Goal: Task Accomplishment & Management: Use online tool/utility

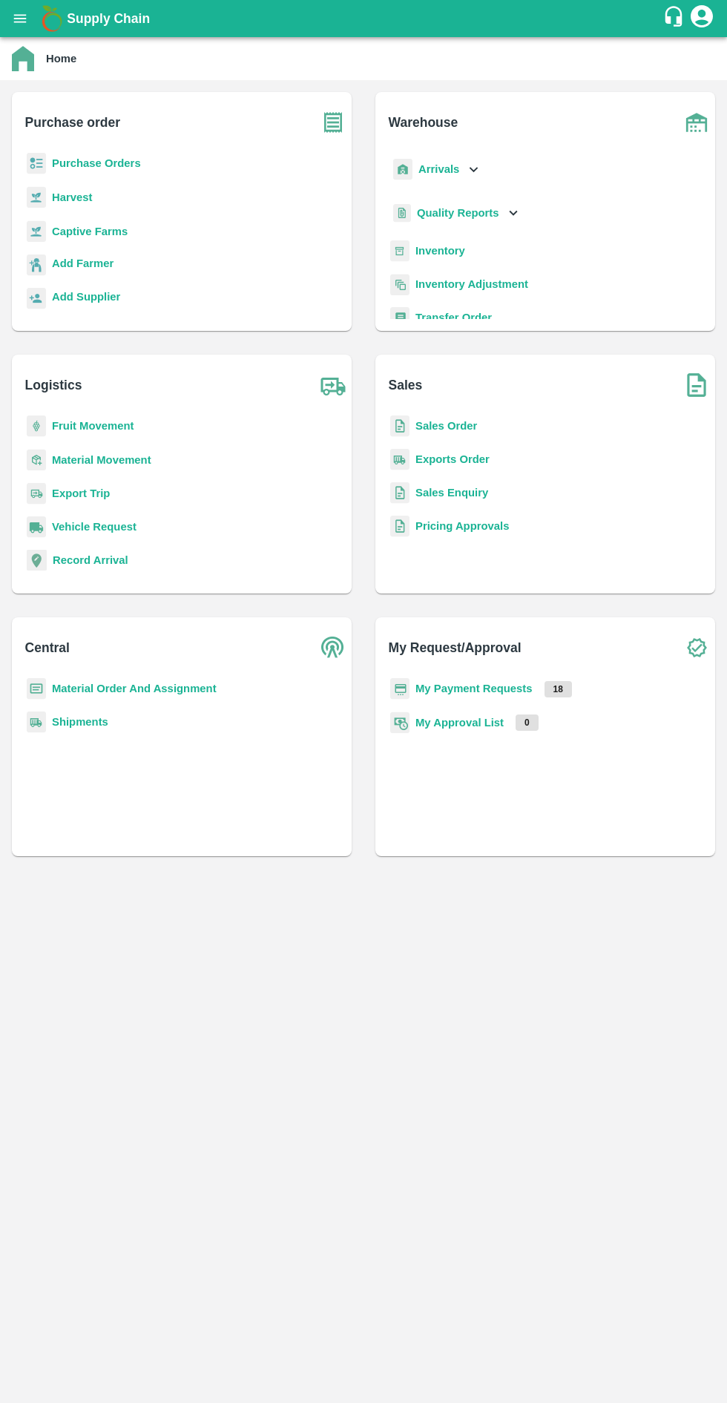
click at [87, 161] on b "Purchase Orders" at bounding box center [96, 163] width 89 height 12
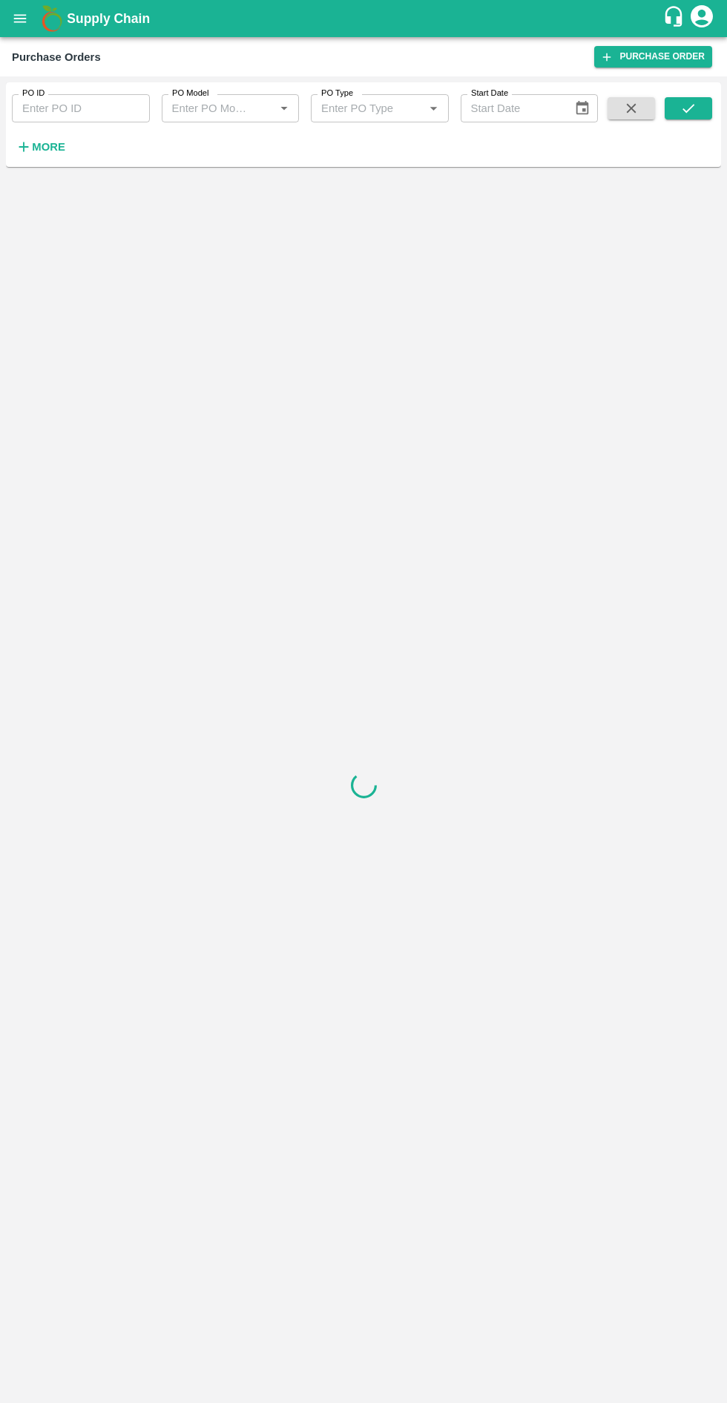
click at [102, 108] on input "PO ID" at bounding box center [81, 108] width 138 height 28
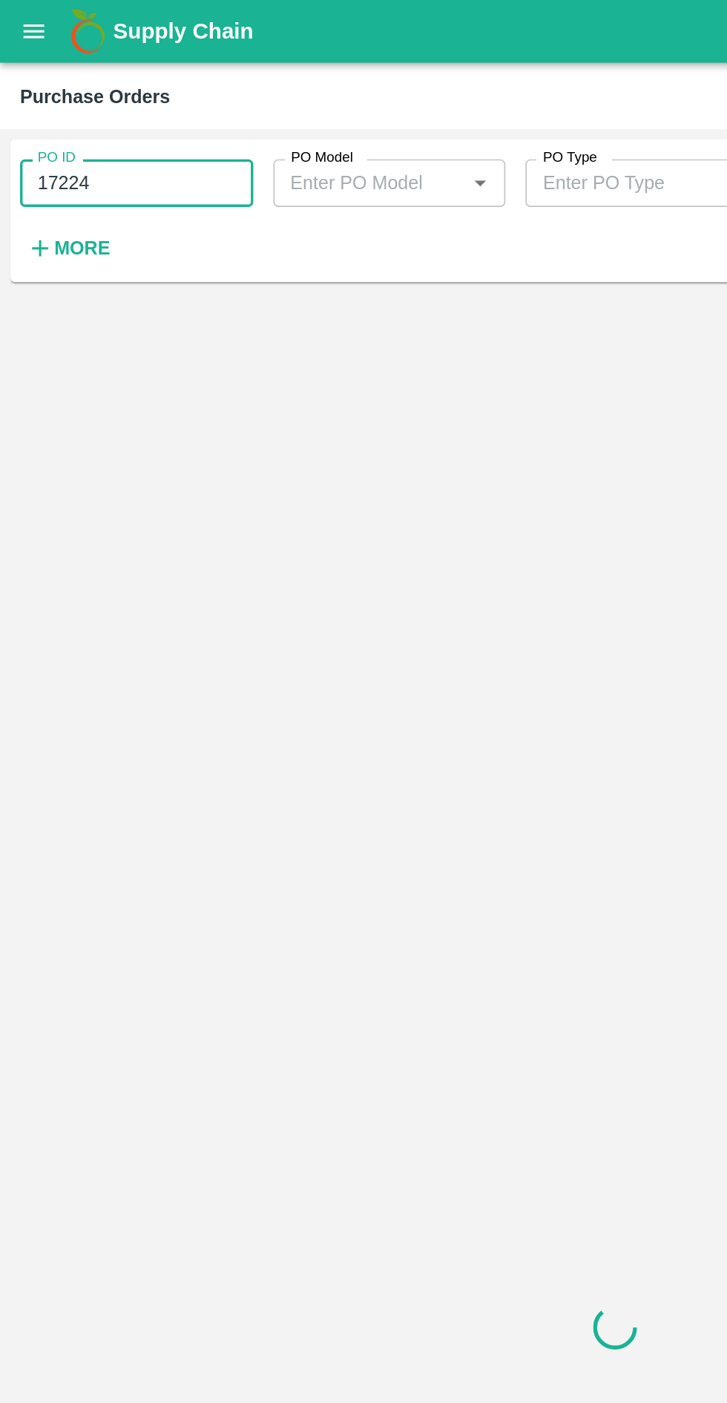
click at [39, 113] on input "17224" at bounding box center [81, 108] width 138 height 28
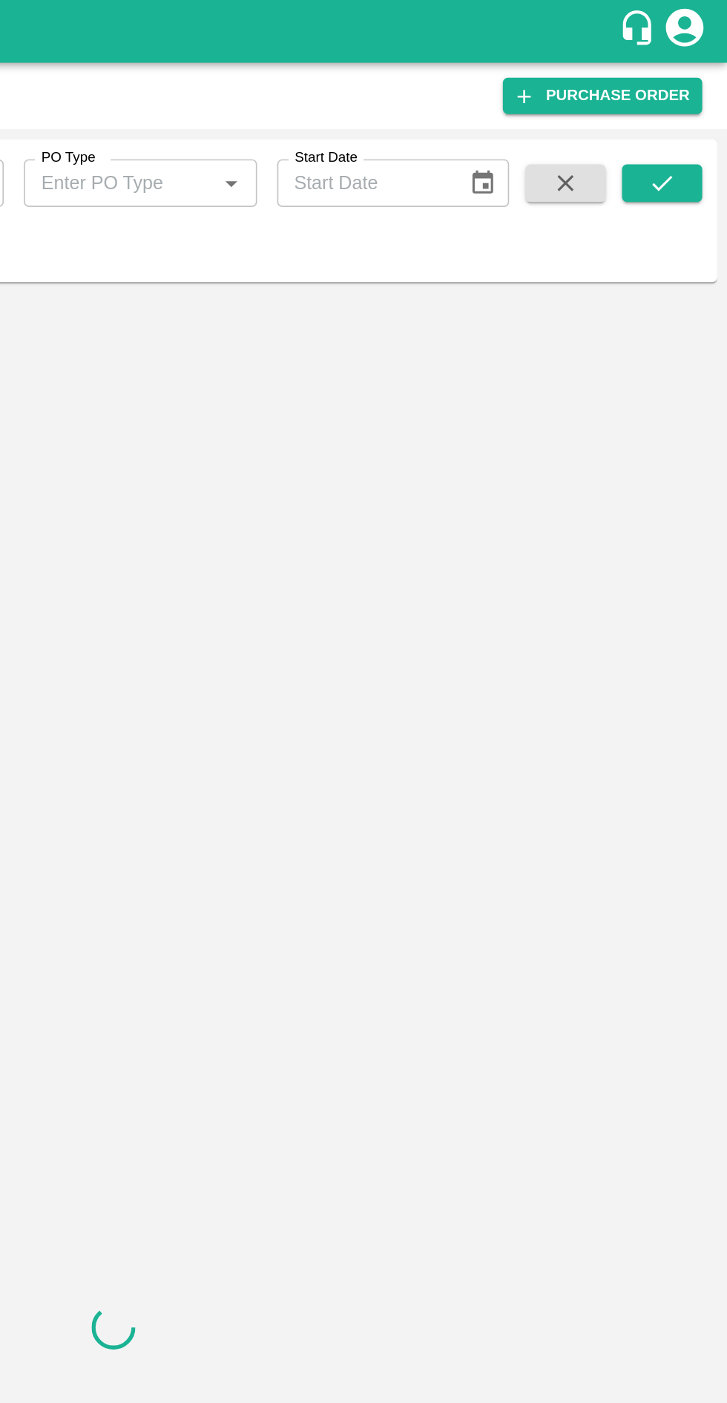
type input "172224"
click at [678, 108] on button "submit" at bounding box center [688, 108] width 47 height 22
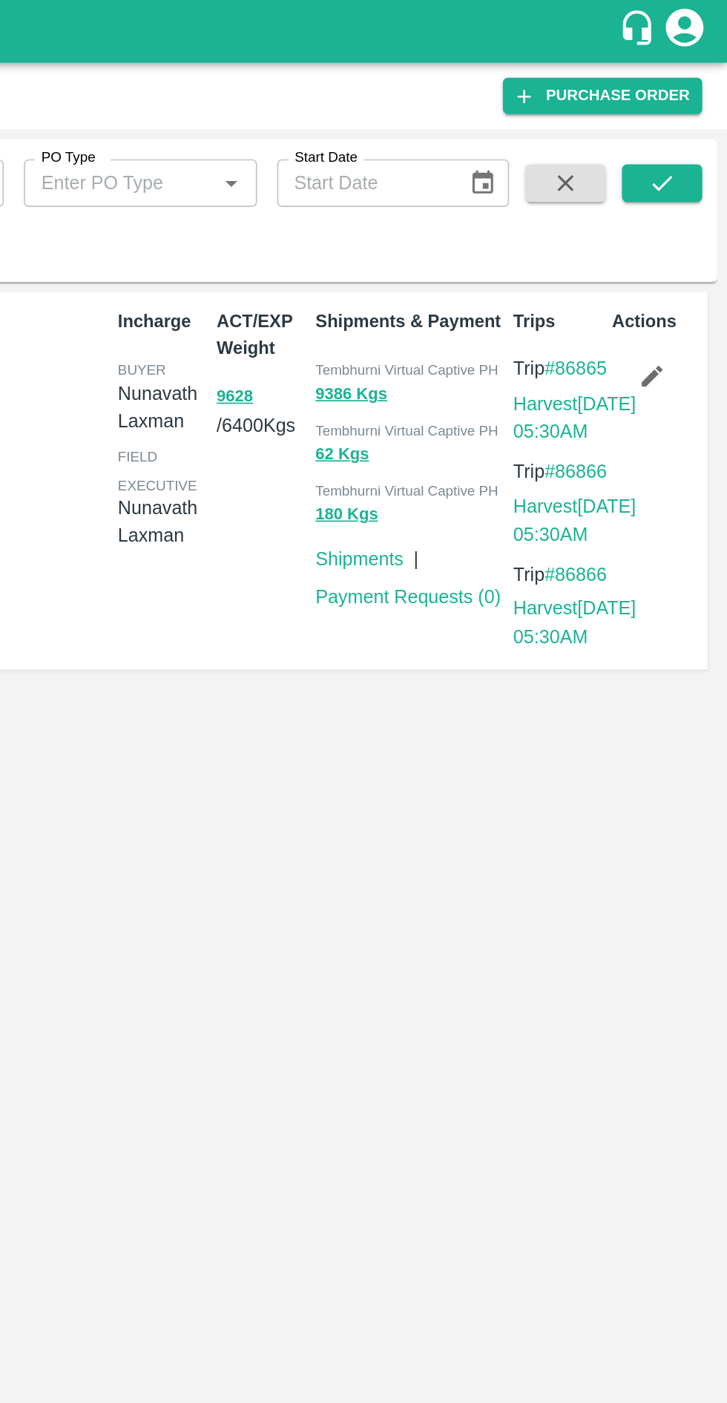
click at [701, 108] on button "submit" at bounding box center [688, 108] width 47 height 22
click at [430, 237] on button "9628" at bounding box center [436, 234] width 22 height 17
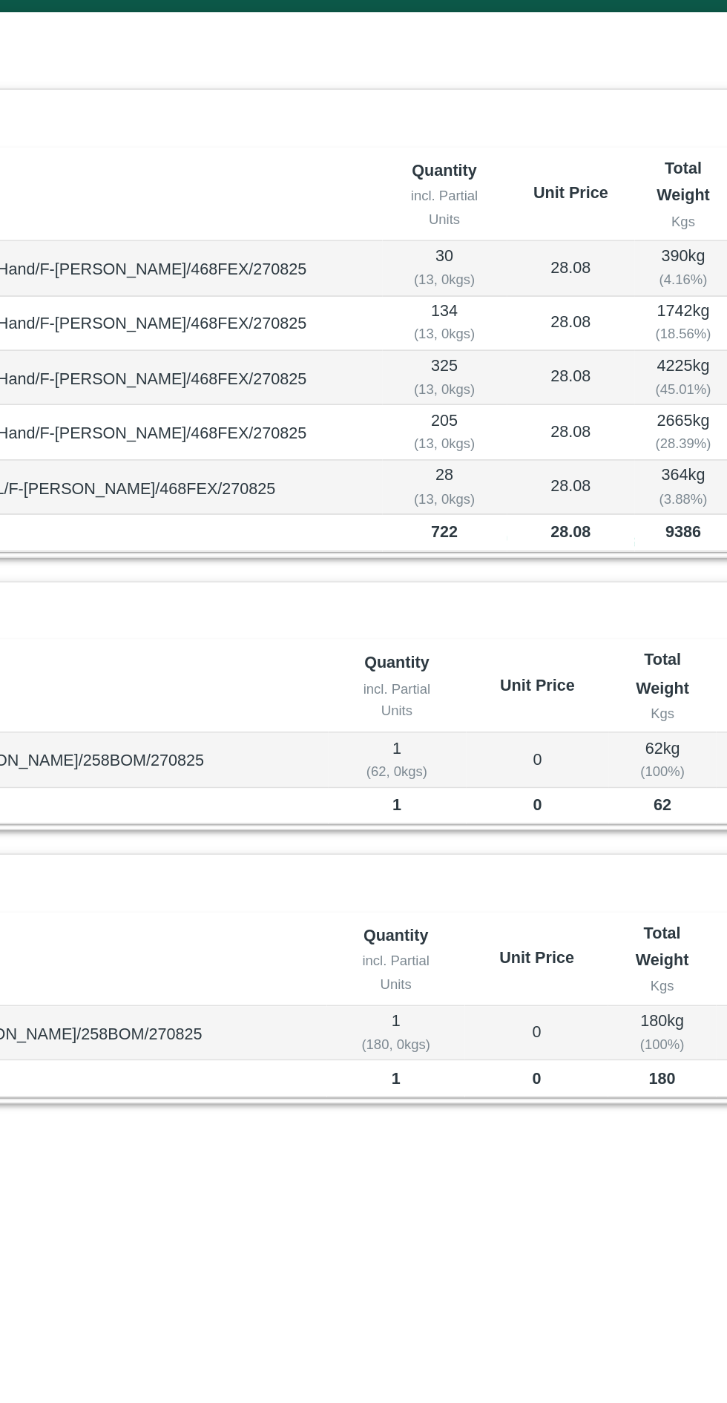
click at [486, 441] on b "Unit Price" at bounding box center [508, 440] width 45 height 11
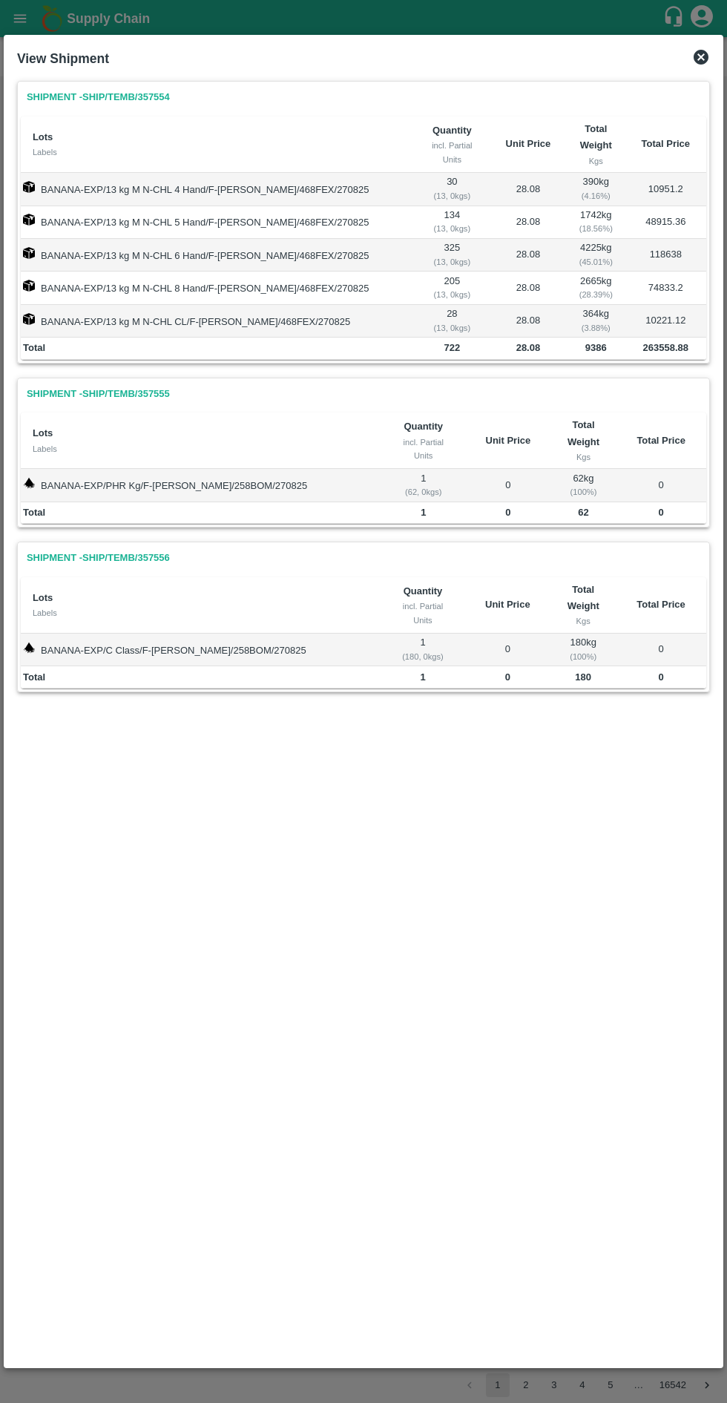
click at [701, 57] on icon at bounding box center [701, 57] width 18 height 18
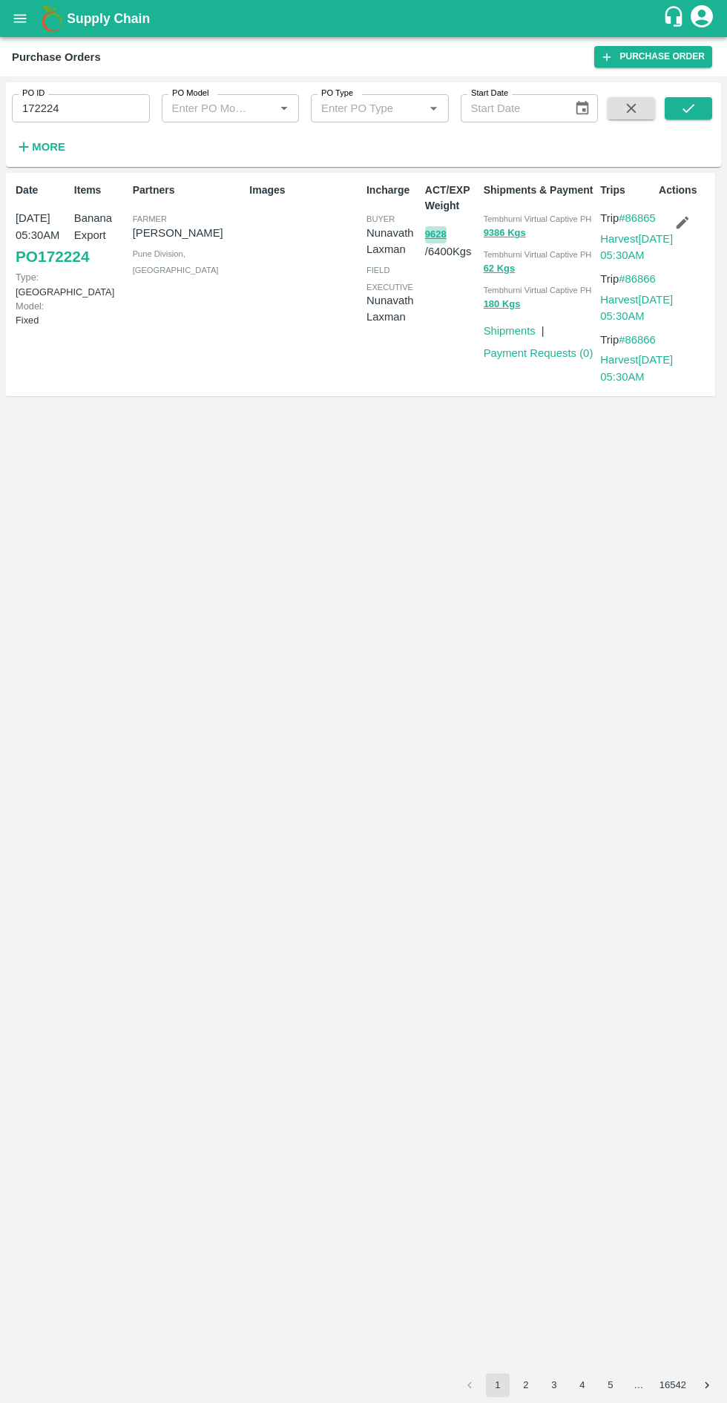
click at [441, 230] on button "9628" at bounding box center [436, 234] width 22 height 17
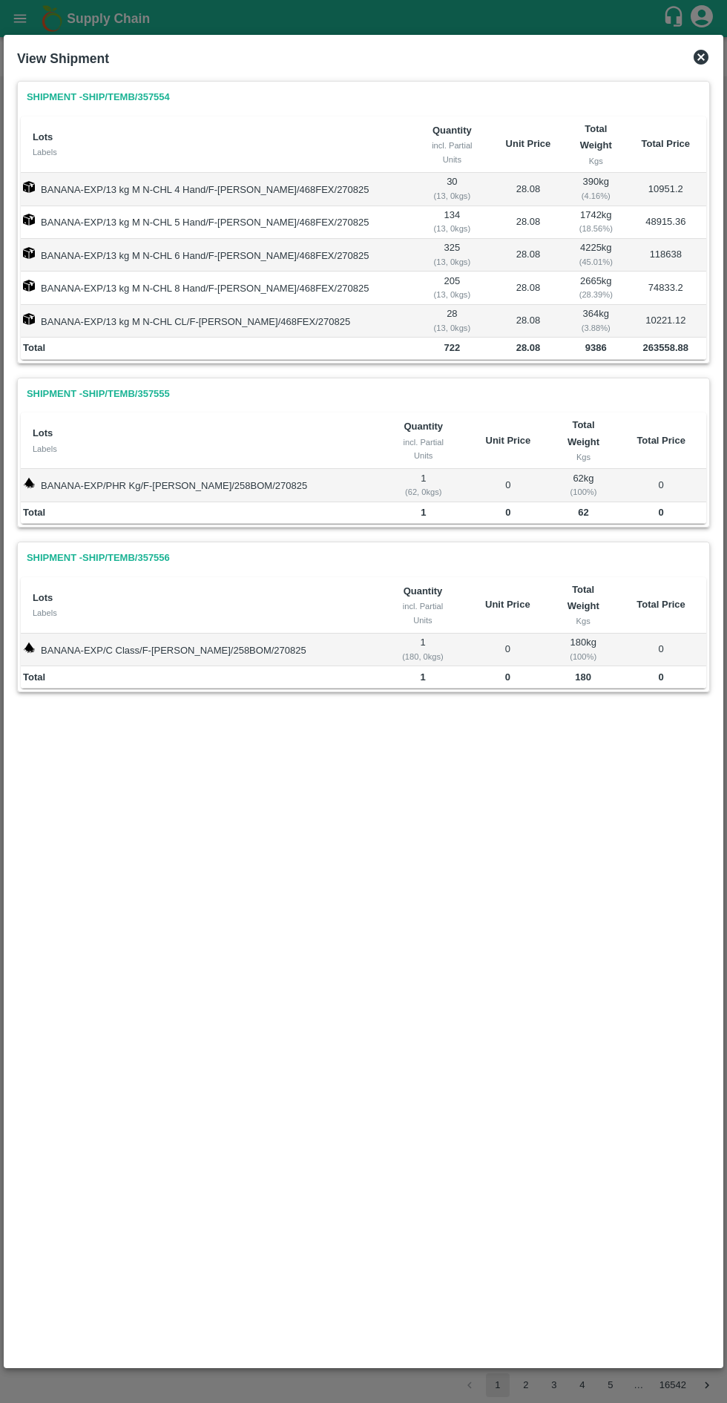
click at [701, 64] on icon at bounding box center [701, 57] width 15 height 15
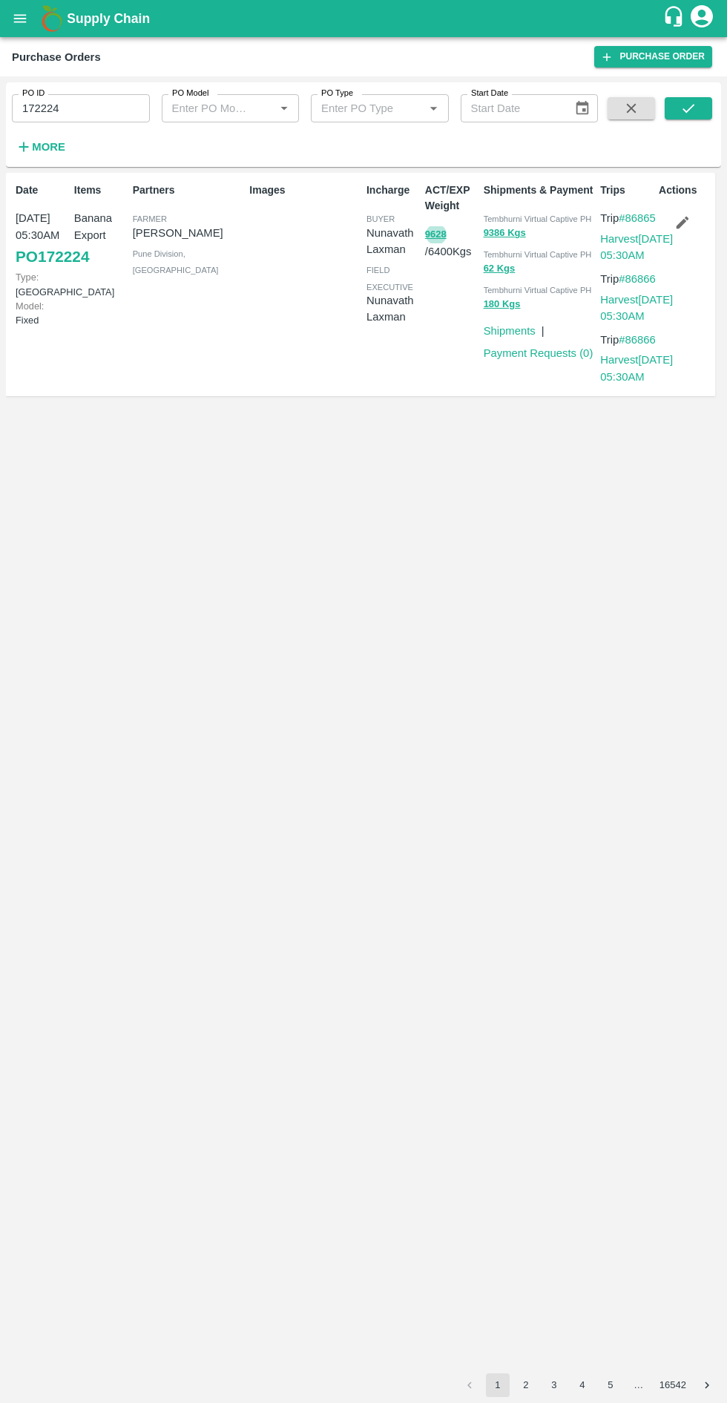
click at [619, 224] on link "#86865" at bounding box center [637, 218] width 37 height 12
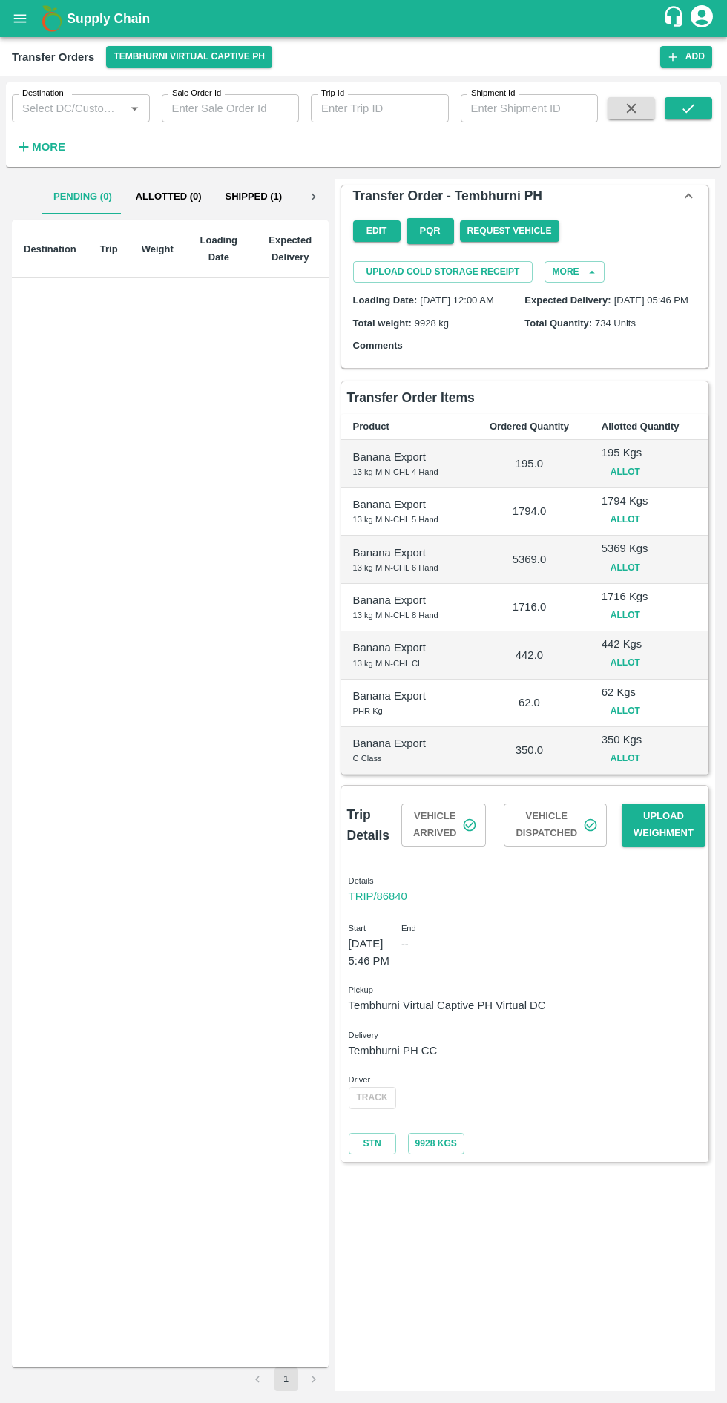
click at [686, 61] on button "Add" at bounding box center [686, 57] width 52 height 22
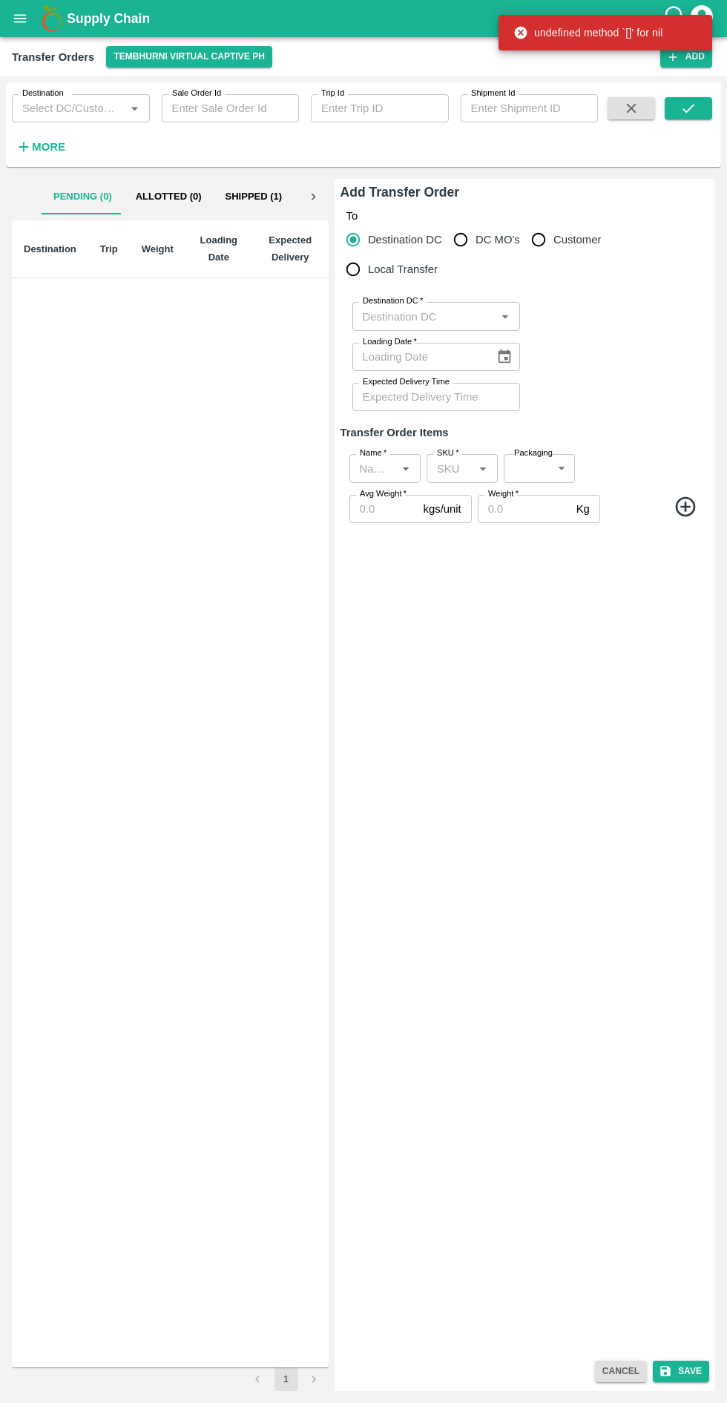
click at [436, 316] on input "Destination DC   *" at bounding box center [424, 315] width 134 height 19
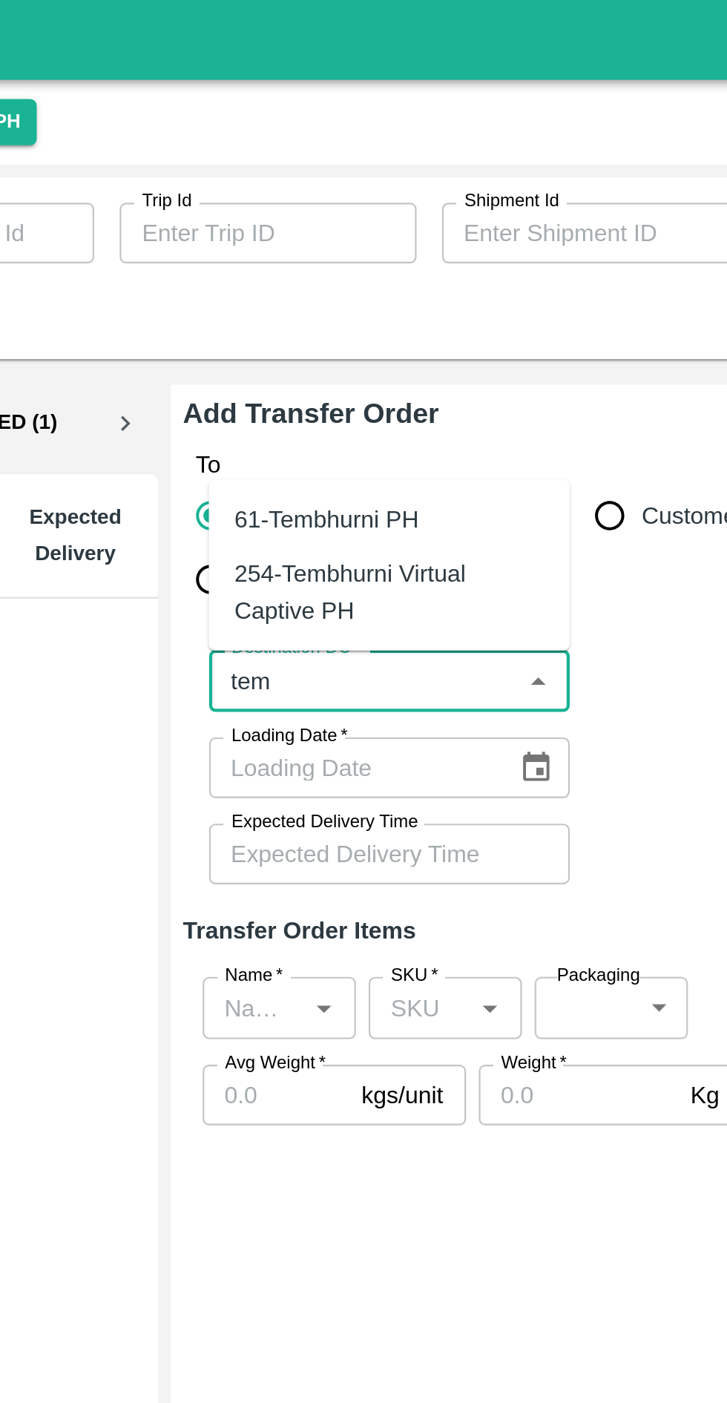
click at [456, 244] on div "61-Tembhurni PH" at bounding box center [437, 241] width 168 height 25
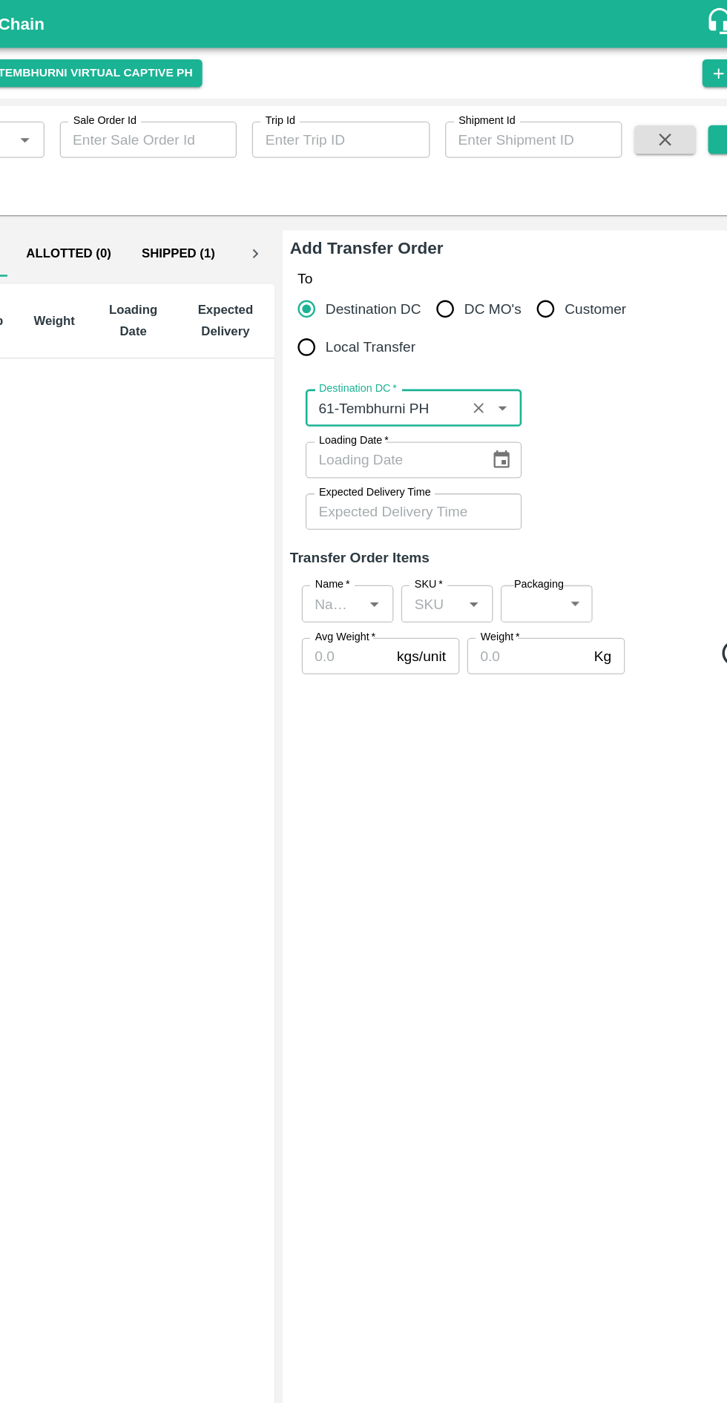
type input "61-Tembhurni PH"
click at [503, 363] on icon "Choose date" at bounding box center [504, 357] width 13 height 14
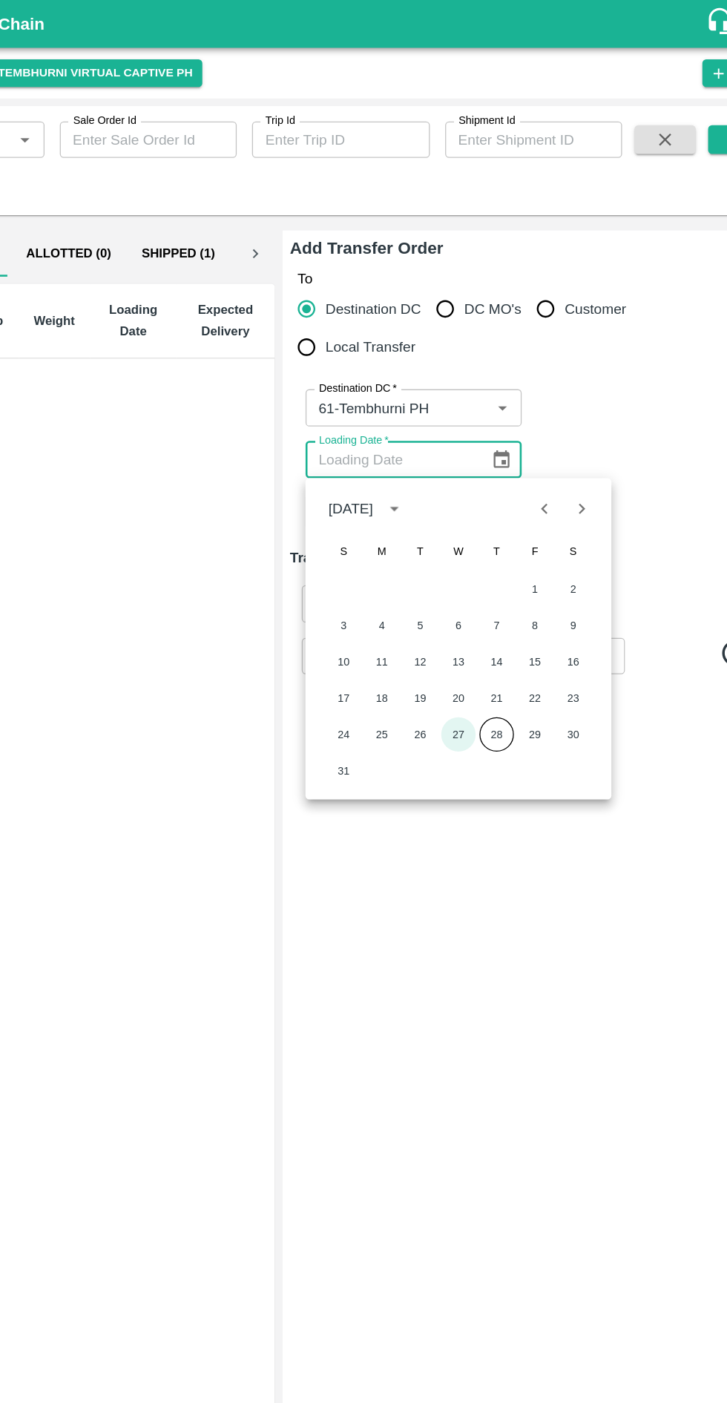
click at [473, 571] on button "27" at bounding box center [471, 570] width 27 height 27
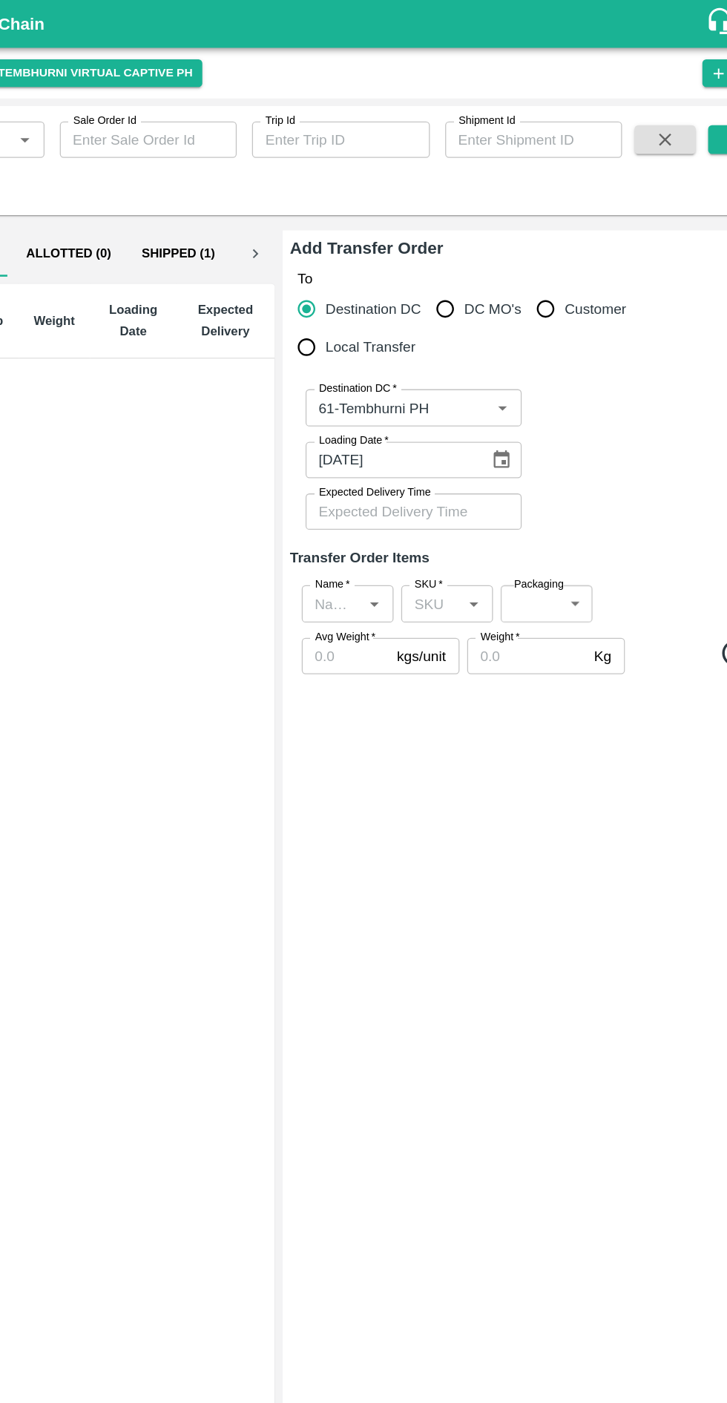
type input "[DATE]"
click at [472, 399] on input "Expected Delivery Time" at bounding box center [431, 397] width 157 height 28
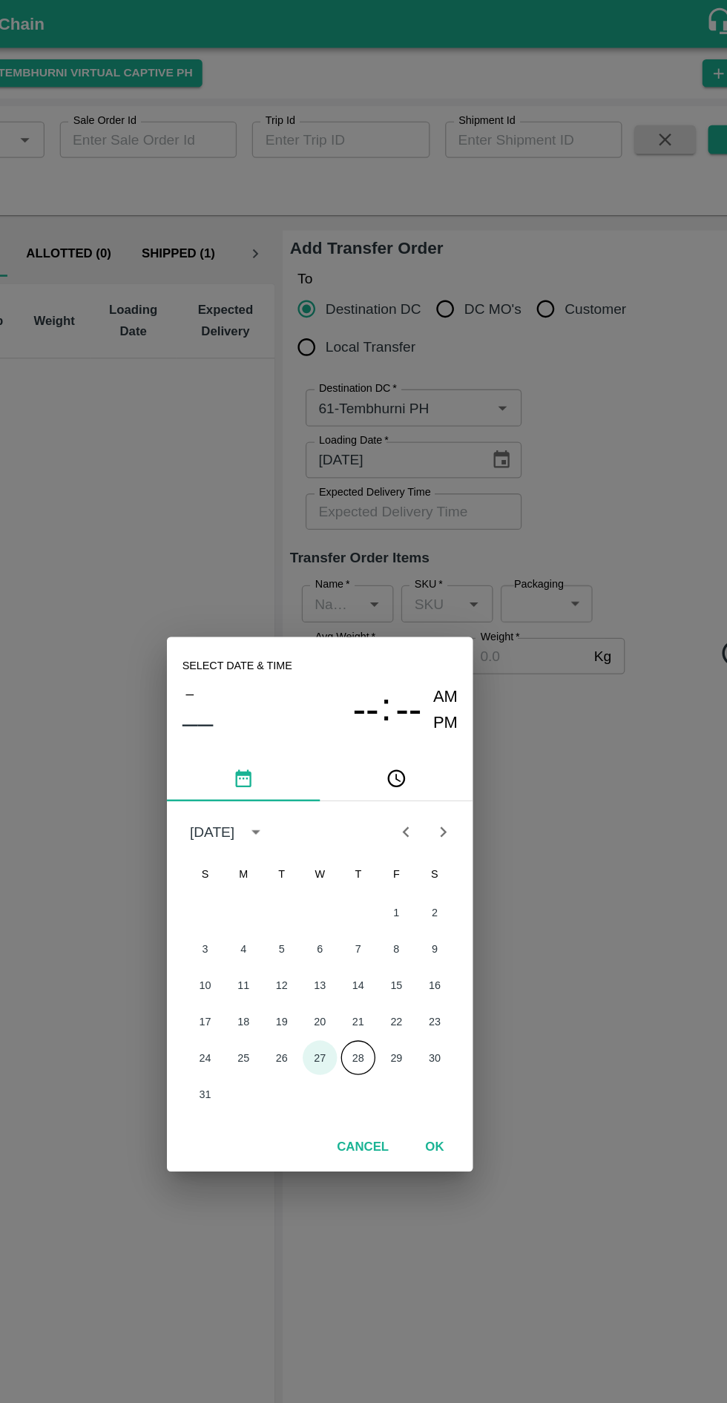
click at [363, 821] on button "27" at bounding box center [363, 820] width 27 height 27
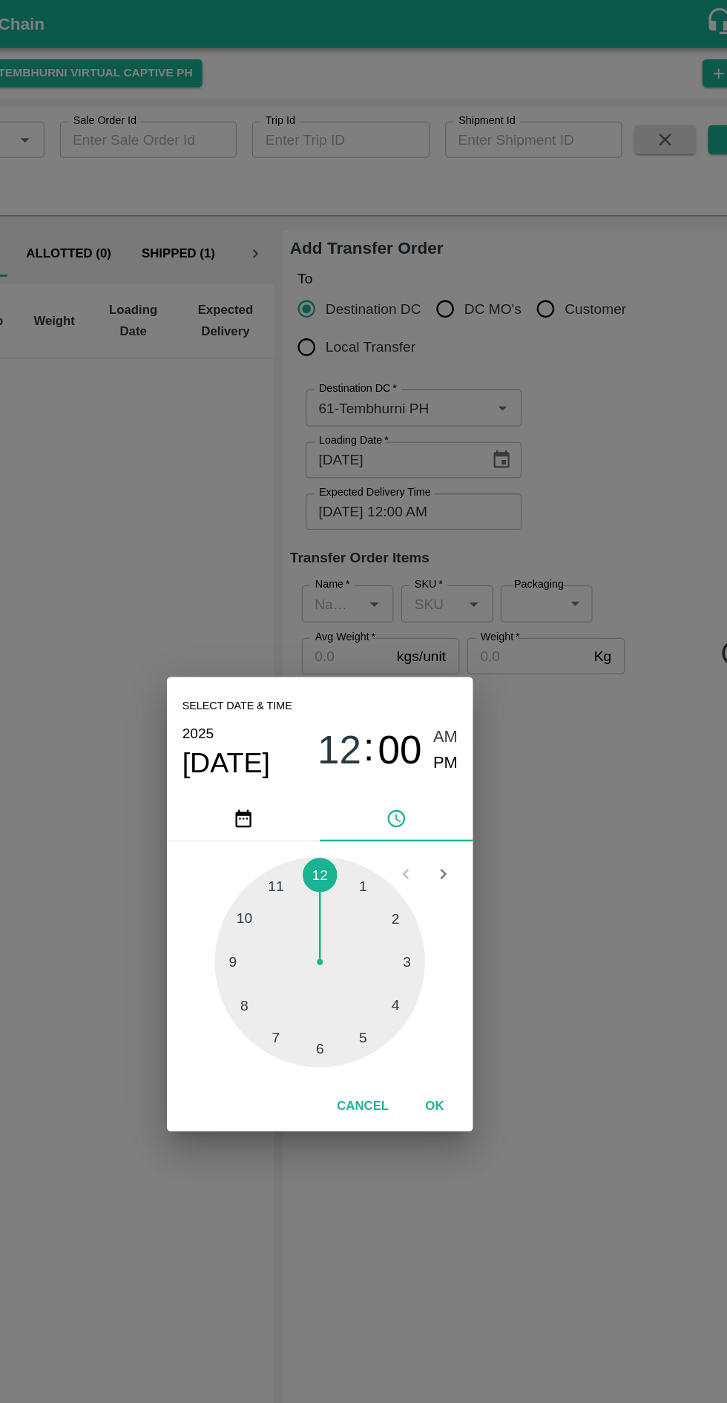
click at [378, 580] on span "12" at bounding box center [379, 583] width 34 height 36
click at [402, 811] on div at bounding box center [363, 746] width 163 height 163
click at [304, 743] on div at bounding box center [363, 746] width 163 height 163
click at [301, 761] on div at bounding box center [363, 746] width 163 height 163
click at [296, 734] on div at bounding box center [363, 746] width 163 height 163
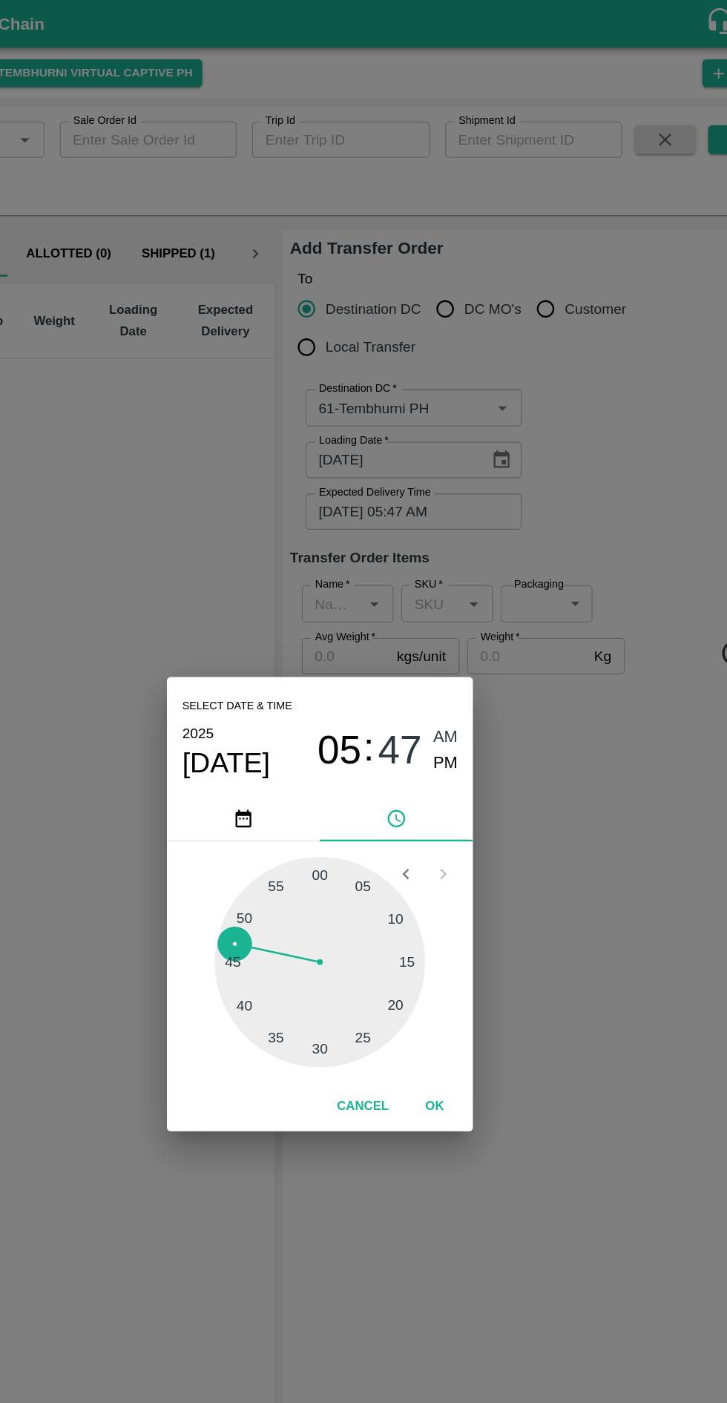
click at [298, 740] on div at bounding box center [363, 746] width 163 height 163
click at [298, 755] on div at bounding box center [363, 746] width 163 height 163
click at [292, 746] on div at bounding box center [363, 746] width 163 height 163
click at [458, 594] on span "PM" at bounding box center [461, 593] width 19 height 20
type input "[DATE] 05:45 PM"
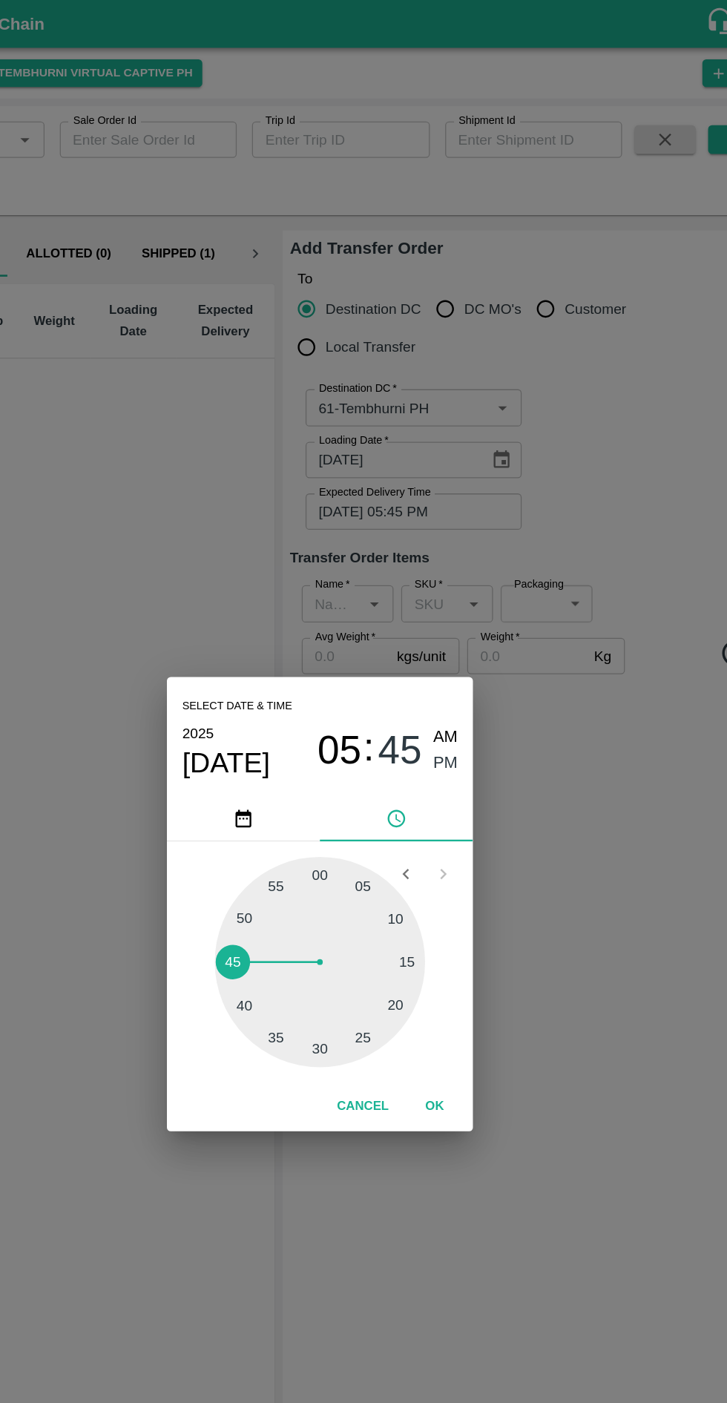
click at [462, 860] on button "OK" at bounding box center [452, 859] width 47 height 26
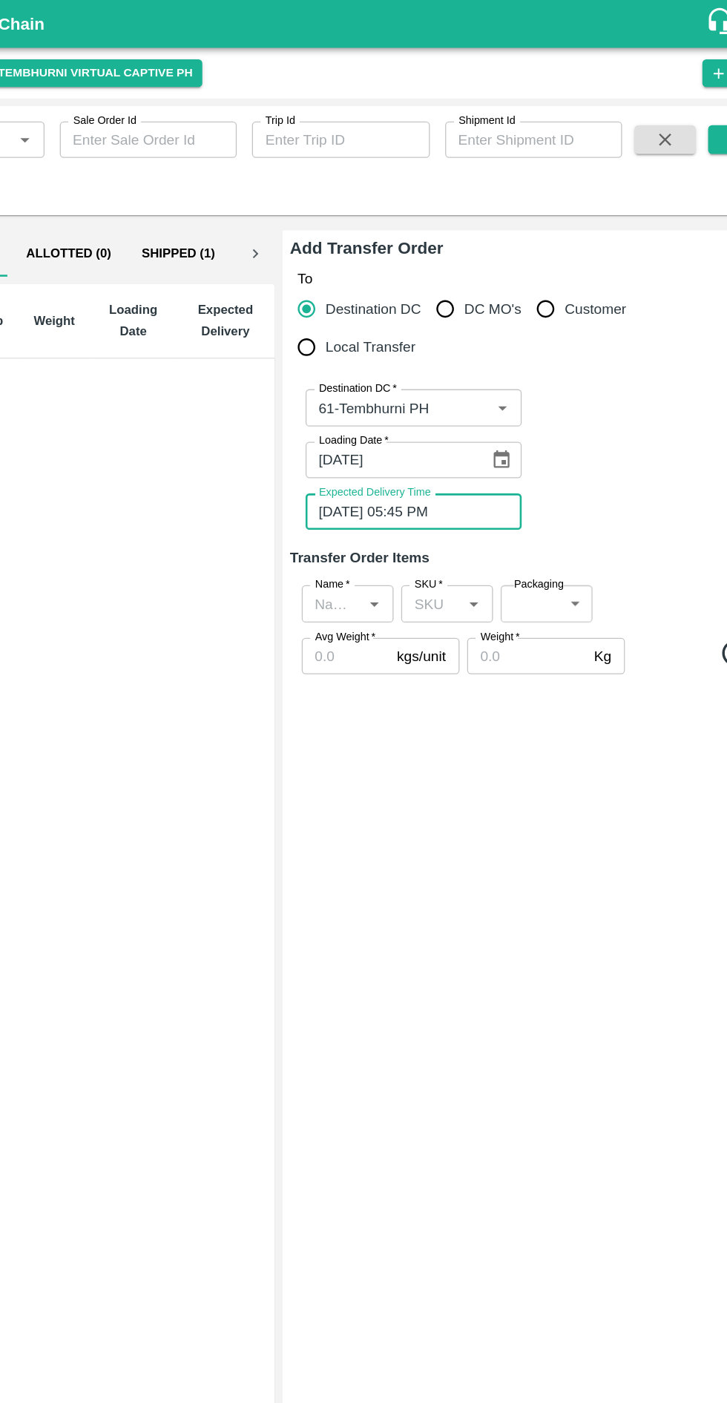
click at [379, 468] on input "Name   *" at bounding box center [373, 468] width 38 height 19
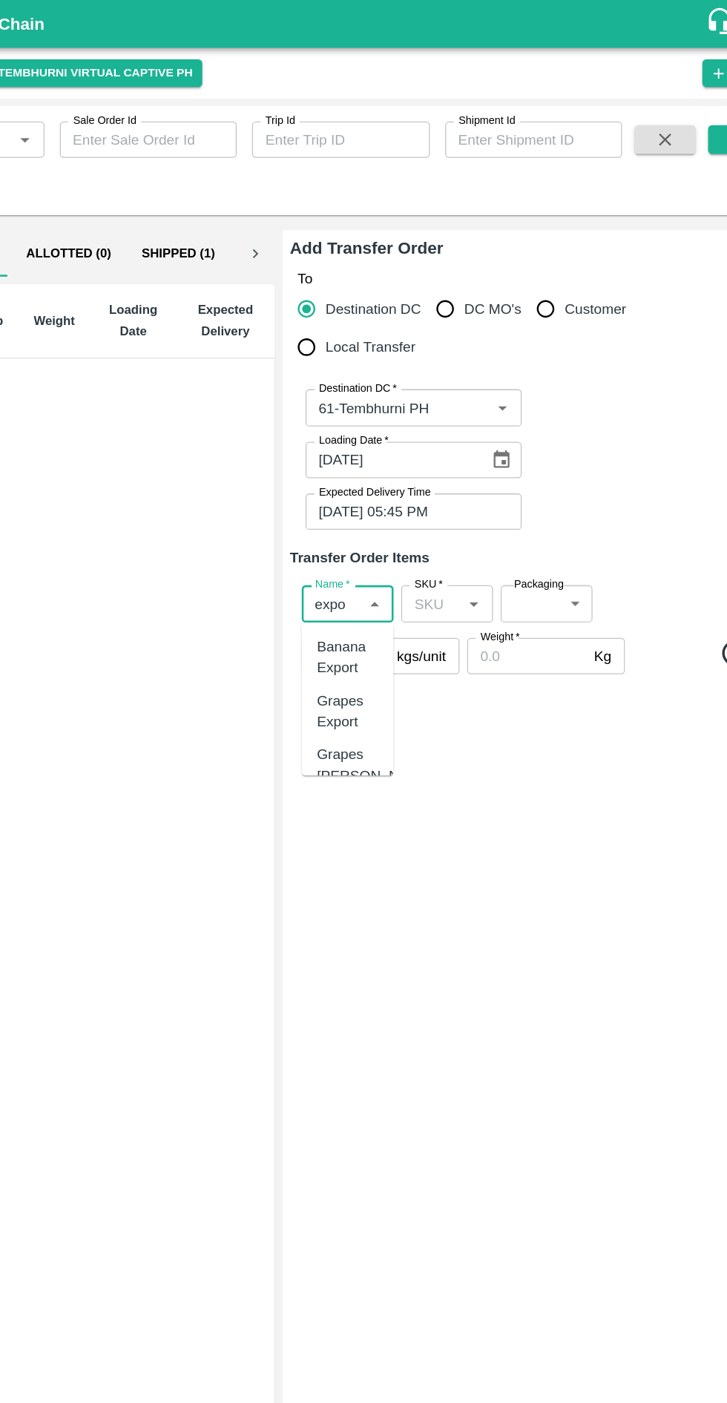
click at [397, 508] on div "Banana Export" at bounding box center [384, 510] width 47 height 33
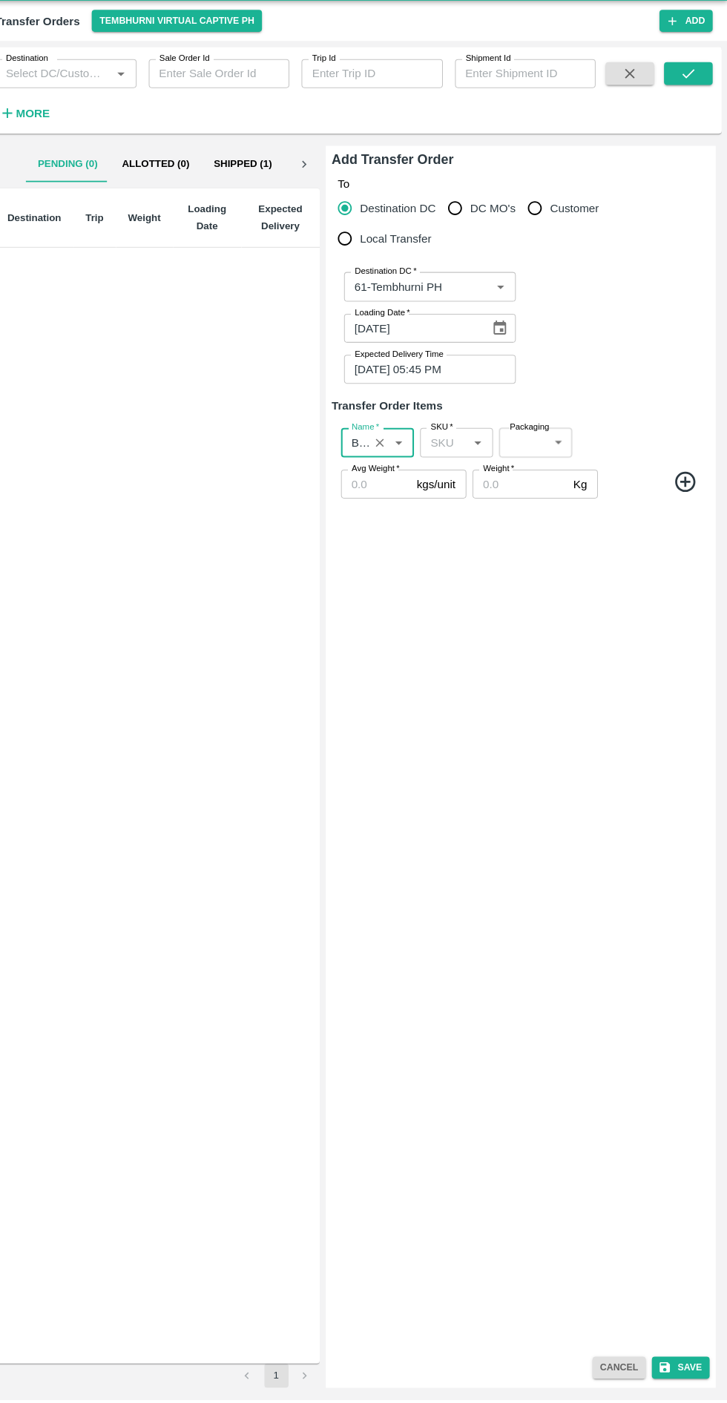
type input "Banana Export"
click at [692, 506] on icon at bounding box center [686, 507] width 24 height 24
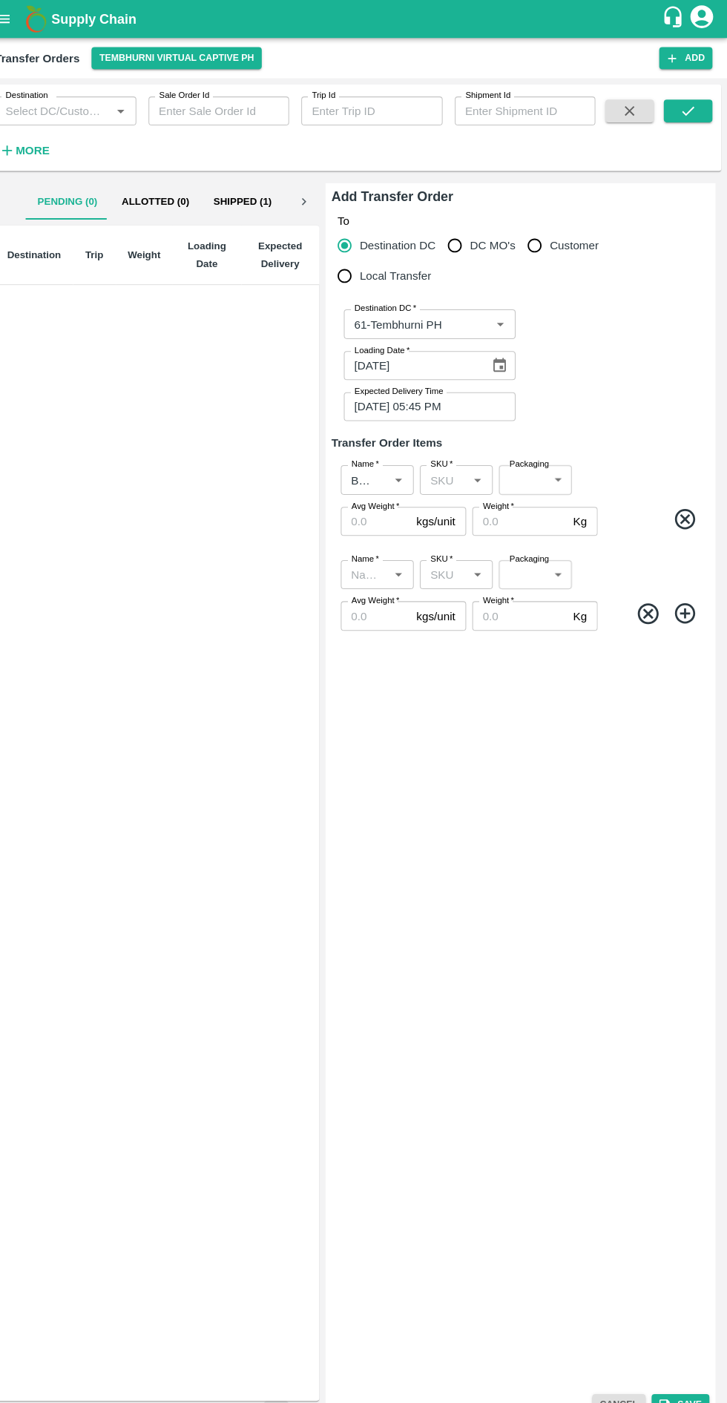
click at [382, 546] on span "*" at bounding box center [383, 546] width 5 height 9
click at [382, 551] on input "Name   *" at bounding box center [373, 560] width 38 height 19
click at [380, 595] on div "Banana Export" at bounding box center [384, 602] width 47 height 33
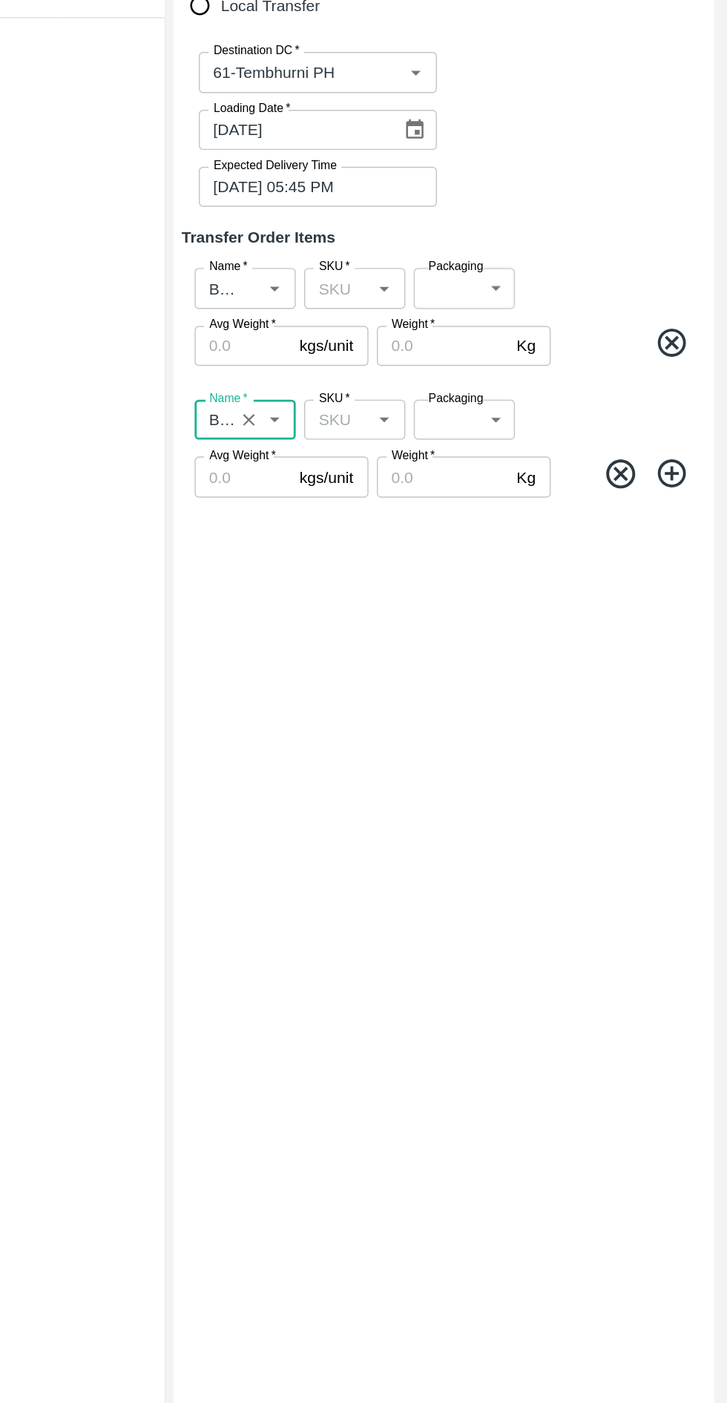
type input "Banana Export"
click at [694, 599] on icon at bounding box center [685, 599] width 20 height 20
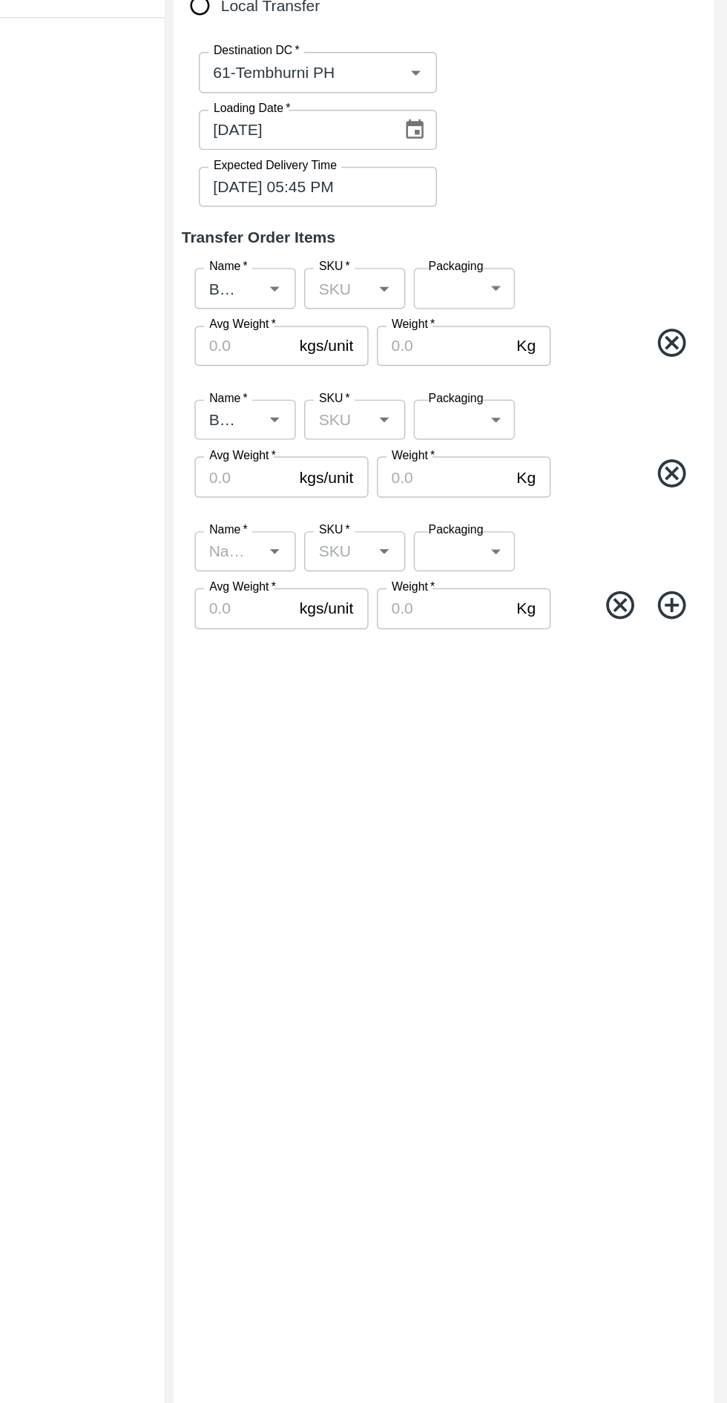
click at [382, 656] on input "Name   *" at bounding box center [373, 653] width 38 height 19
click at [381, 695] on div "Banana Export" at bounding box center [384, 694] width 47 height 33
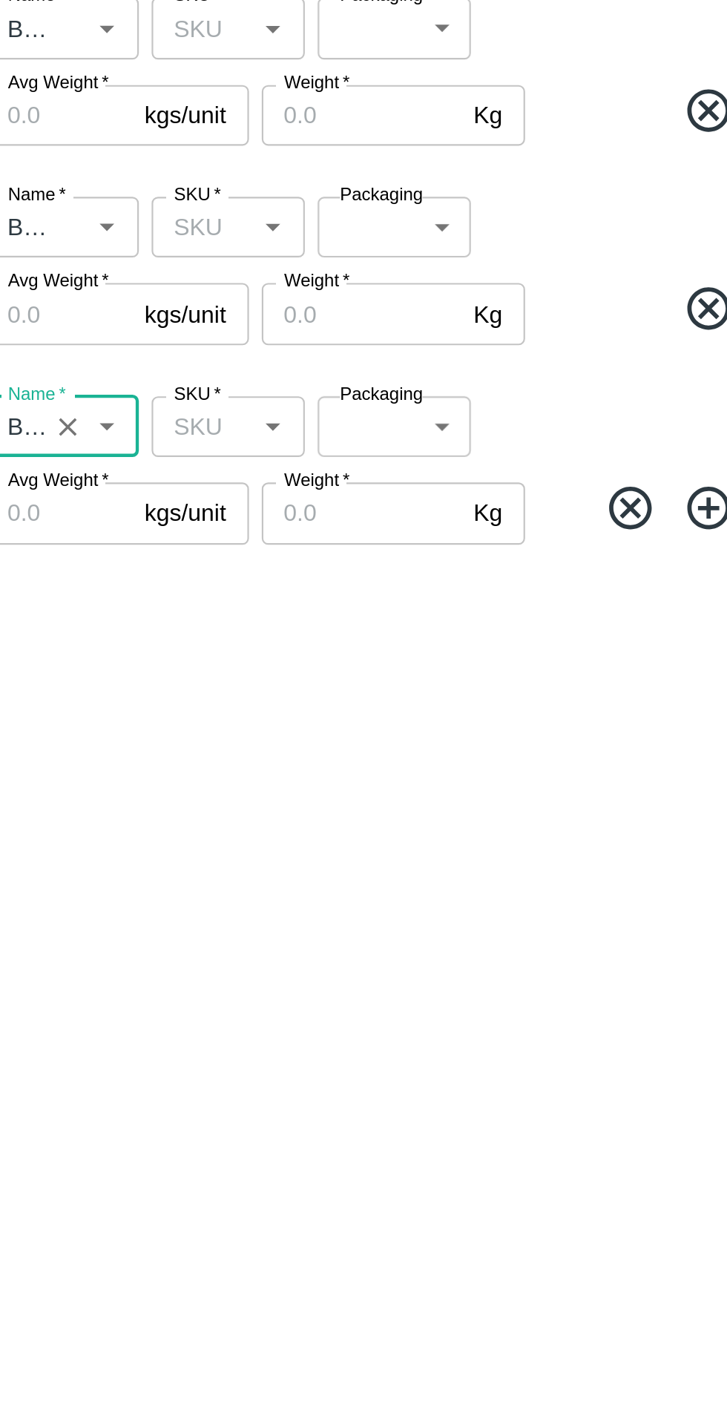
type input "Banana Export"
click at [681, 693] on icon at bounding box center [686, 692] width 24 height 24
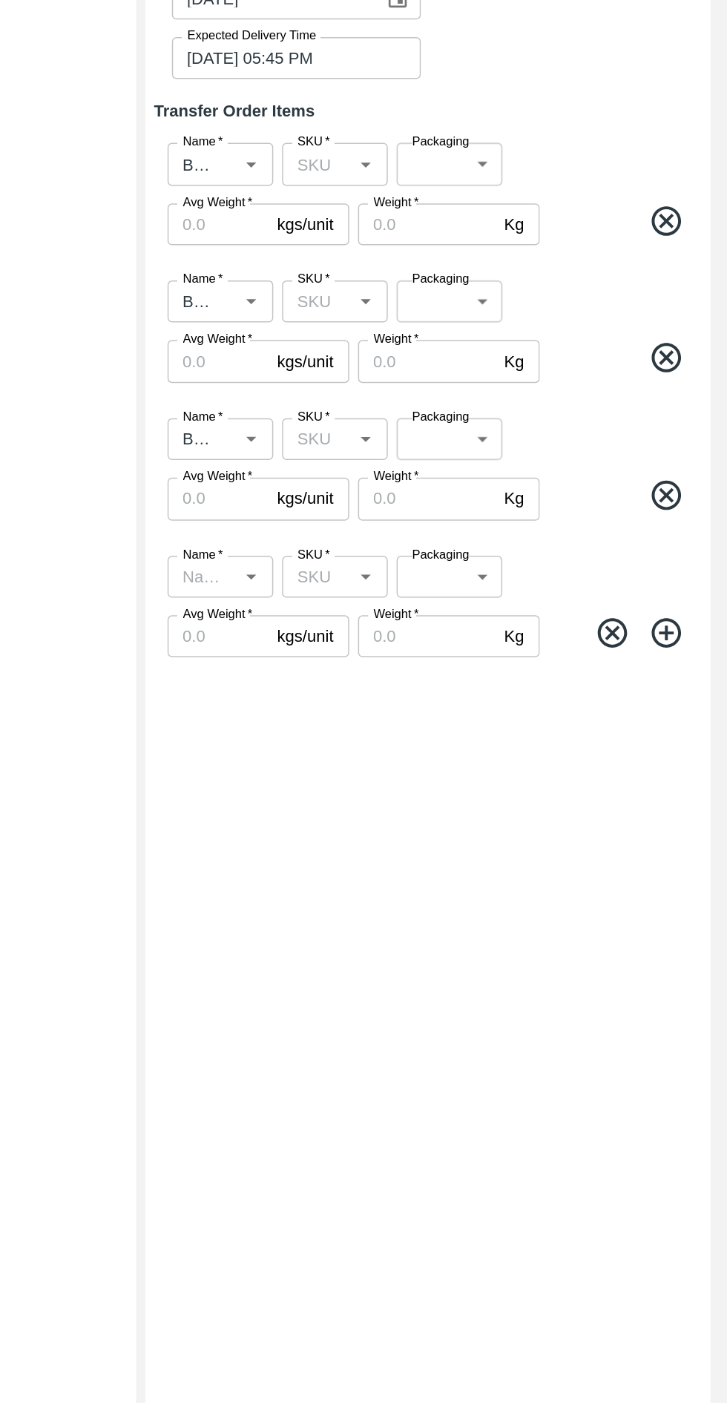
click at [379, 748] on input "Name   *" at bounding box center [373, 746] width 38 height 19
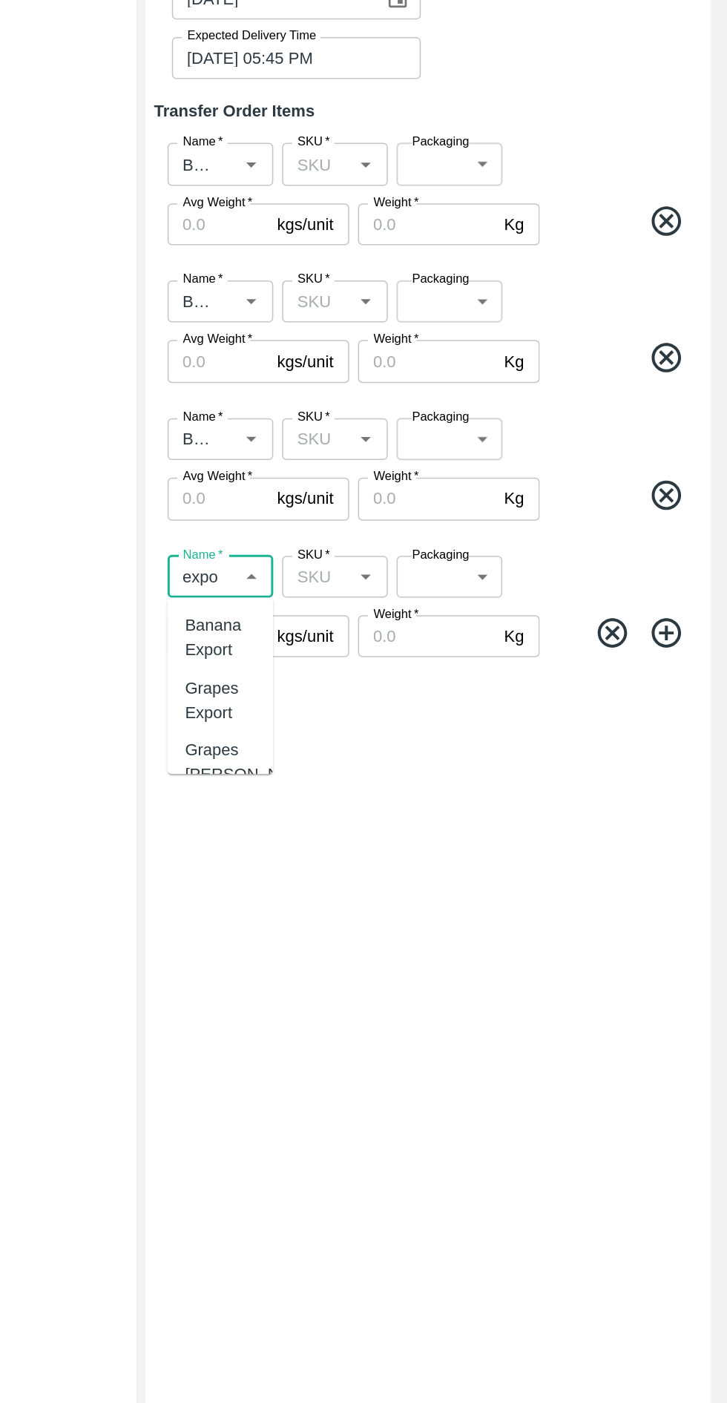
click at [389, 776] on div "Banana Export" at bounding box center [384, 787] width 47 height 33
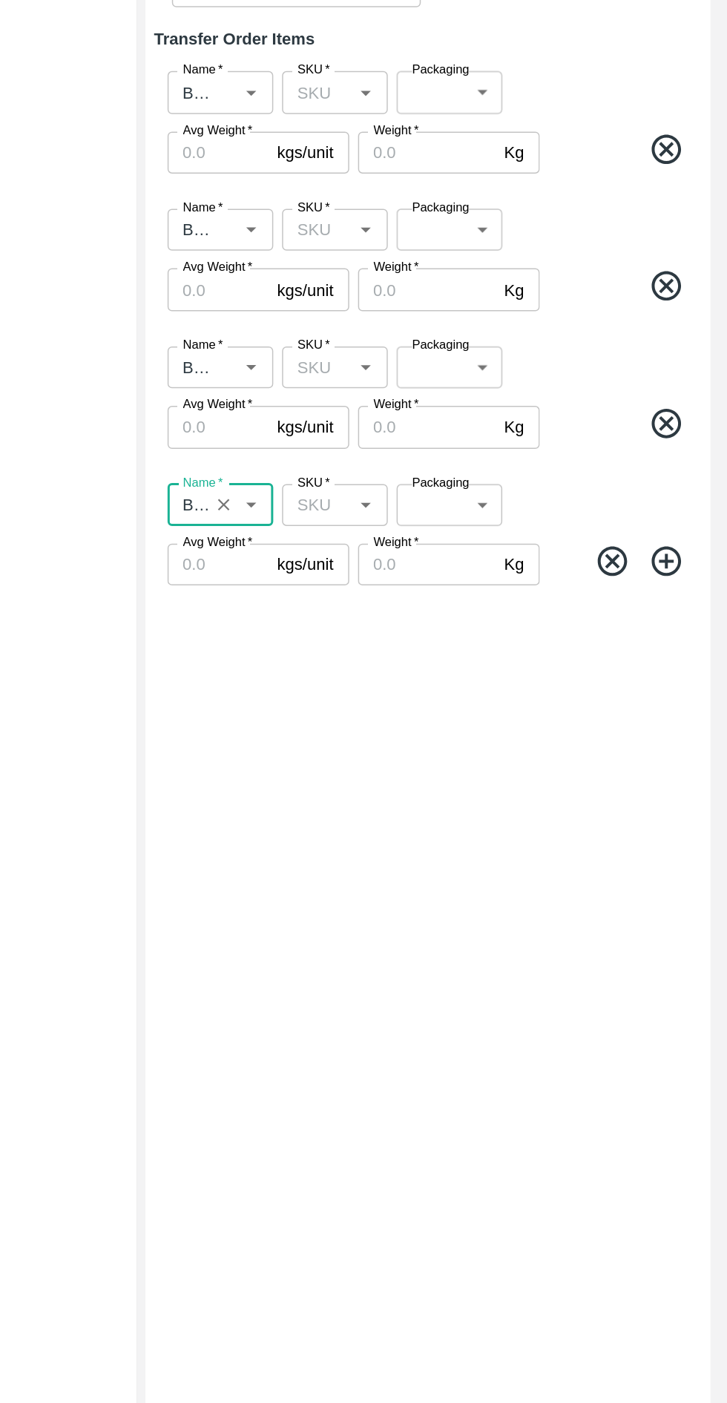
type input "Banana Export"
click at [689, 784] on icon at bounding box center [685, 784] width 20 height 20
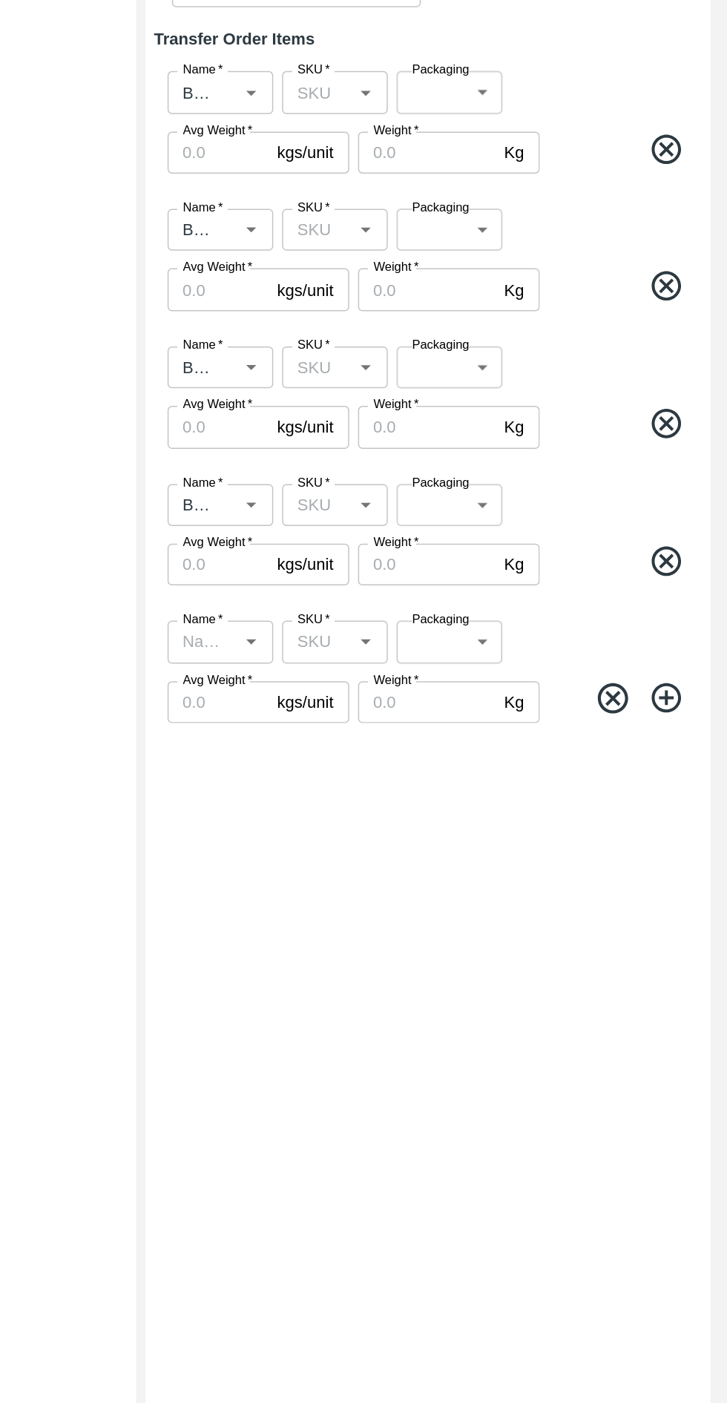
click at [373, 828] on label "Name   *" at bounding box center [373, 824] width 27 height 12
click at [373, 829] on input "Name   *" at bounding box center [373, 838] width 38 height 19
click at [378, 877] on div "Banana Export" at bounding box center [384, 880] width 47 height 33
type input "Banana Export"
click at [689, 876] on icon at bounding box center [685, 877] width 20 height 20
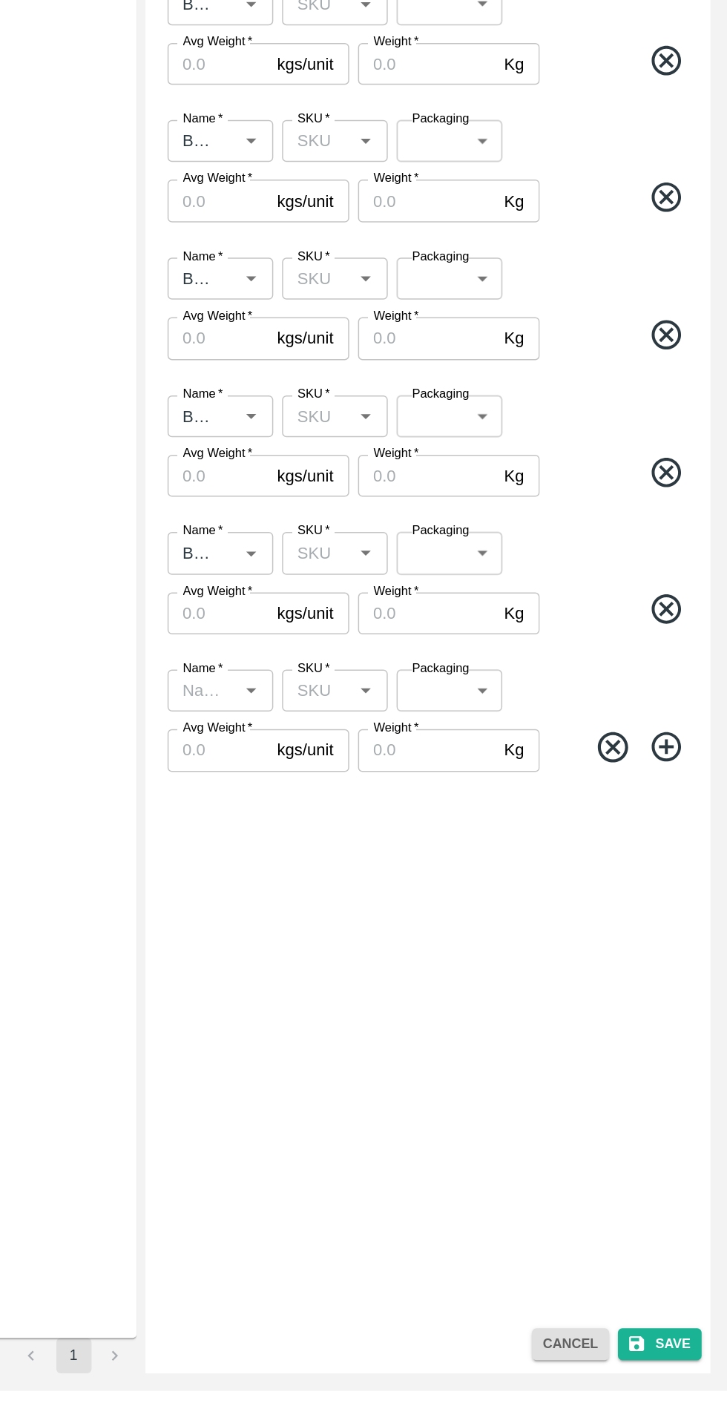
click at [382, 916] on span "*" at bounding box center [383, 915] width 5 height 9
click at [382, 922] on input "Name   *" at bounding box center [373, 931] width 38 height 19
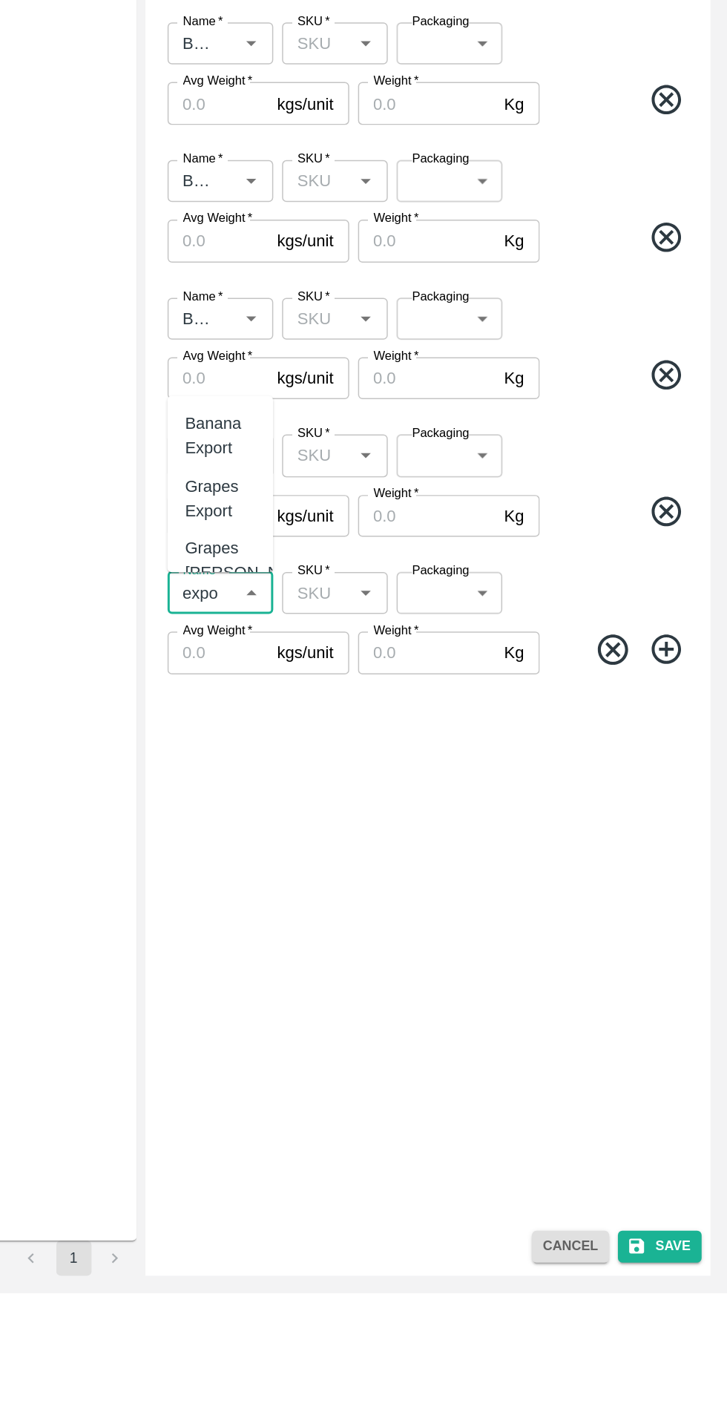
click at [390, 822] on div "Banana Export" at bounding box center [384, 825] width 47 height 33
type input "Banana Export"
click at [686, 973] on icon at bounding box center [686, 969] width 24 height 24
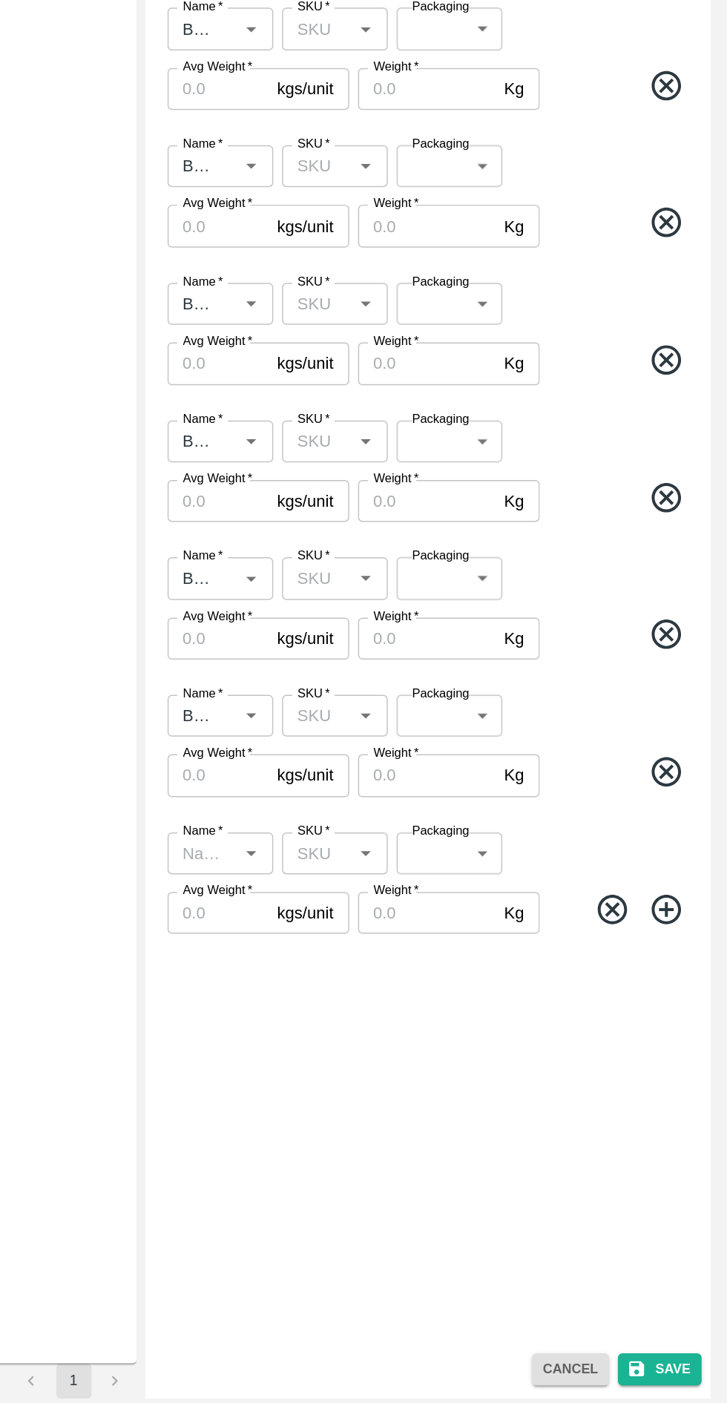
click at [374, 1023] on input "Name   *" at bounding box center [373, 1023] width 38 height 19
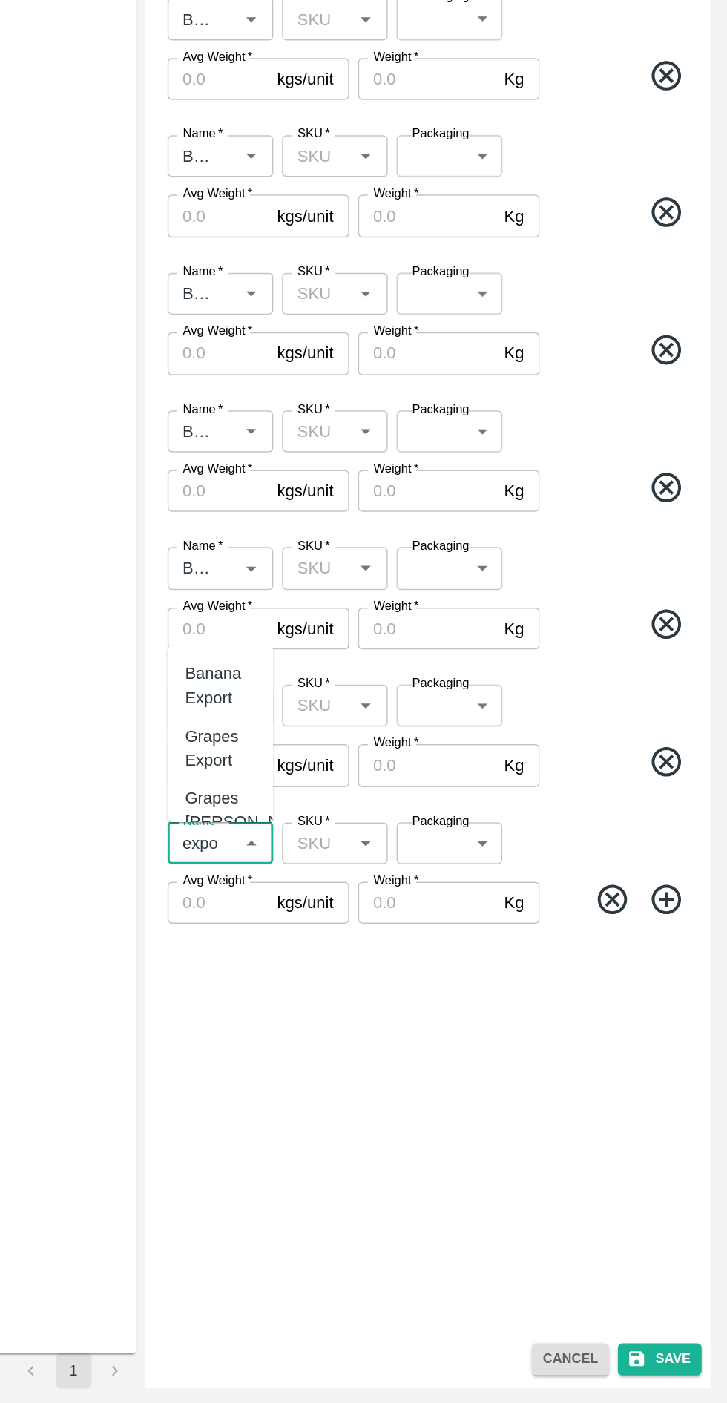
click at [377, 920] on div "Banana Export" at bounding box center [384, 918] width 47 height 33
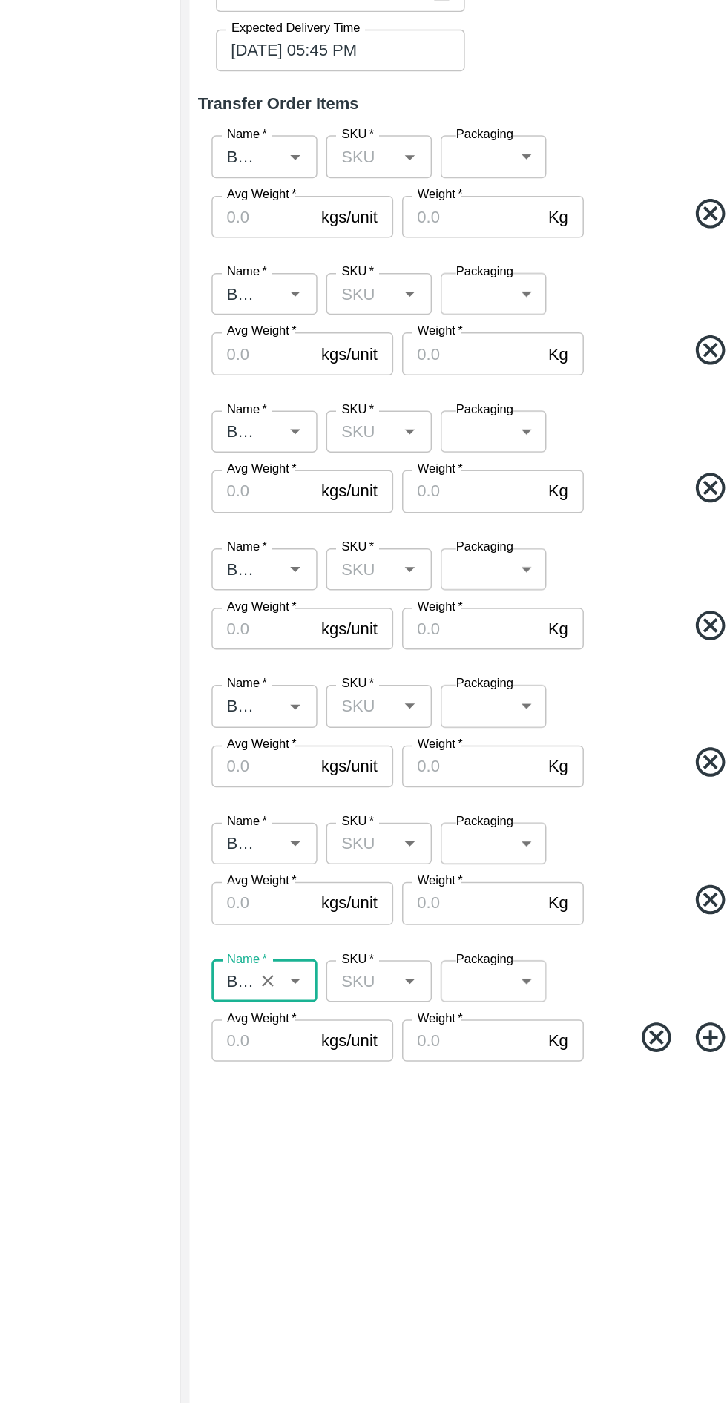
type input "Banana Export"
click at [463, 468] on input "SKU   *" at bounding box center [450, 468] width 38 height 19
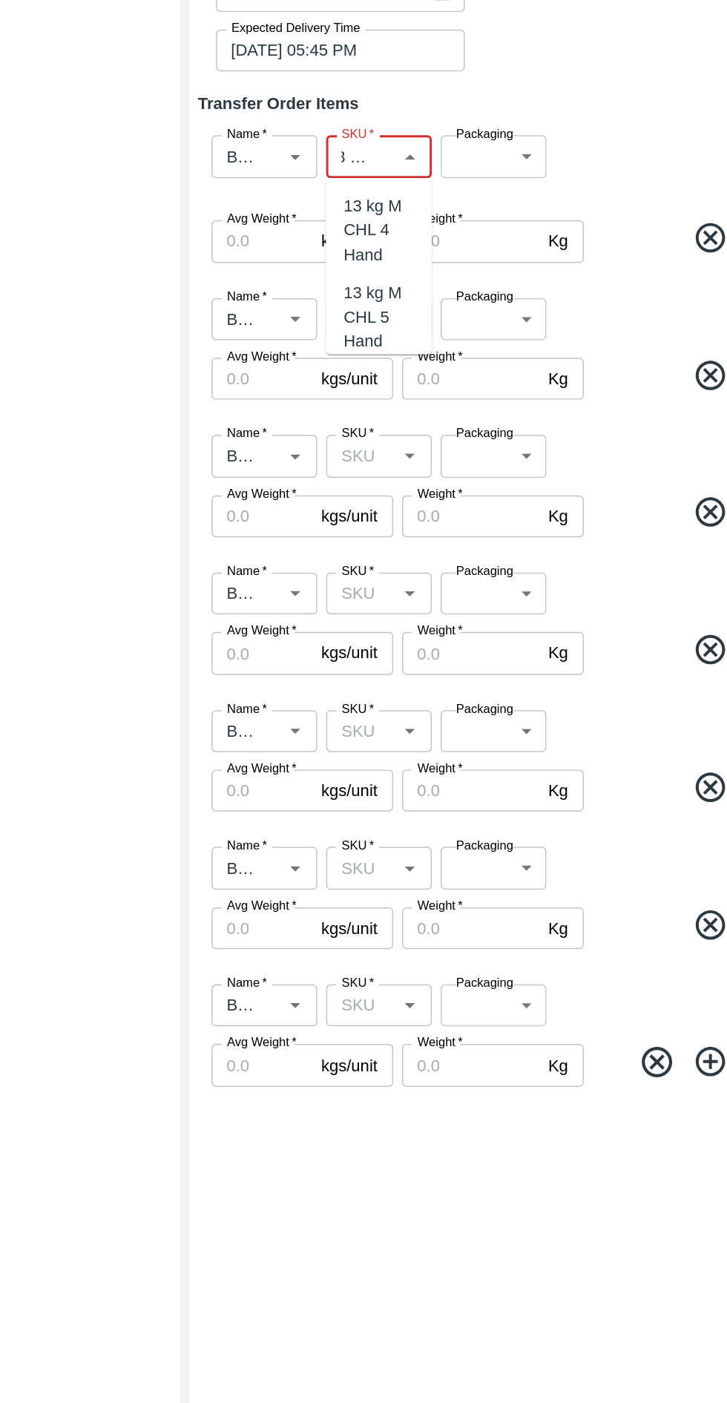
scroll to position [0, 19]
click at [461, 516] on div "13 kg M N-CHL 4 Hand" at bounding box center [462, 519] width 47 height 50
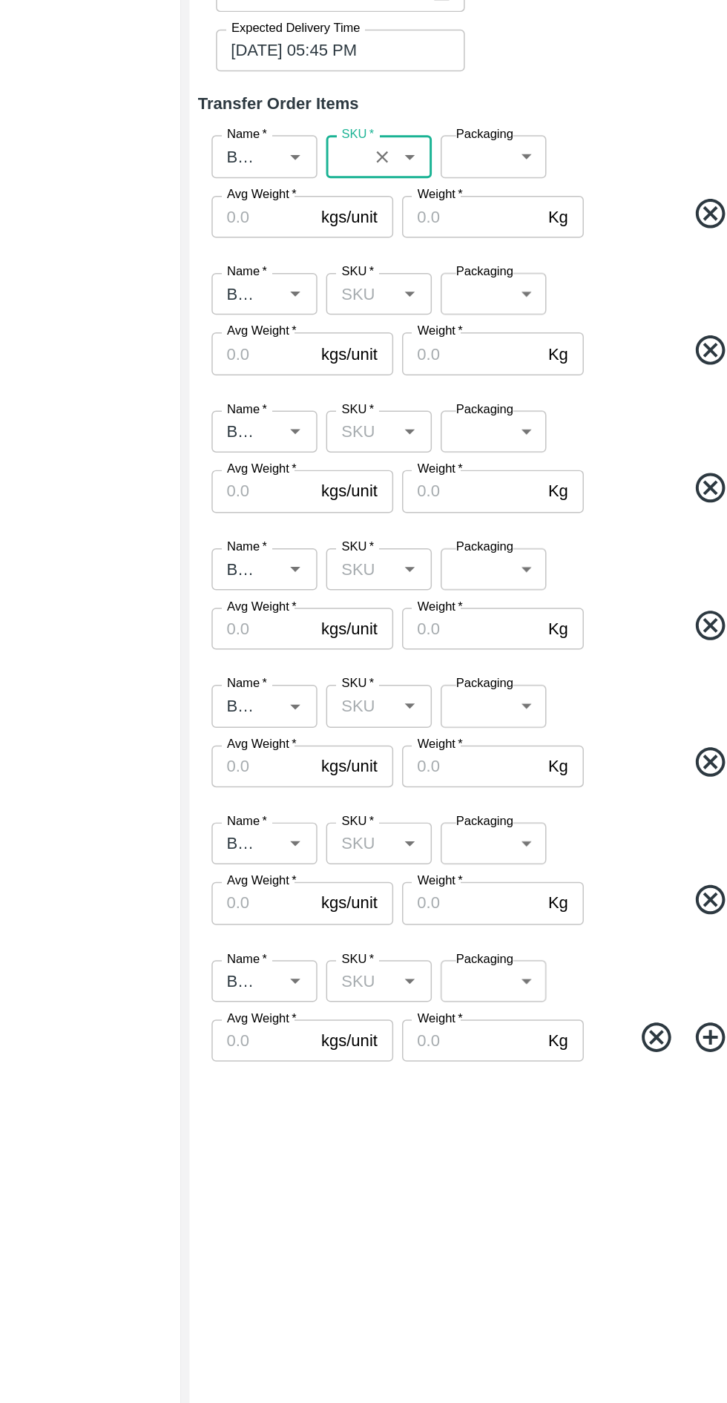
type input "13 kg M N-CHL 4 Hand"
click at [450, 557] on input "SKU   *" at bounding box center [450, 560] width 38 height 19
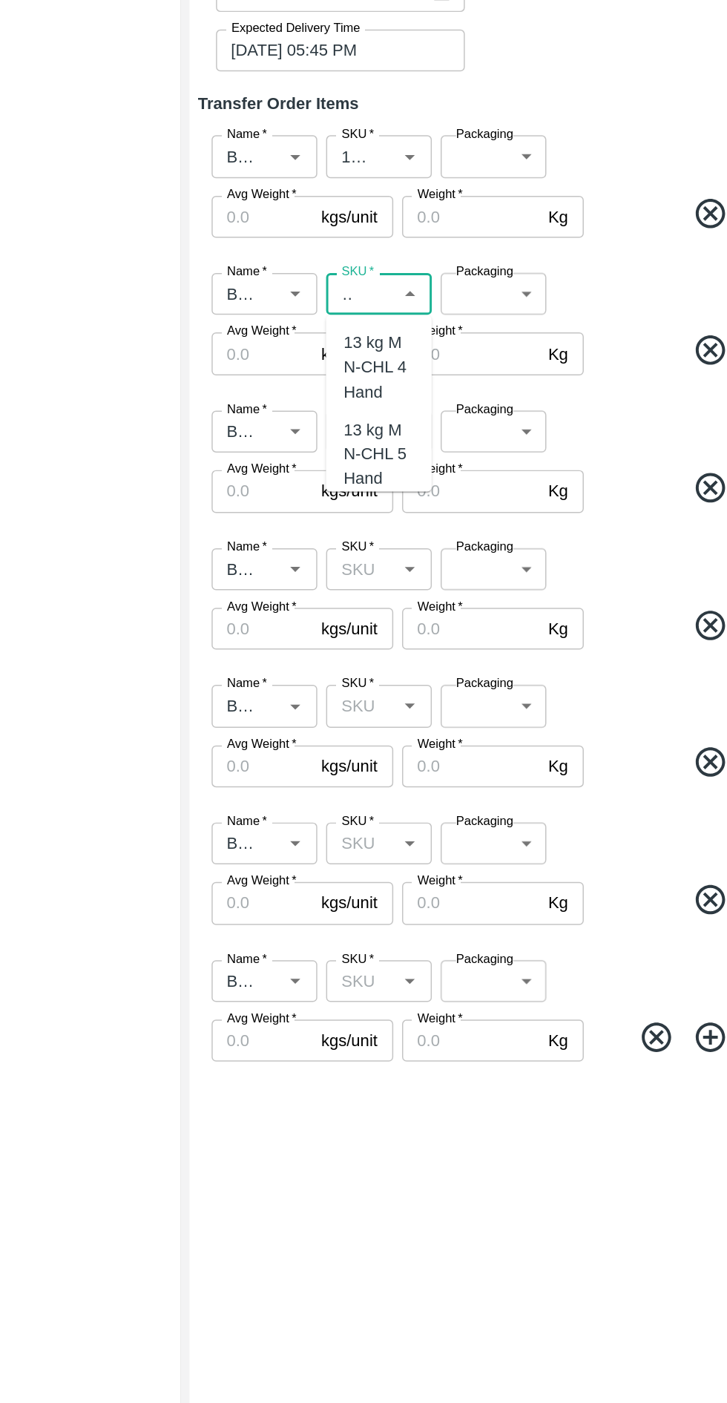
click at [465, 670] on div "13 kg M N-CHL 5 Hand" at bounding box center [462, 669] width 47 height 50
type input "13 kg M N-CHL 5 Hand"
click at [450, 654] on input "SKU   *" at bounding box center [450, 653] width 38 height 19
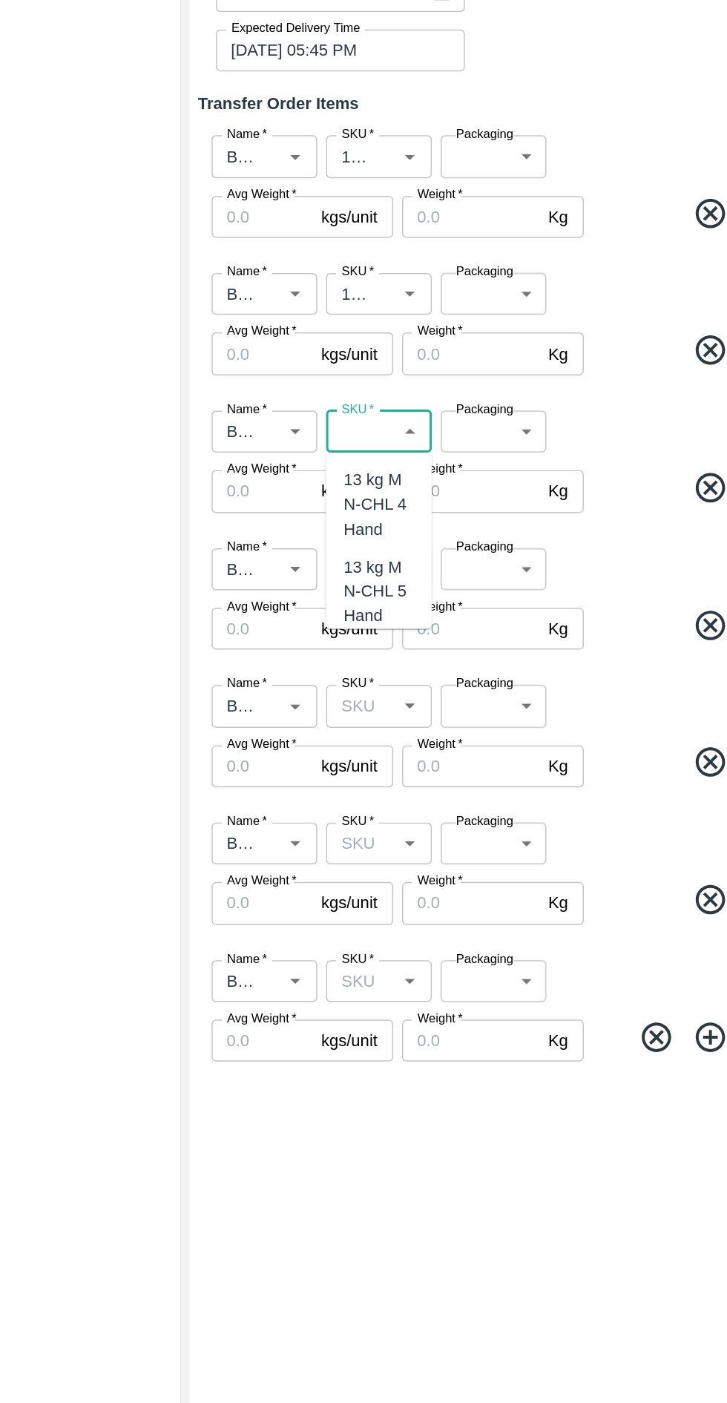
scroll to position [0, 45]
click at [468, 718] on div "13 kg M N-CHL 6 Hand" at bounding box center [462, 703] width 47 height 50
type input "13 kg M N-CHL 6 Hand"
click at [450, 747] on input "SKU   *" at bounding box center [450, 746] width 38 height 19
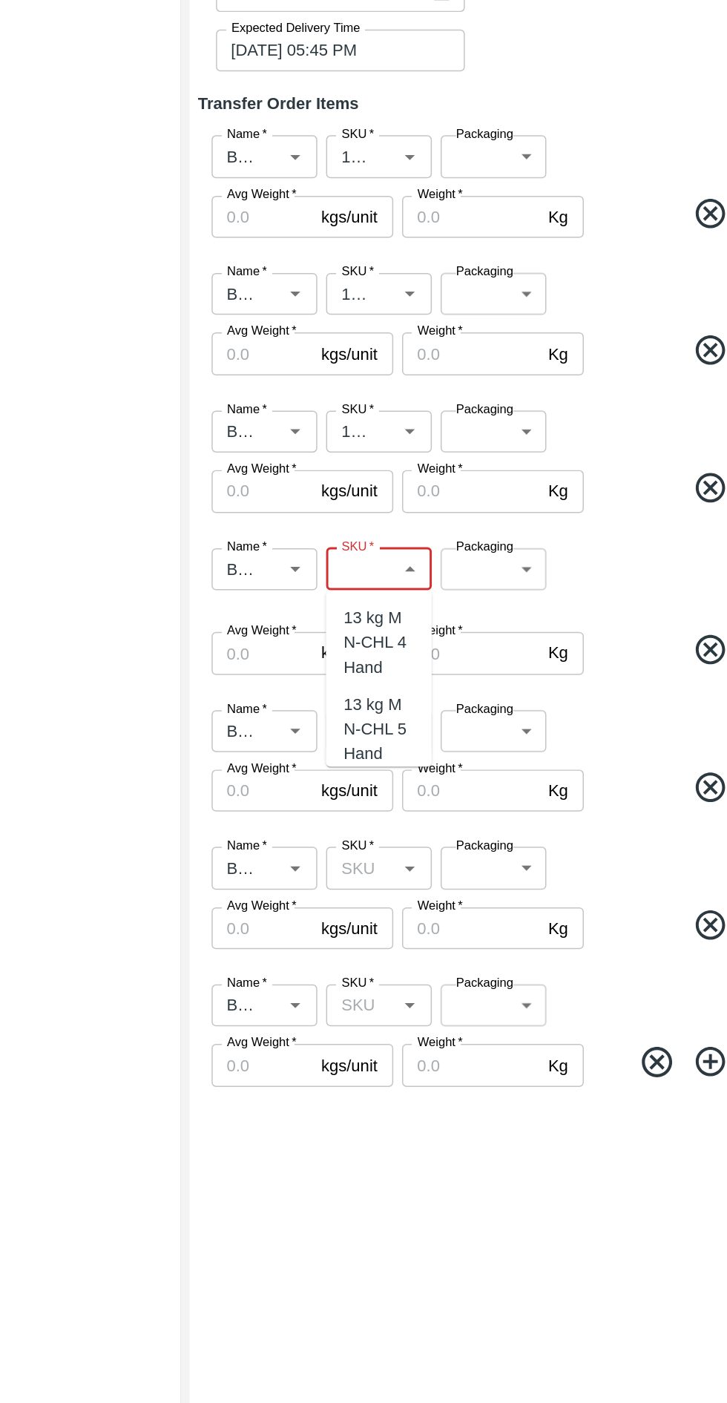
scroll to position [0, 45]
click at [471, 790] on div "13 kg M N-CHL 8 Hand" at bounding box center [462, 796] width 47 height 50
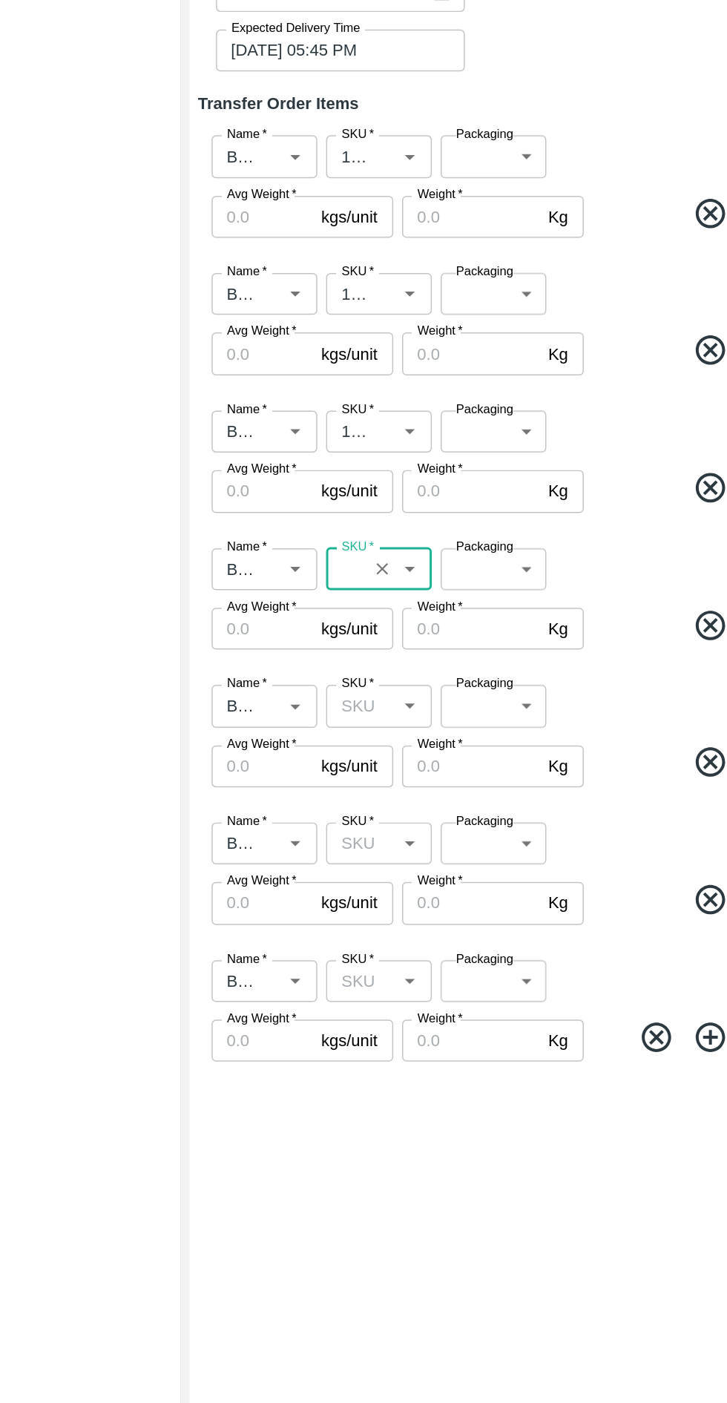
type input "13 kg M N-CHL 8 Hand"
click at [456, 840] on input "SKU   *" at bounding box center [450, 838] width 38 height 19
click at [455, 799] on div "13 kg M N-CHL CL" at bounding box center [462, 790] width 47 height 50
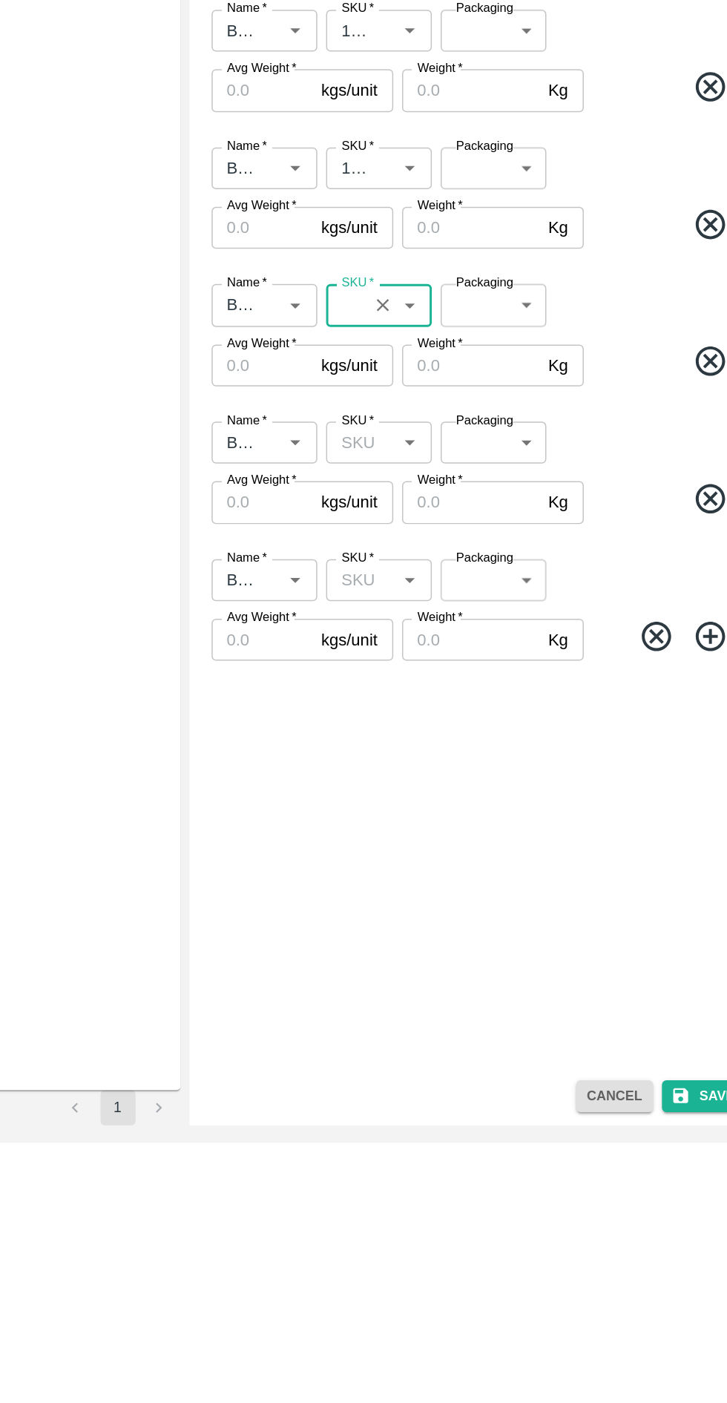
type input "13 kg M N-CHL CL"
click at [456, 930] on input "SKU   *" at bounding box center [450, 931] width 38 height 19
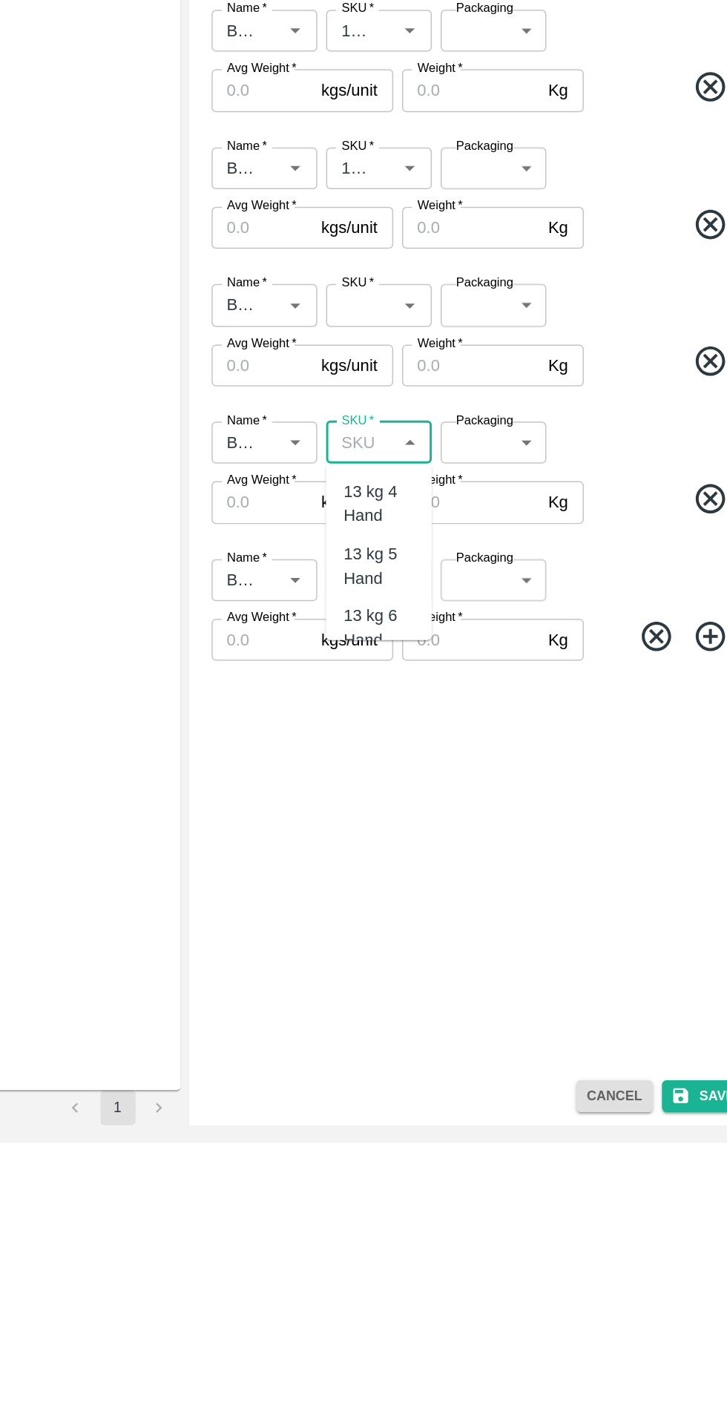
scroll to position [0, 0]
click at [455, 954] on div "PHR Kg" at bounding box center [462, 963] width 71 height 25
type input "PHR Kg"
click at [448, 1029] on input "SKU   *" at bounding box center [450, 1023] width 38 height 19
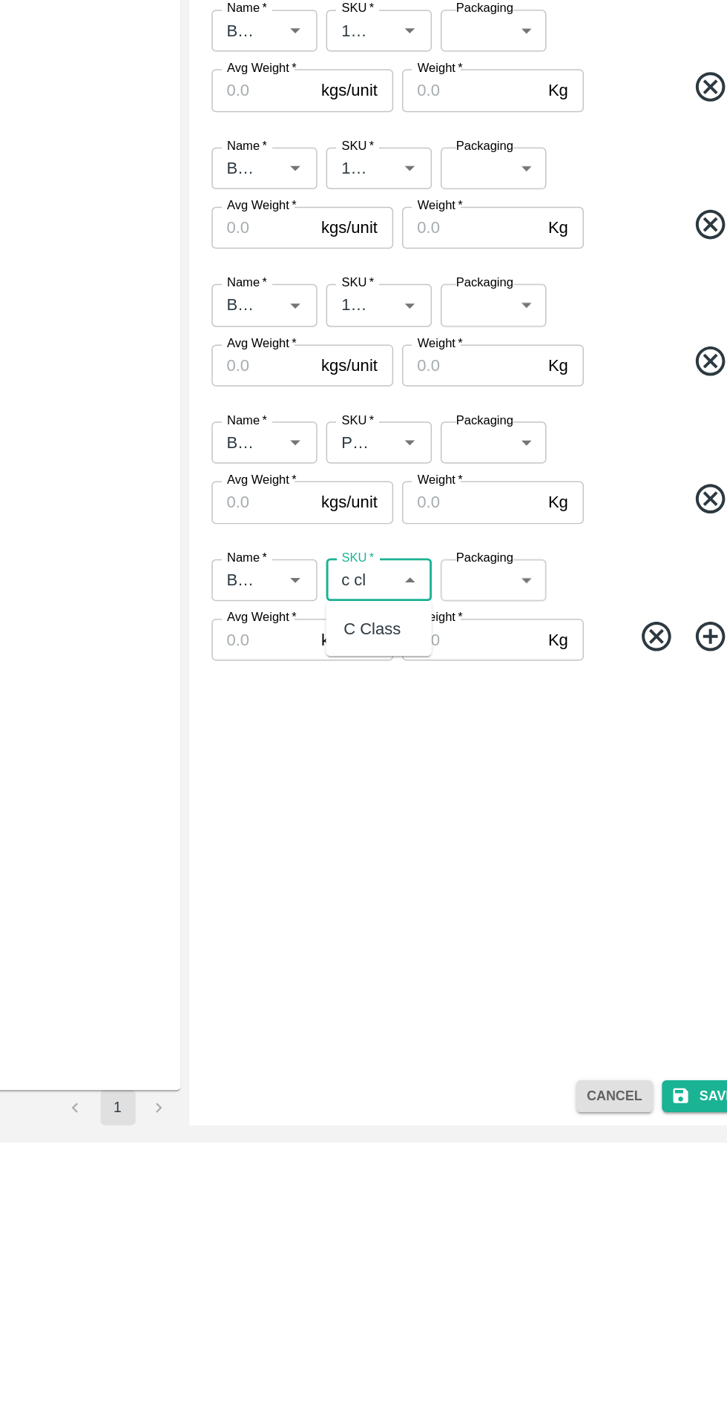
click at [471, 1060] on div "C Class" at bounding box center [458, 1057] width 39 height 16
type input "C Class"
click at [384, 876] on input "Avg Weight   *" at bounding box center [384, 879] width 68 height 28
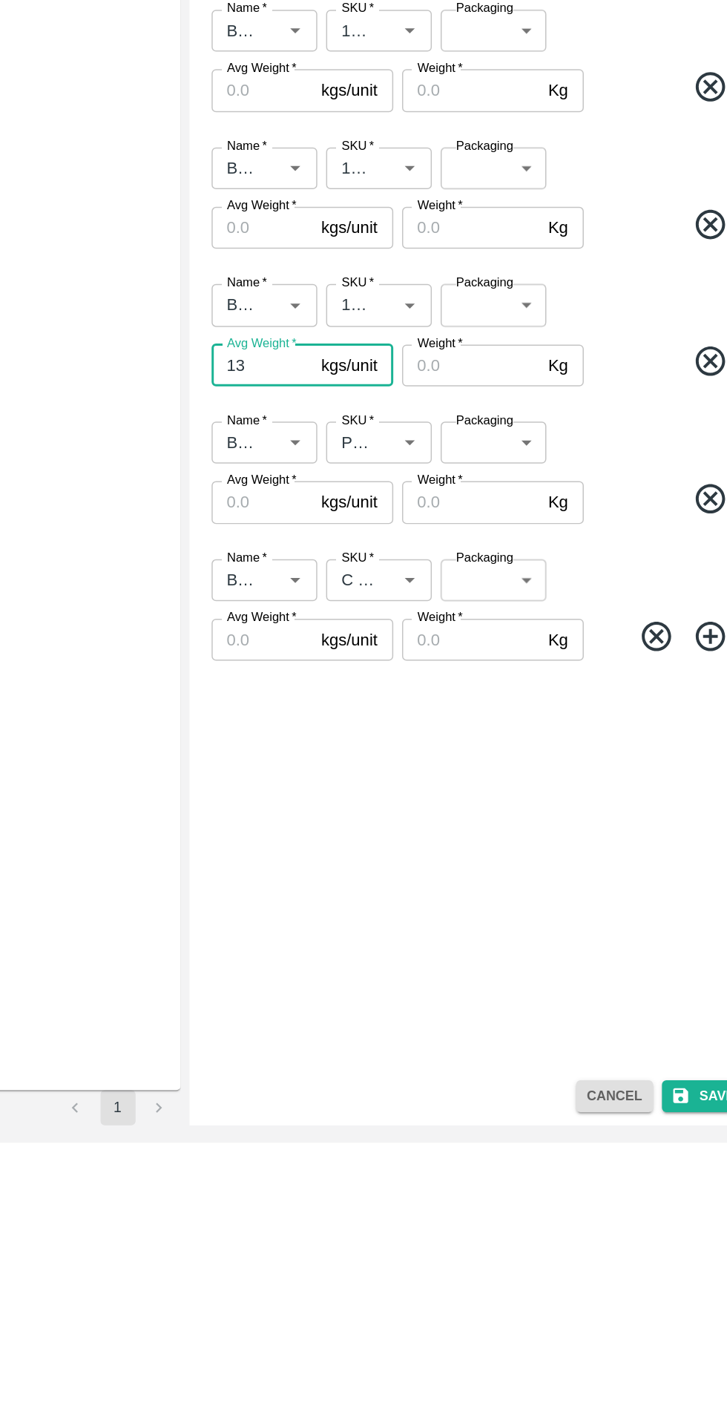
type input "13"
click at [380, 791] on input "Avg Weight   *" at bounding box center [384, 787] width 68 height 28
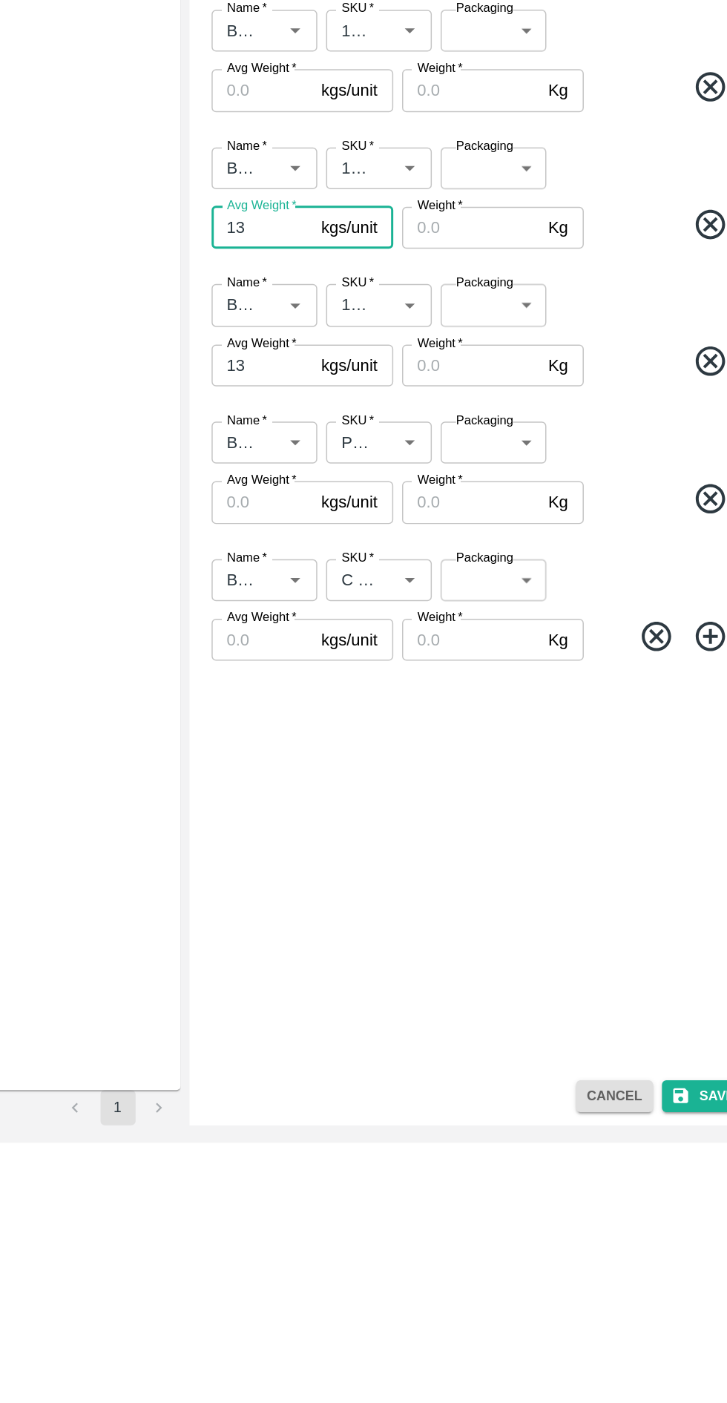
type input "13"
click at [384, 694] on input "Avg Weight   *" at bounding box center [384, 694] width 68 height 28
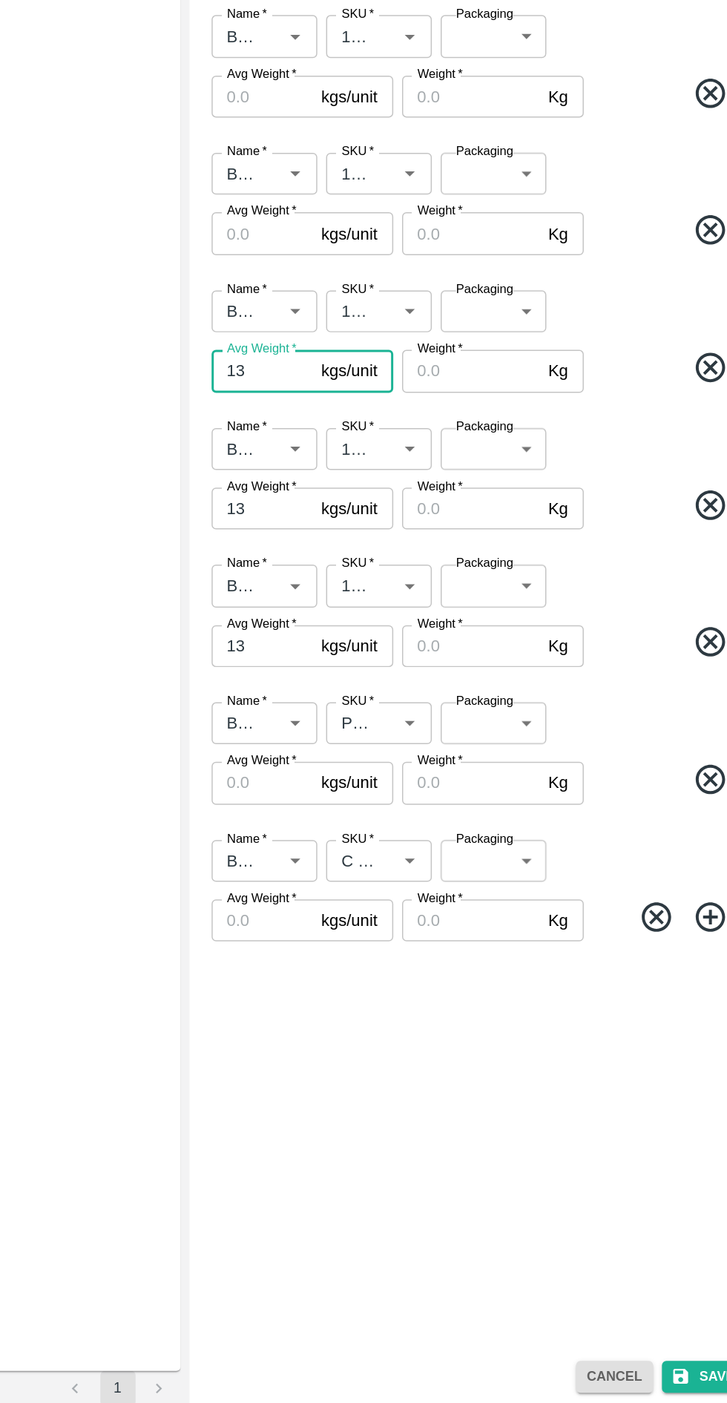
type input "13"
click at [373, 606] on input "Avg Weight   *" at bounding box center [384, 601] width 68 height 28
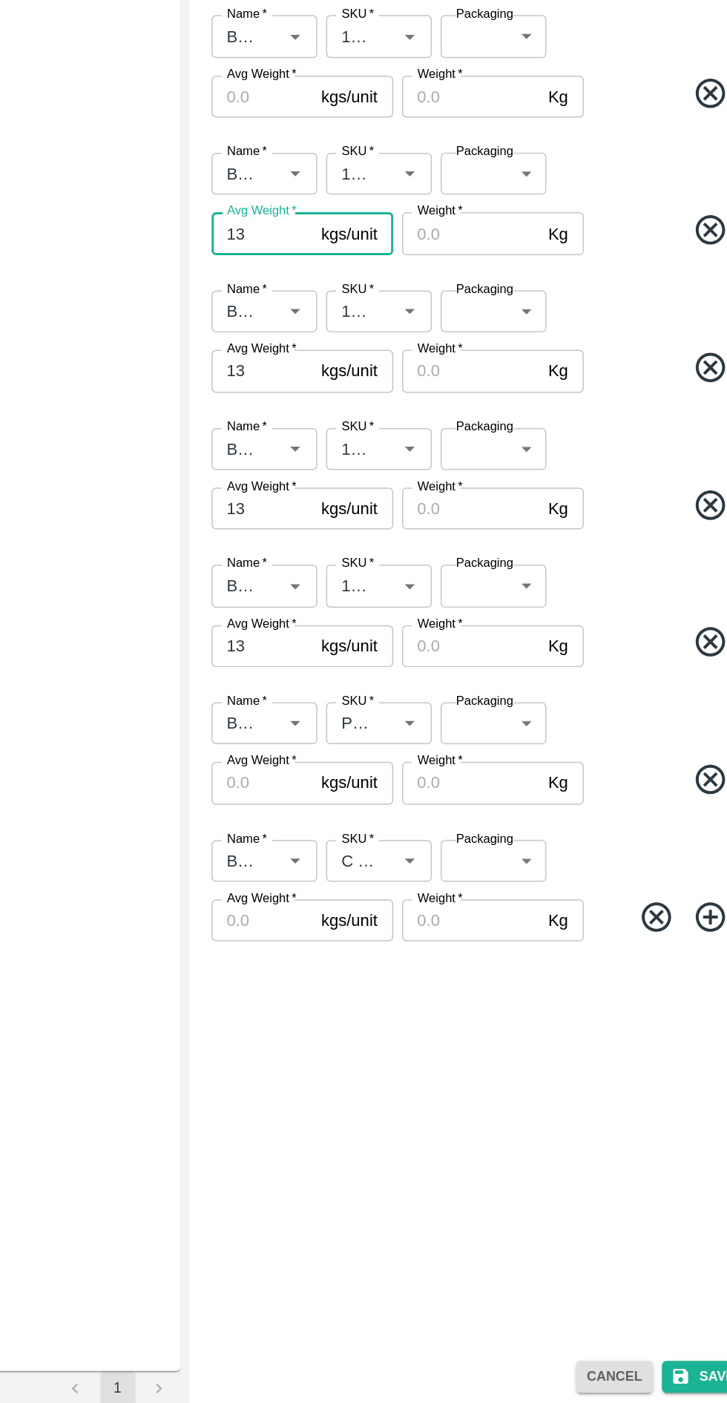
type input "13"
click at [386, 505] on input "Avg Weight   *" at bounding box center [384, 509] width 68 height 28
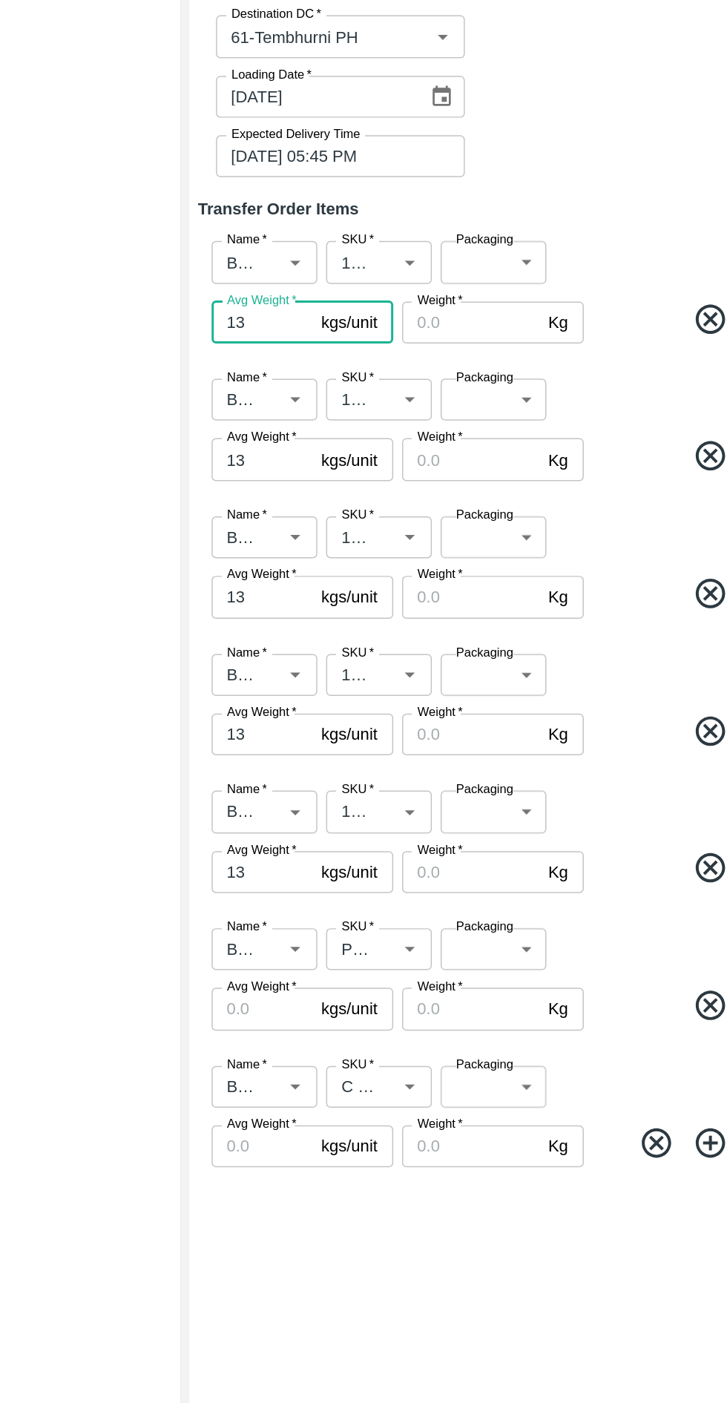
type input "13"
click at [537, 473] on body "Supply Chain Transfer Orders Tembhurni Virtual Captive PH Add Destination Desti…" at bounding box center [363, 701] width 727 height 1403
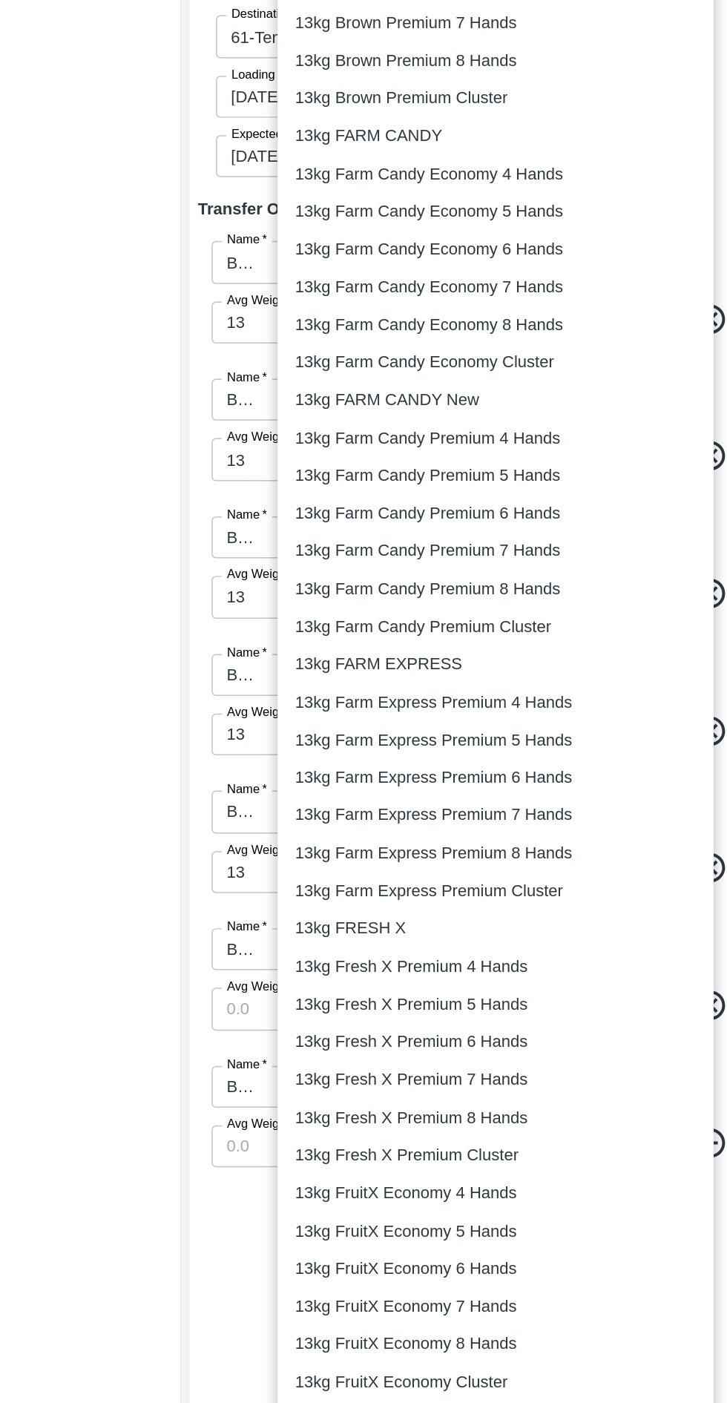
click at [457, 1272] on p "13kg FruitX Premium 5 Hands" at bounding box center [480, 1273] width 148 height 16
click at [455, 1262] on li "13kg FruitX Premium 5 Hands" at bounding box center [541, 1273] width 294 height 25
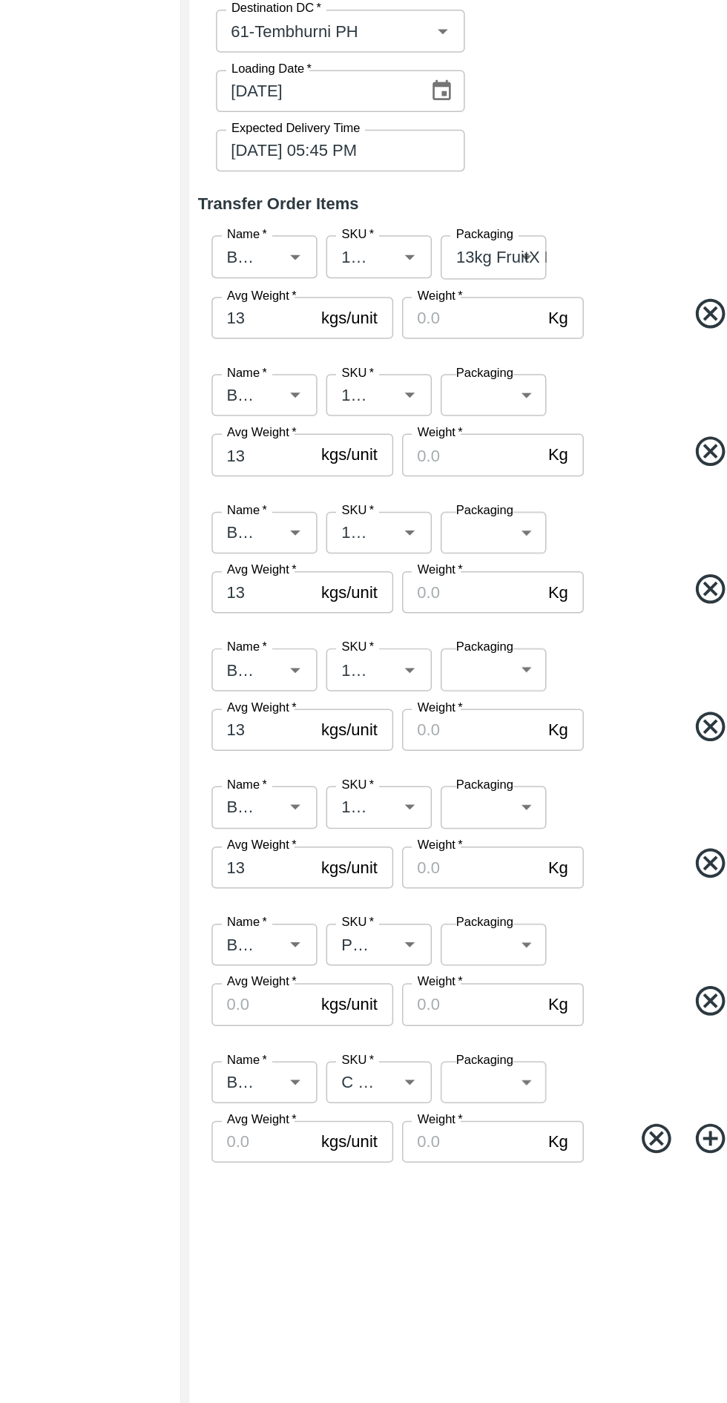
click at [562, 463] on body "Supply Chain Transfer Orders Tembhurni Virtual Captive PH Add Destination Desti…" at bounding box center [363, 701] width 727 height 1403
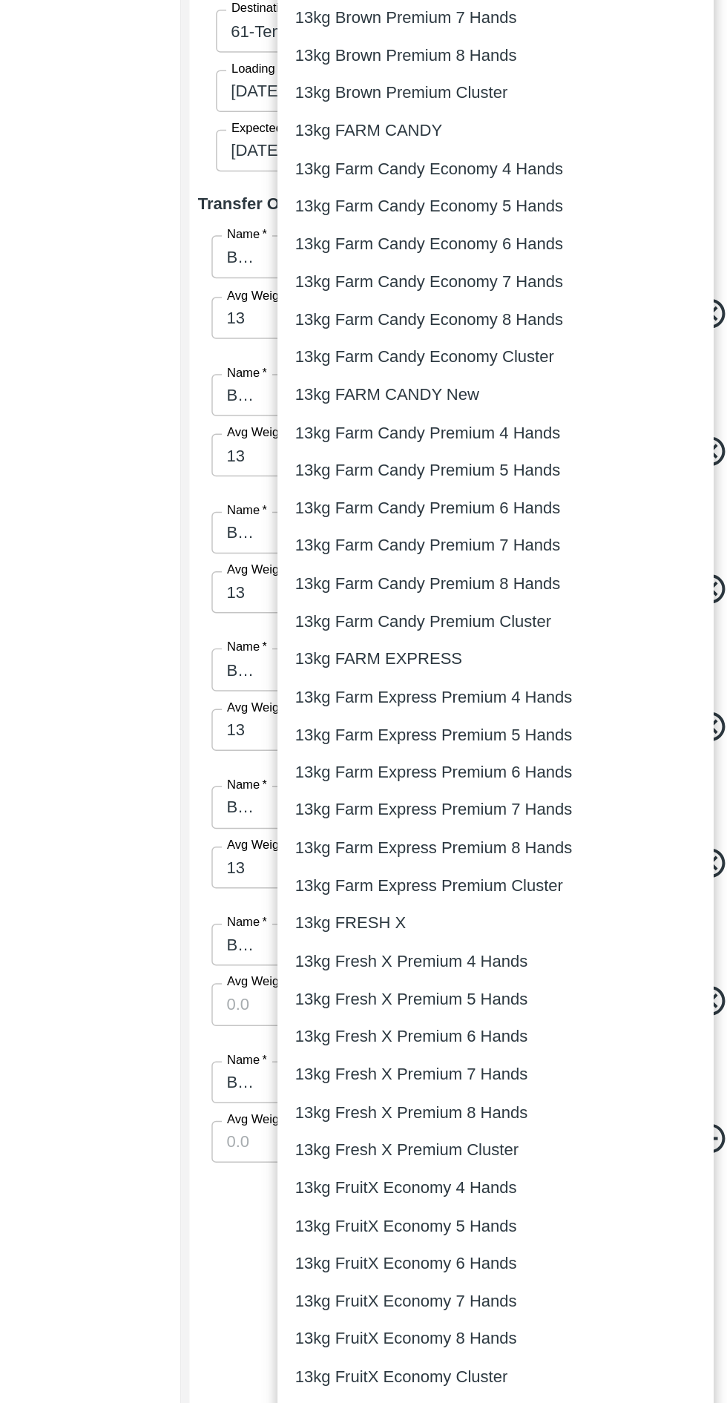
click at [467, 740] on p "13kg FARM EXPRESS" at bounding box center [462, 739] width 113 height 16
type input "468"
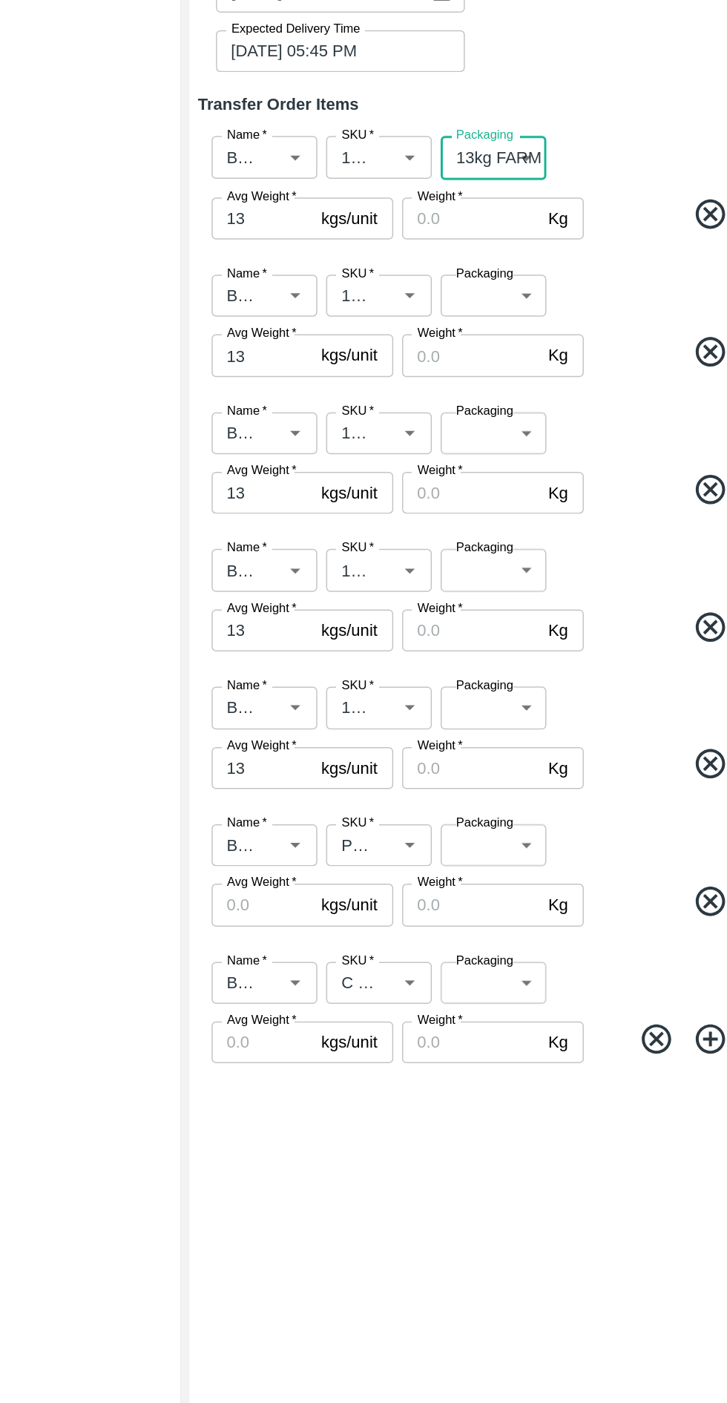
click at [541, 559] on body "Supply Chain Transfer Orders Tembhurni Virtual Captive PH Add Destination Desti…" at bounding box center [363, 701] width 727 height 1403
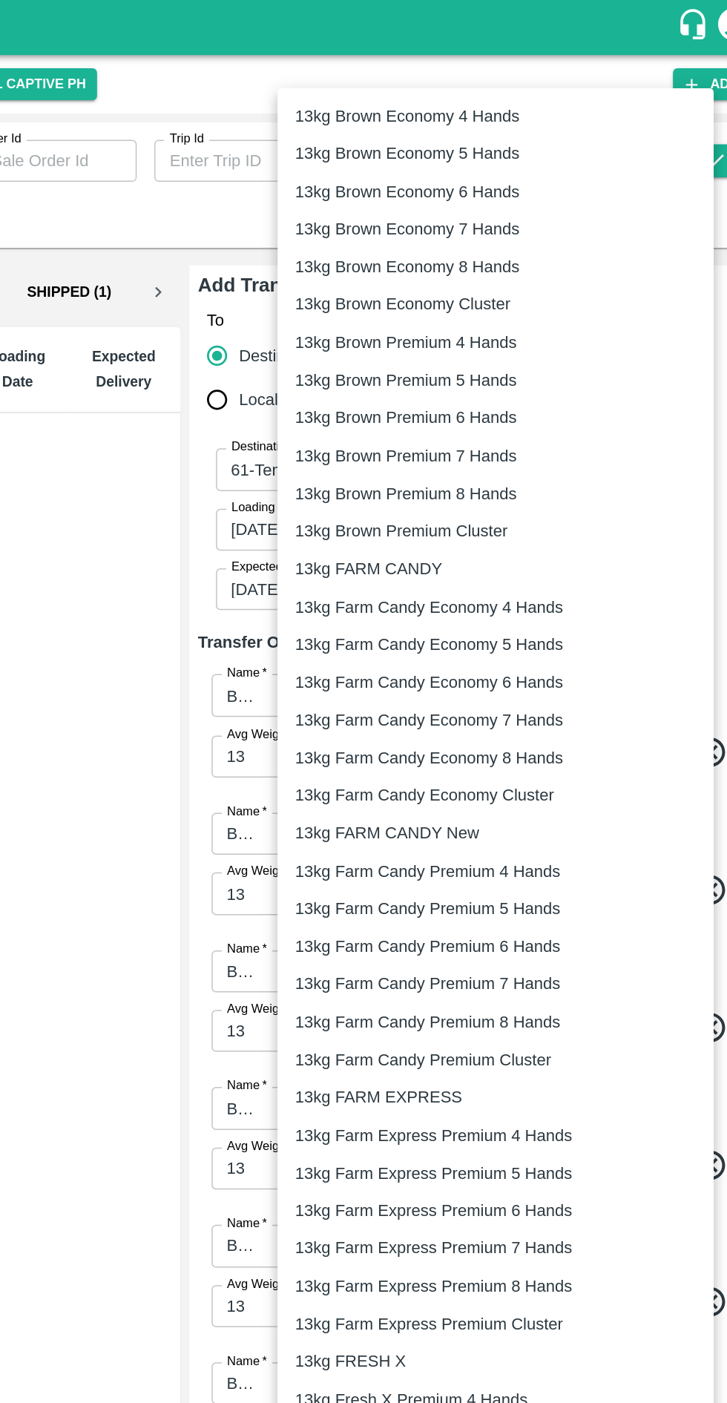
click at [481, 740] on p "13kg FARM EXPRESS" at bounding box center [462, 739] width 113 height 16
type input "468"
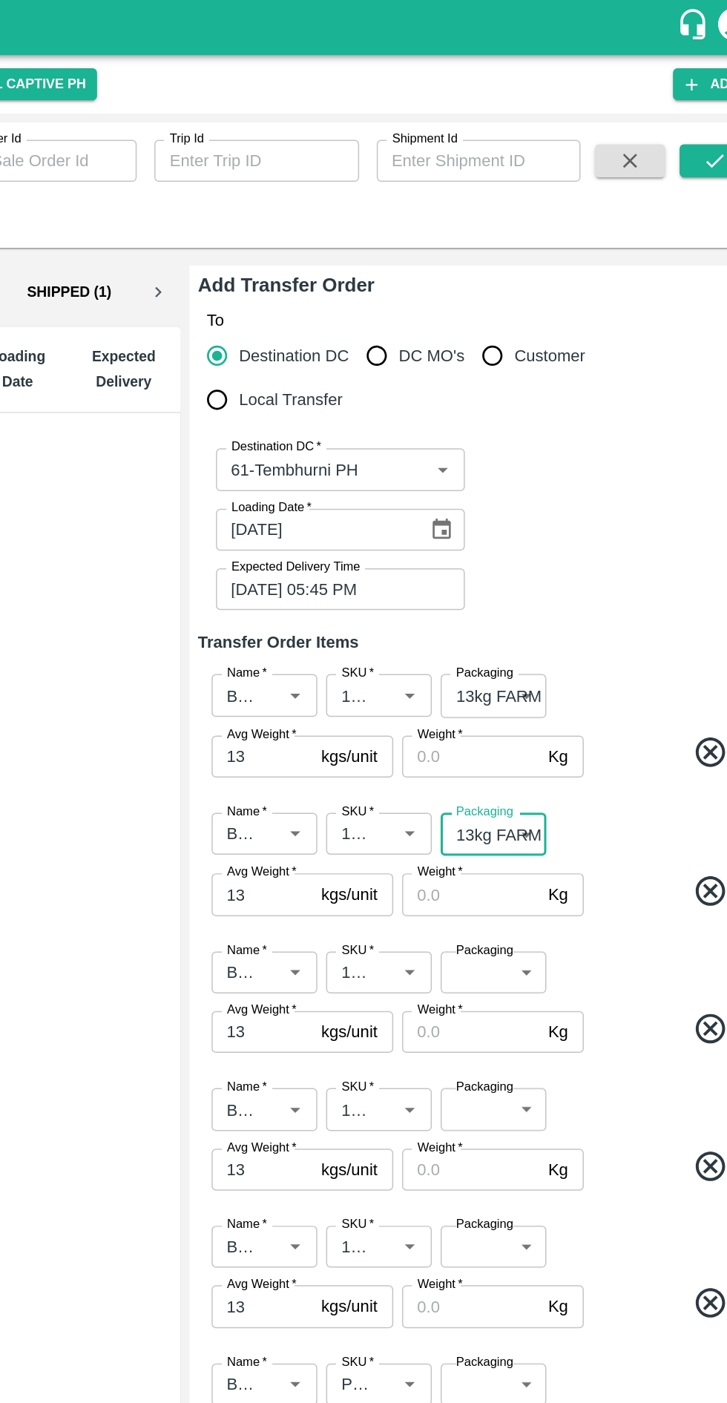
click at [530, 657] on body "Supply Chain Transfer Orders Tembhurni Virtual Captive PH Add Destination Desti…" at bounding box center [363, 701] width 727 height 1403
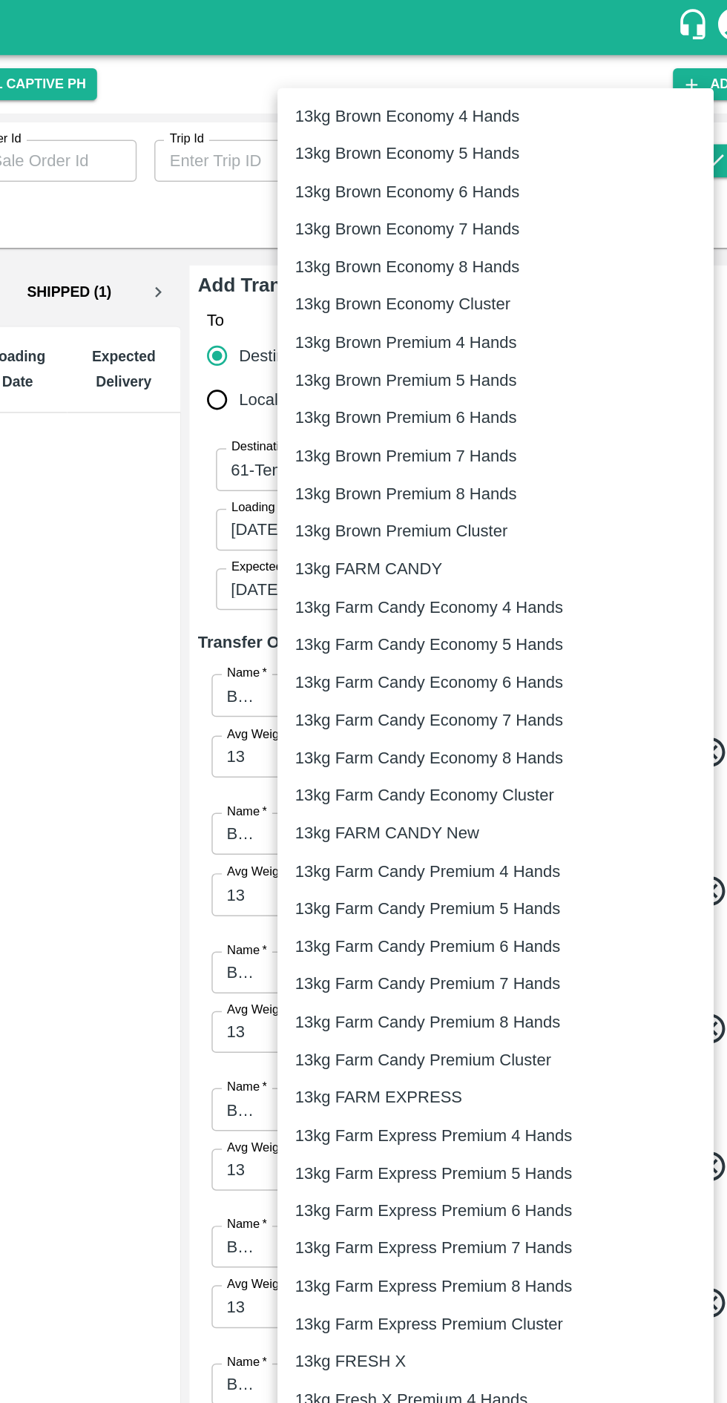
click at [485, 738] on p "13kg FARM EXPRESS" at bounding box center [462, 739] width 113 height 16
type input "468"
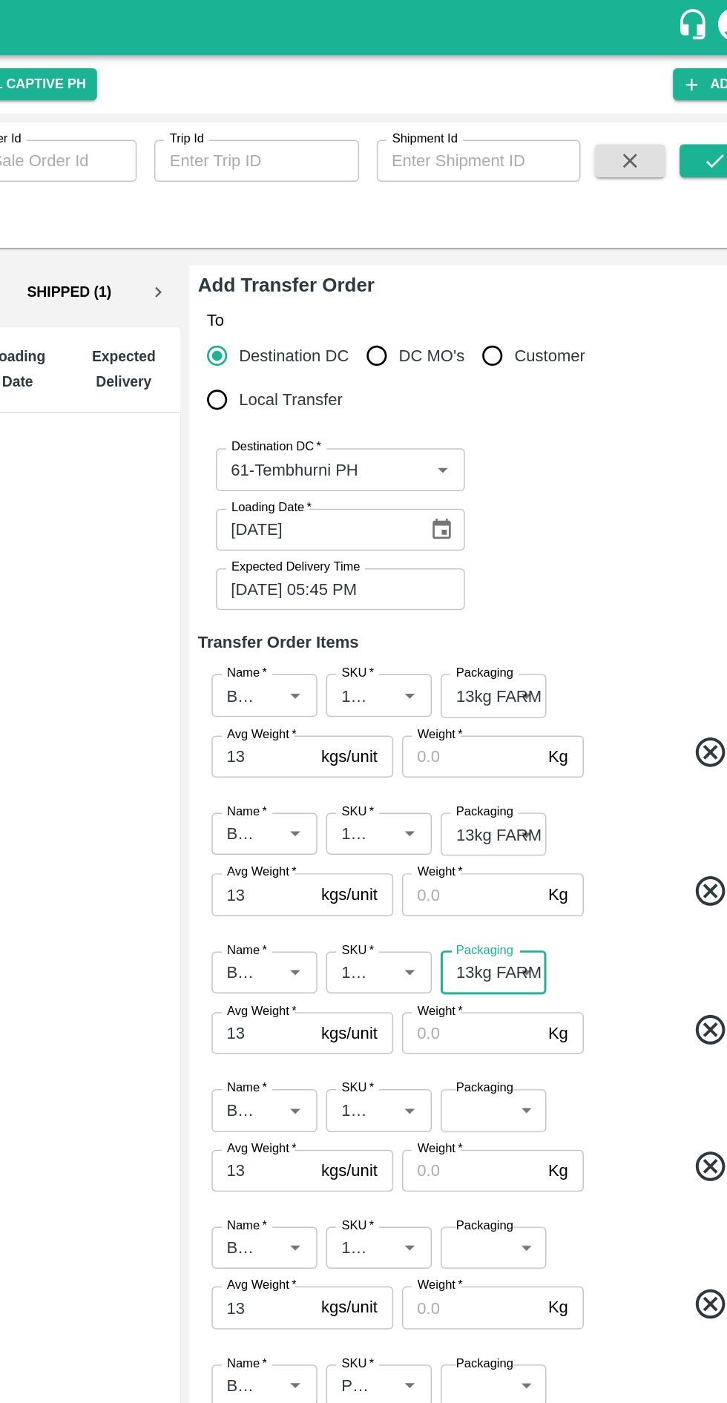
click at [529, 750] on body "Supply Chain Transfer Orders Tembhurni Virtual Captive PH Add Destination Desti…" at bounding box center [363, 701] width 727 height 1403
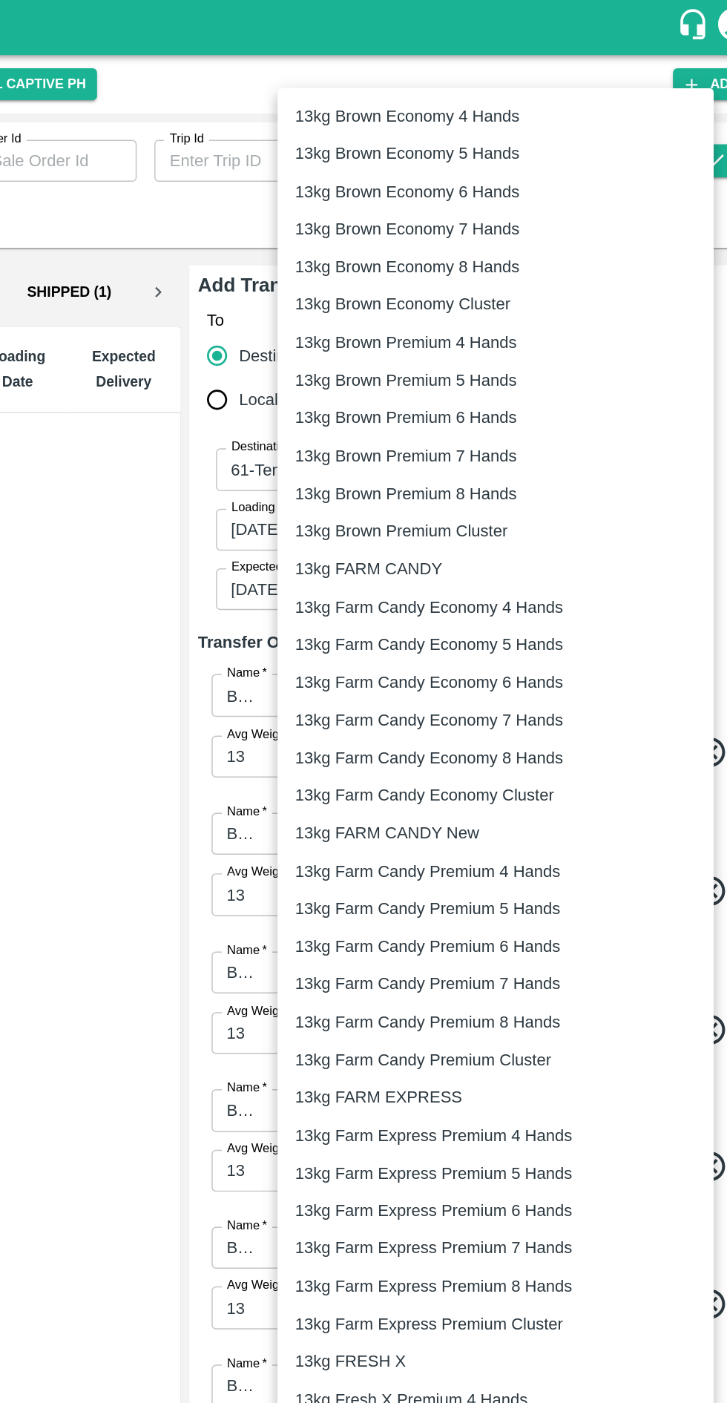
click at [491, 736] on p "13kg FARM EXPRESS" at bounding box center [462, 739] width 113 height 16
type input "468"
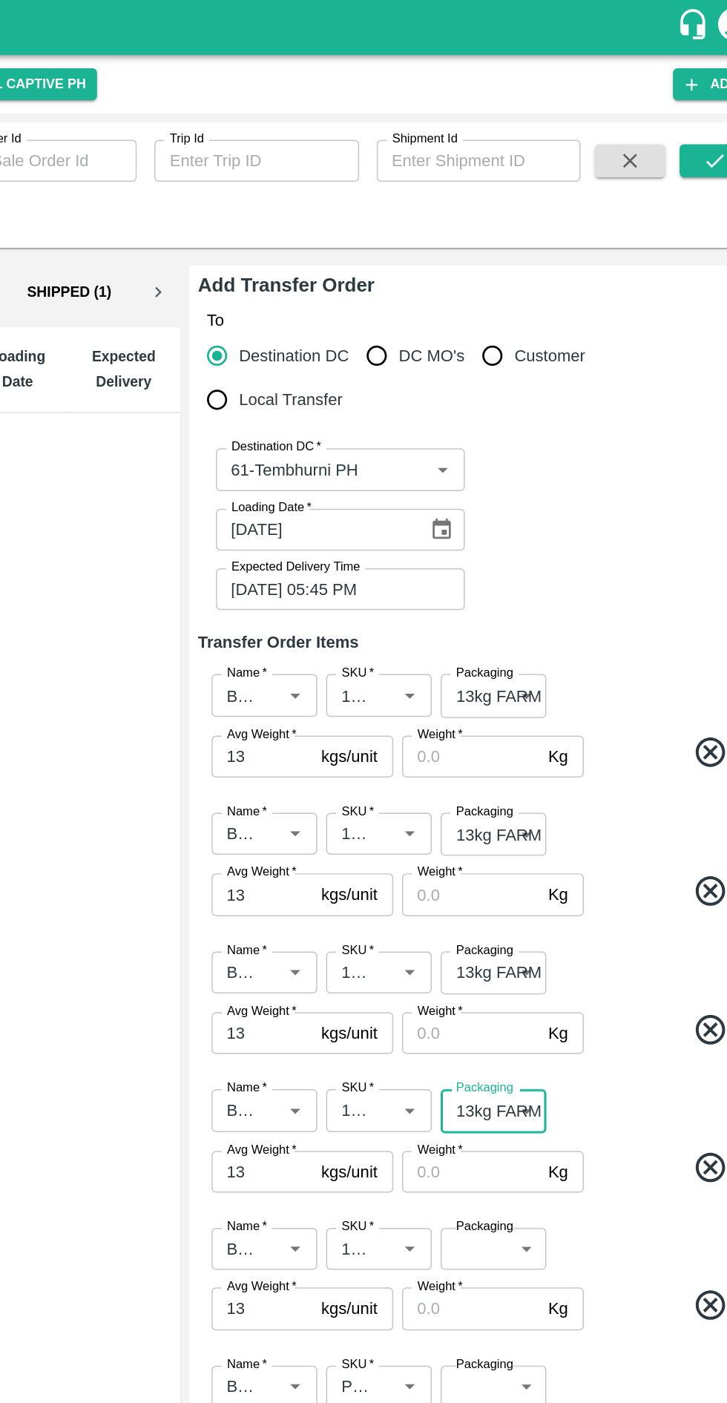
click at [537, 849] on body "Supply Chain Transfer Orders Tembhurni Virtual Captive PH Add Destination Desti…" at bounding box center [363, 701] width 727 height 1403
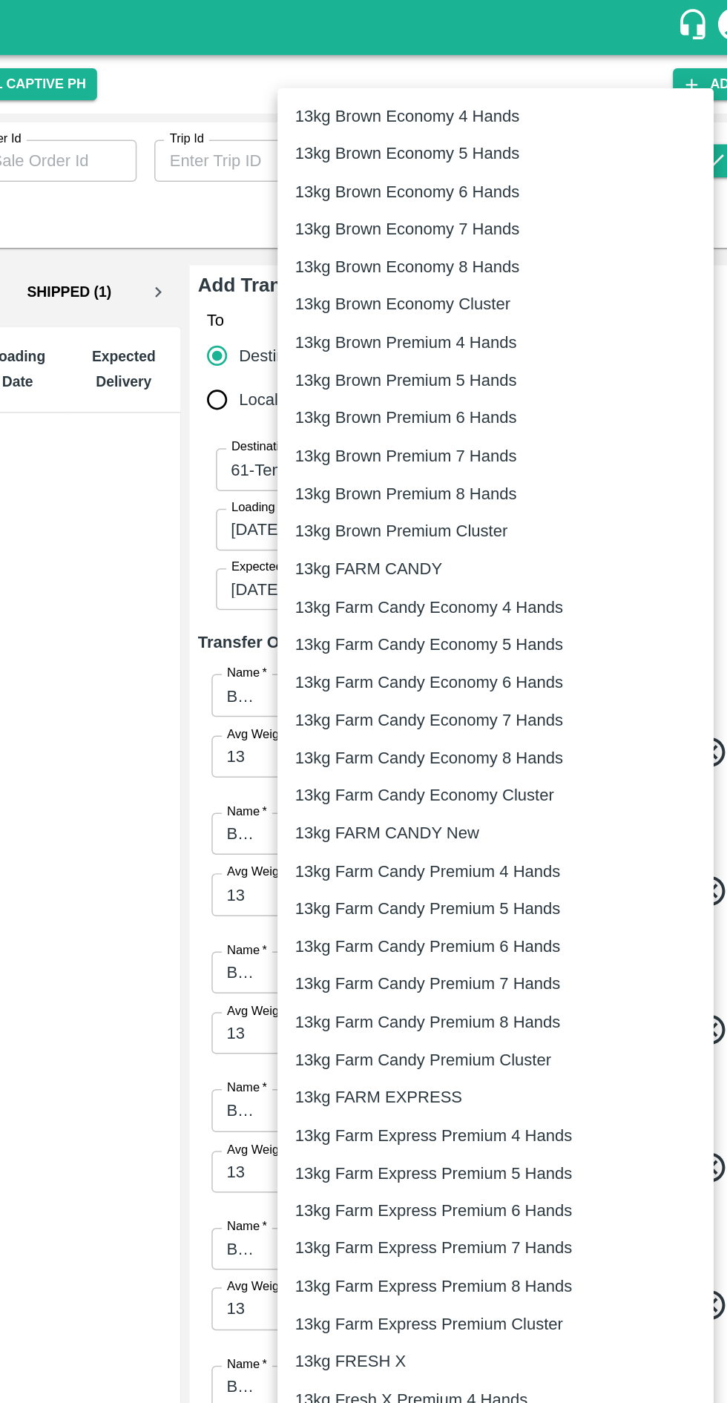
click at [488, 743] on p "13kg FARM EXPRESS" at bounding box center [462, 739] width 113 height 16
type input "468"
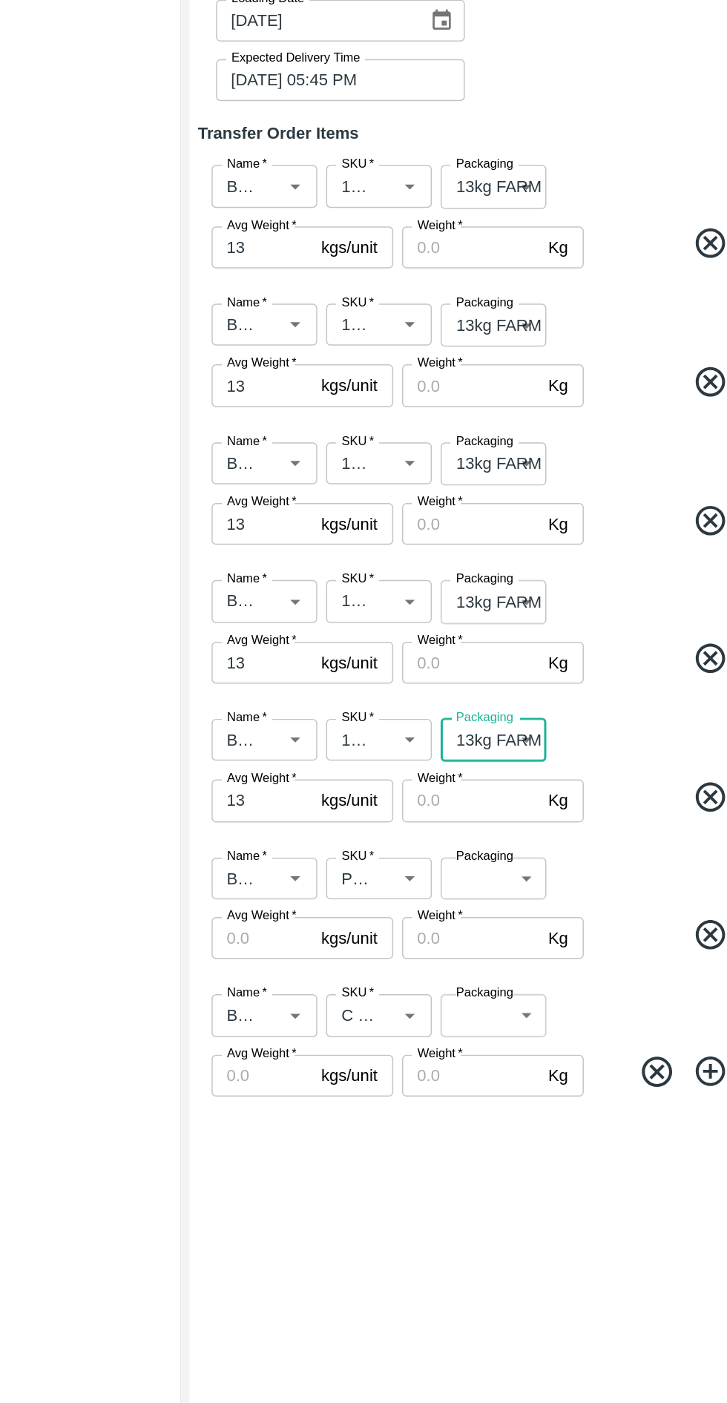
click at [525, 934] on body "Supply Chain Transfer Orders Tembhurni Virtual Captive PH Add Destination Desti…" at bounding box center [363, 701] width 727 height 1403
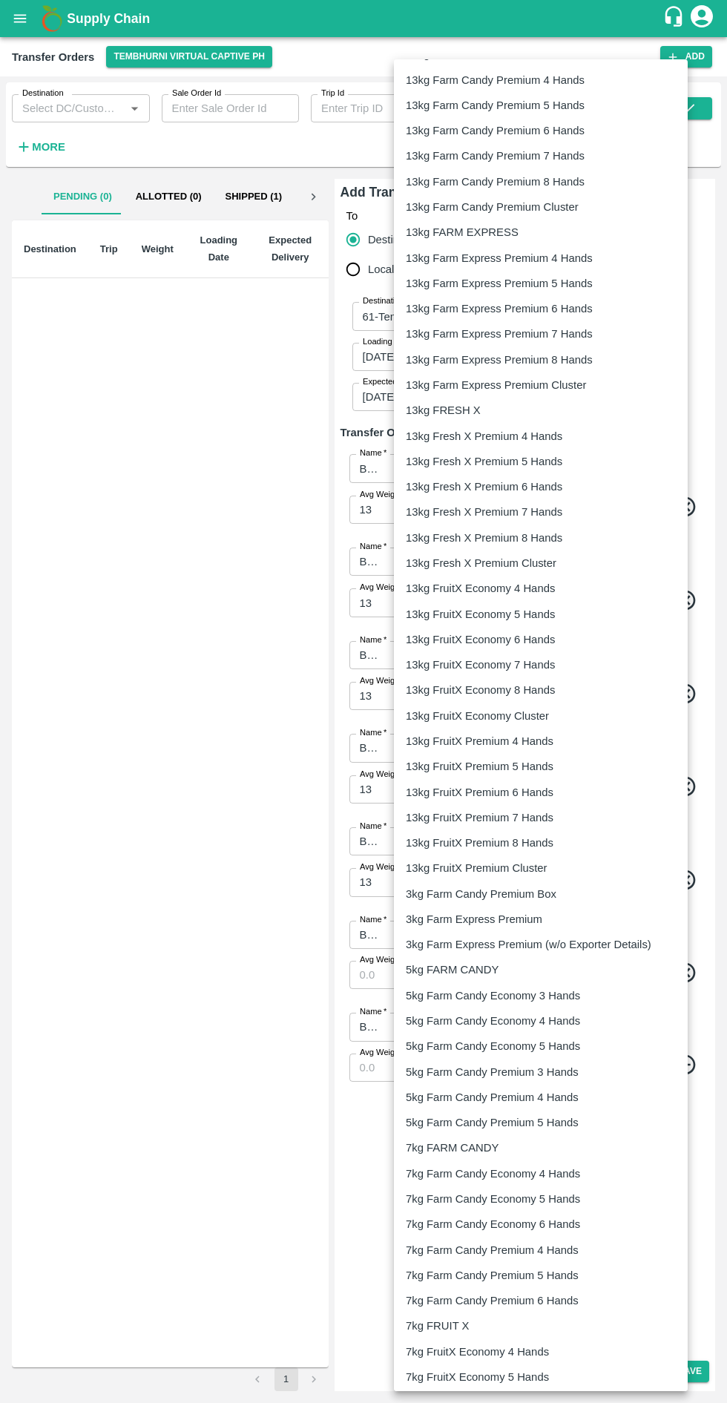
scroll to position [1311, 0]
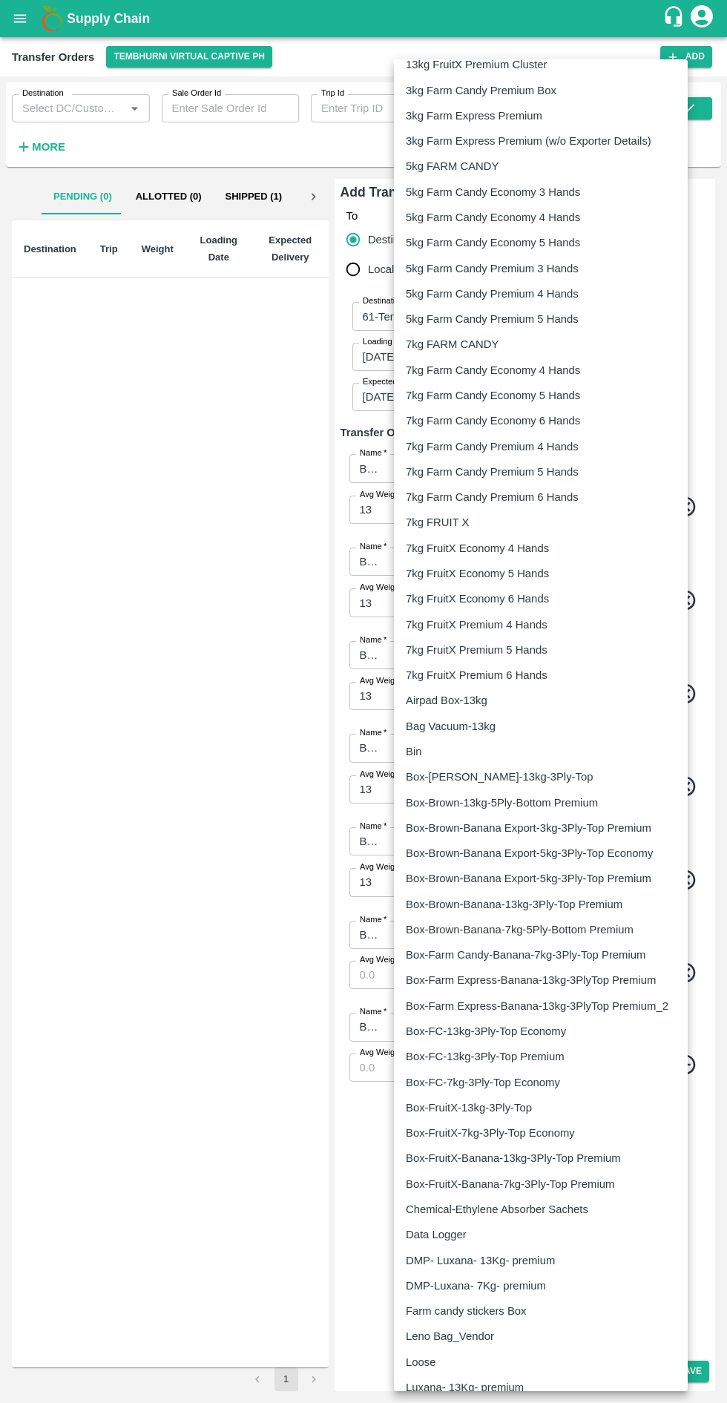
click at [444, 1357] on div "Loose" at bounding box center [541, 1362] width 270 height 16
type input "258"
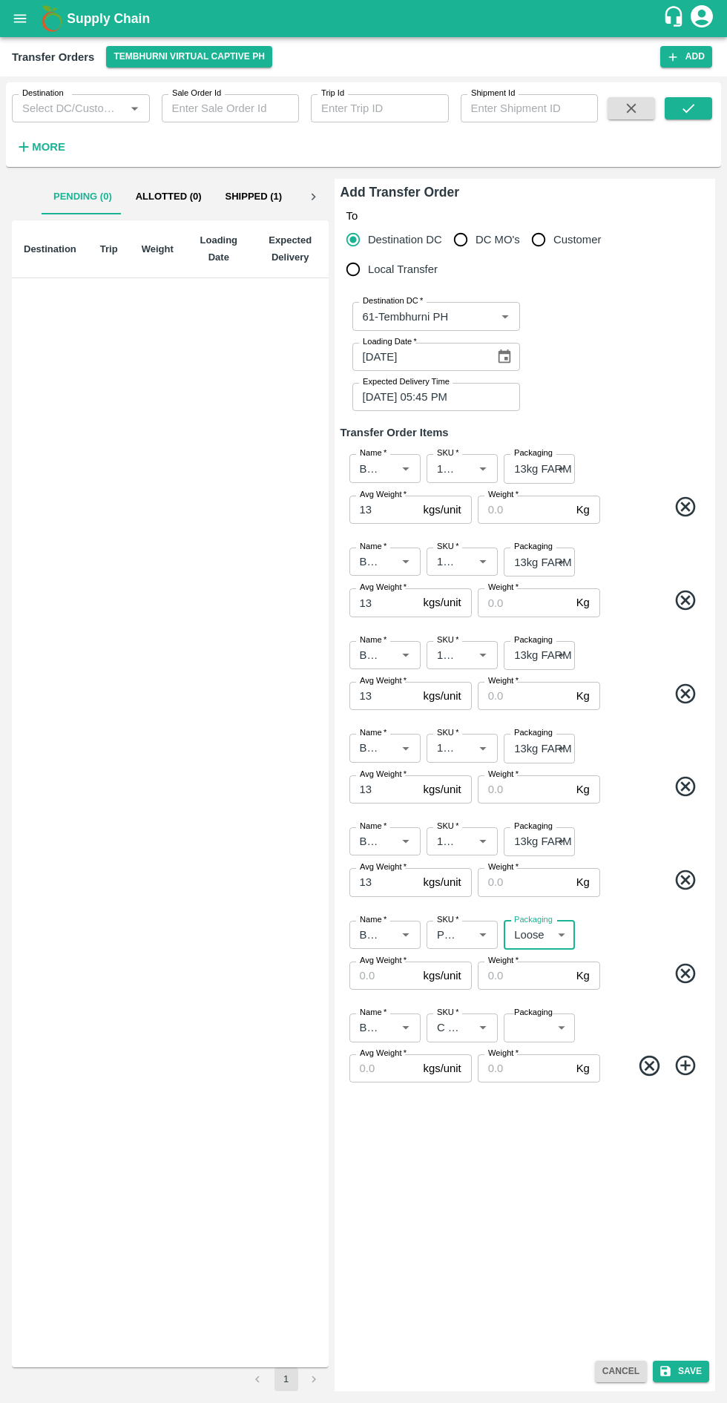
click at [531, 1038] on body "Supply Chain Transfer Orders Tembhurni Virtual Captive PH Add Destination Desti…" at bounding box center [363, 701] width 727 height 1403
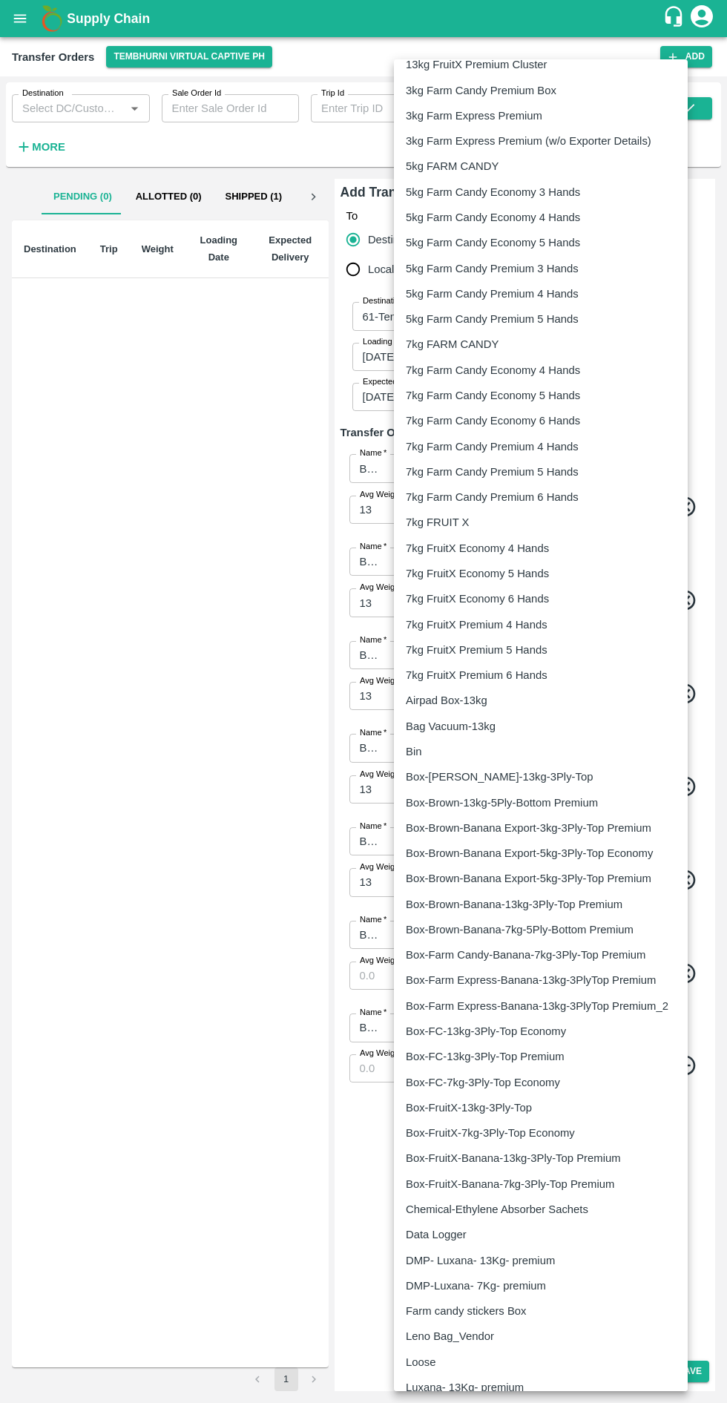
click at [430, 1355] on p "Loose" at bounding box center [421, 1362] width 30 height 16
type input "258"
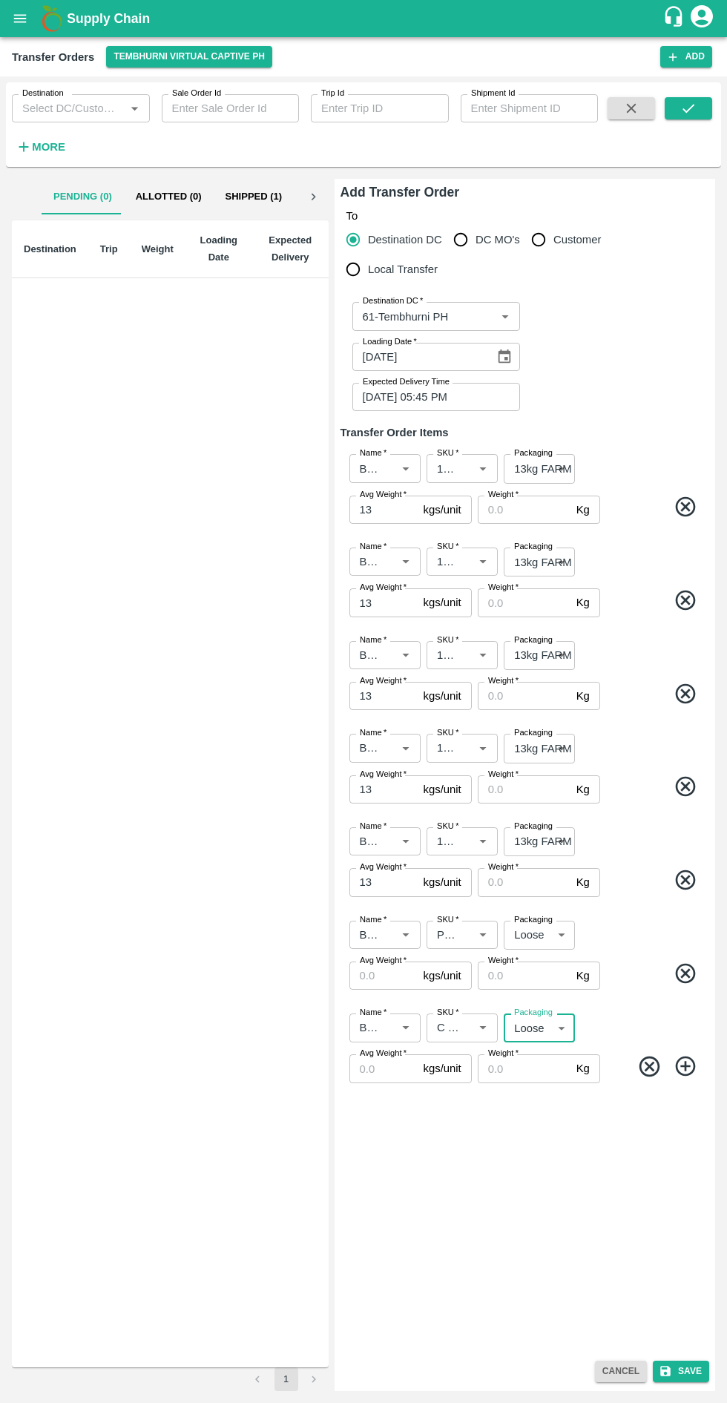
click at [545, 509] on input "Weight   *" at bounding box center [524, 510] width 93 height 28
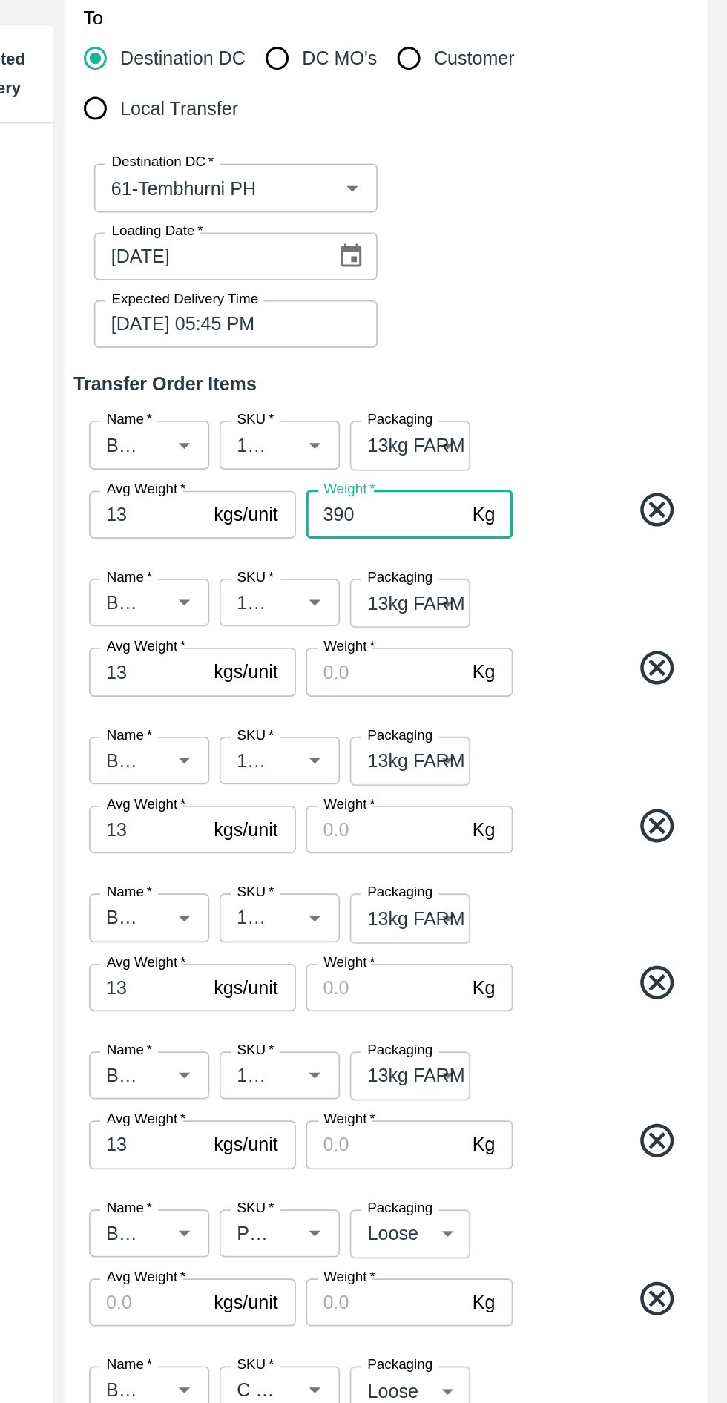
type input "390"
click at [533, 606] on input "Weight   *" at bounding box center [524, 603] width 93 height 28
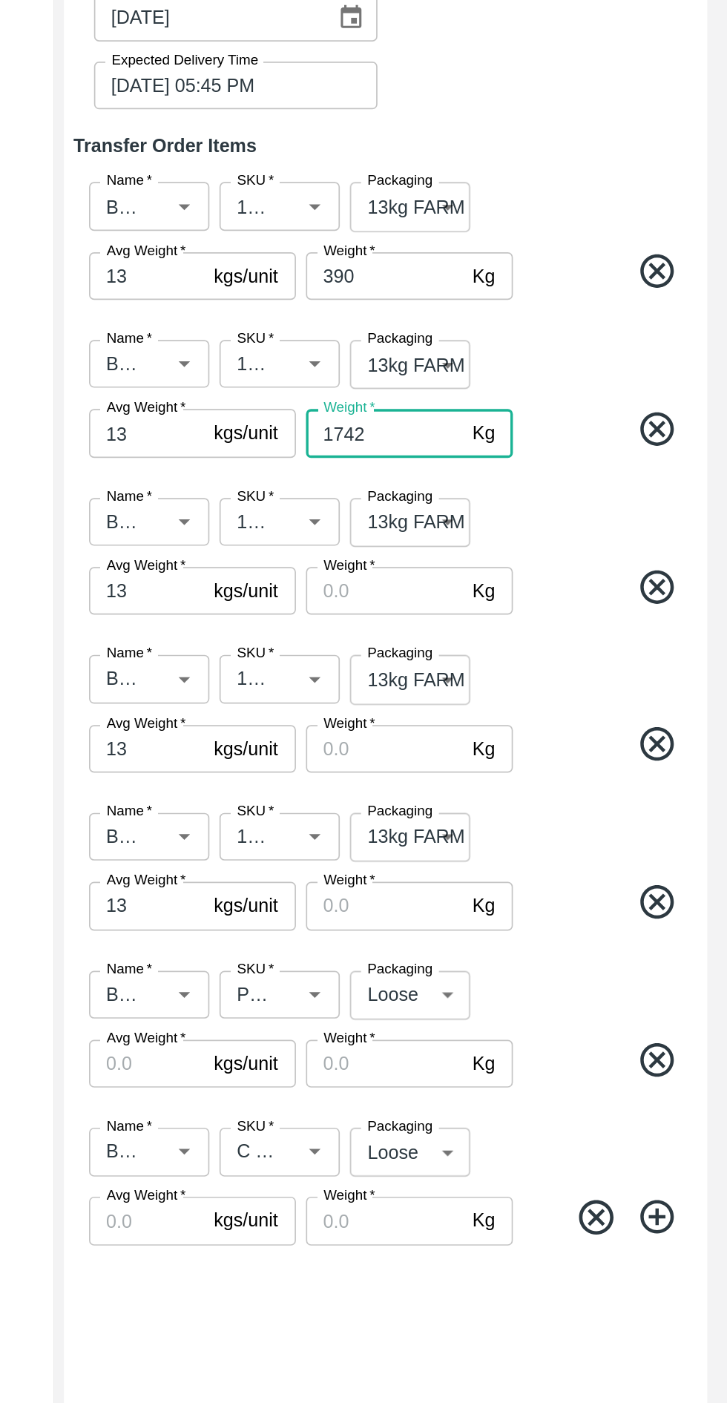
type input "1742"
click at [522, 696] on input "Weight   *" at bounding box center [524, 696] width 93 height 28
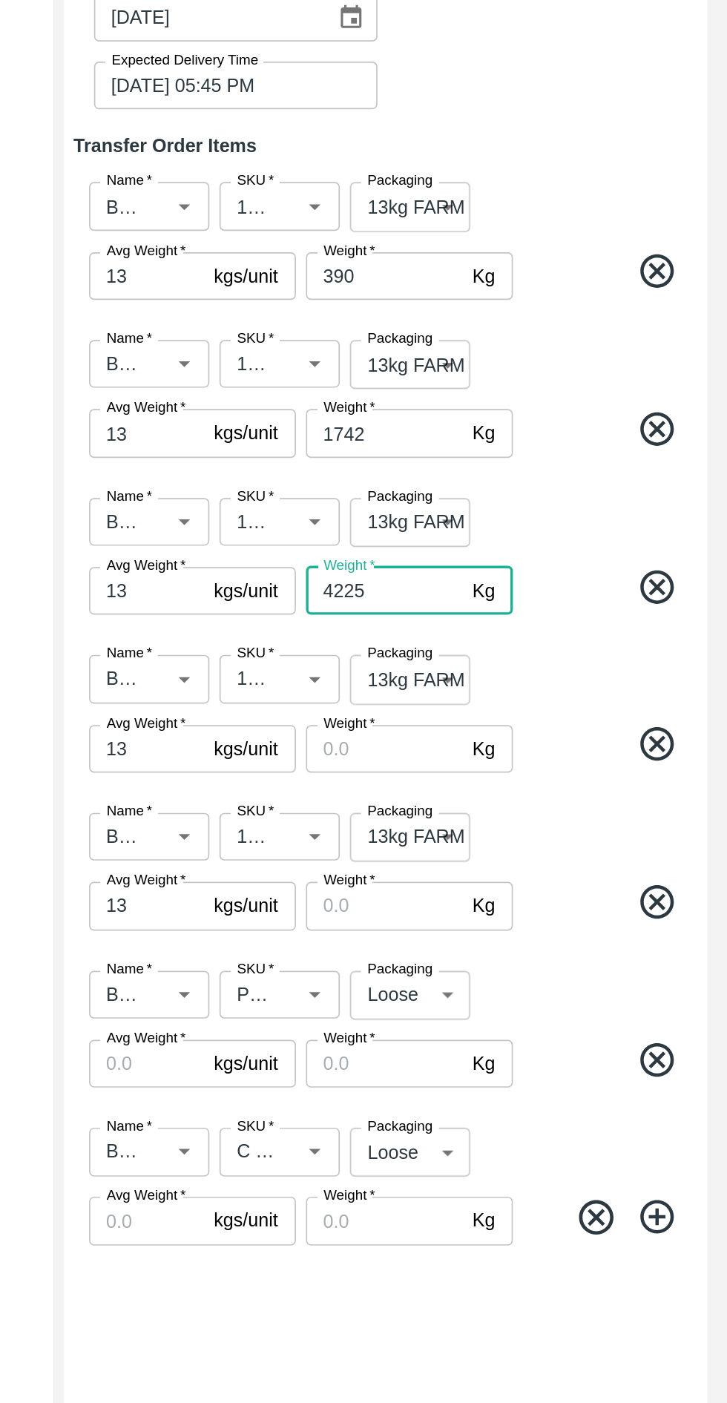
type input "4225"
click at [542, 793] on input "Weight   *" at bounding box center [524, 790] width 93 height 28
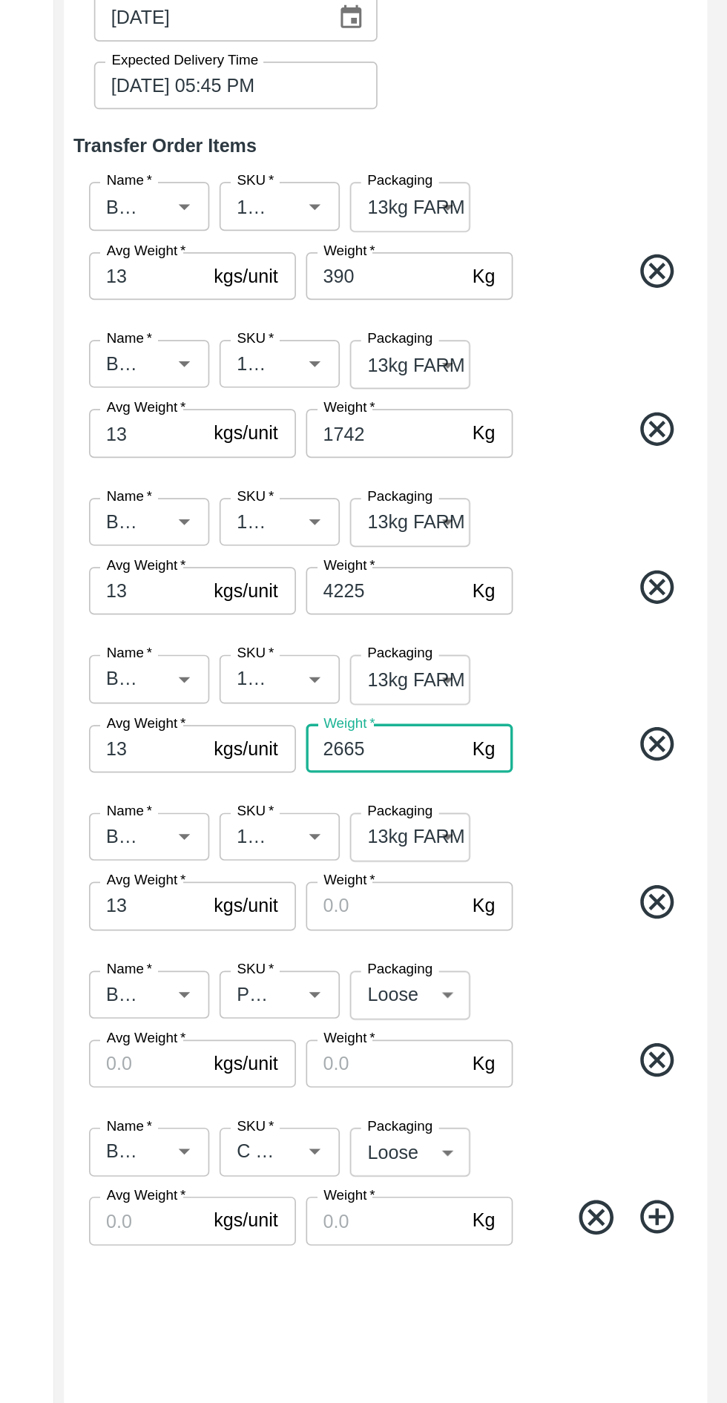
type input "2665"
click at [546, 885] on input "Weight   *" at bounding box center [524, 882] width 93 height 28
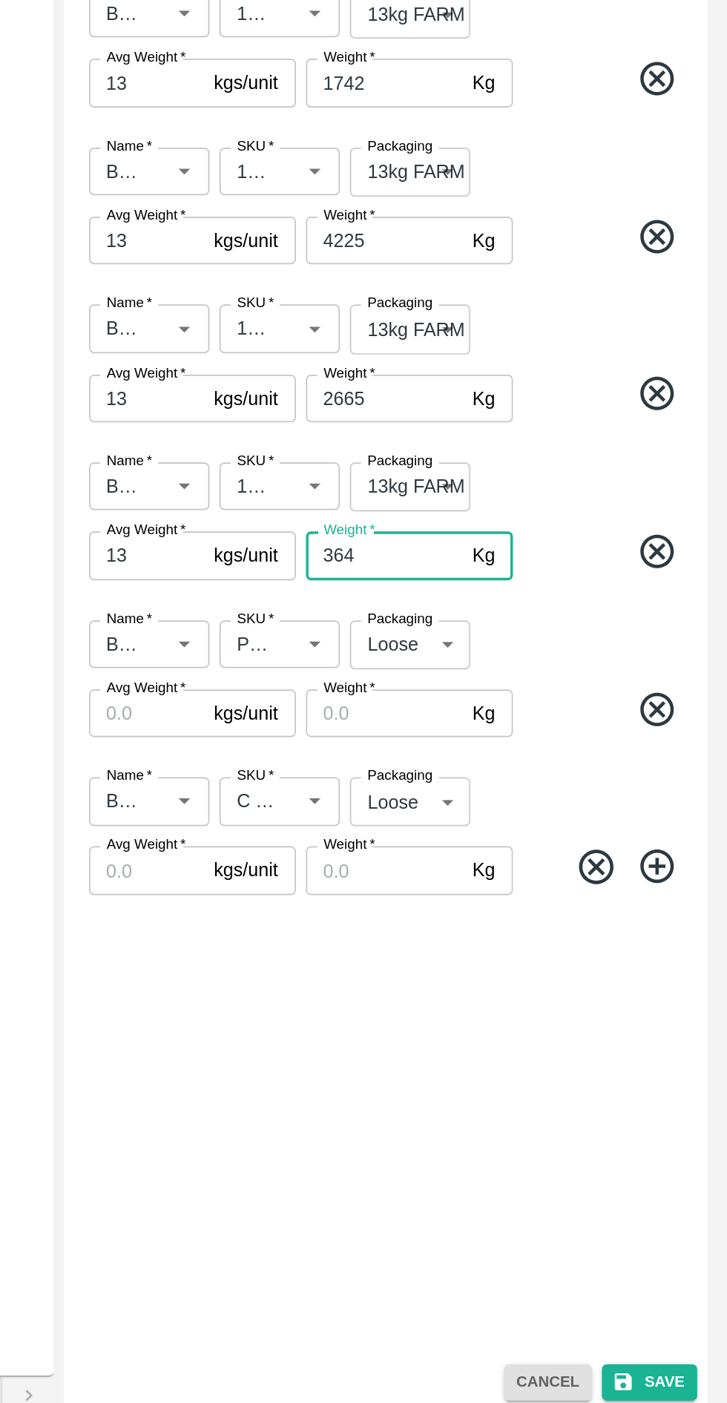
type input "364"
click at [551, 974] on input "Weight   *" at bounding box center [524, 976] width 93 height 28
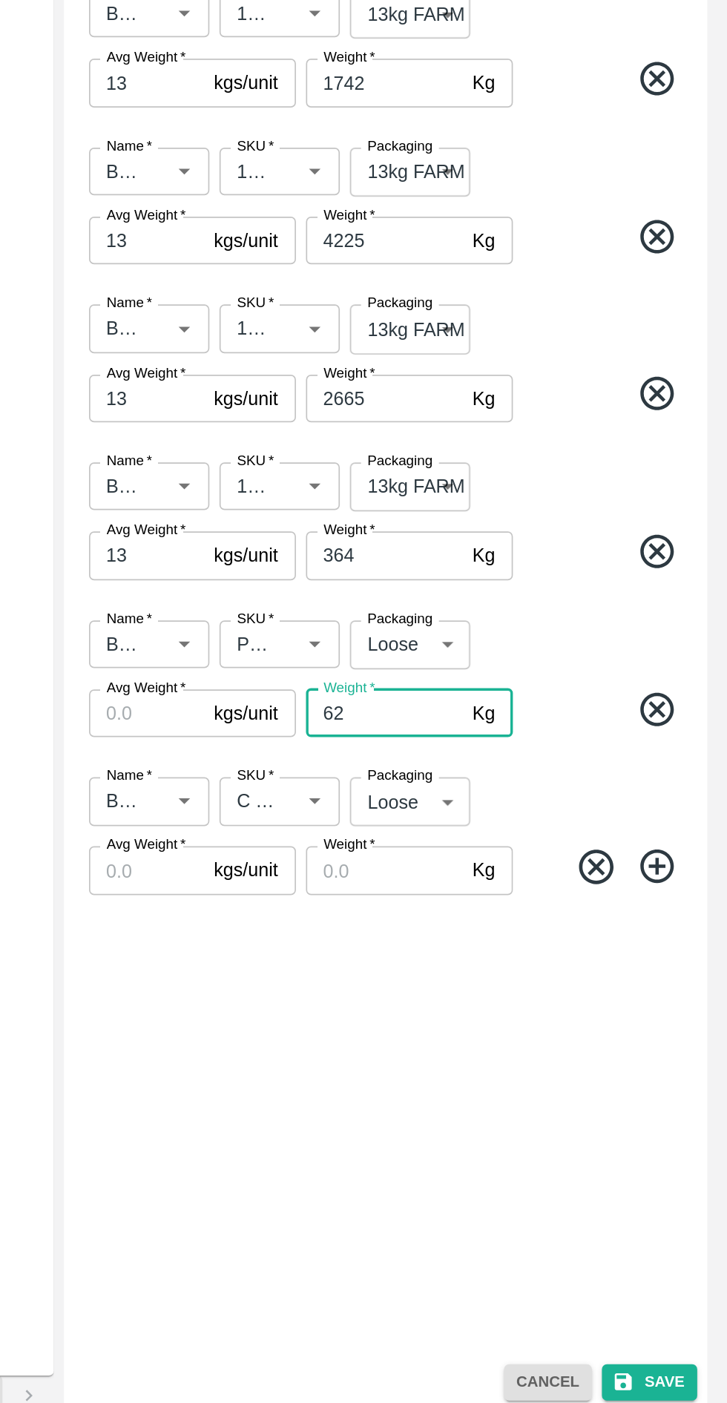
type input "62"
click at [539, 1073] on input "Weight   *" at bounding box center [524, 1069] width 93 height 28
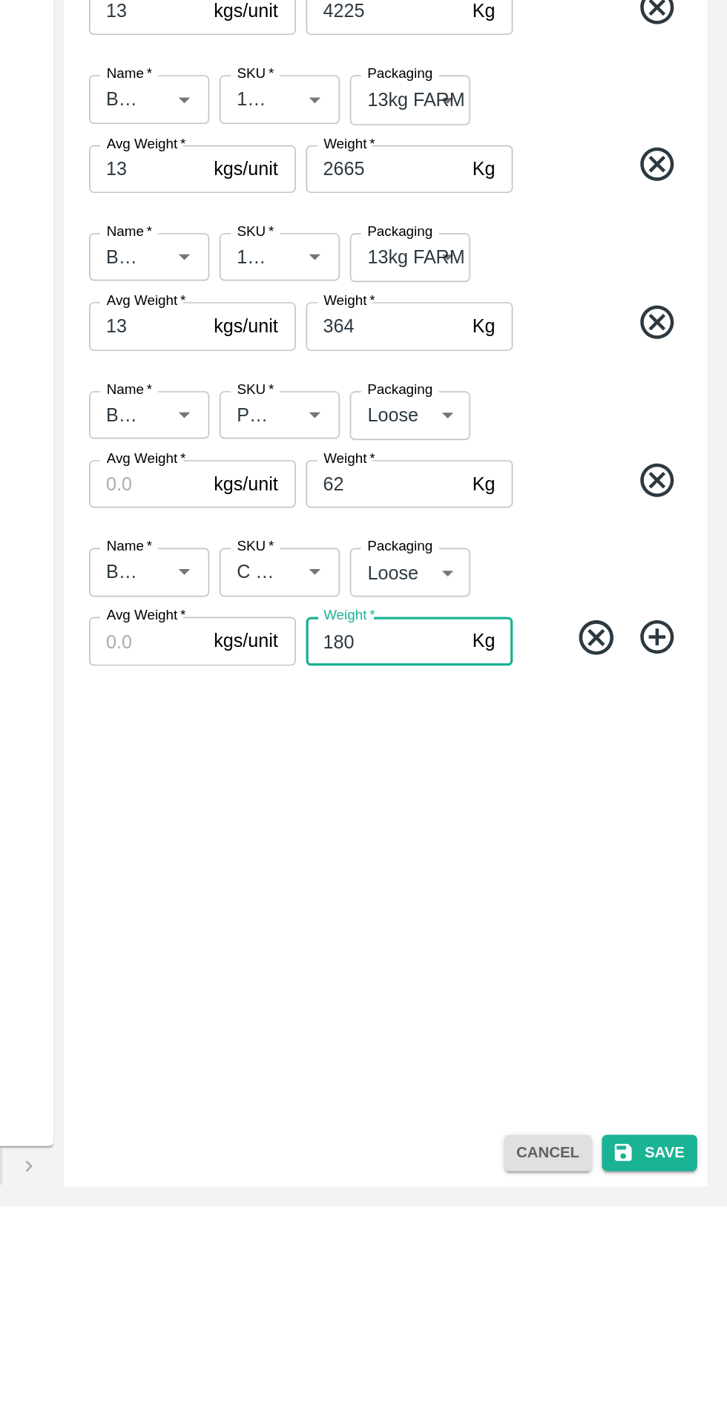
type input "180"
click at [383, 1070] on input "Avg Weight   *" at bounding box center [384, 1069] width 68 height 28
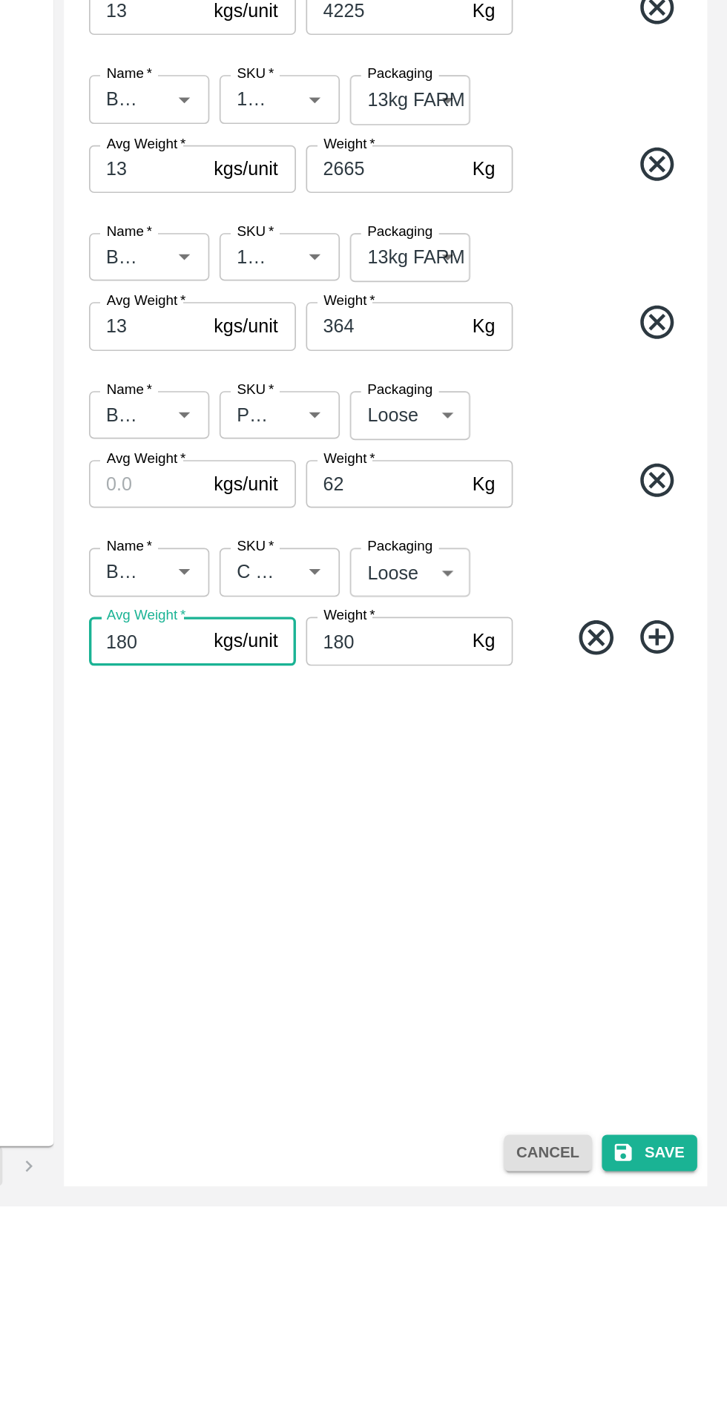
type input "180"
click at [397, 978] on input "Avg Weight   *" at bounding box center [384, 976] width 68 height 28
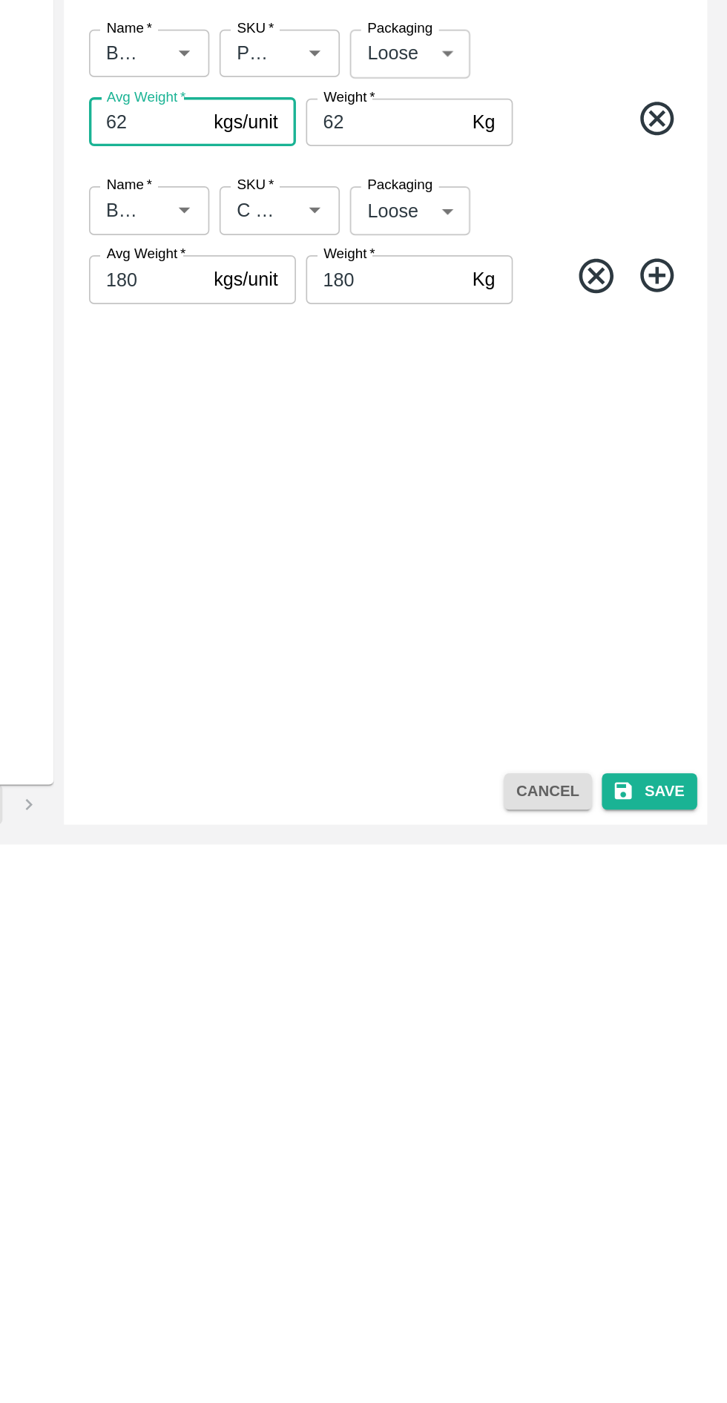
scroll to position [0, 0]
type input "62"
click at [680, 1366] on button "Save" at bounding box center [681, 1372] width 56 height 22
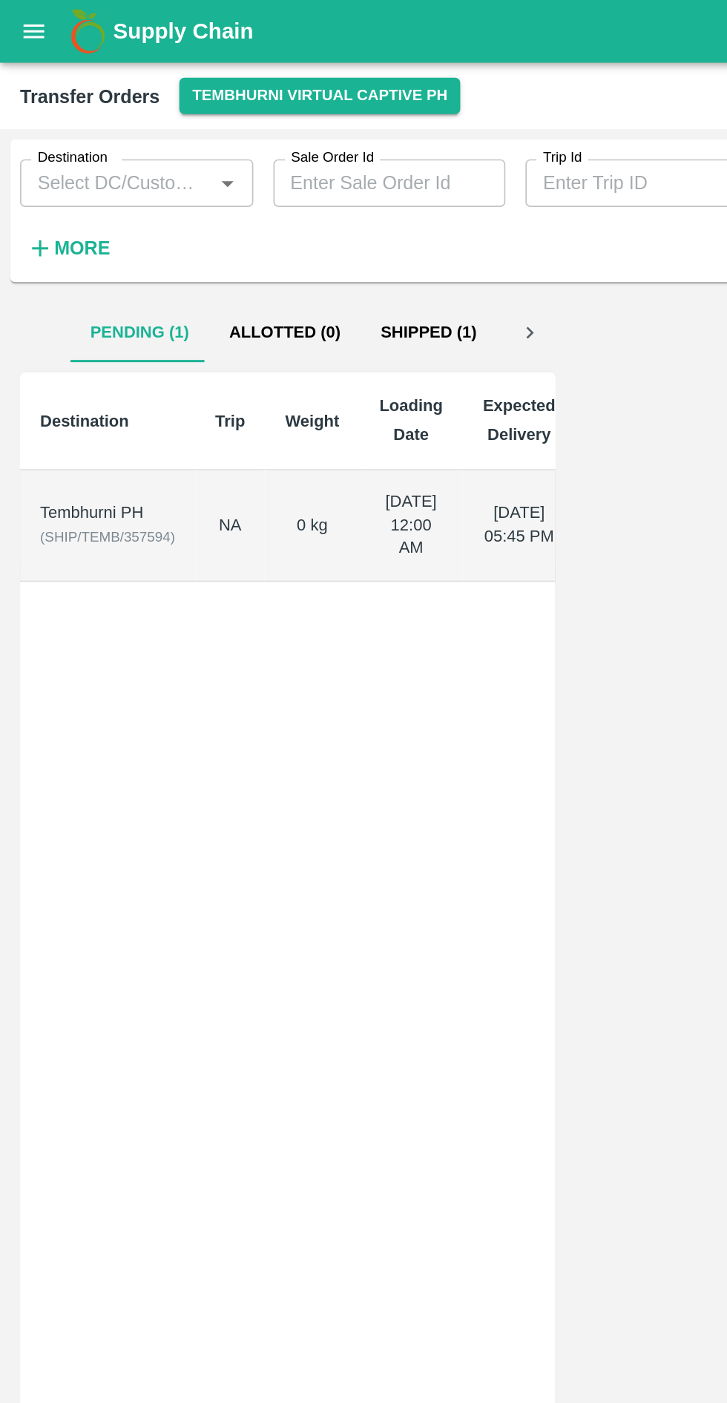
click at [77, 311] on div "Tembhurni PH" at bounding box center [64, 304] width 80 height 14
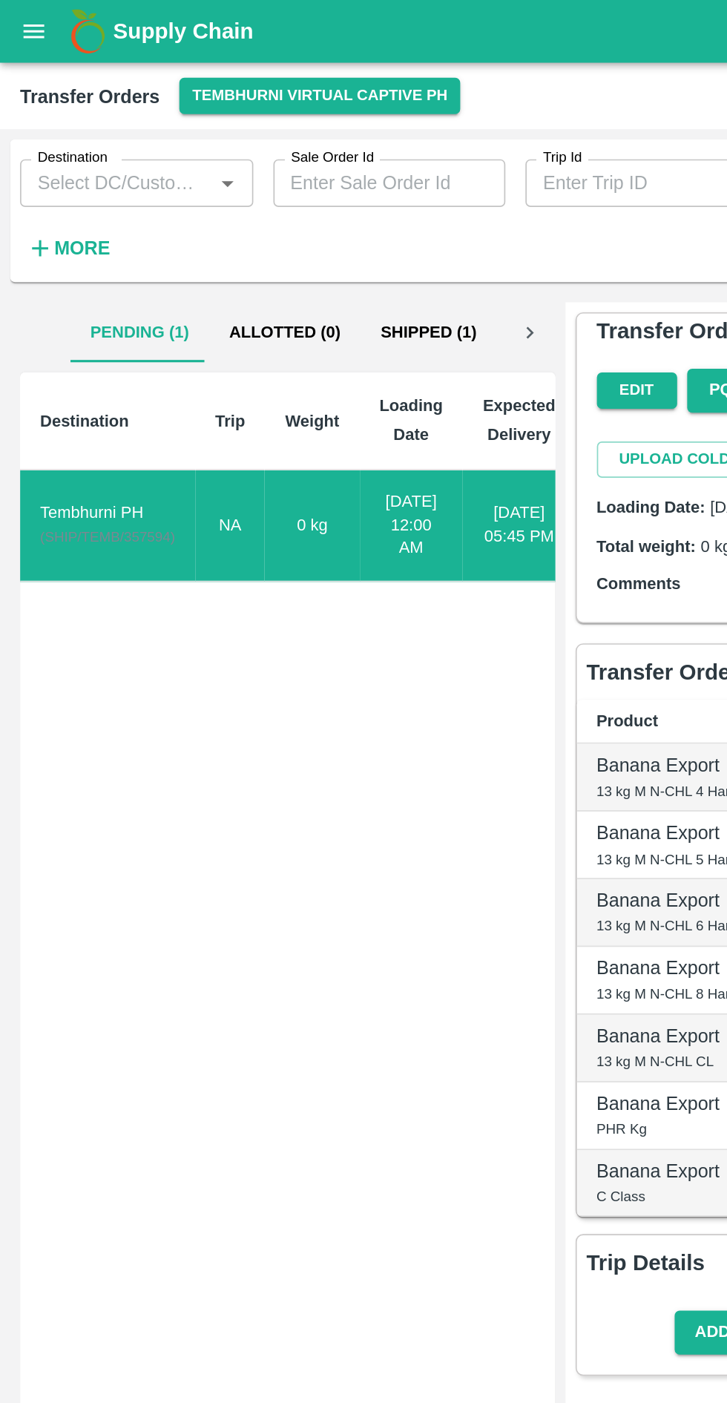
scroll to position [0, 4]
click at [22, 18] on icon "open drawer" at bounding box center [20, 18] width 16 height 16
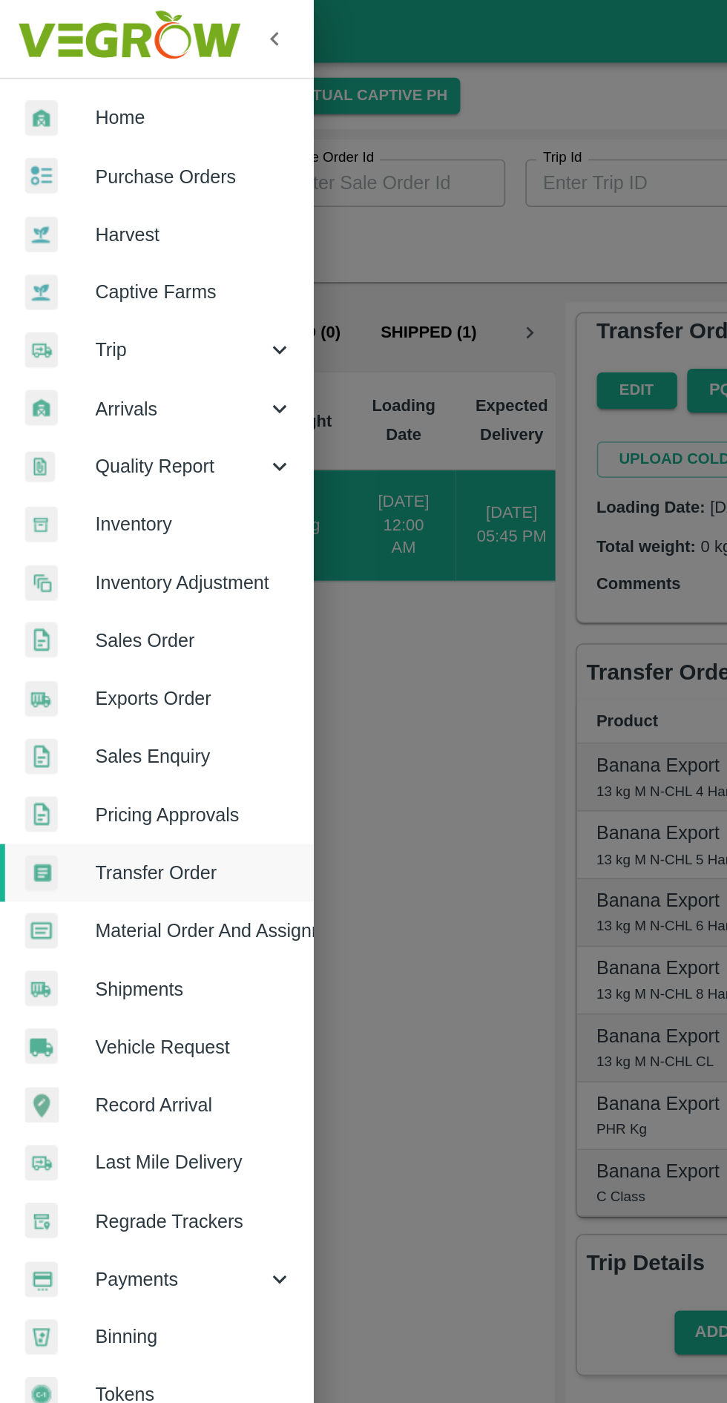
click at [166, 241] on icon at bounding box center [165, 242] width 16 height 16
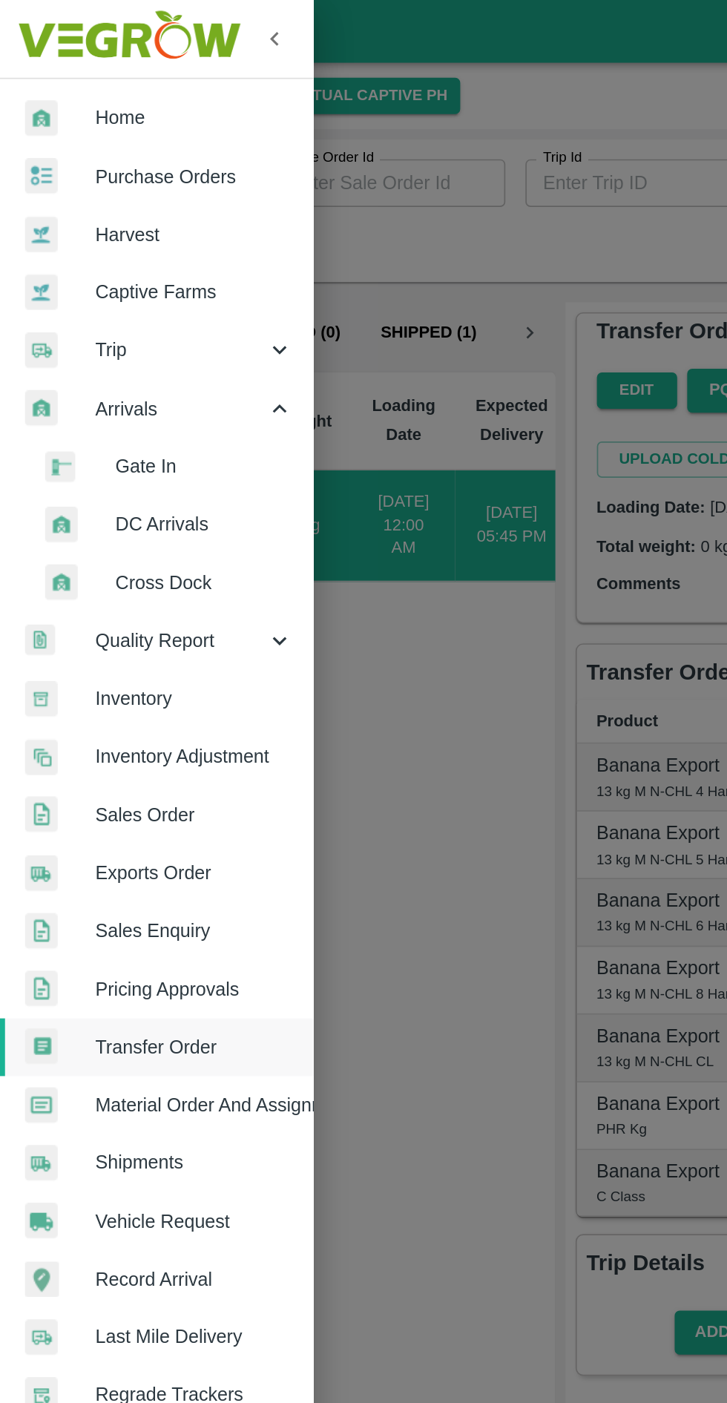
click at [98, 315] on span "DC Arrivals" at bounding box center [120, 310] width 105 height 16
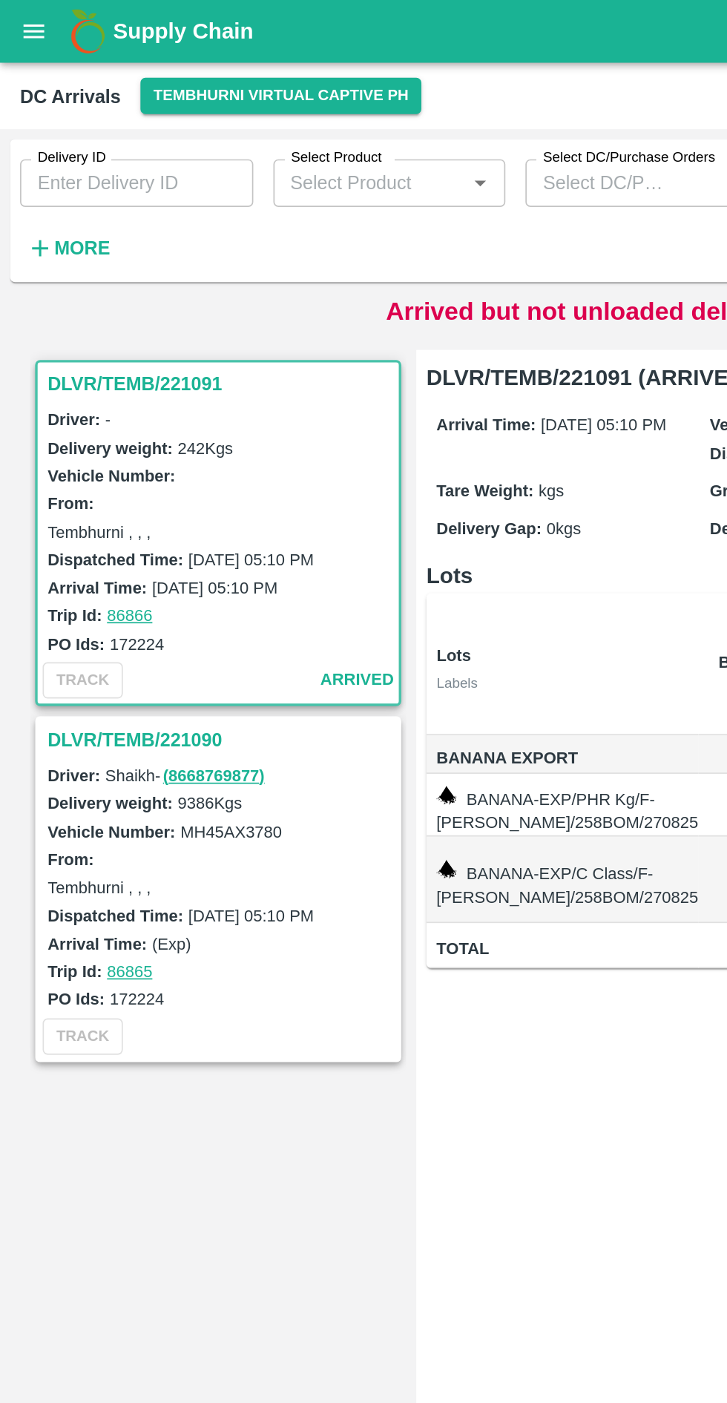
click at [92, 232] on h3 "DLVR/TEMB/221091" at bounding box center [131, 226] width 206 height 19
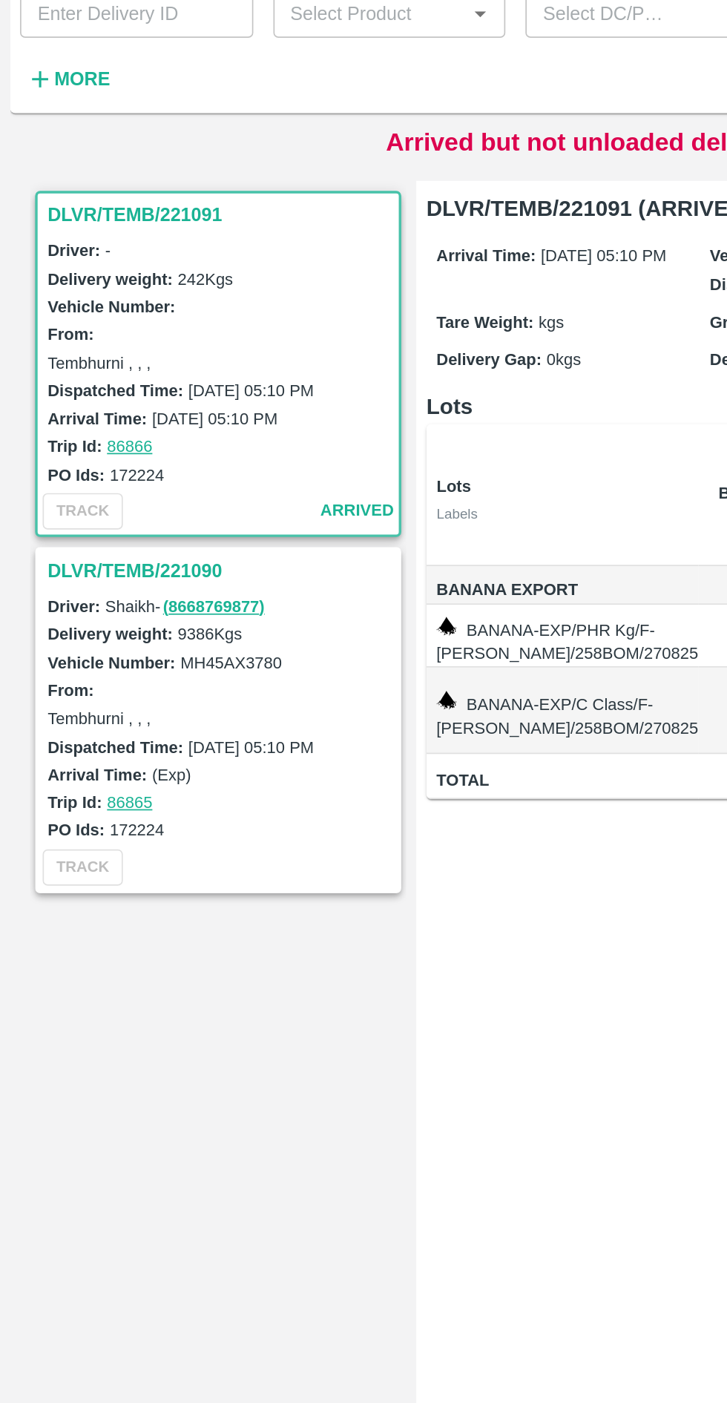
scroll to position [0, 86]
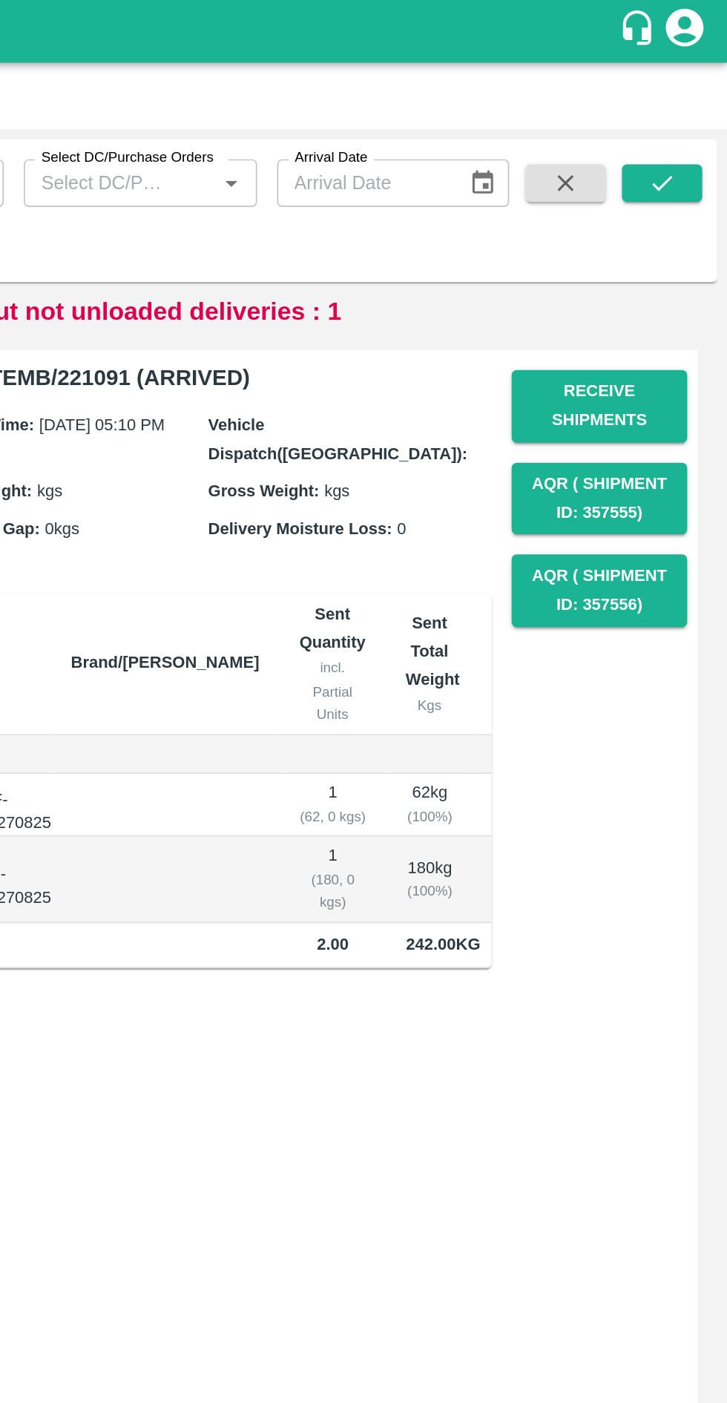
click at [653, 233] on button "Receive Shipments" at bounding box center [652, 240] width 104 height 43
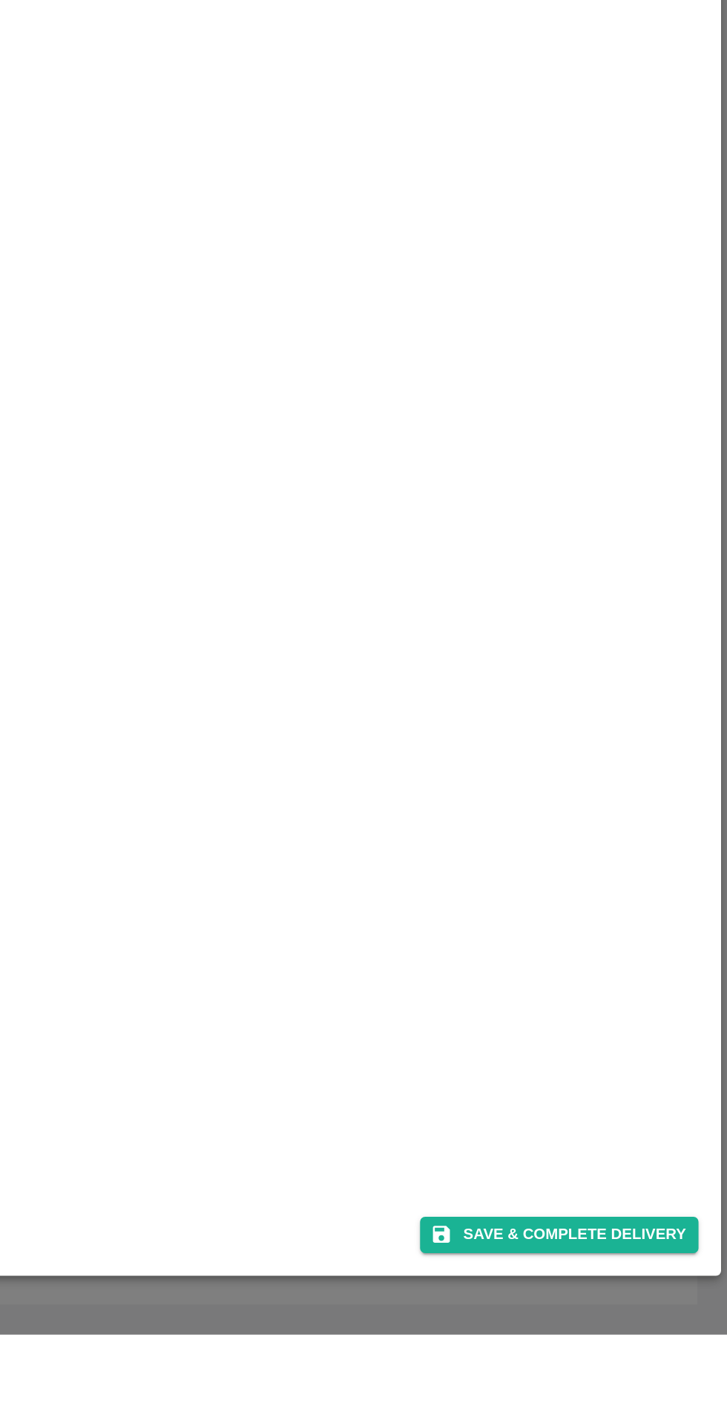
click at [624, 1355] on button "Save & Complete Delivery" at bounding box center [627, 1345] width 165 height 22
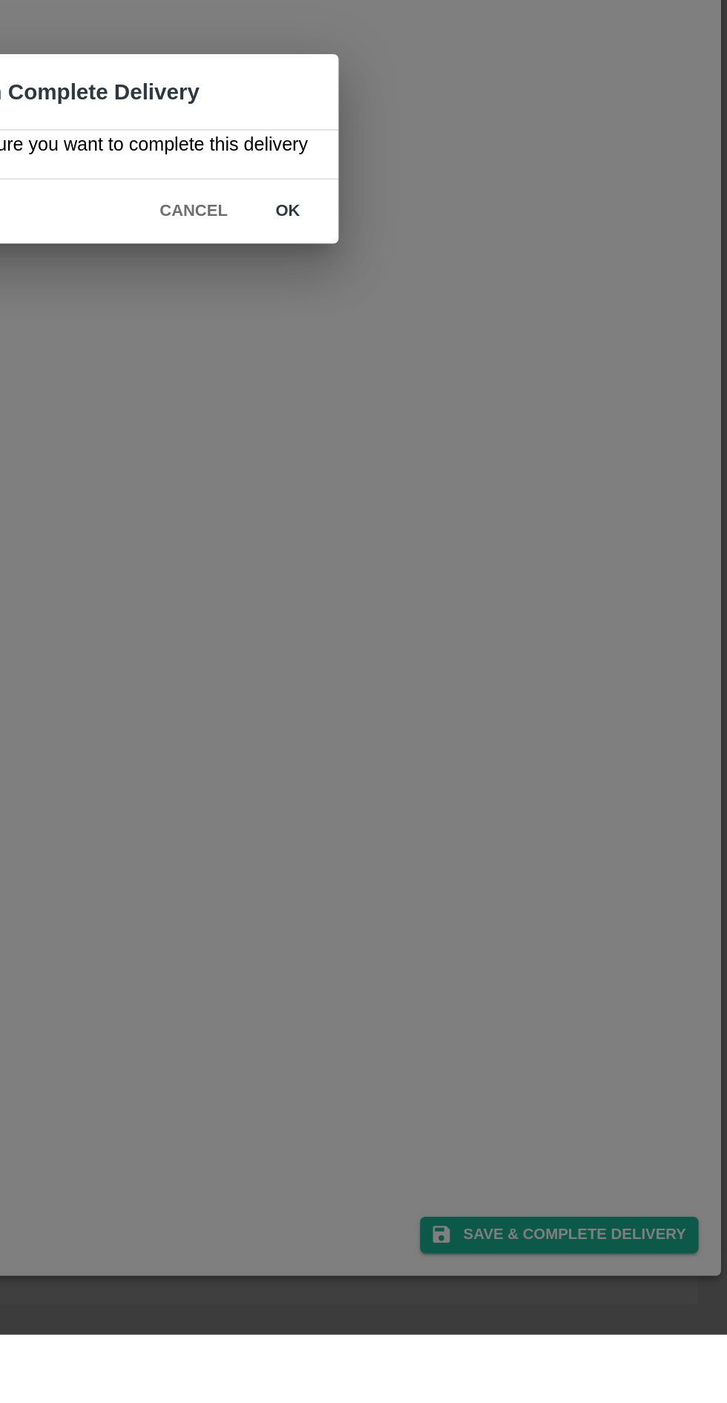
click at [476, 752] on button "ok" at bounding box center [467, 739] width 47 height 26
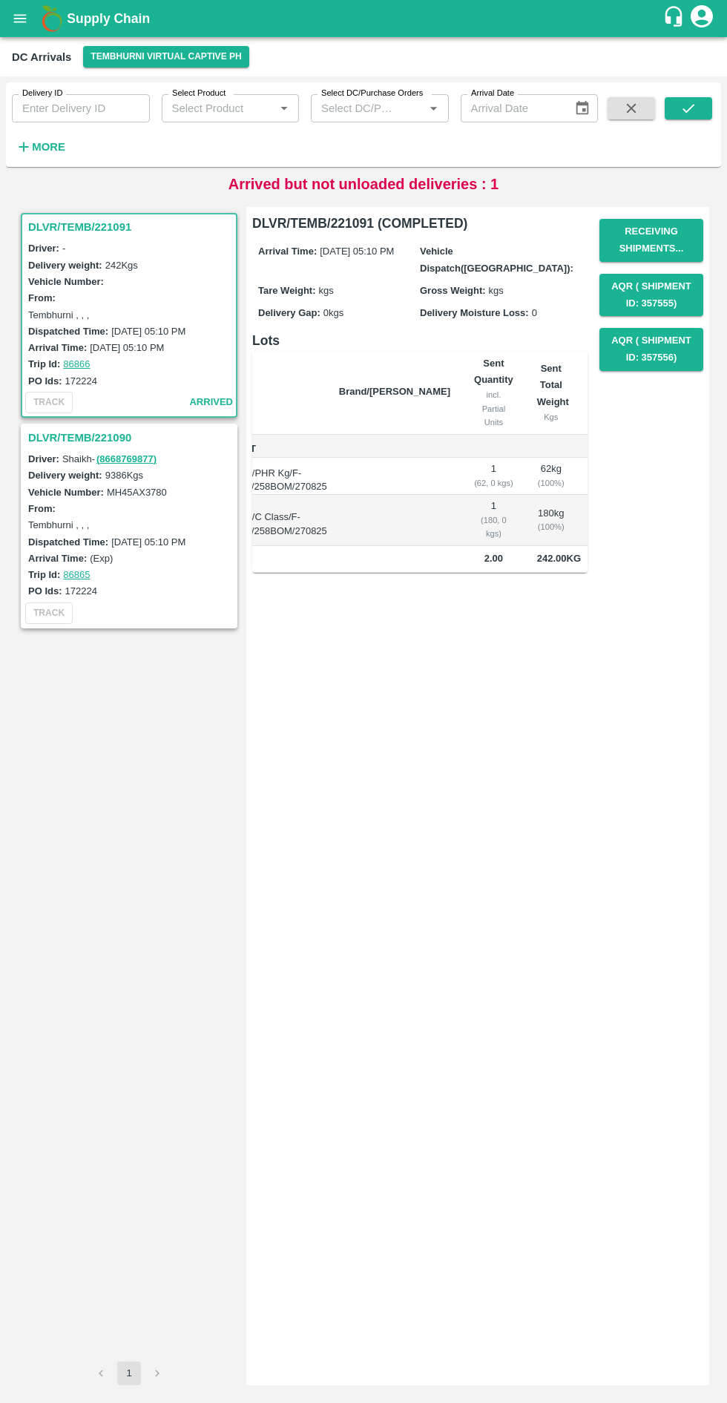
click at [74, 428] on h3 "DLVR/TEMB/221090" at bounding box center [131, 437] width 206 height 19
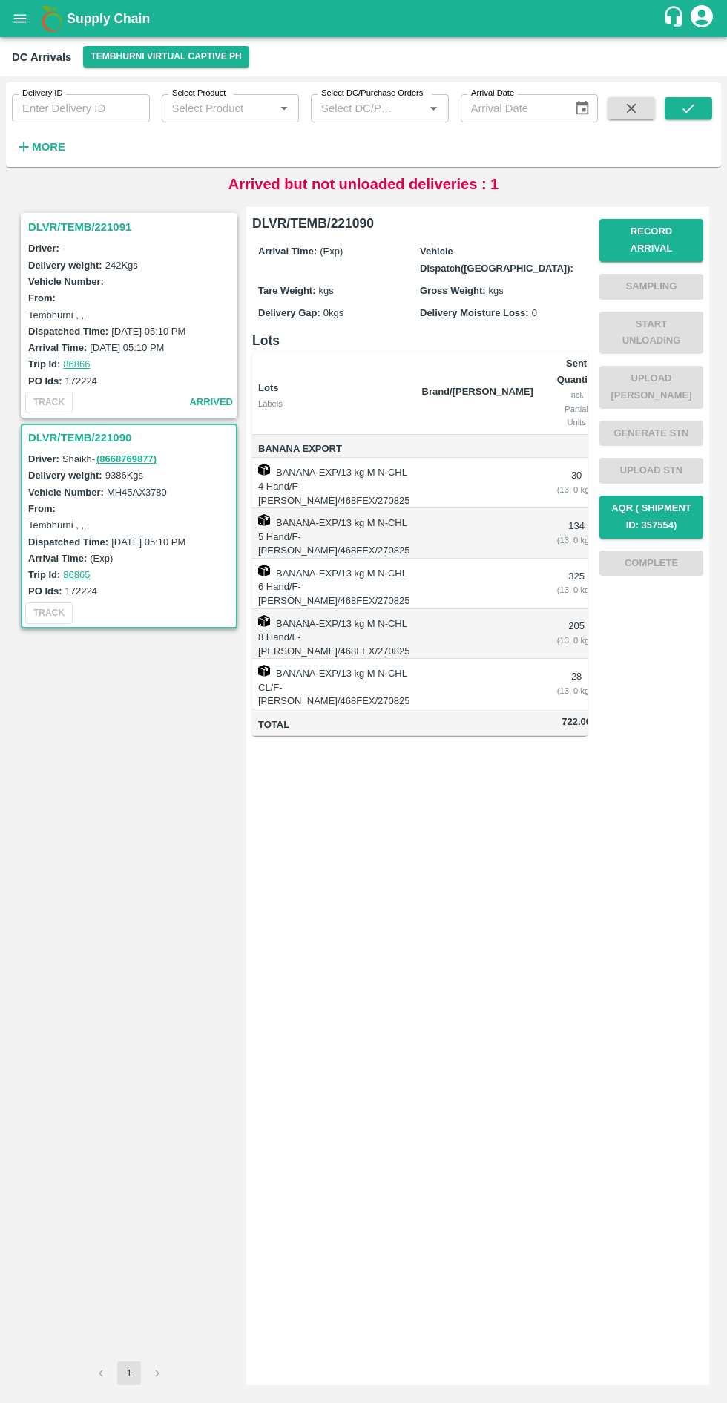
click at [660, 232] on button "Record Arrival" at bounding box center [652, 240] width 104 height 43
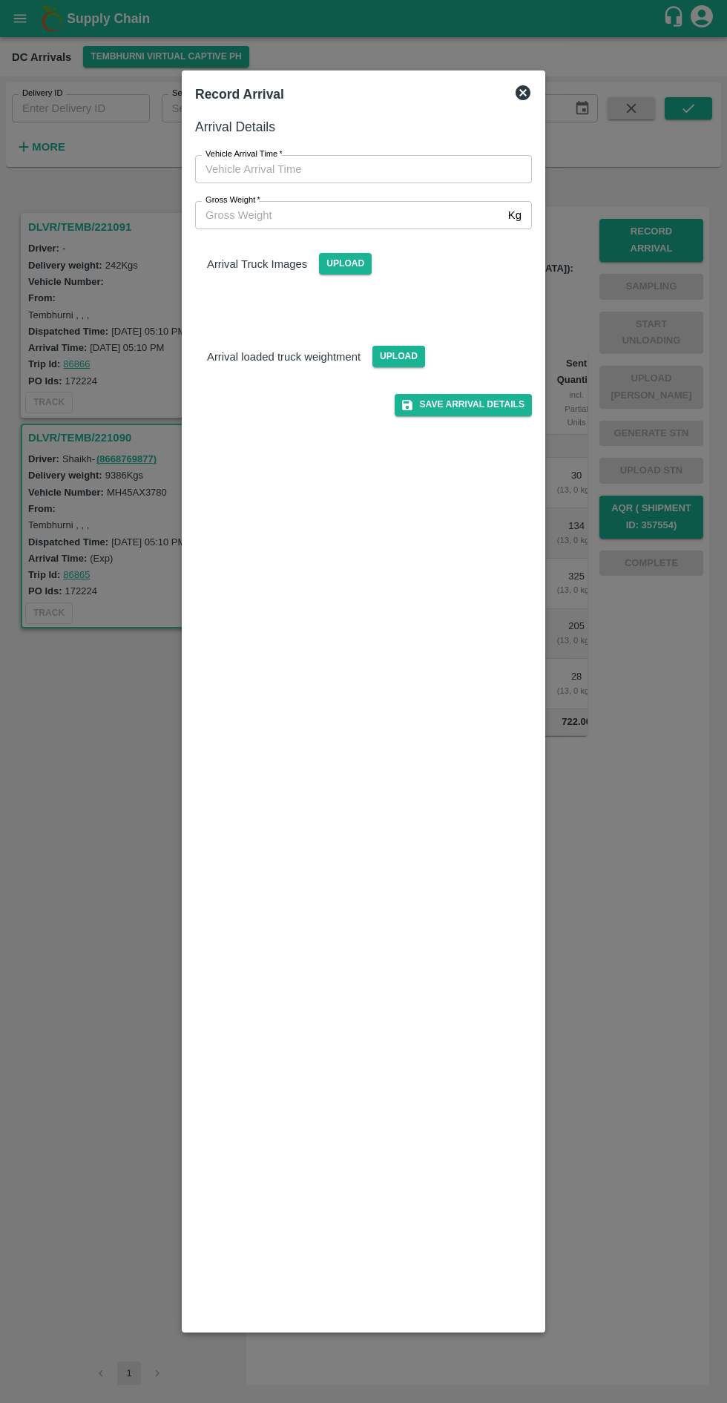
click at [457, 177] on input "Vehicle Arrival Time   *" at bounding box center [358, 169] width 327 height 28
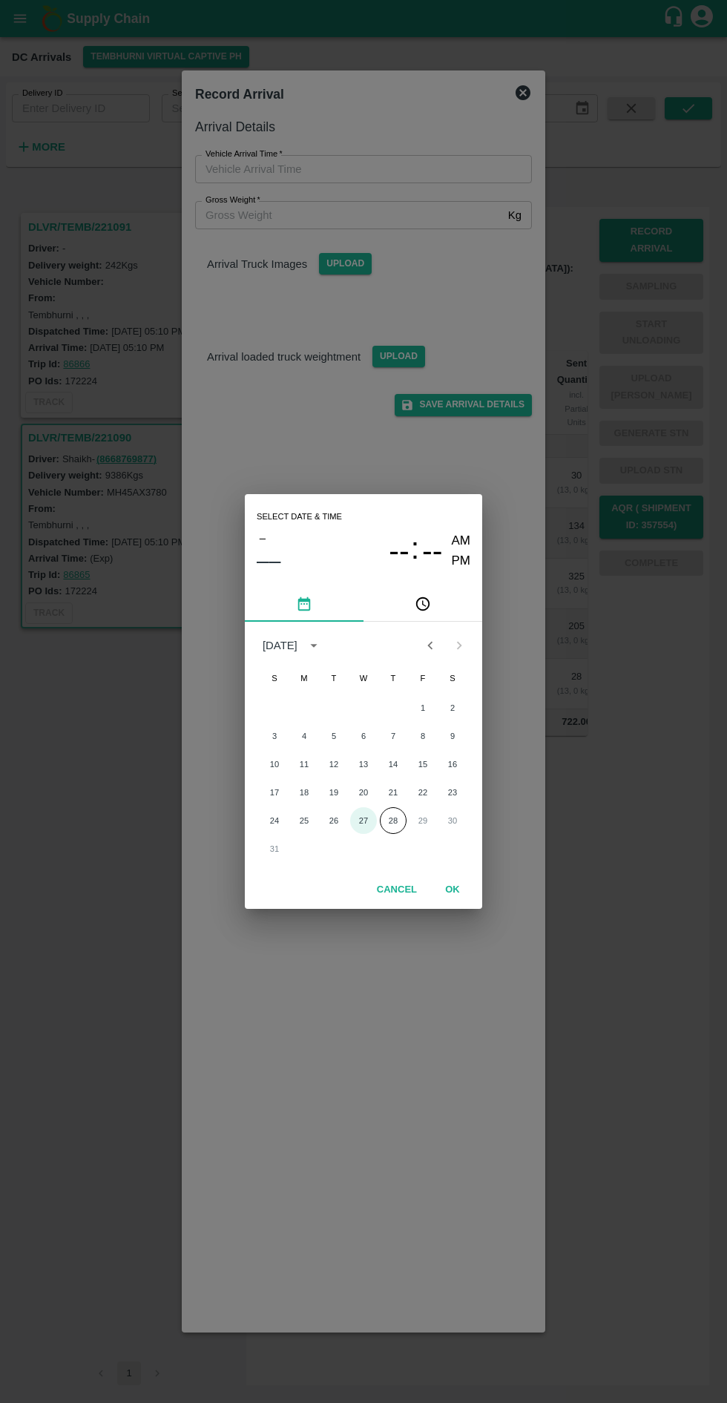
click at [363, 822] on button "27" at bounding box center [363, 820] width 27 height 27
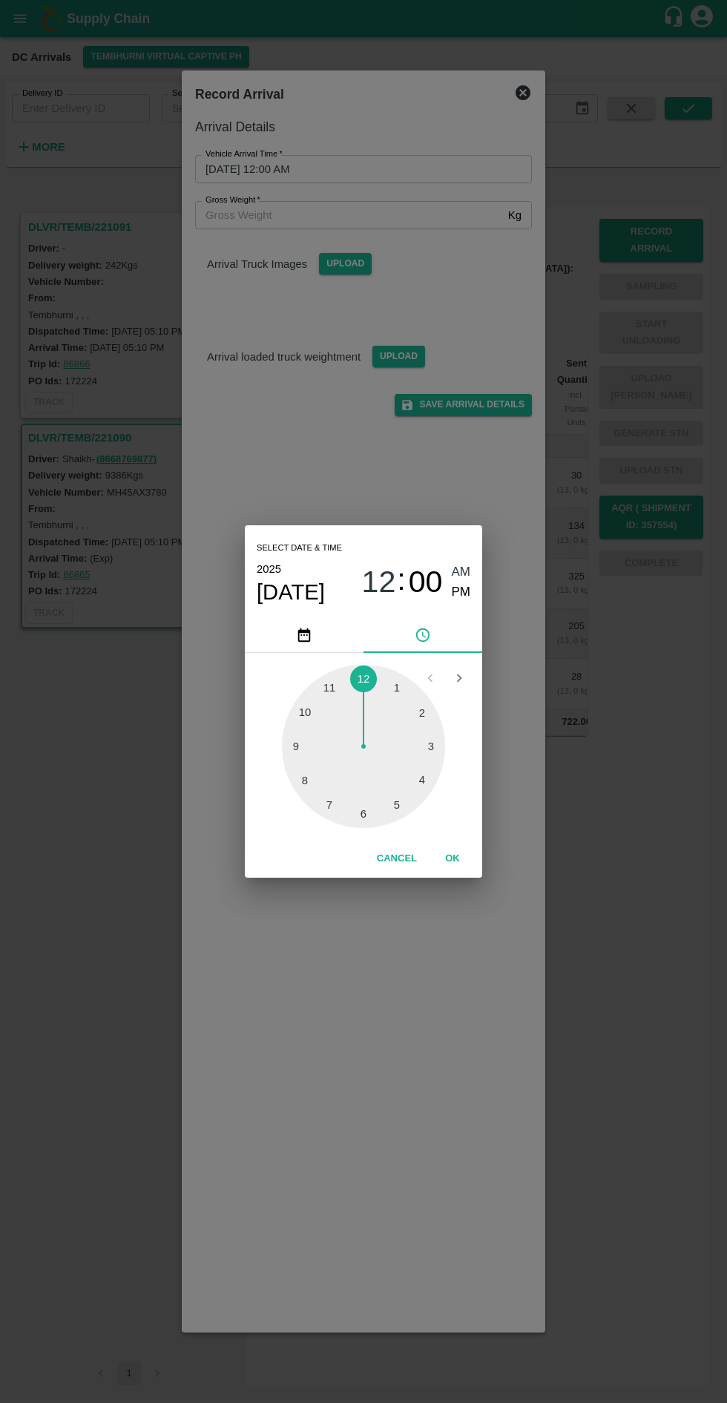
click at [399, 813] on div at bounding box center [363, 746] width 163 height 163
click at [292, 753] on div at bounding box center [363, 746] width 163 height 163
click at [461, 592] on span "PM" at bounding box center [461, 593] width 19 height 20
click at [301, 744] on div at bounding box center [363, 746] width 163 height 163
type input "[DATE] 05:45 PM"
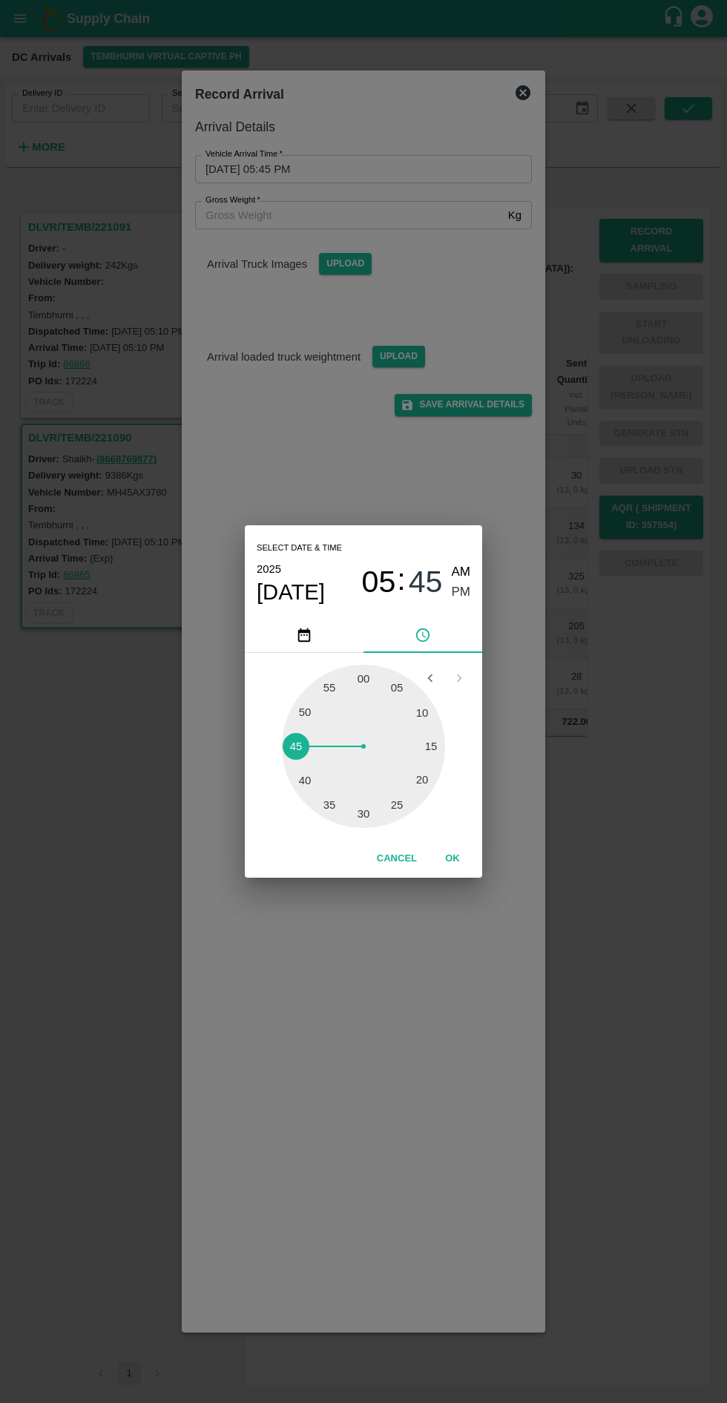
click at [461, 592] on span "PM" at bounding box center [461, 593] width 19 height 20
click at [452, 859] on button "OK" at bounding box center [452, 859] width 47 height 26
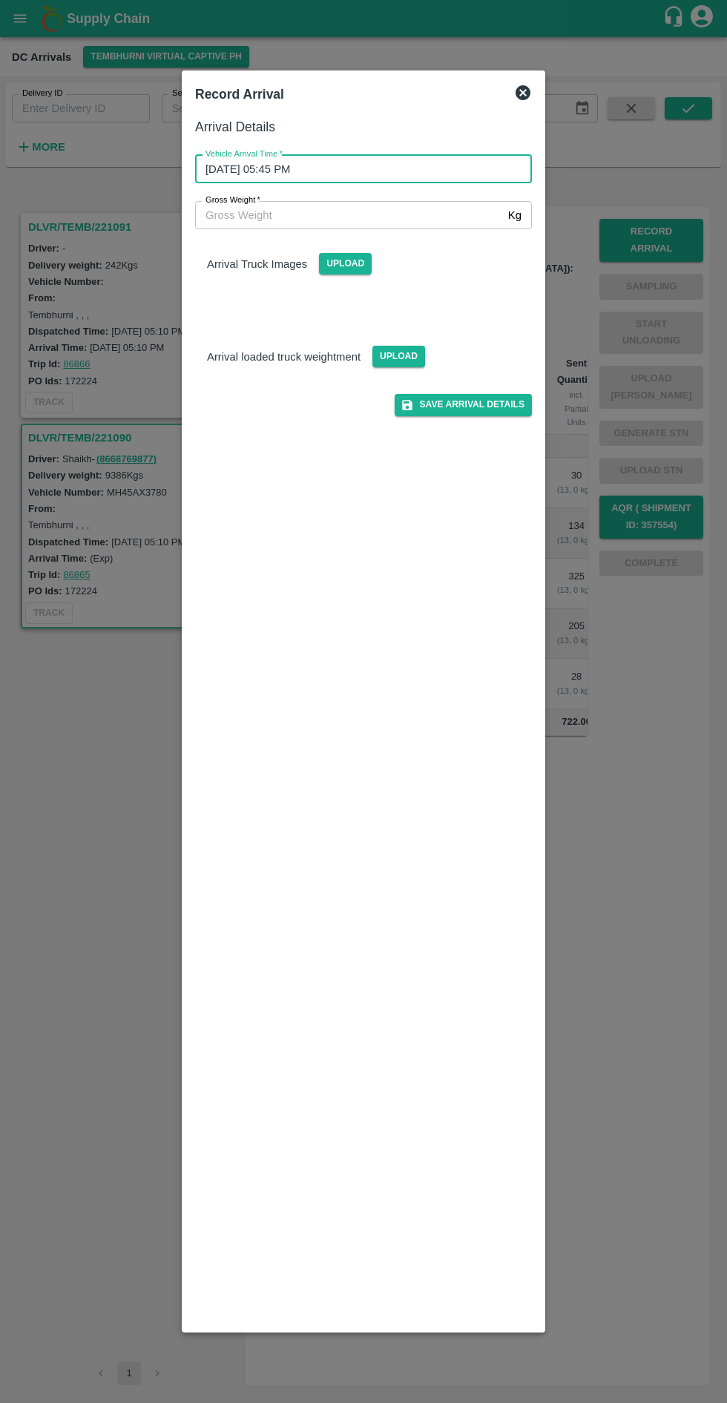
click at [448, 212] on input "Gross Weight   *" at bounding box center [348, 215] width 307 height 28
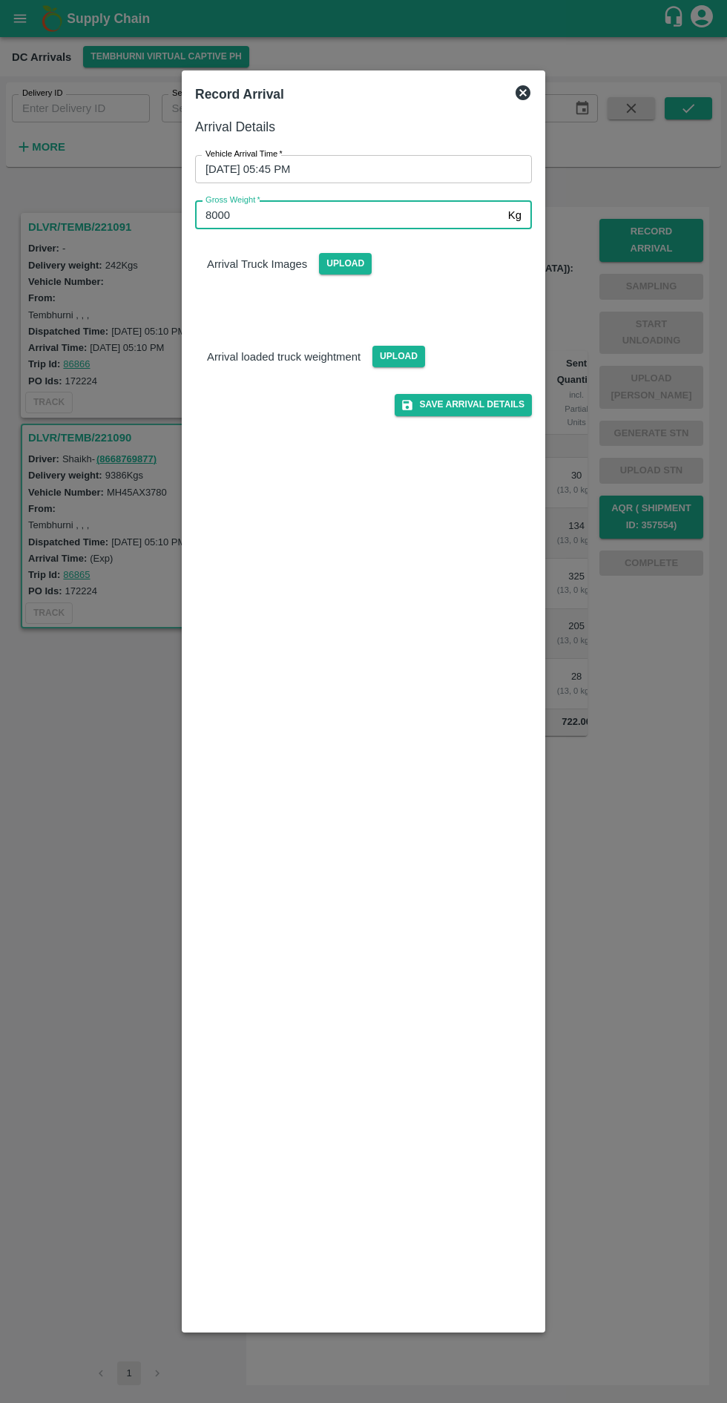
type input "8000"
click at [496, 402] on button "Save Arrival Details" at bounding box center [463, 405] width 137 height 22
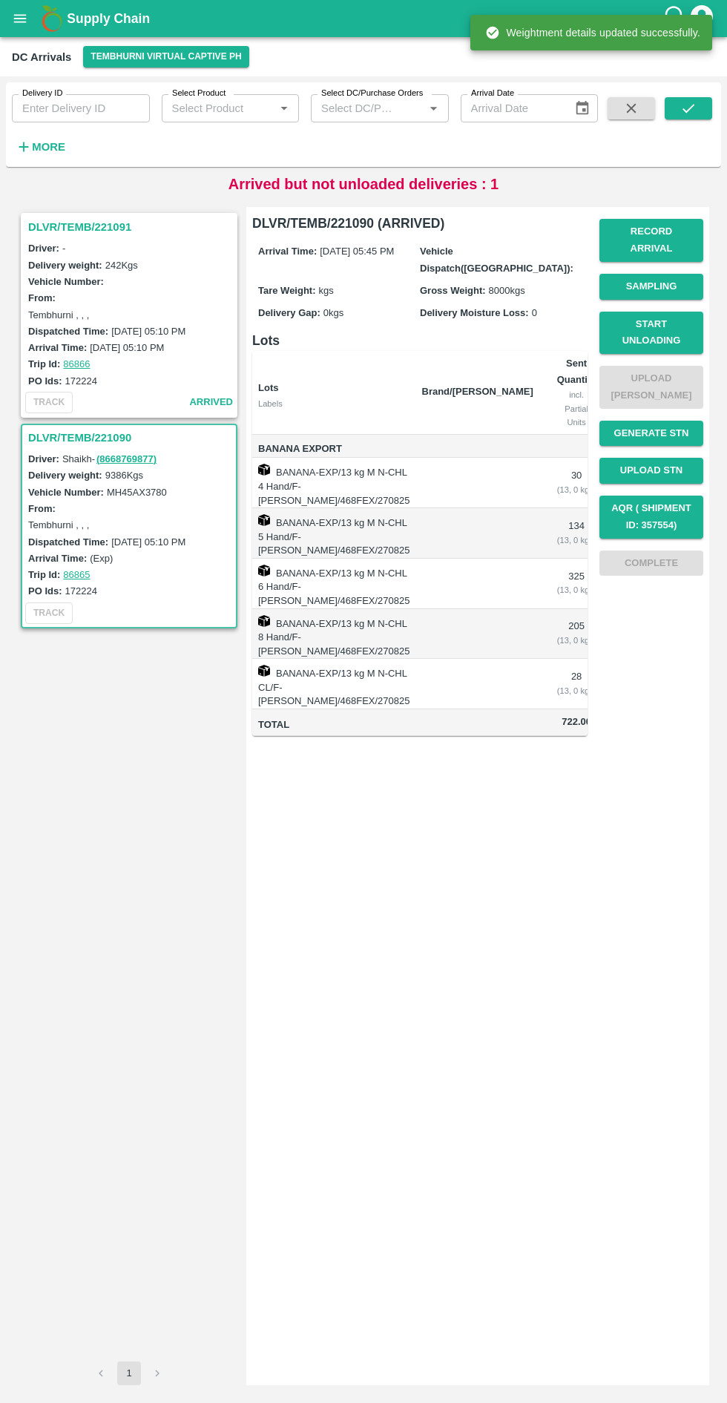
scroll to position [0, 82]
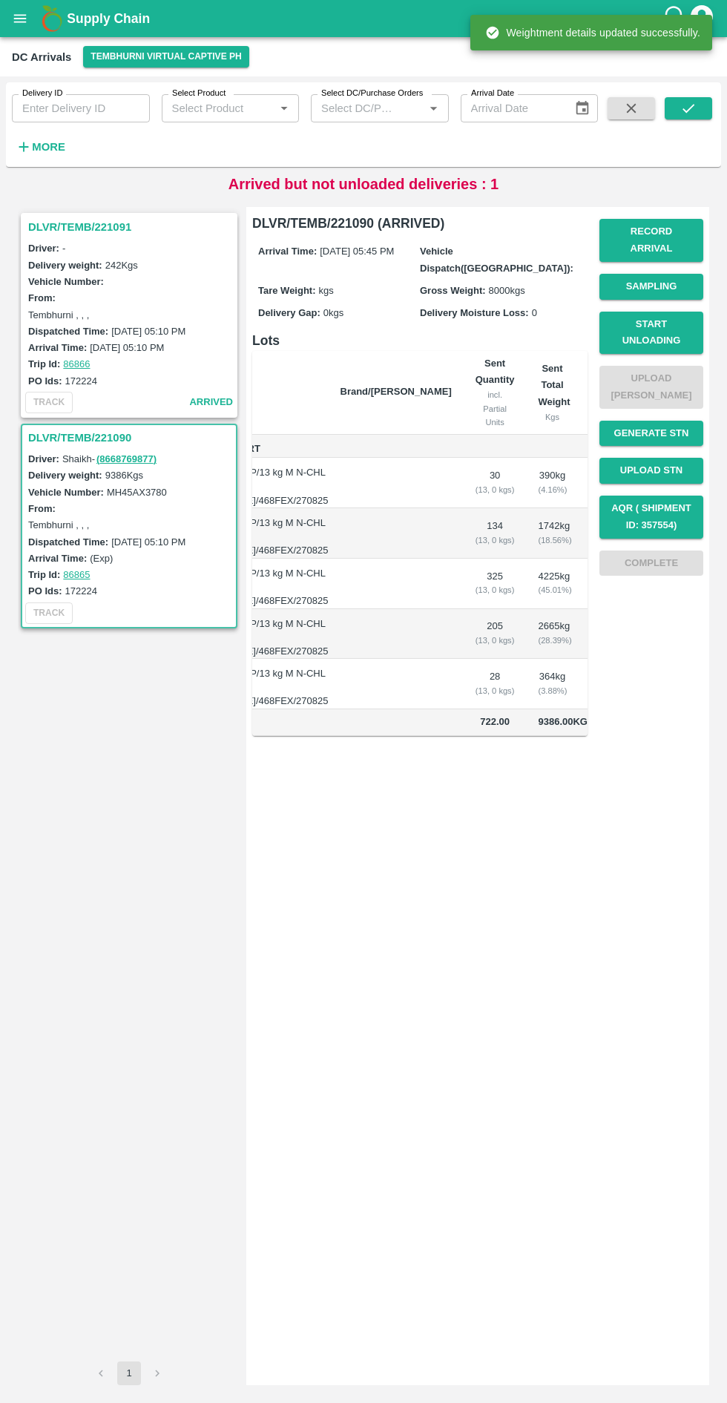
click at [667, 319] on button "Start Unloading" at bounding box center [652, 333] width 104 height 43
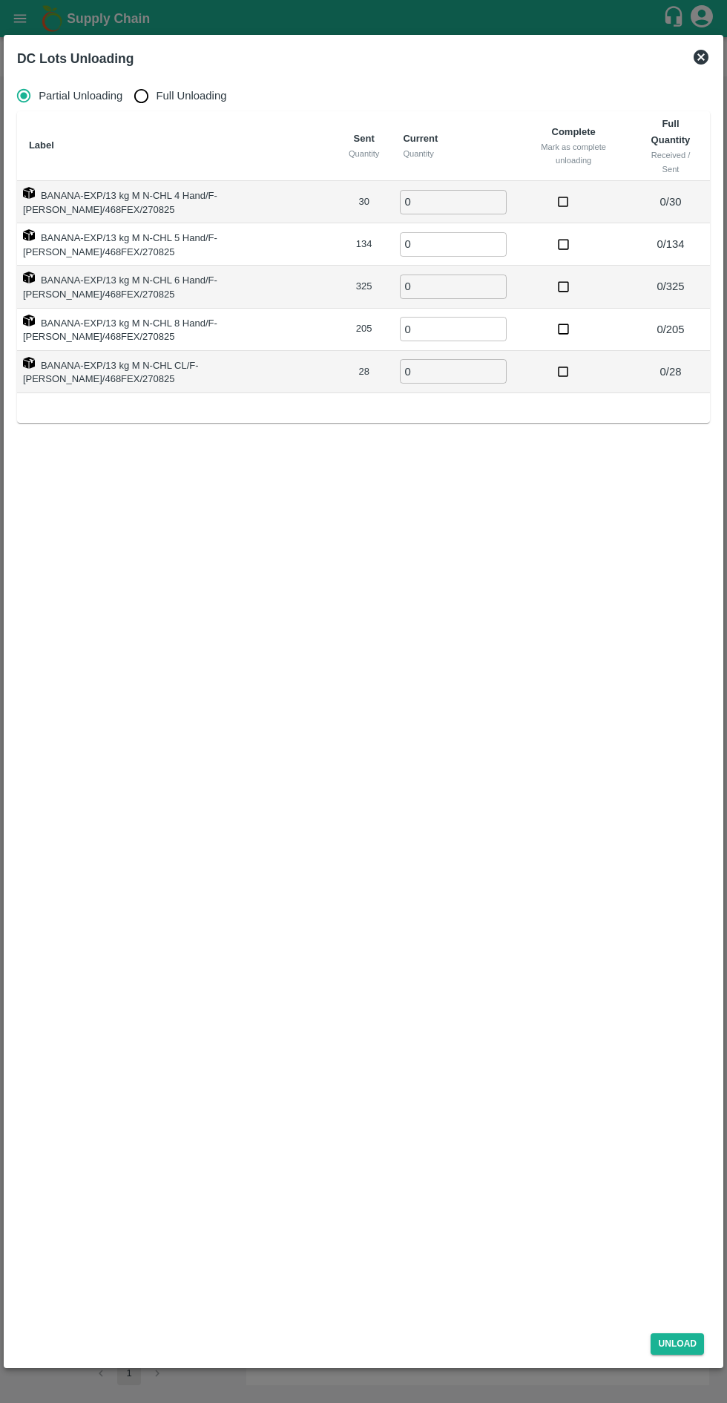
click at [447, 190] on input "0" at bounding box center [453, 202] width 107 height 24
type input "30"
click at [463, 232] on input "0" at bounding box center [453, 244] width 107 height 24
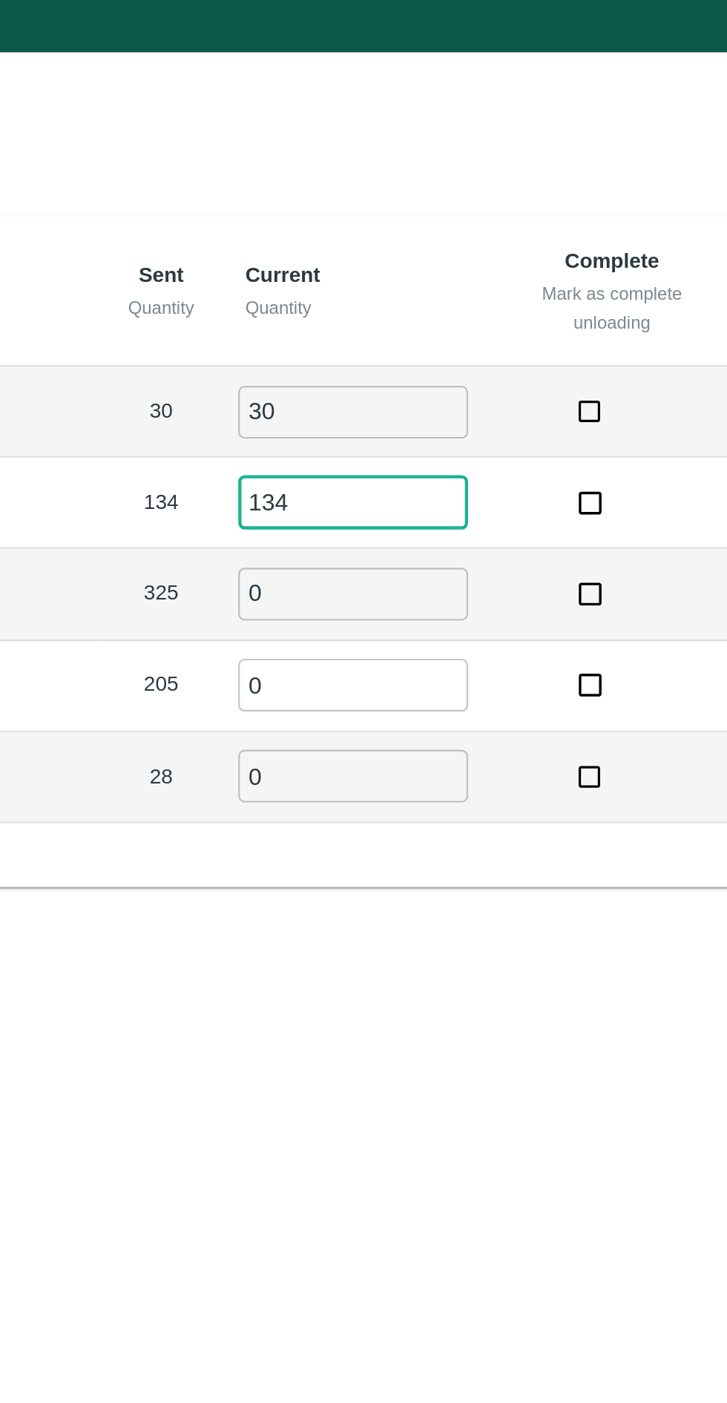
type input "134"
click at [455, 275] on input "0" at bounding box center [453, 287] width 107 height 24
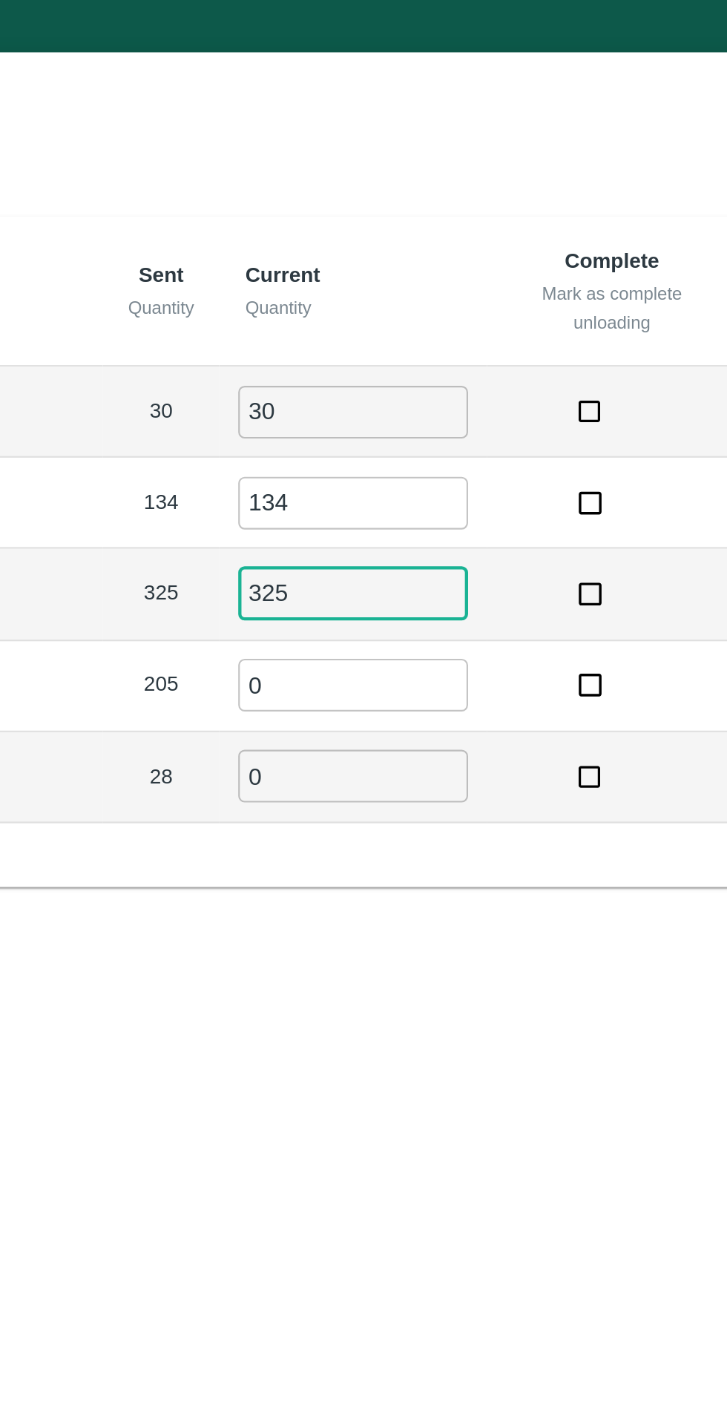
type input "325"
click at [467, 317] on input "0" at bounding box center [453, 329] width 107 height 24
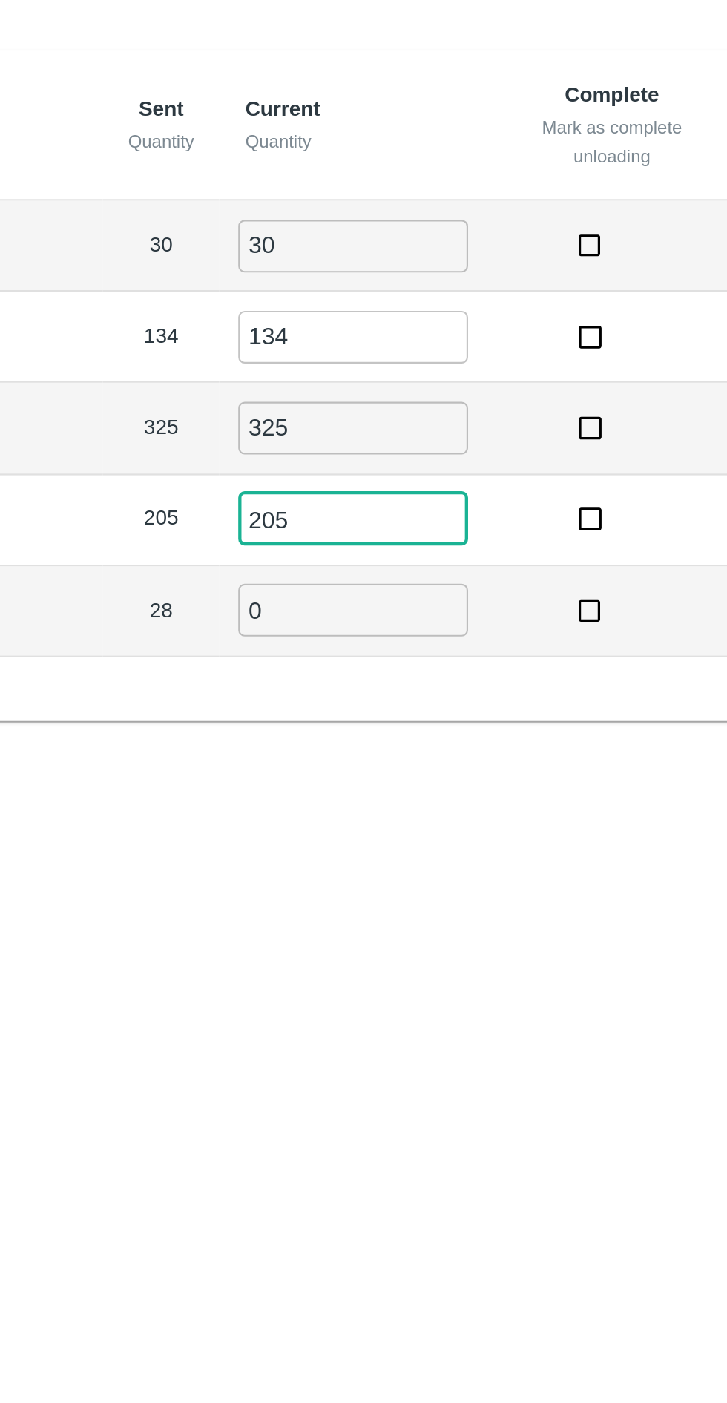
type input "205"
click at [444, 359] on input "0" at bounding box center [453, 371] width 107 height 24
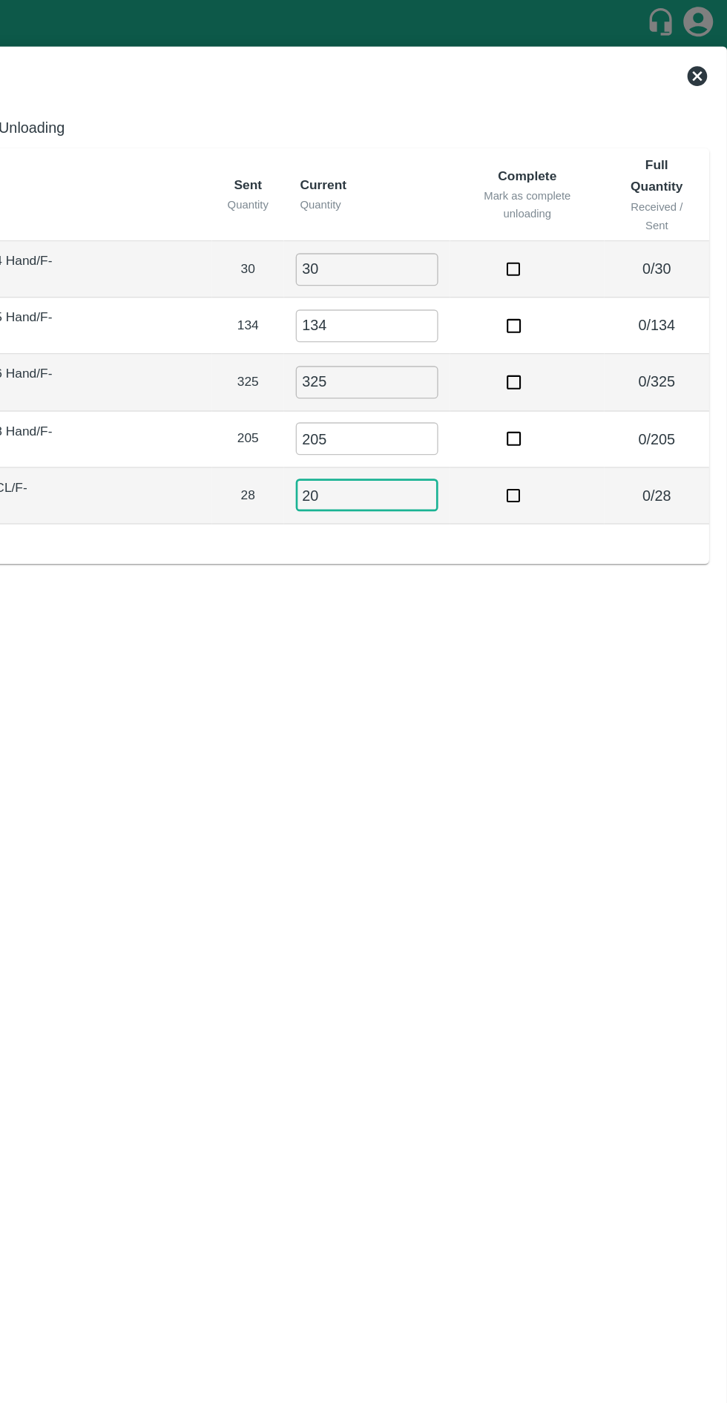
scroll to position [0, 0]
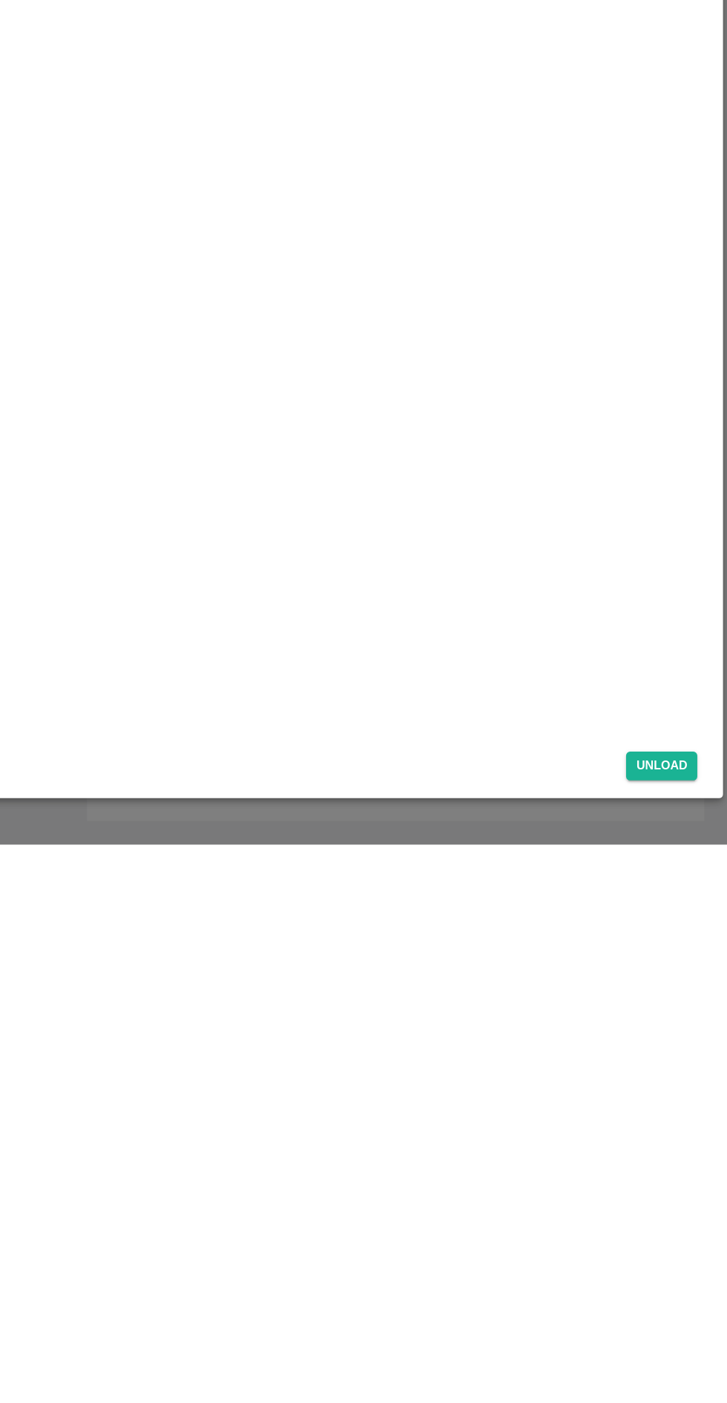
click at [680, 1342] on button "Unload" at bounding box center [677, 1345] width 53 height 22
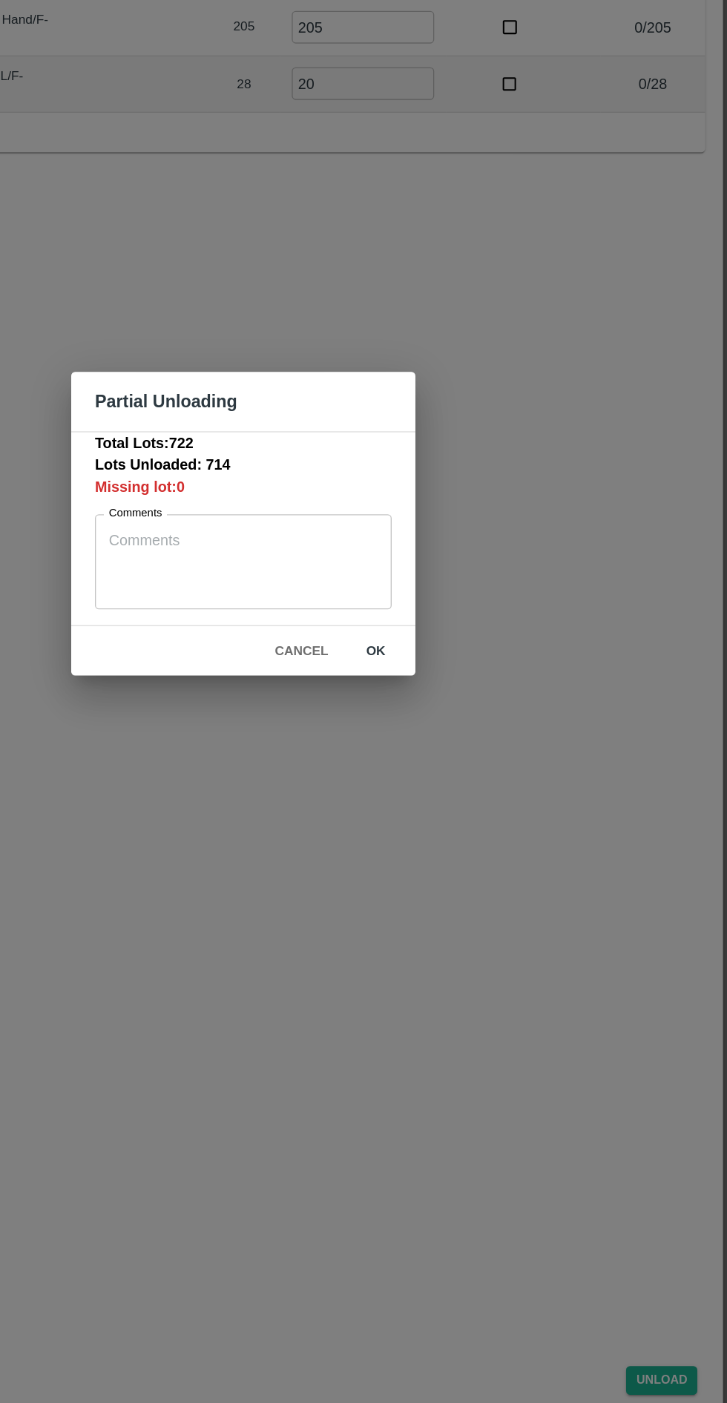
click at [415, 796] on button "Cancel" at bounding box center [407, 797] width 52 height 26
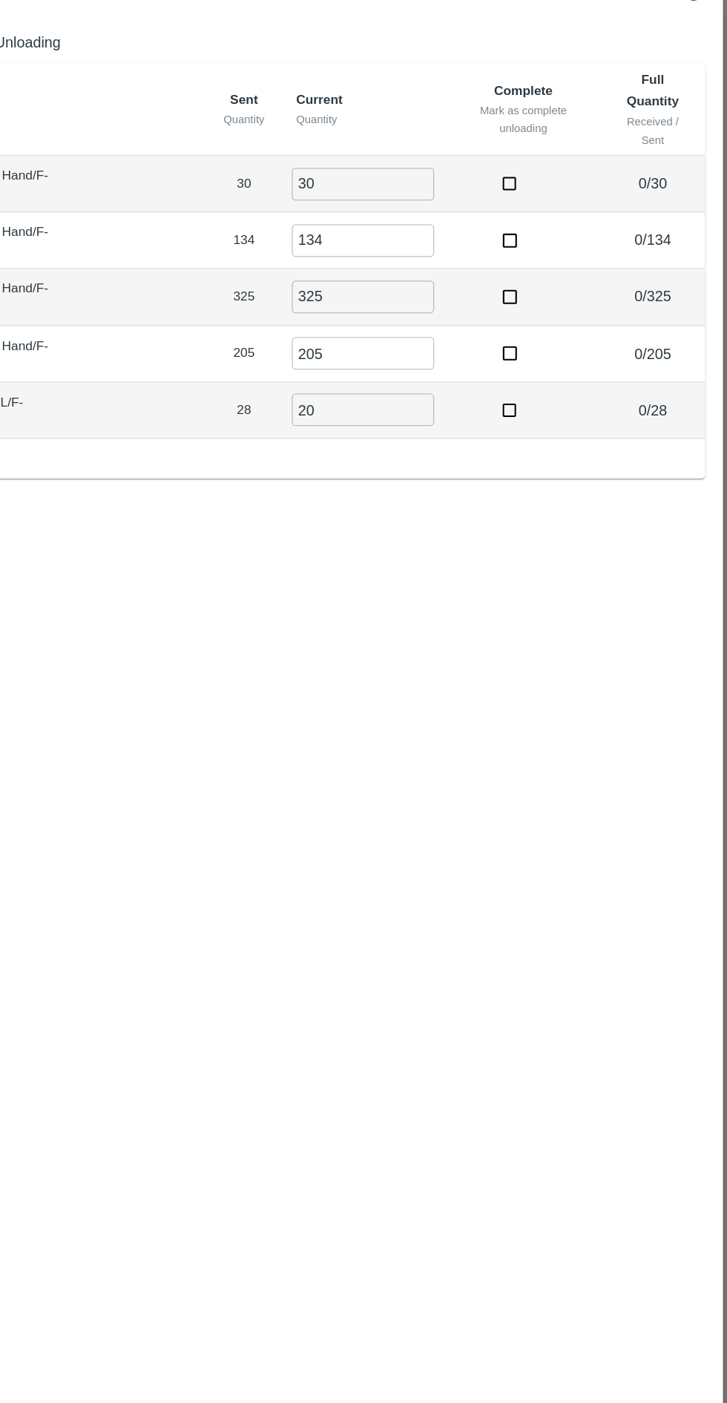
click at [448, 359] on input "20" at bounding box center [453, 371] width 107 height 24
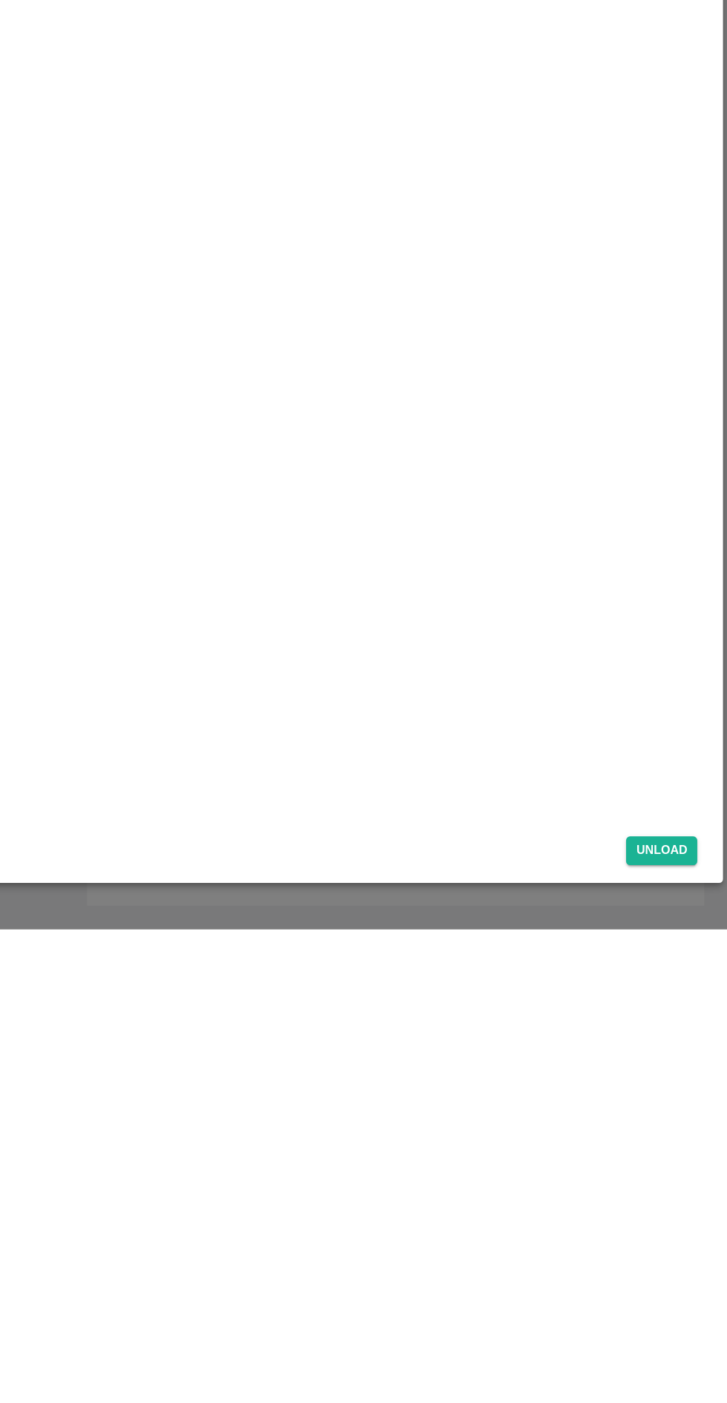
type input "28"
click at [677, 1343] on button "Unload" at bounding box center [677, 1345] width 53 height 22
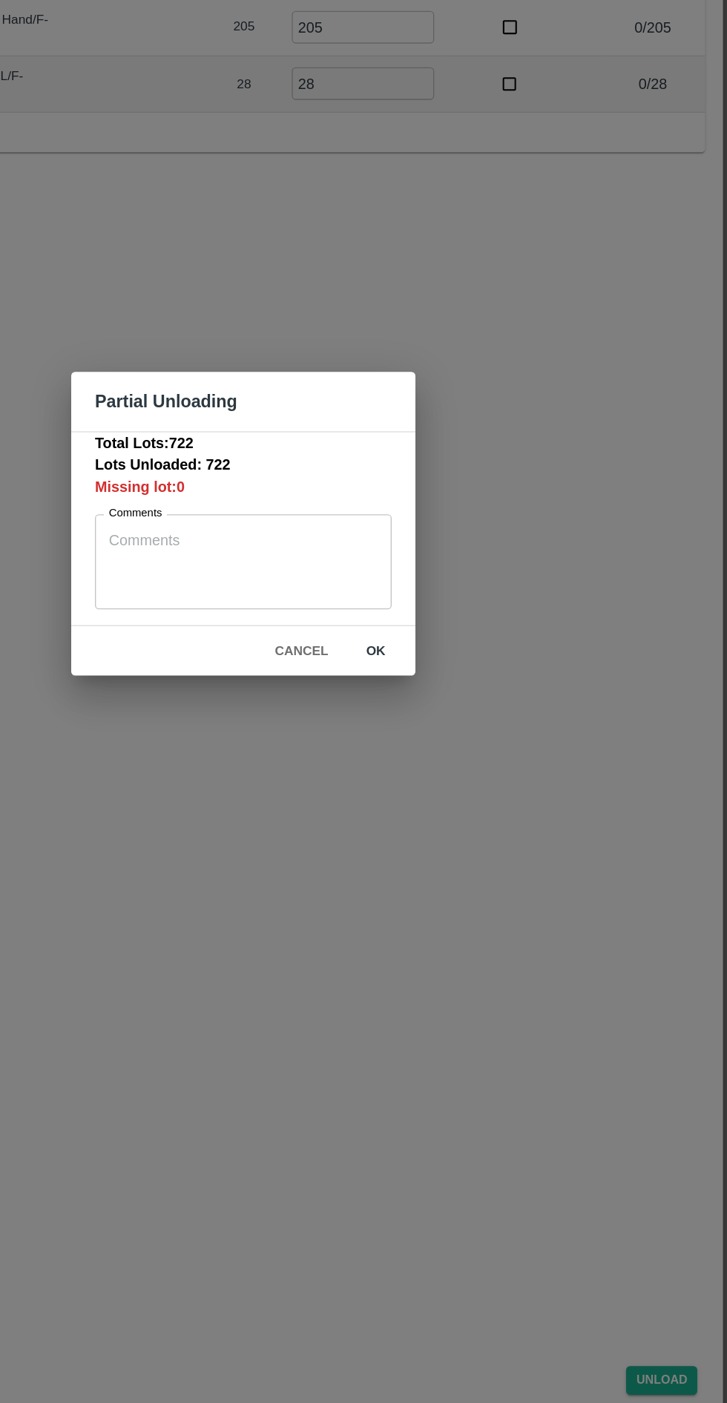
click at [463, 797] on button "ok" at bounding box center [462, 797] width 47 height 26
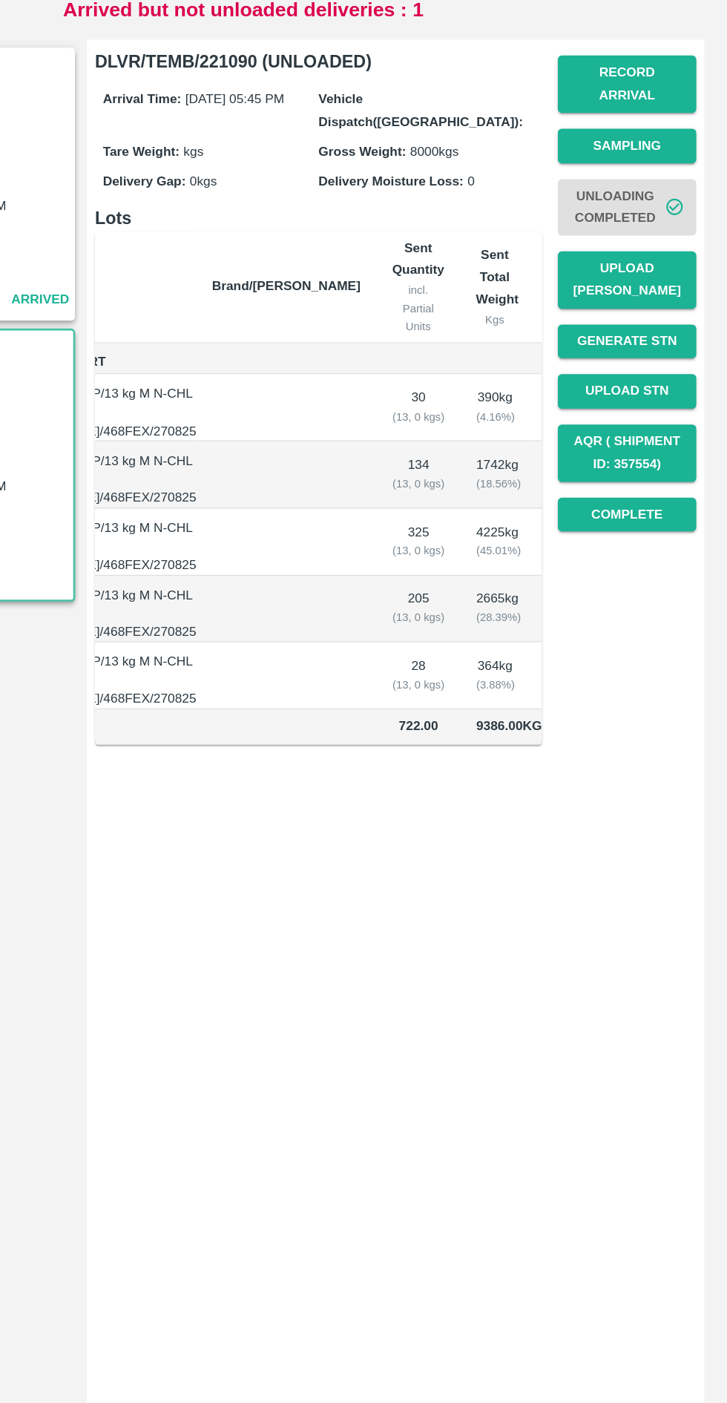
click at [659, 551] on button "Complete" at bounding box center [652, 564] width 104 height 26
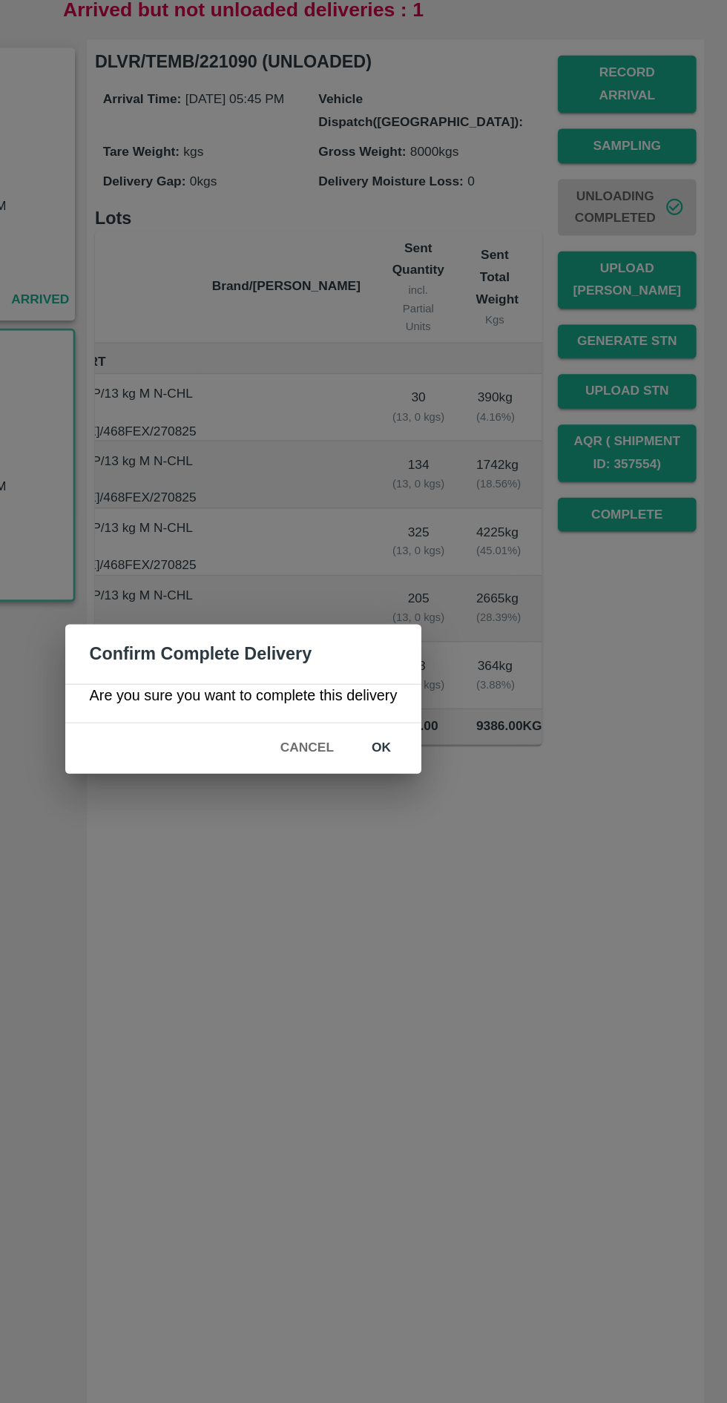
click at [465, 738] on button "ok" at bounding box center [467, 739] width 47 height 26
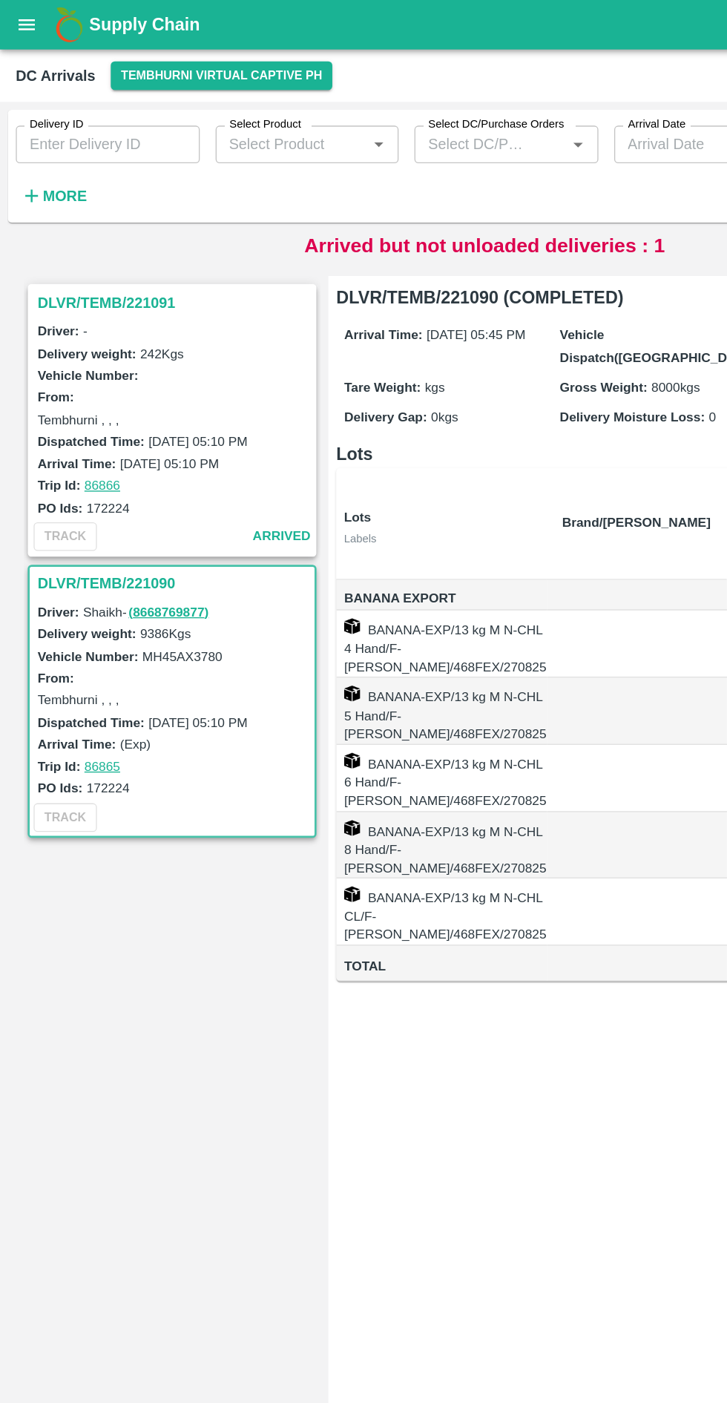
click at [21, 19] on icon "open drawer" at bounding box center [20, 18] width 13 height 8
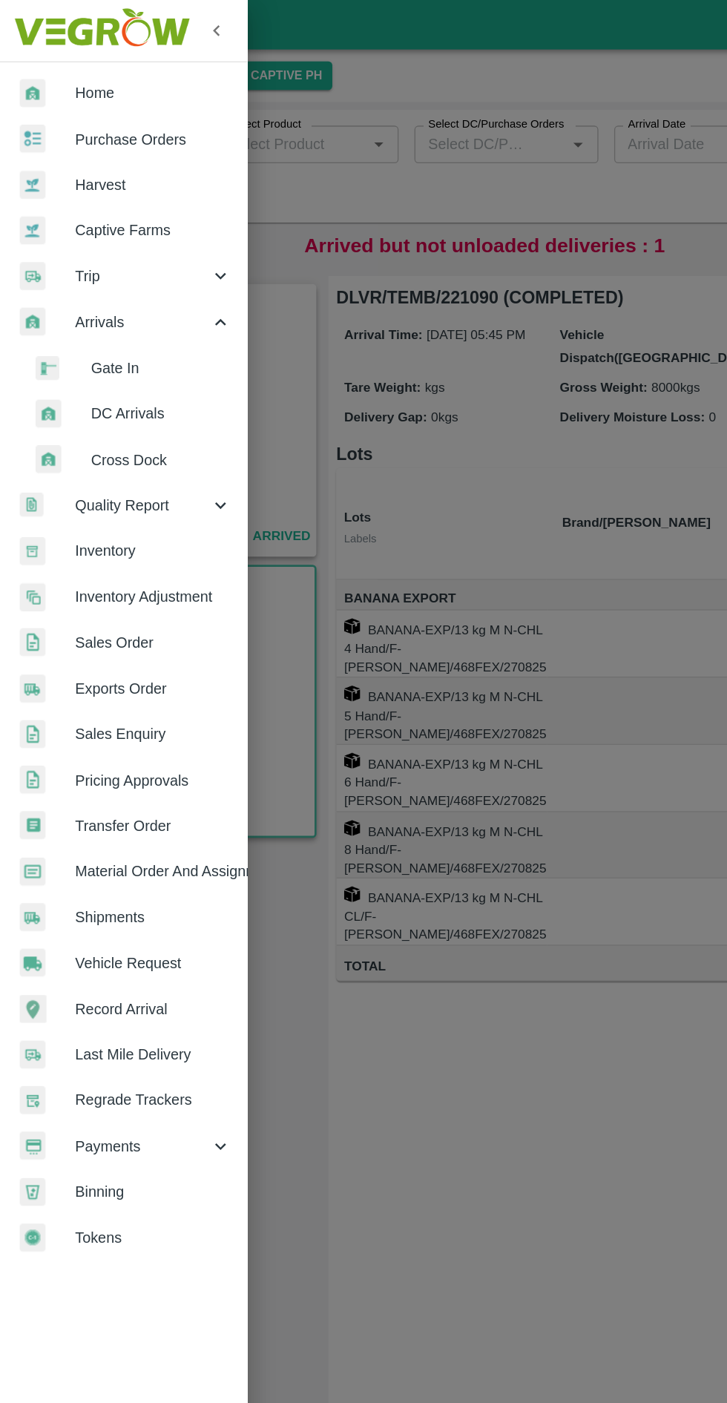
click at [101, 626] on span "Transfer Order" at bounding box center [114, 620] width 117 height 16
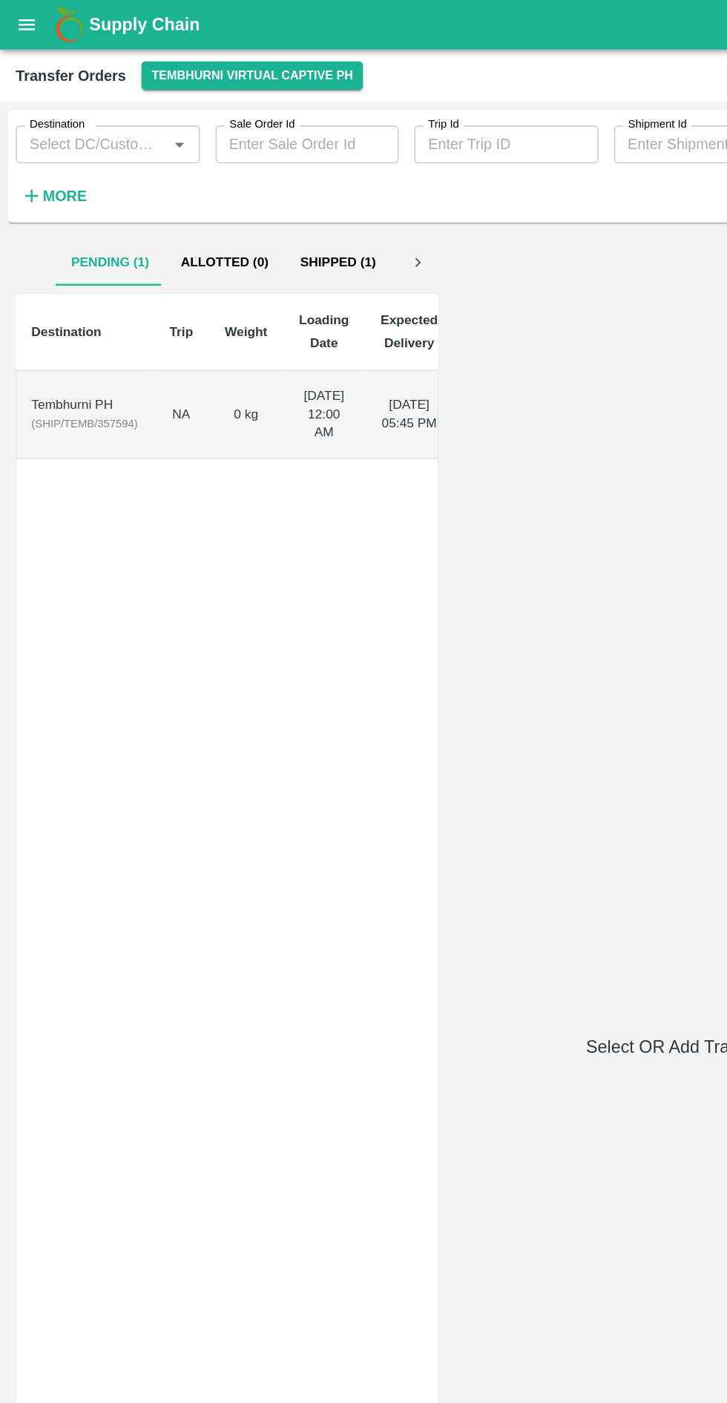
click at [85, 322] on span "( SHIP/TEMB/357594 )" at bounding box center [64, 317] width 80 height 9
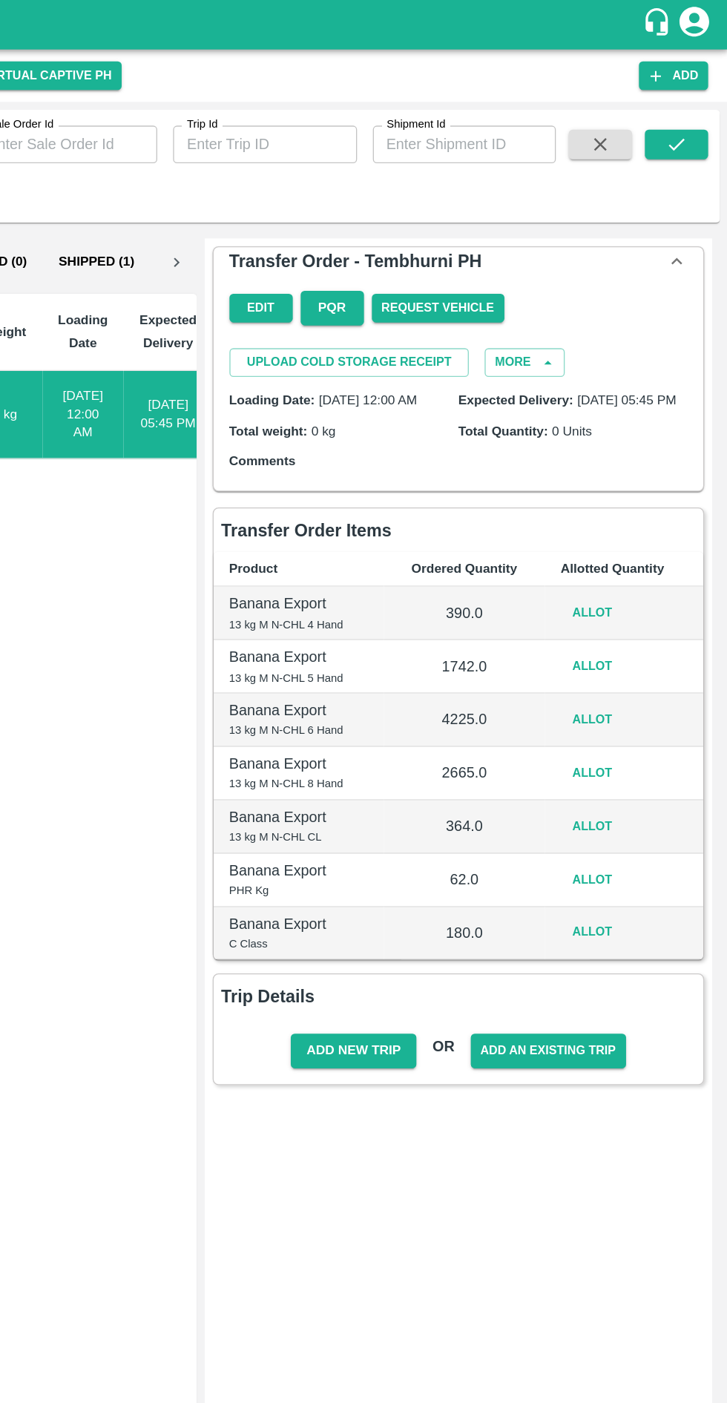
click at [624, 471] on button "Allot" at bounding box center [625, 460] width 47 height 22
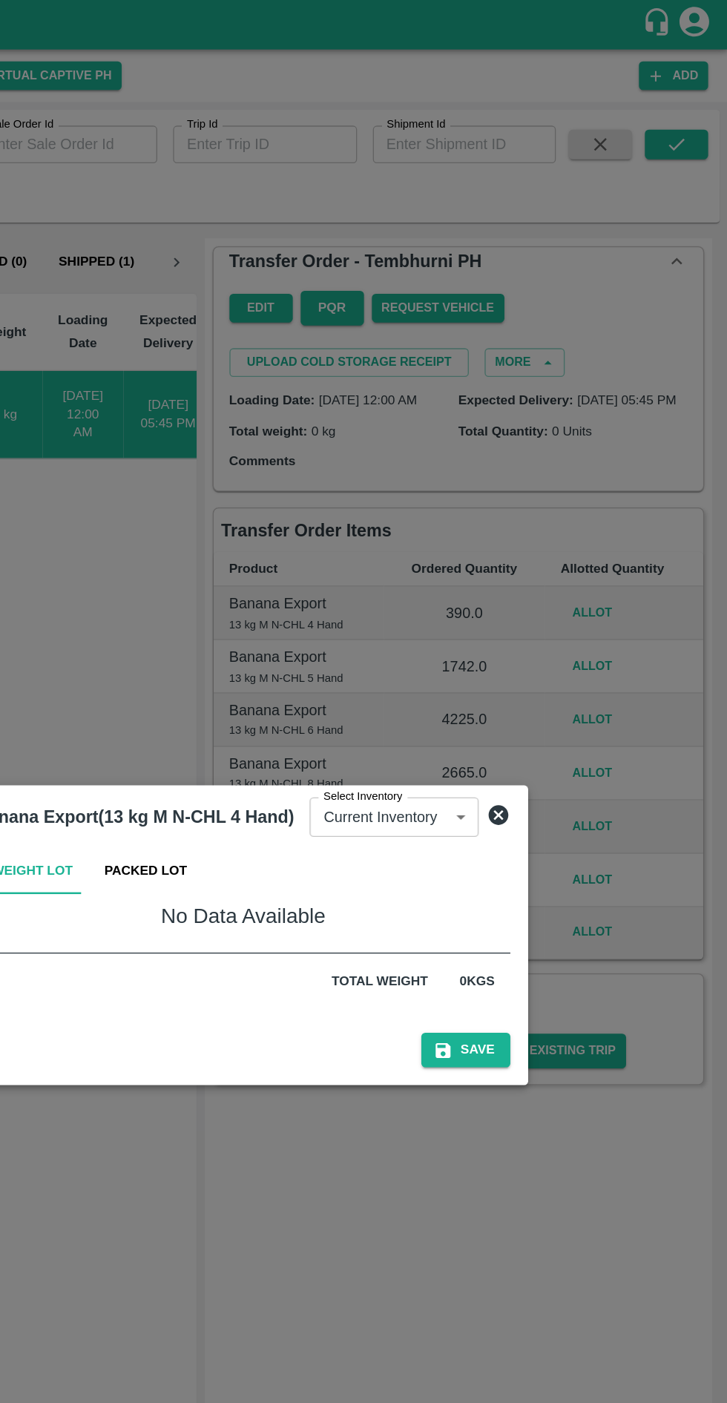
click at [306, 651] on button "Packed Lot" at bounding box center [291, 653] width 86 height 36
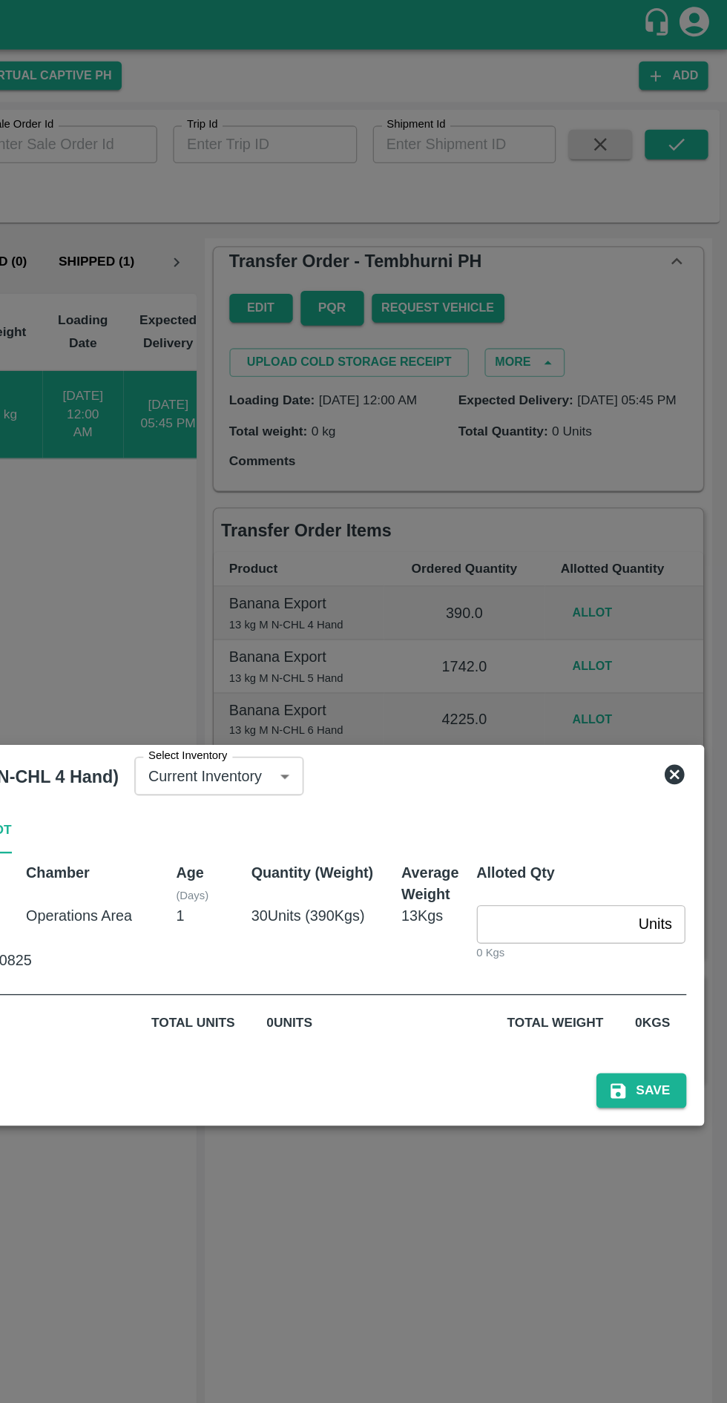
click at [573, 692] on input "number" at bounding box center [597, 693] width 116 height 28
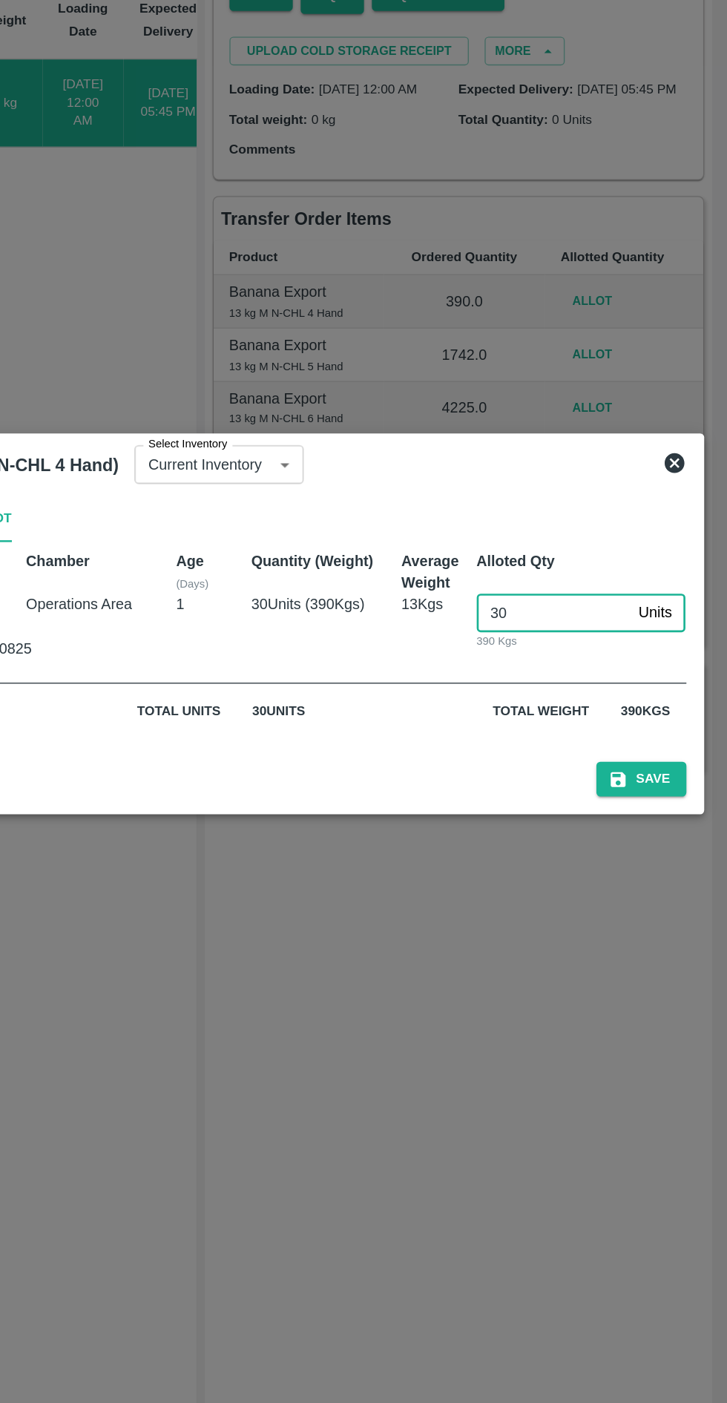
type input "30"
click at [672, 819] on button "Save" at bounding box center [662, 818] width 67 height 26
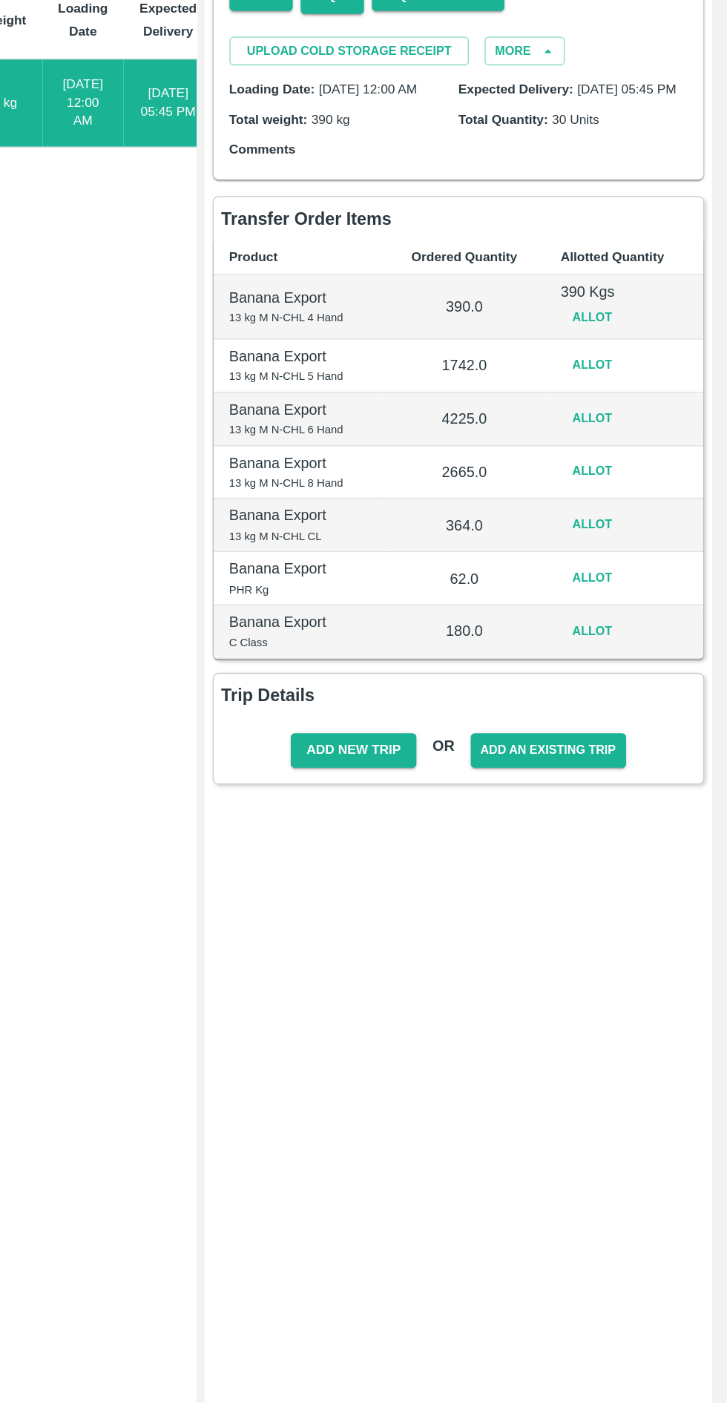
click at [640, 517] on button "Allot" at bounding box center [625, 508] width 47 height 22
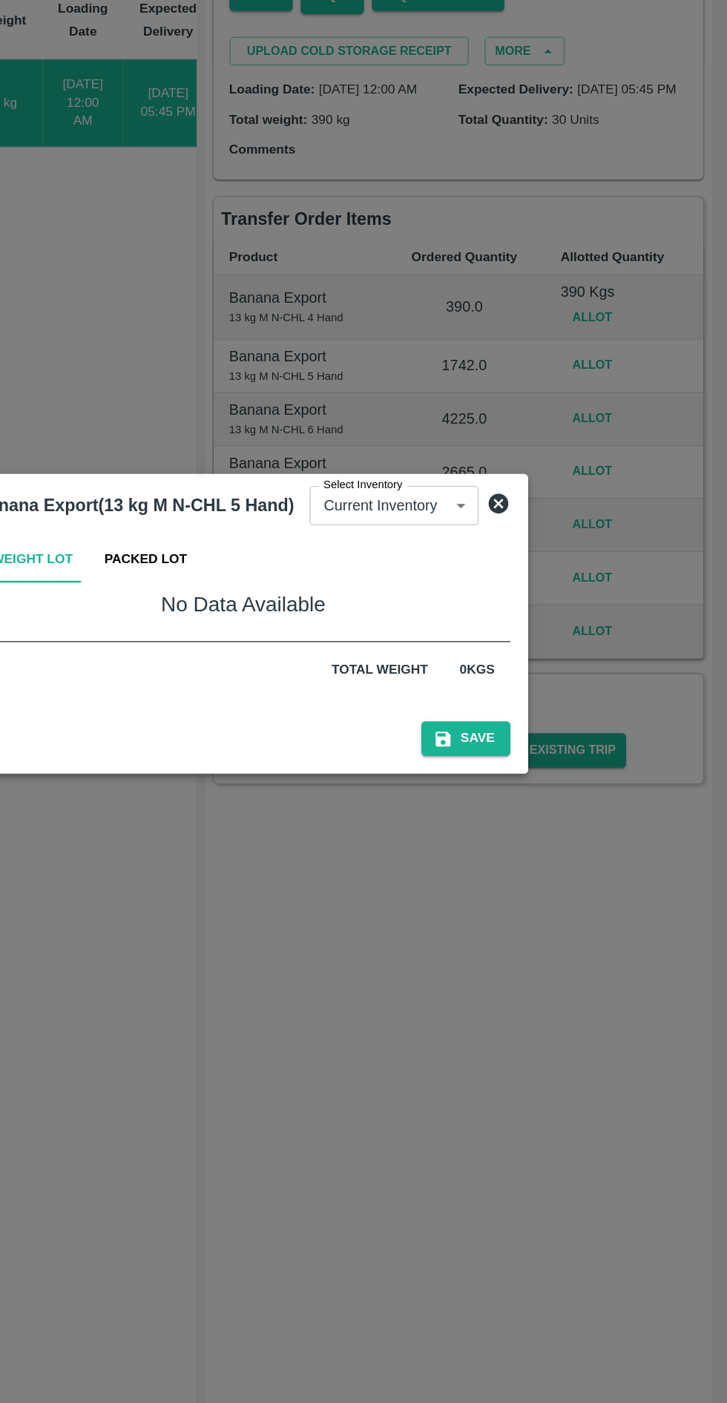
click at [306, 646] on button "Packed Lot" at bounding box center [291, 653] width 86 height 36
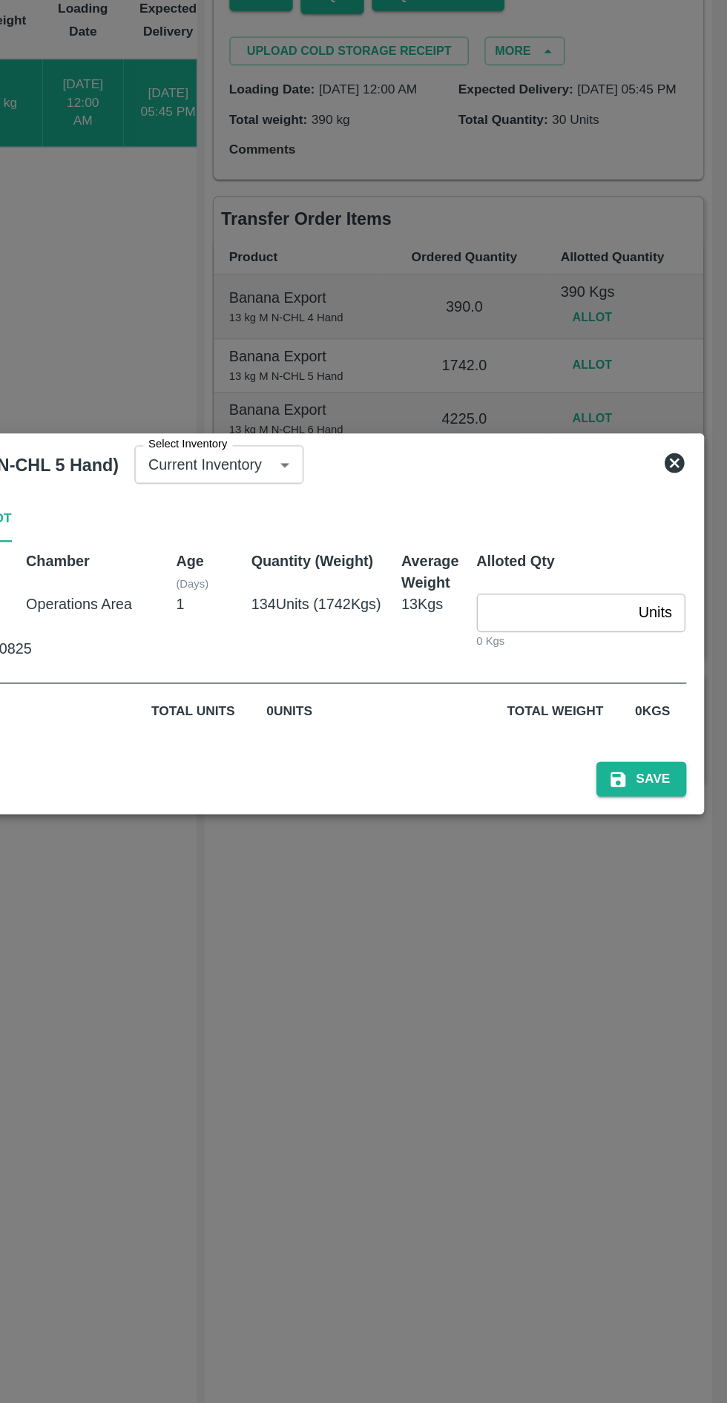
click at [581, 697] on input "number" at bounding box center [597, 693] width 116 height 28
type input "134"
click at [675, 814] on button "Save" at bounding box center [662, 818] width 67 height 26
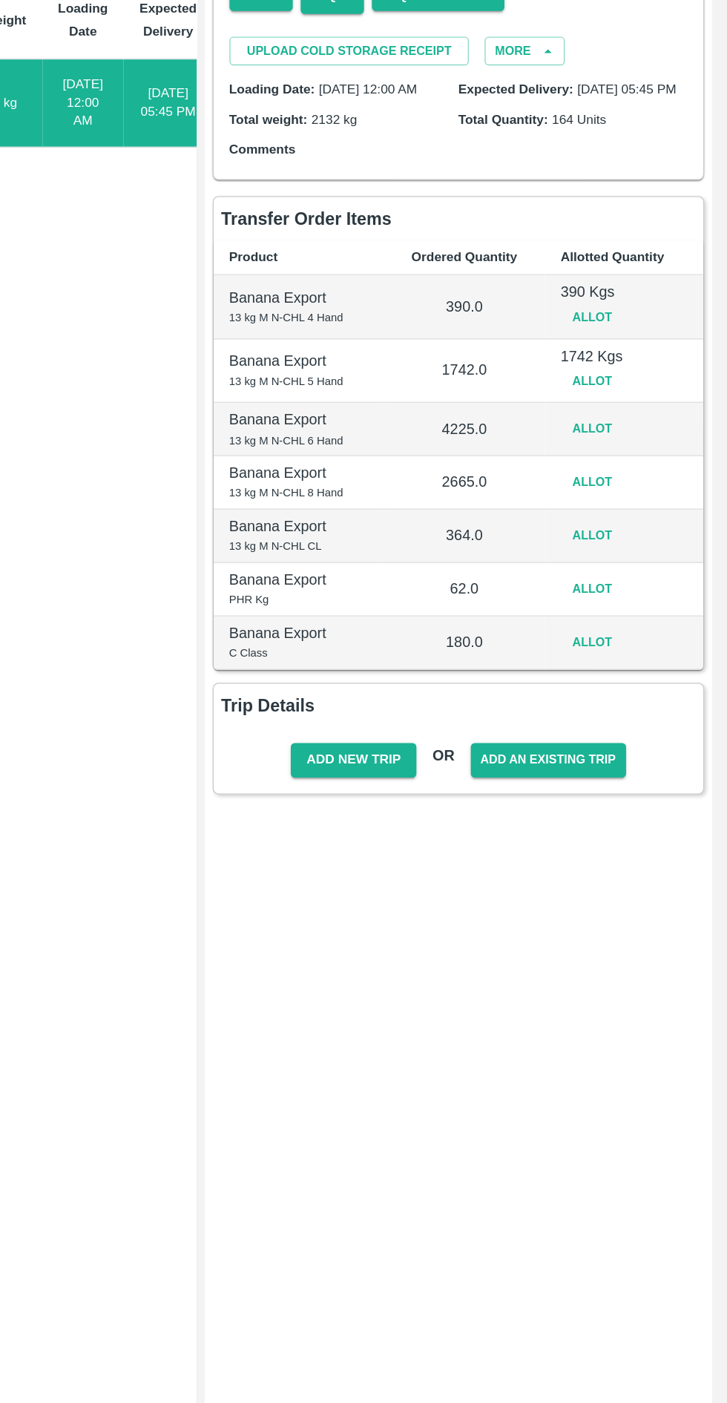
click at [619, 566] on button "Allot" at bounding box center [625, 556] width 47 height 22
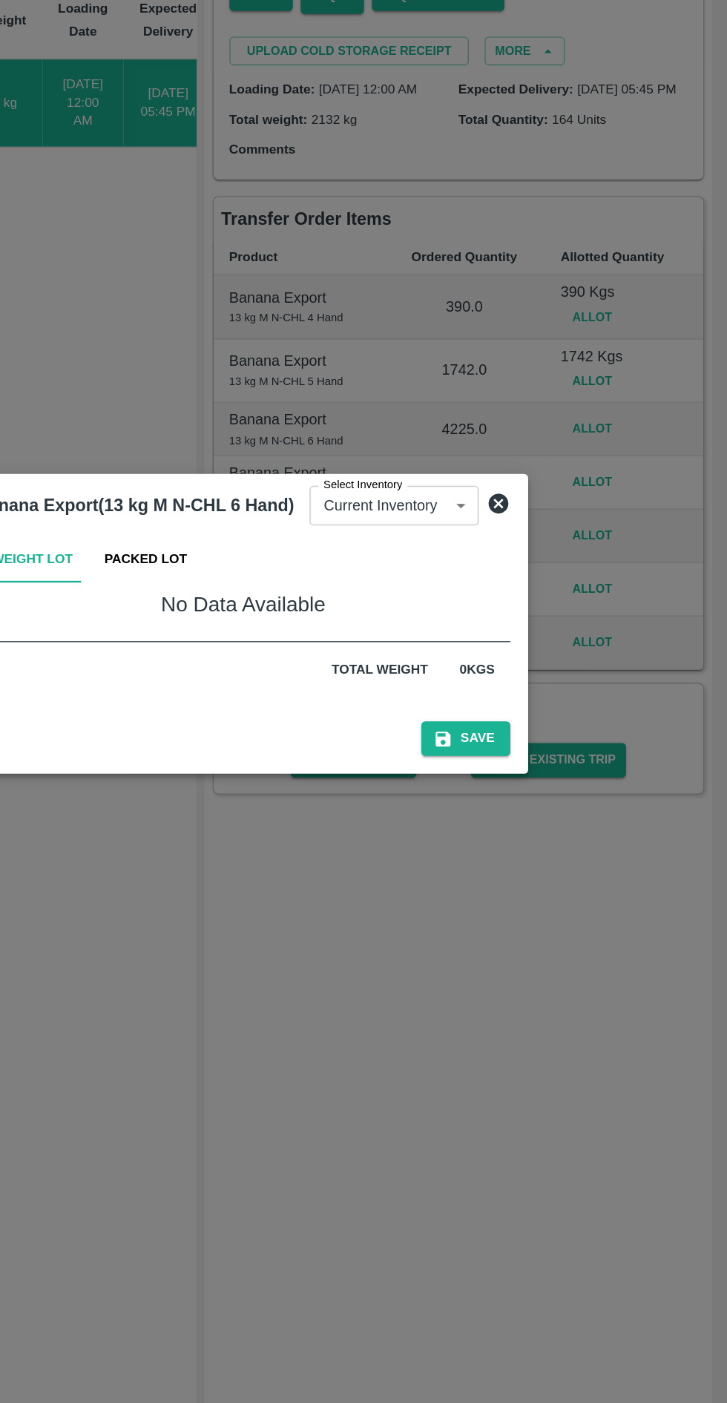
click at [301, 655] on button "Packed Lot" at bounding box center [291, 653] width 86 height 36
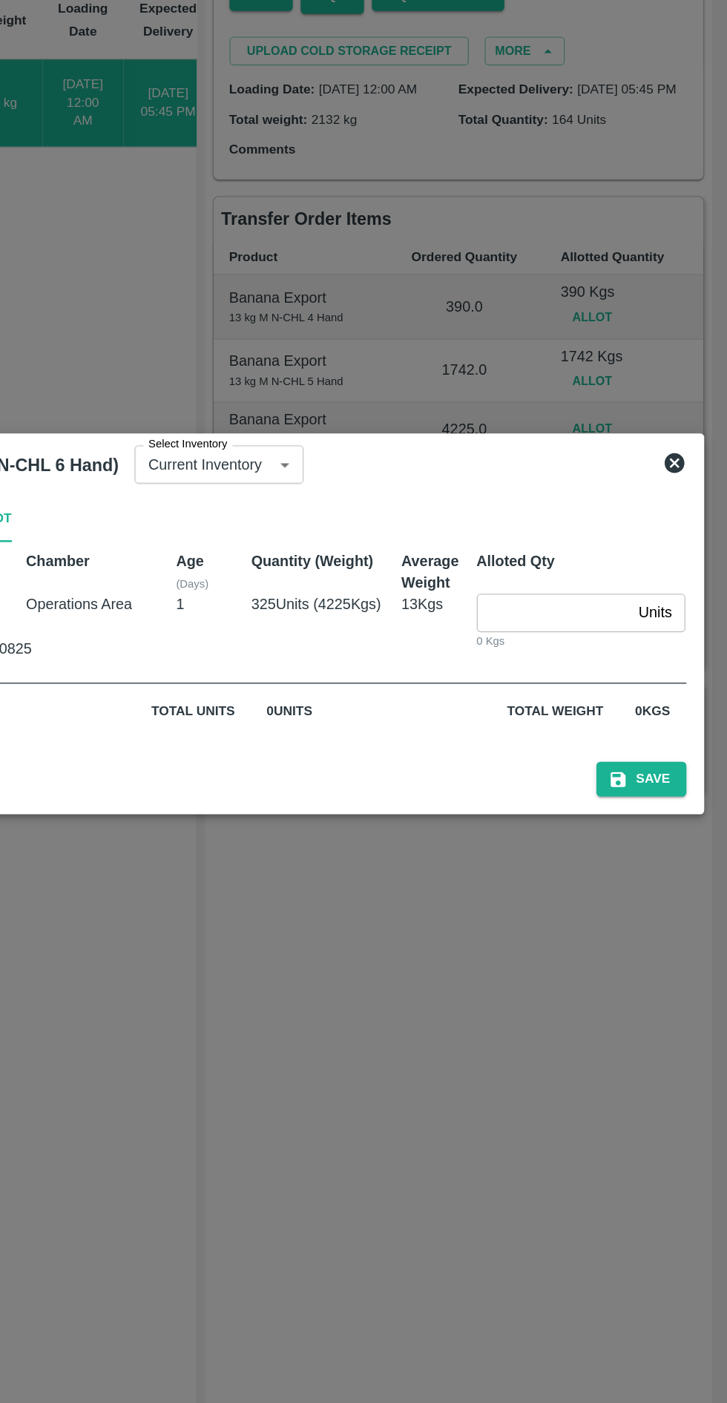
click at [573, 690] on input "number" at bounding box center [597, 693] width 116 height 28
type input "325"
click at [672, 818] on button "Save" at bounding box center [662, 818] width 67 height 26
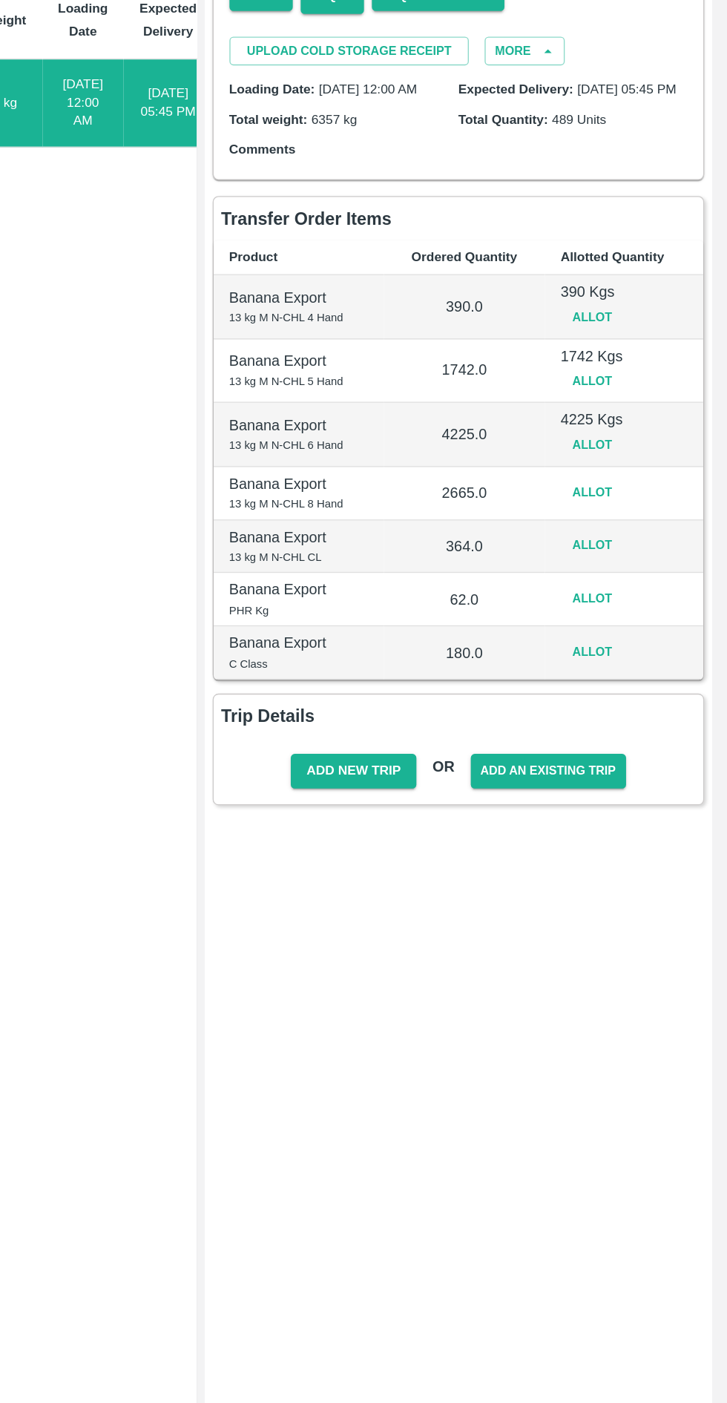
click at [631, 614] on button "Allot" at bounding box center [625, 604] width 47 height 22
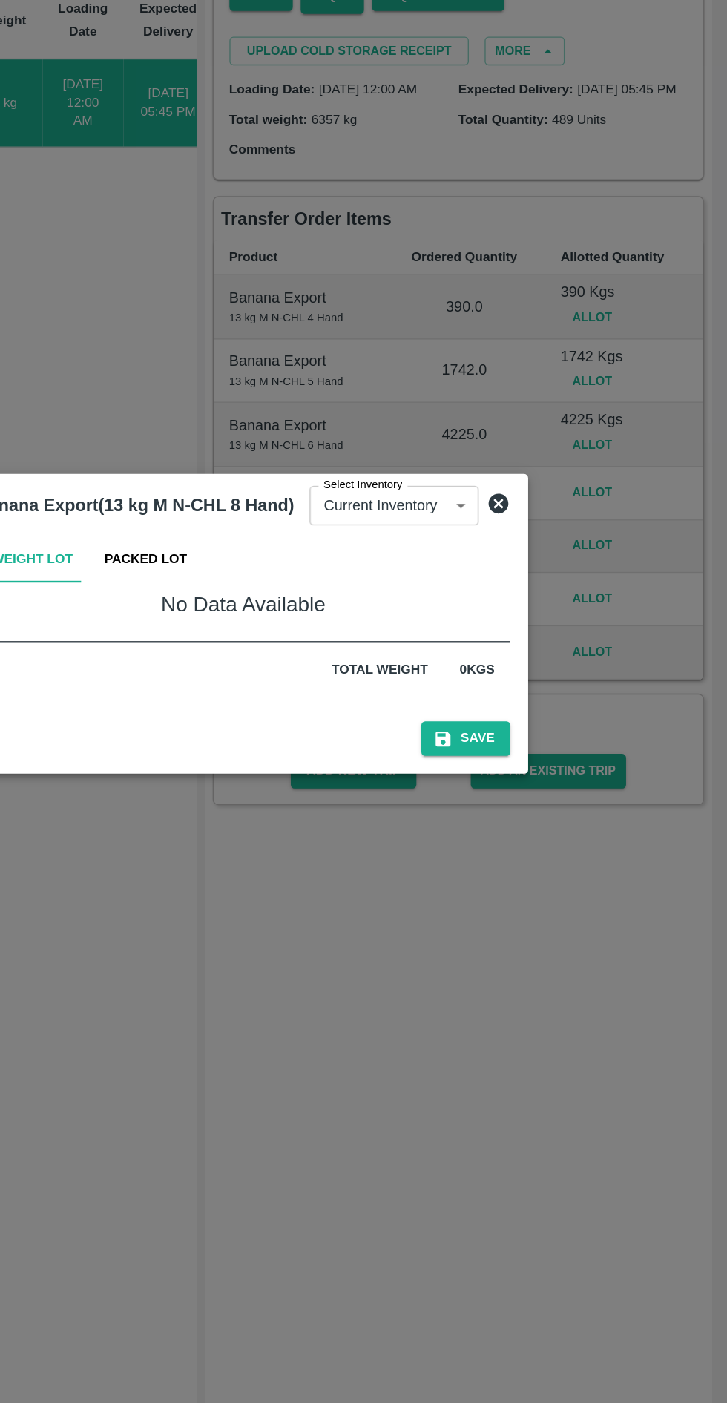
click at [301, 654] on button "Packed Lot" at bounding box center [291, 653] width 86 height 36
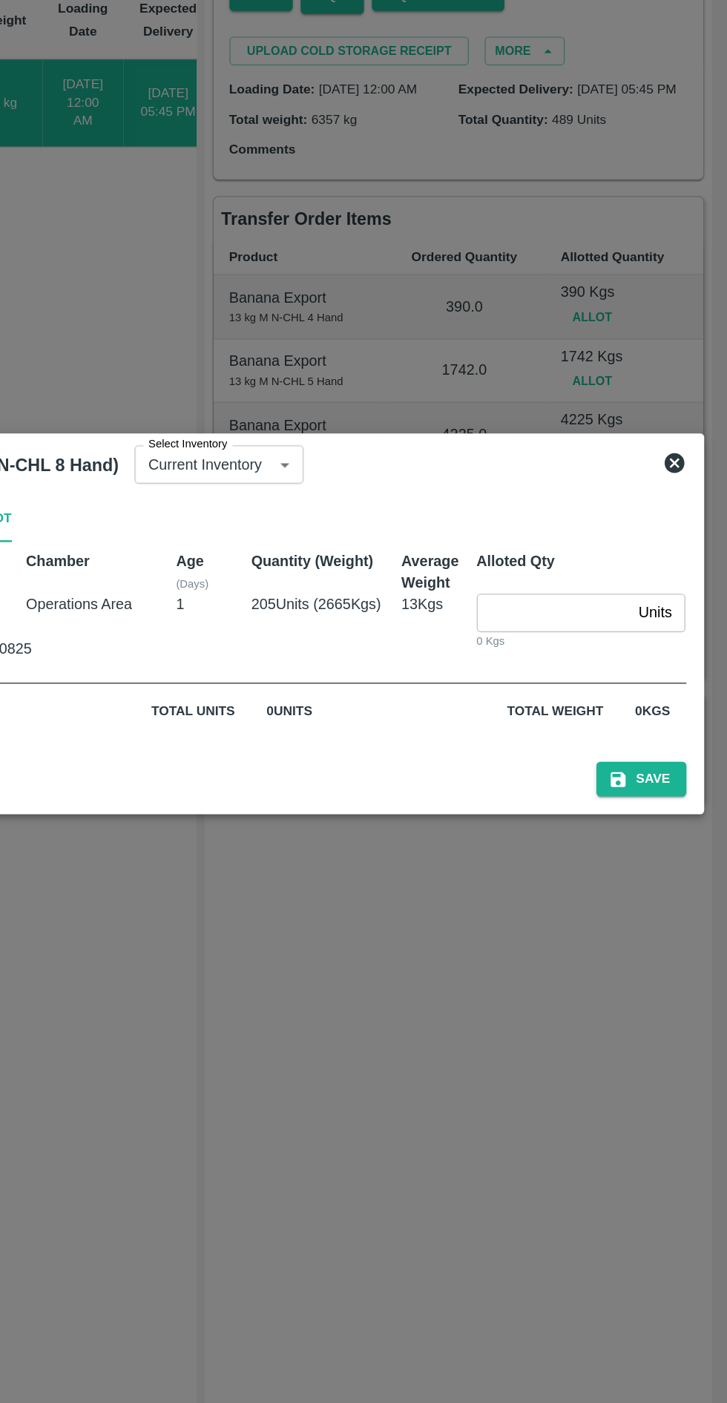
click at [577, 692] on input "number" at bounding box center [597, 693] width 116 height 28
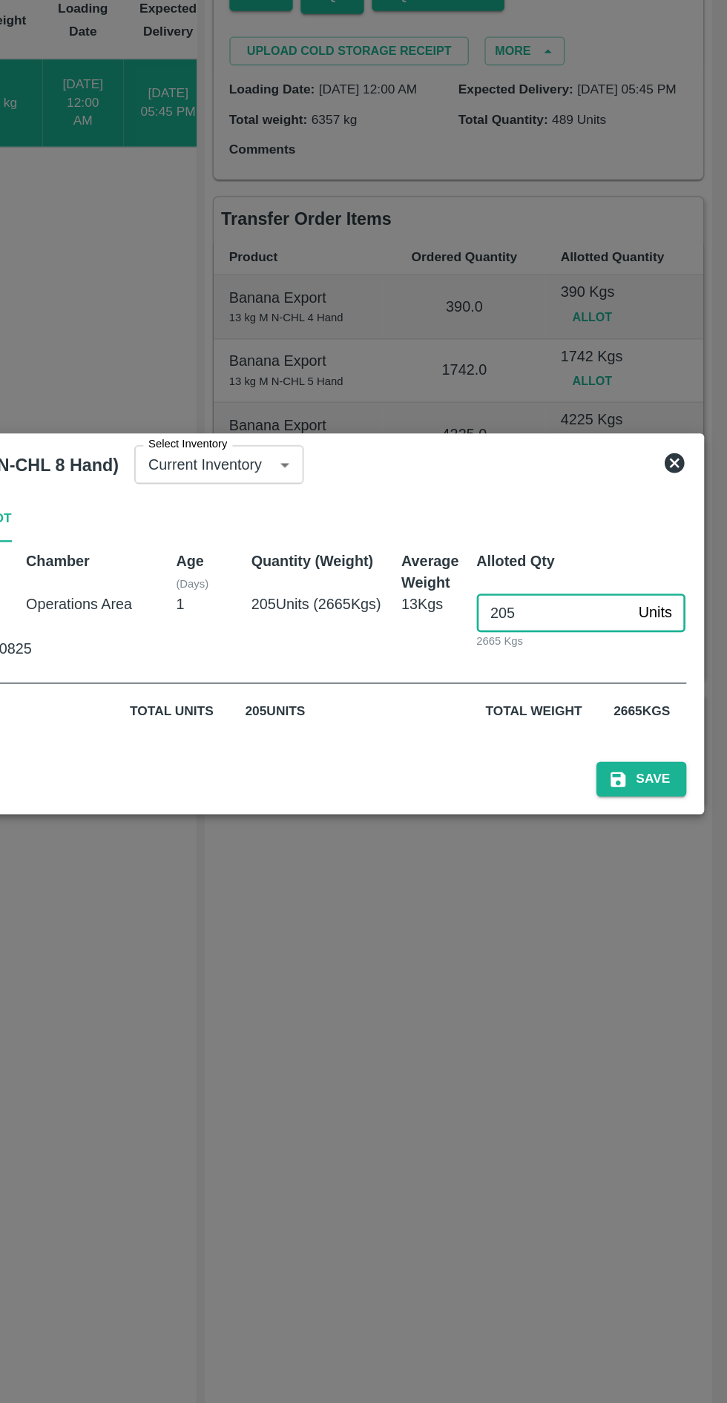
type input "205"
click at [672, 818] on button "Save" at bounding box center [662, 818] width 67 height 26
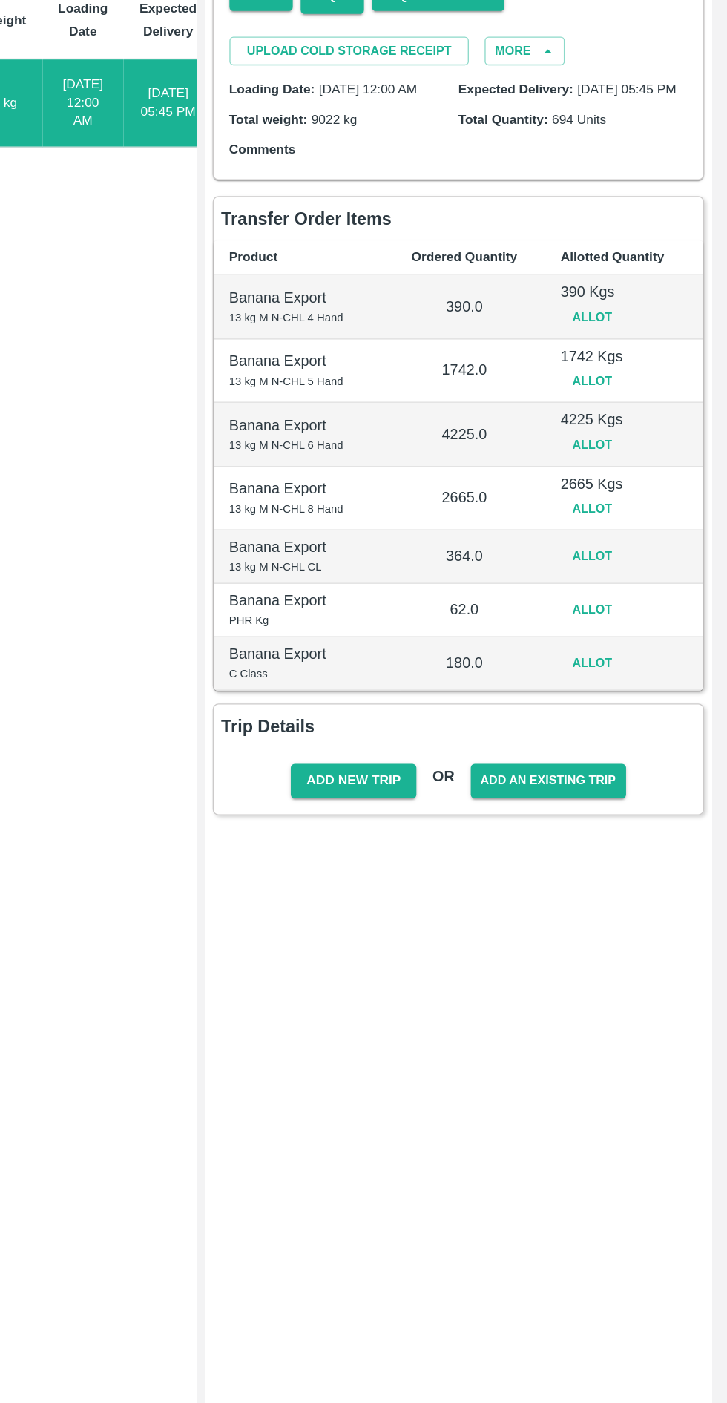
click at [623, 662] on button "Allot" at bounding box center [625, 651] width 47 height 22
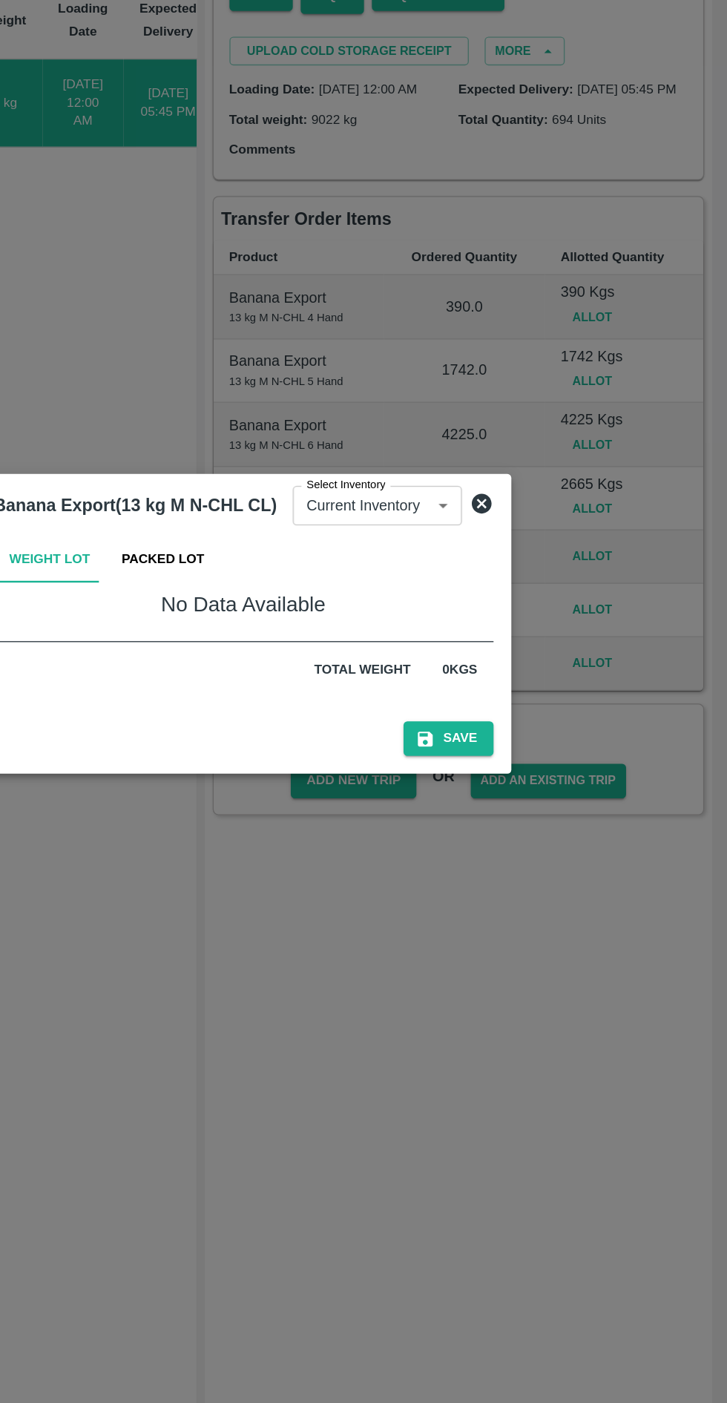
click at [324, 655] on button "Packed Lot" at bounding box center [303, 653] width 86 height 36
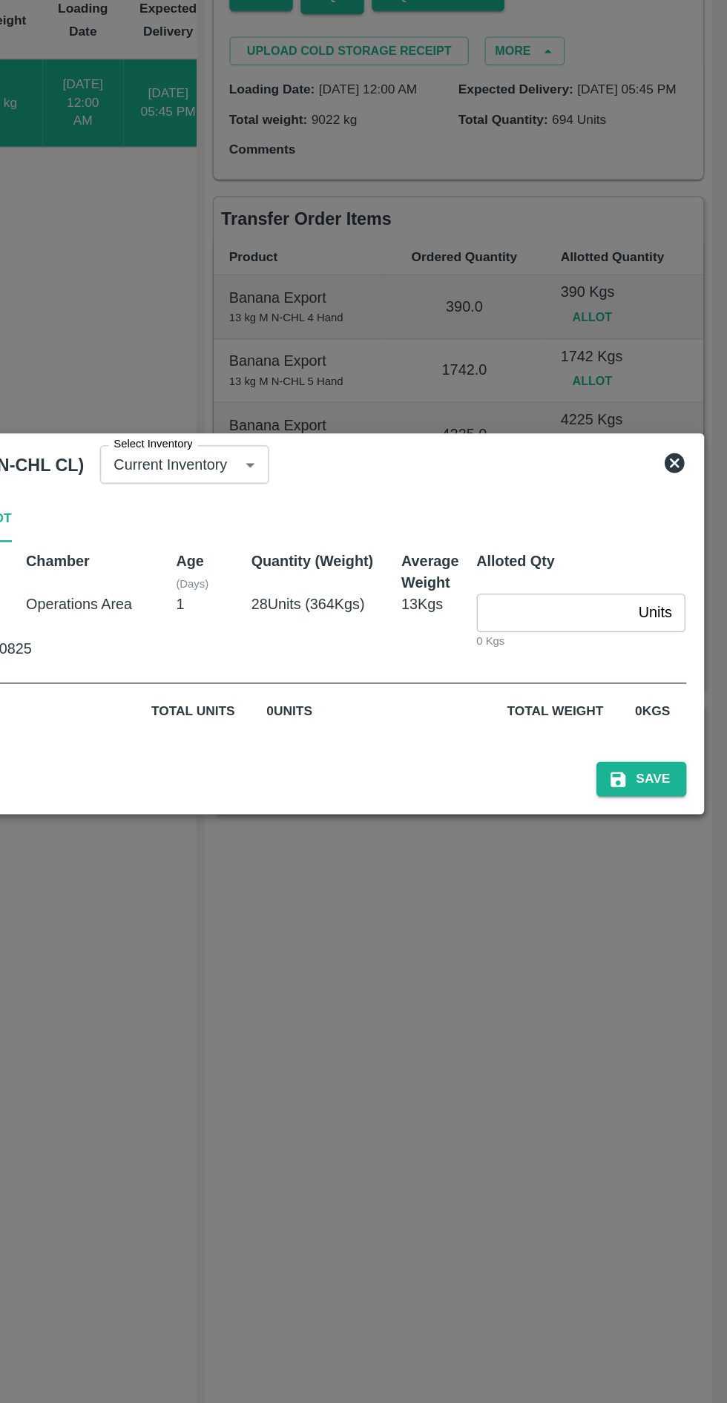
click at [594, 689] on input "number" at bounding box center [597, 693] width 116 height 28
type input "28"
click at [666, 810] on button "Save" at bounding box center [662, 818] width 67 height 26
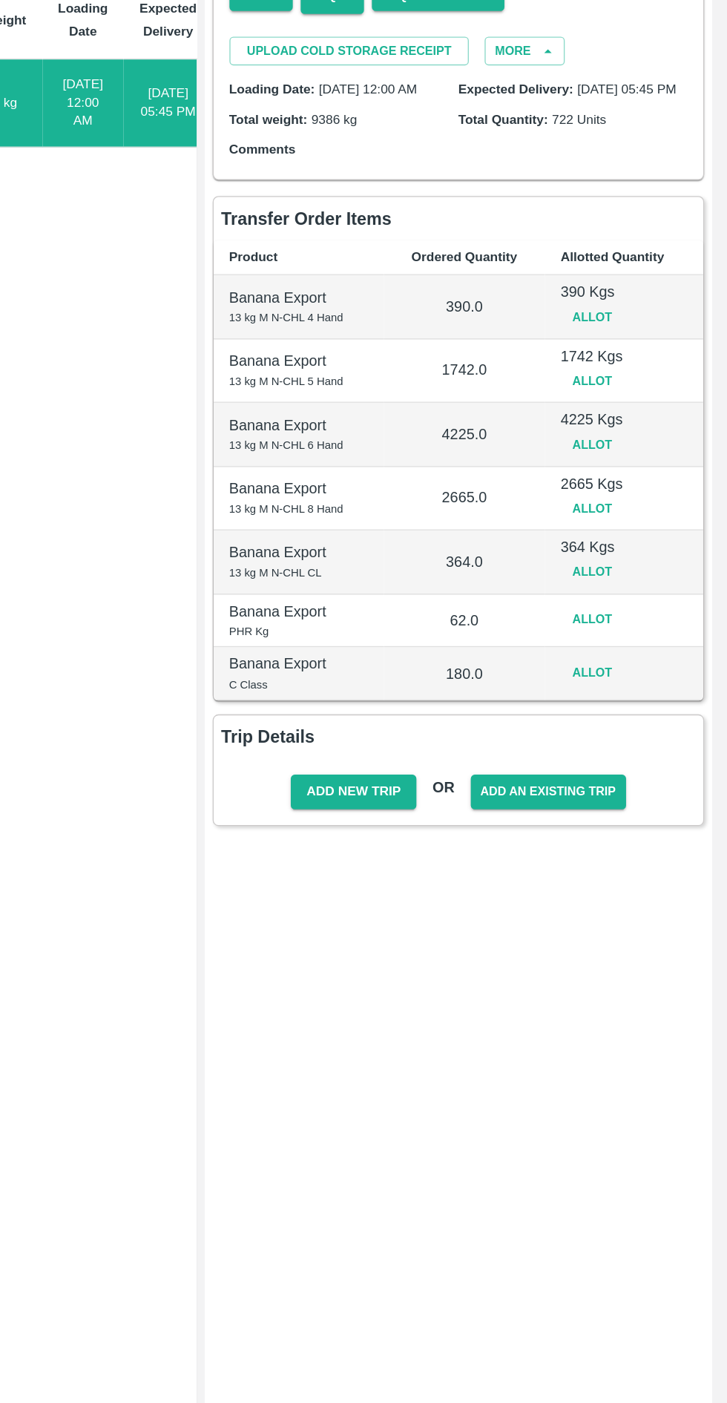
click at [643, 709] on button "Allot" at bounding box center [625, 699] width 47 height 22
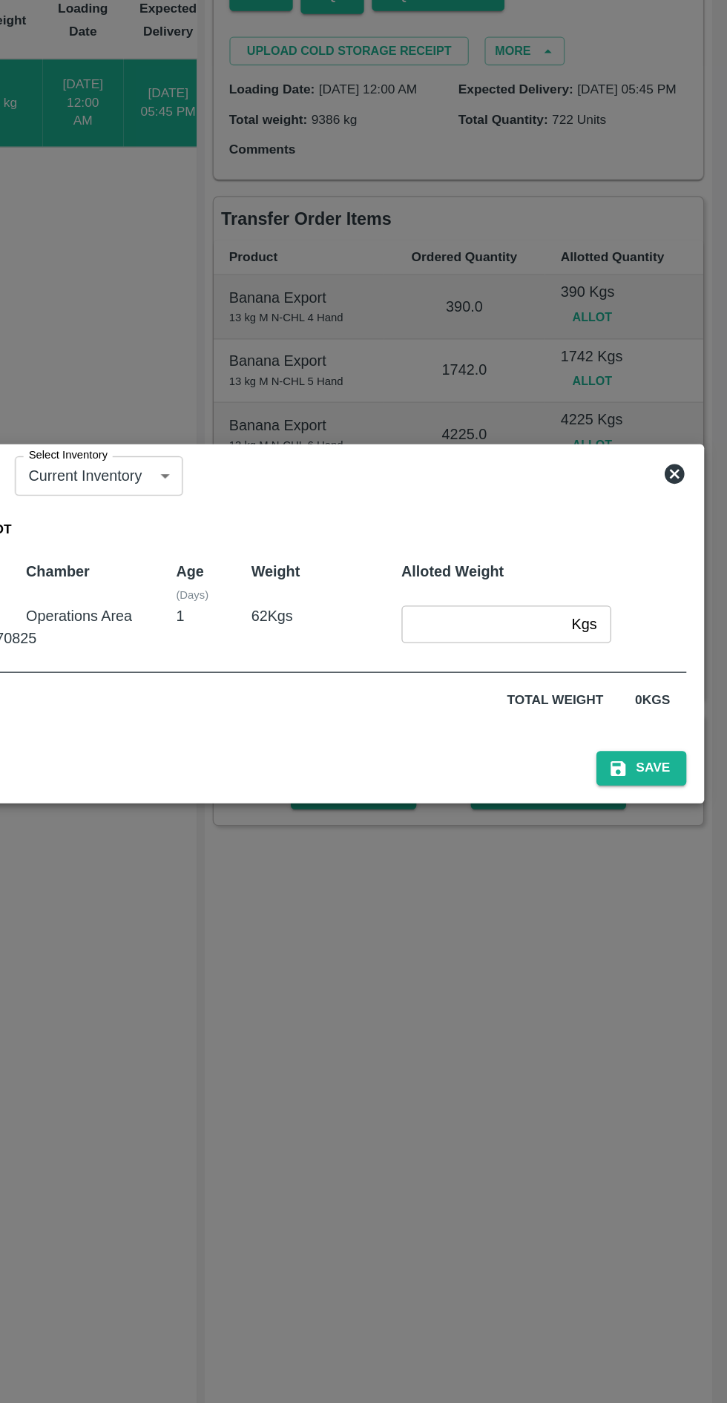
click at [545, 701] on input "number" at bounding box center [543, 702] width 122 height 28
type input "3"
type input "62"
click at [657, 804] on button "Save" at bounding box center [662, 810] width 67 height 26
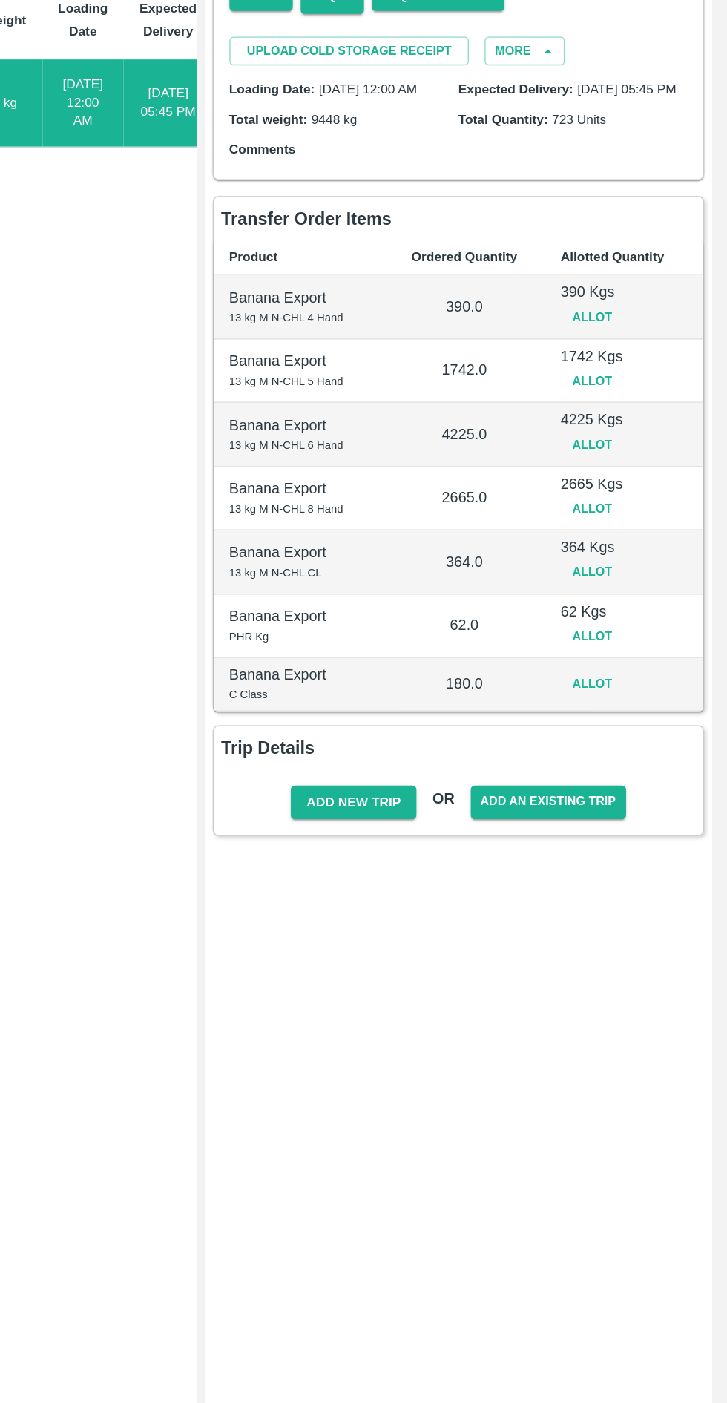
click at [636, 752] on button "Allot" at bounding box center [625, 747] width 47 height 22
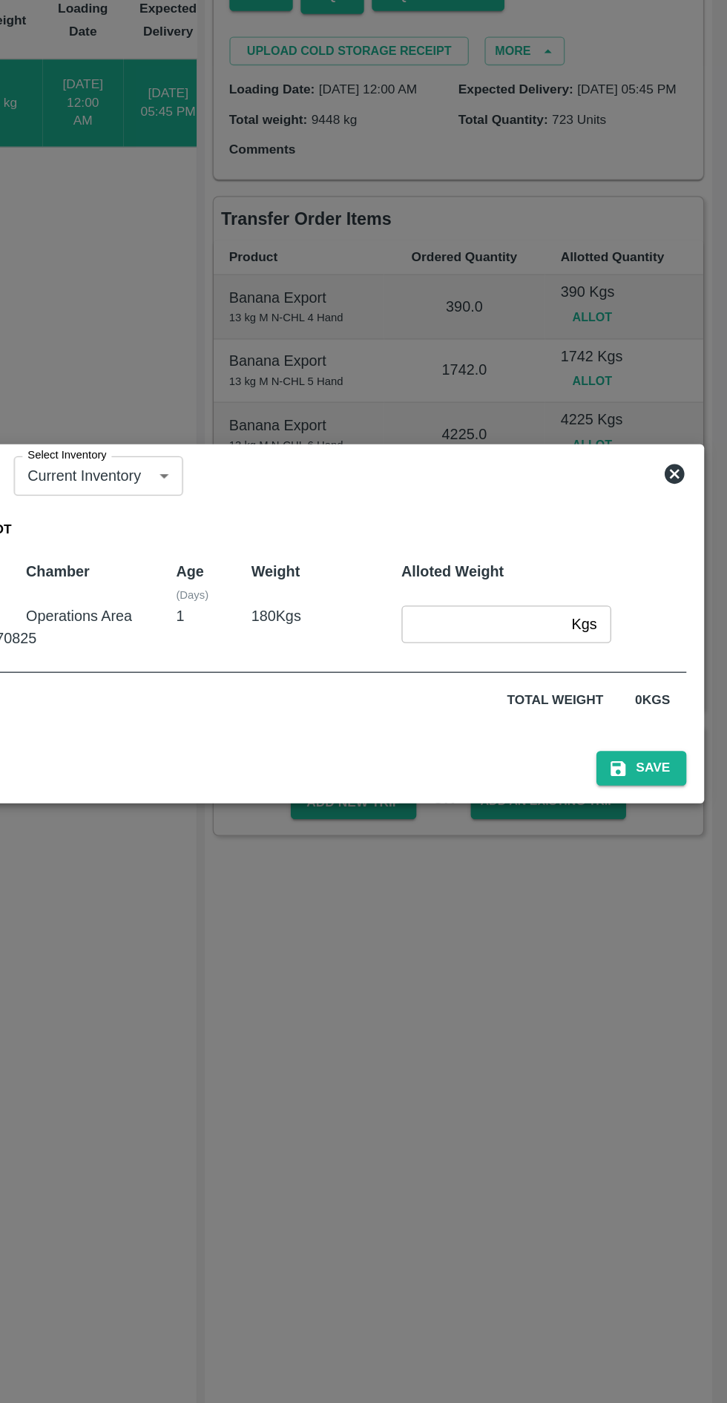
click at [533, 698] on input "number" at bounding box center [543, 702] width 122 height 28
type input "180"
click at [666, 810] on button "Save" at bounding box center [662, 810] width 67 height 26
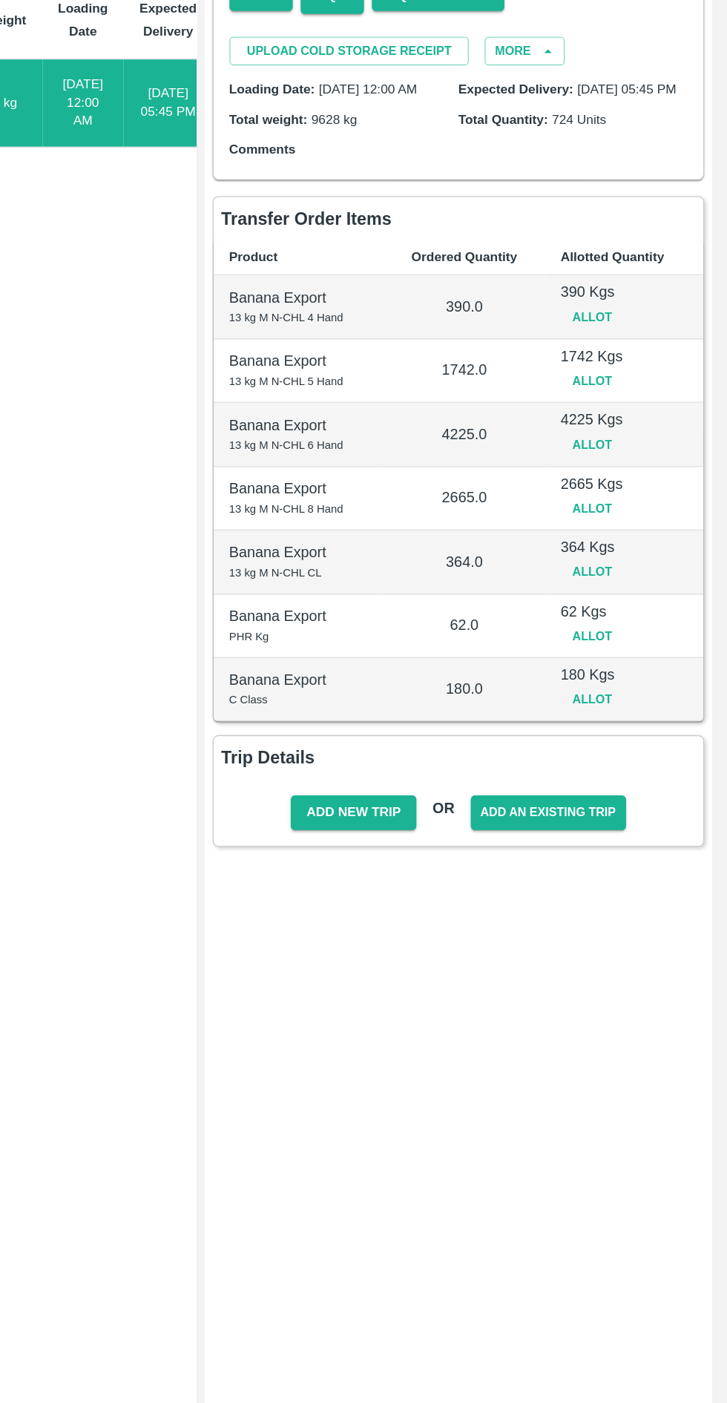
click at [445, 852] on button "Add New Trip" at bounding box center [446, 843] width 94 height 26
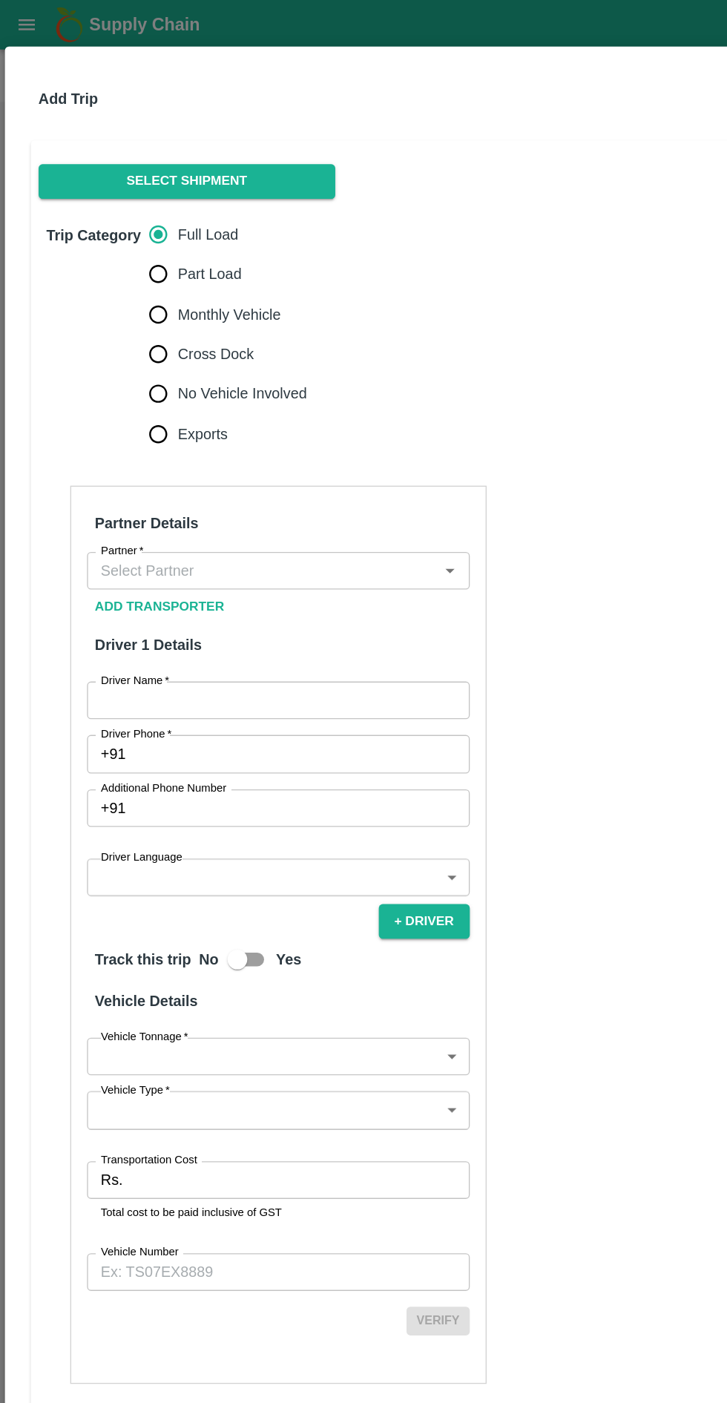
click at [201, 137] on button "Select Shipment" at bounding box center [140, 136] width 223 height 26
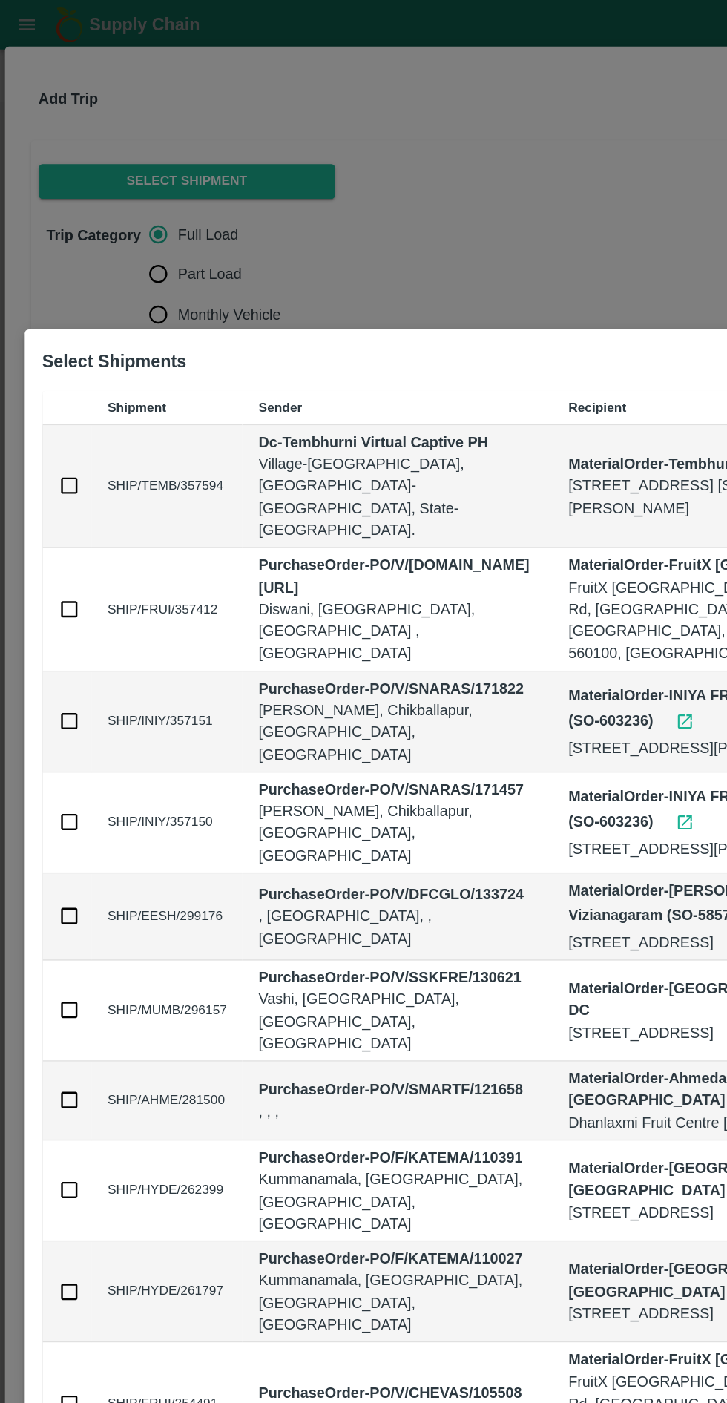
click at [45, 371] on input "checkbox" at bounding box center [52, 364] width 16 height 16
checkbox input "true"
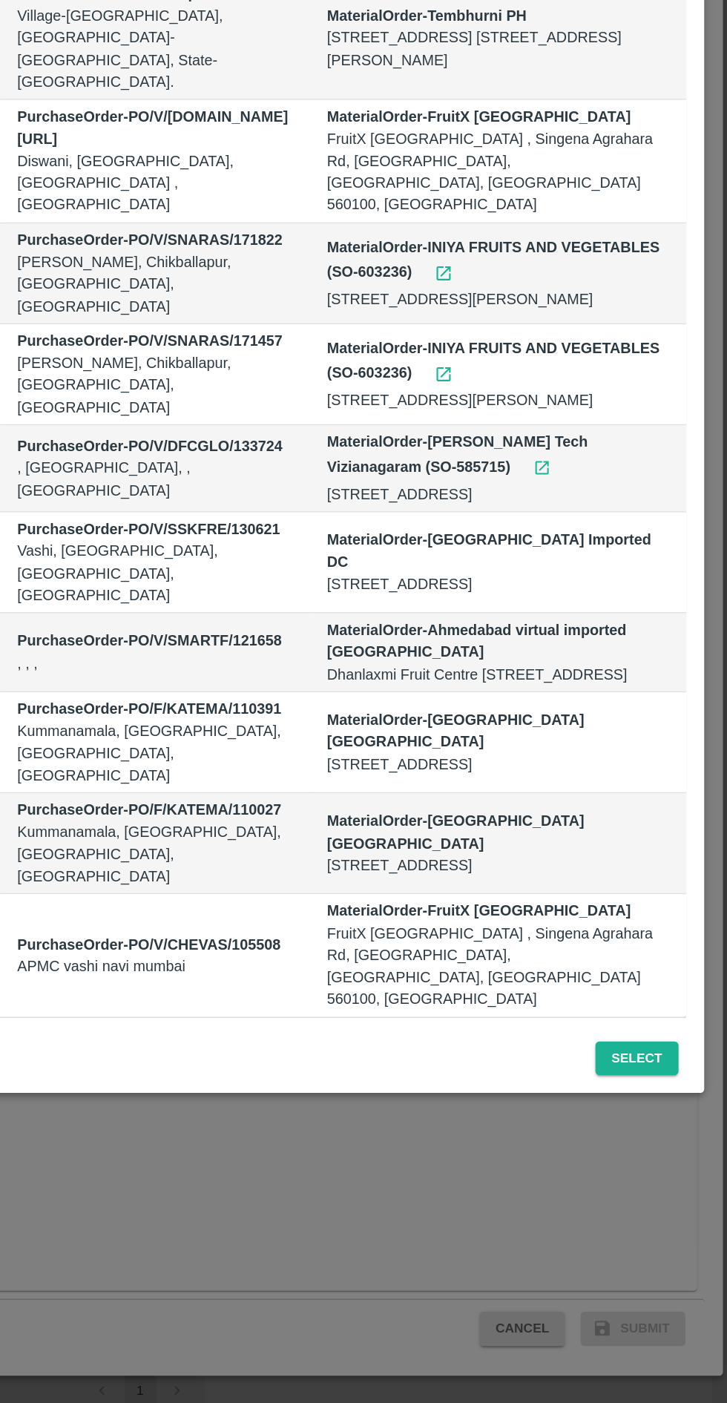
click at [649, 1028] on p "MaterialOrder - FruitX [GEOGRAPHIC_DATA]" at bounding box center [556, 1020] width 258 height 16
click at [656, 1144] on button "Select" at bounding box center [659, 1131] width 62 height 26
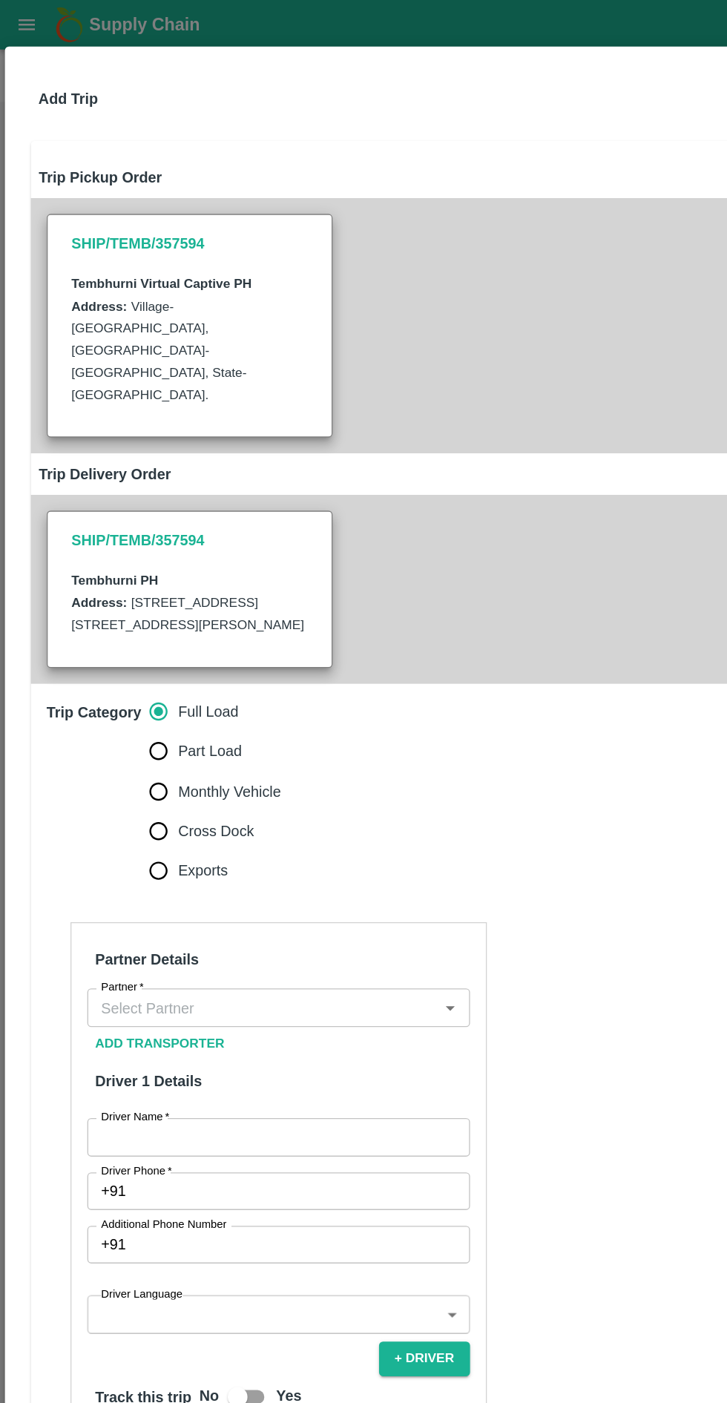
click at [127, 579] on input "Monthly Vehicle" at bounding box center [119, 594] width 30 height 30
radio input "true"
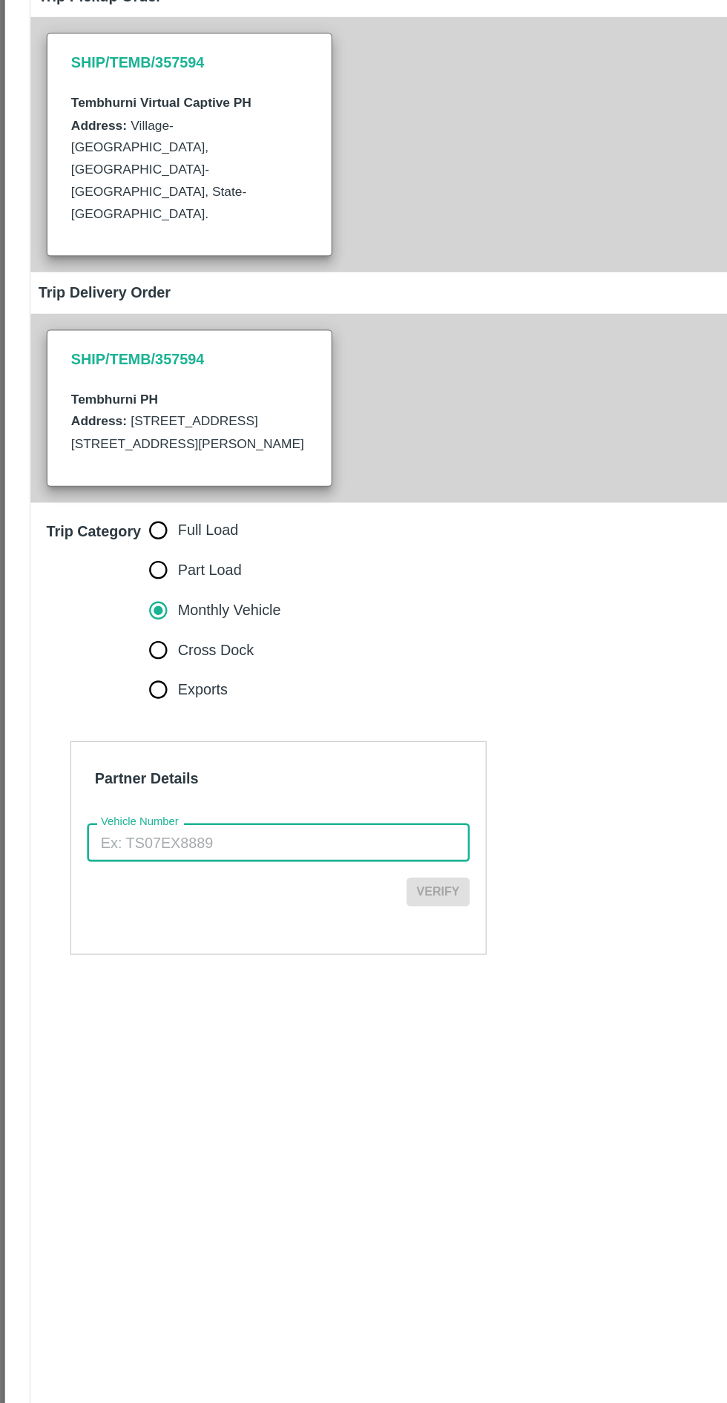
paste input "MH45AX3780"
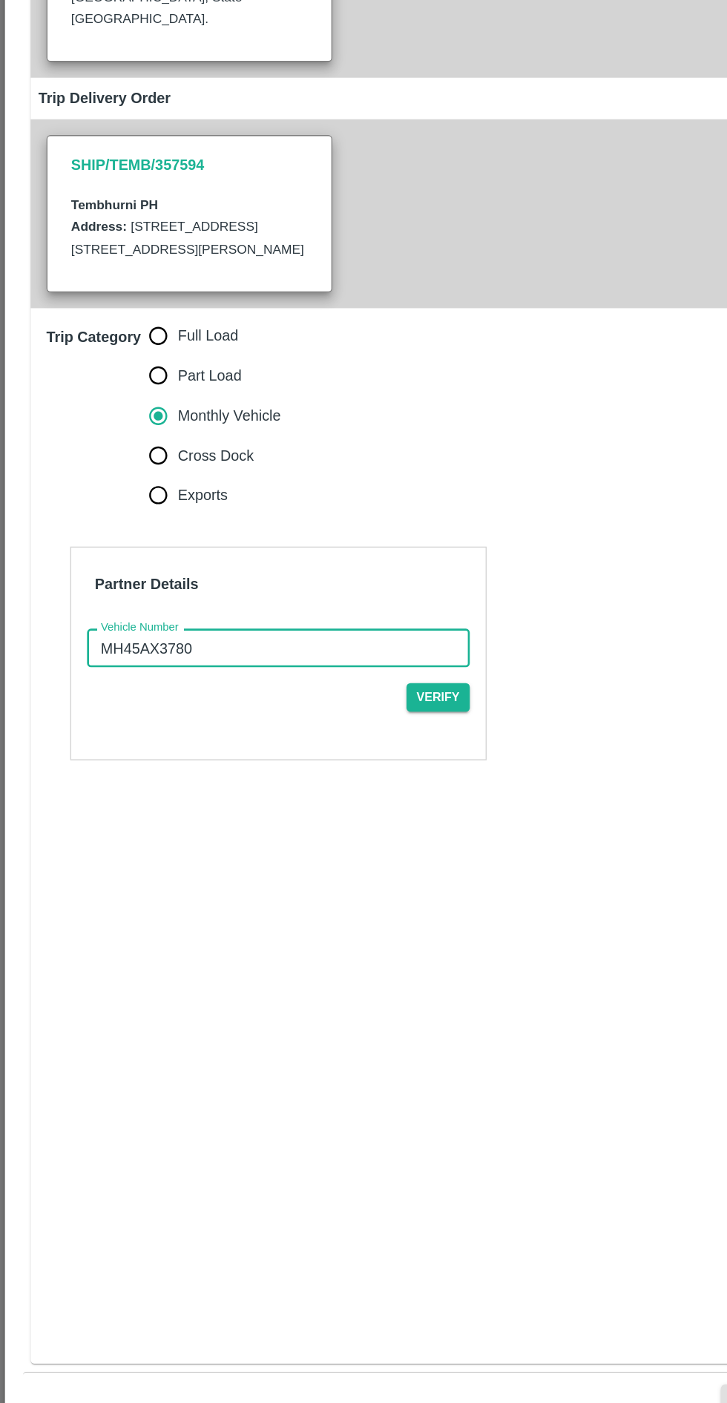
click at [79, 753] on input "MH45AX3780" at bounding box center [208, 767] width 287 height 28
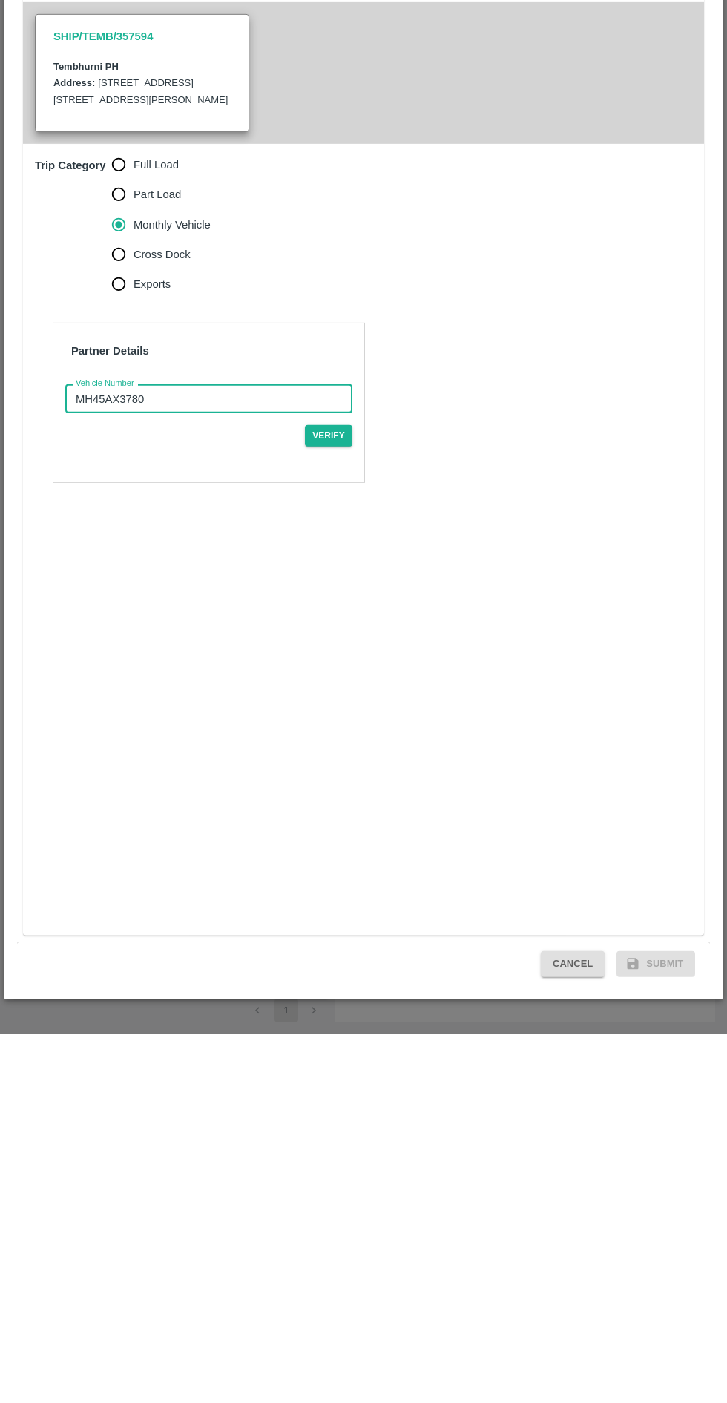
click at [263, 754] on input "MH45AX3780" at bounding box center [208, 767] width 287 height 28
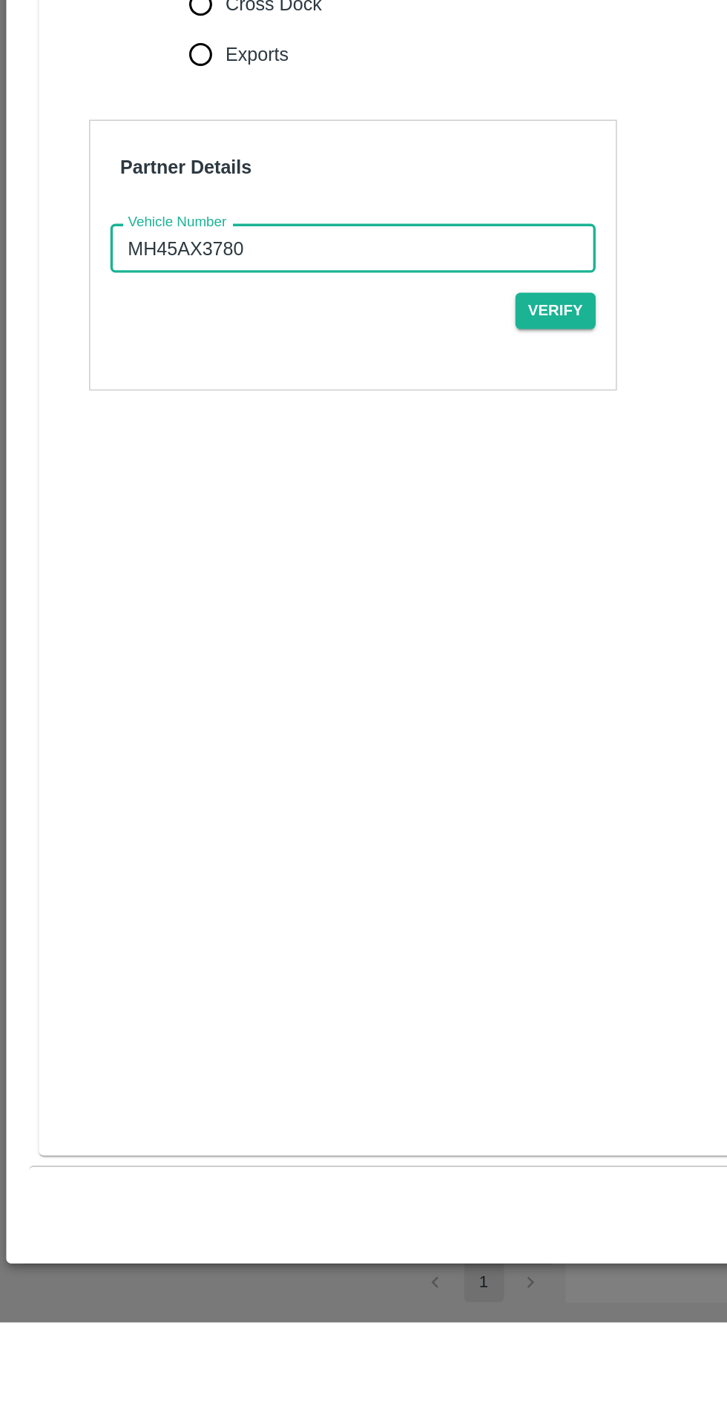
type input "MH45AX3780"
click at [338, 794] on button "Verify" at bounding box center [328, 805] width 47 height 22
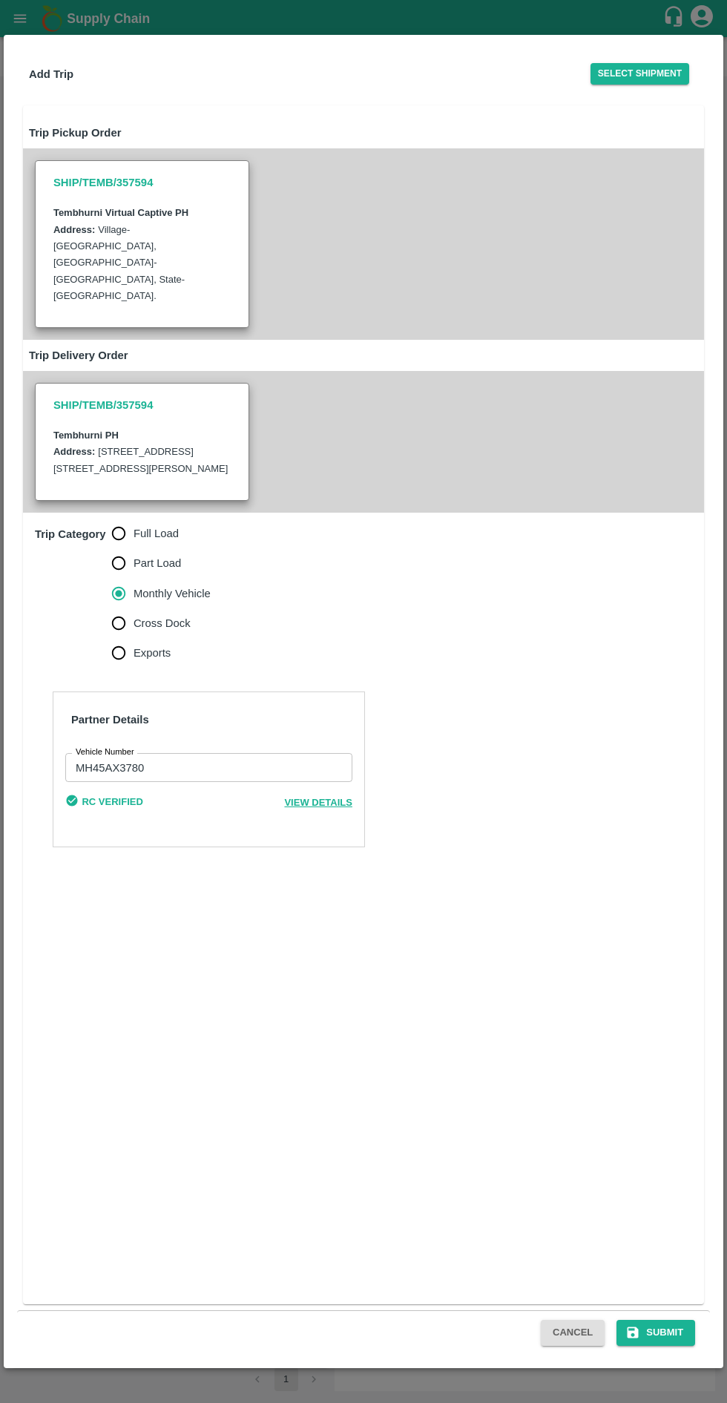
click at [667, 1336] on button "Submit" at bounding box center [656, 1333] width 79 height 26
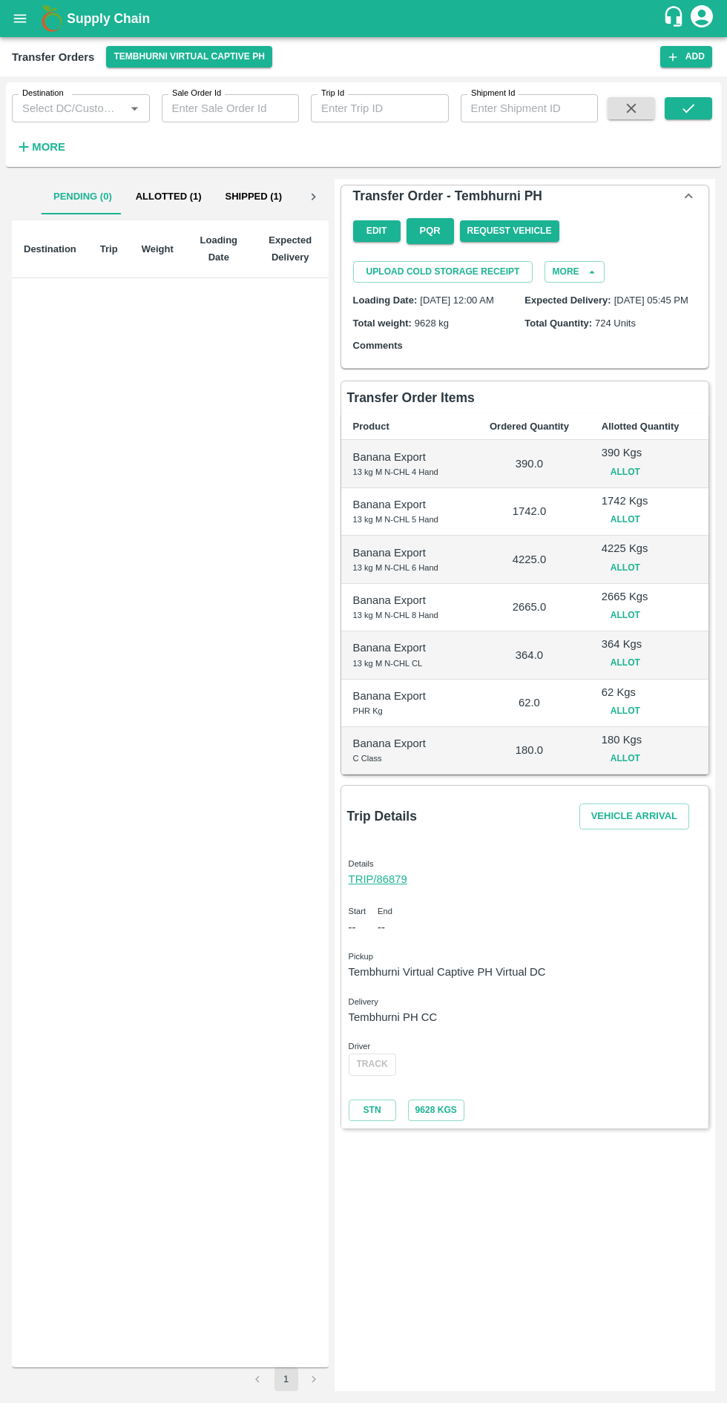
click at [639, 830] on button "Vehicle Arrival" at bounding box center [635, 817] width 110 height 26
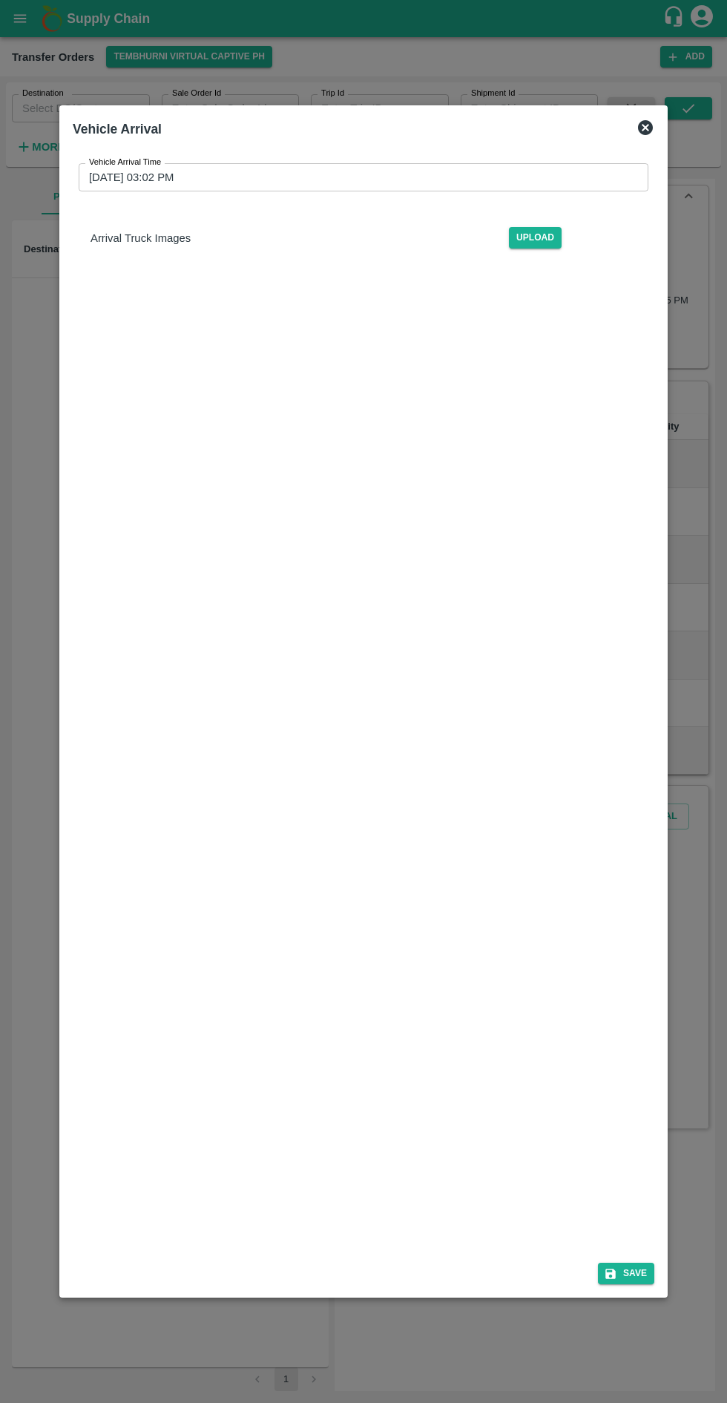
click at [303, 163] on input "[DATE] 03:02 PM" at bounding box center [359, 177] width 560 height 28
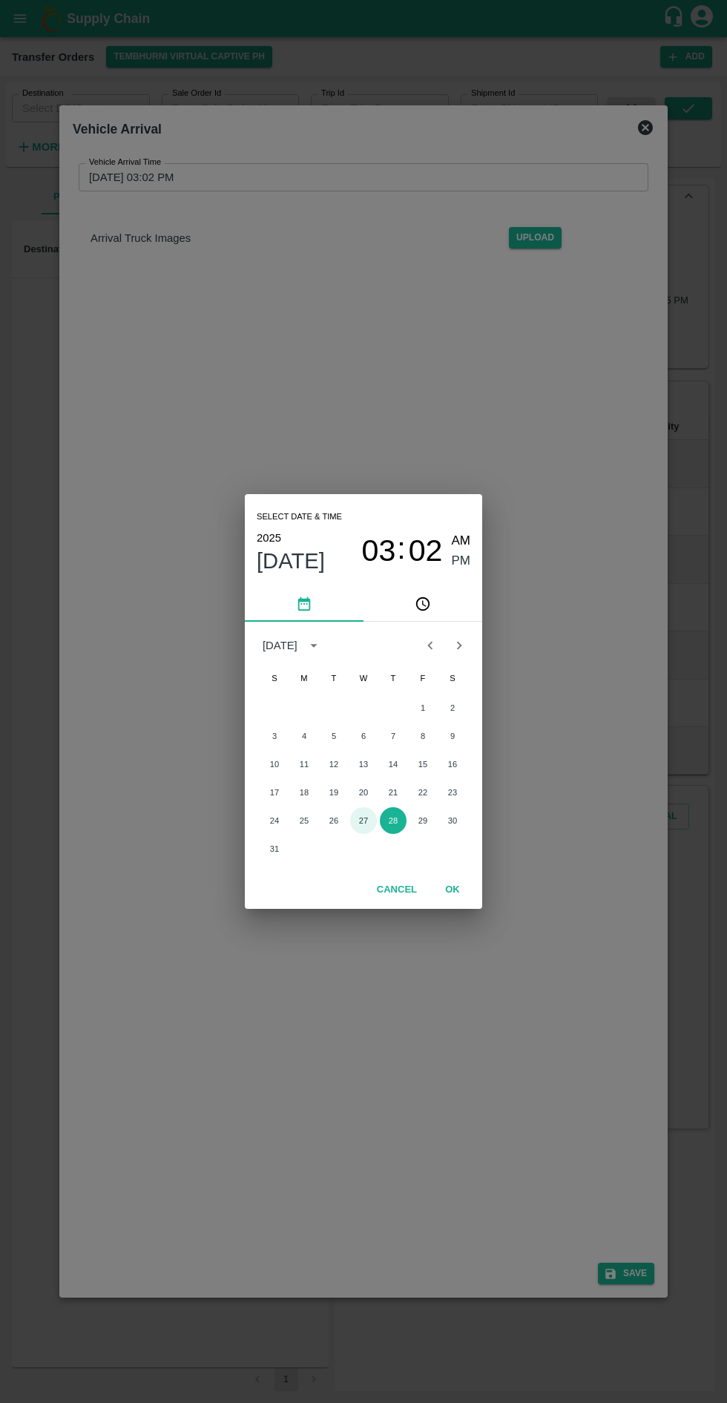
click at [363, 821] on button "27" at bounding box center [363, 820] width 27 height 27
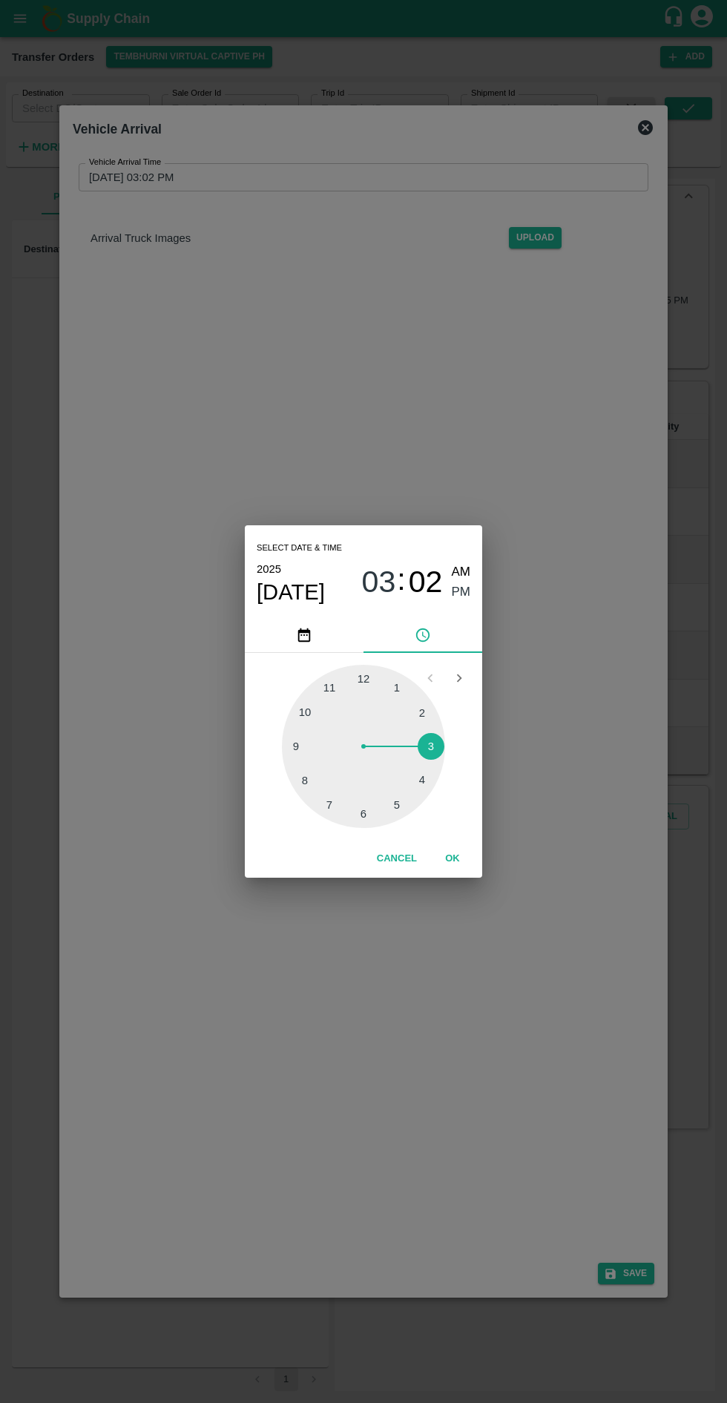
click at [401, 801] on div at bounding box center [363, 746] width 163 height 163
click at [378, 574] on span "05" at bounding box center [379, 583] width 34 height 36
click at [360, 817] on div at bounding box center [363, 746] width 163 height 163
click at [375, 681] on div at bounding box center [363, 746] width 163 height 163
click at [359, 686] on div at bounding box center [363, 746] width 163 height 163
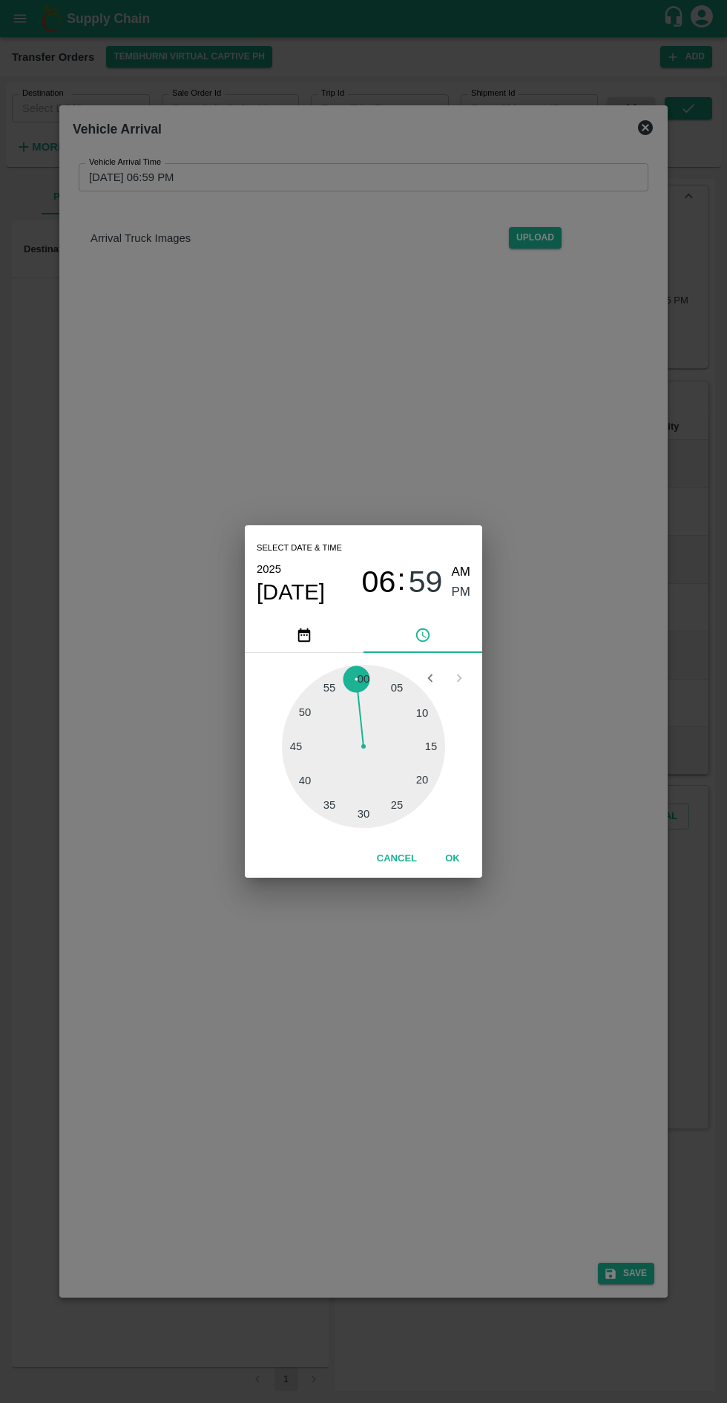
click at [373, 692] on div at bounding box center [363, 746] width 163 height 163
click at [372, 672] on div at bounding box center [363, 746] width 163 height 163
click at [462, 595] on span "PM" at bounding box center [461, 593] width 19 height 20
click at [454, 859] on button "OK" at bounding box center [452, 859] width 47 height 26
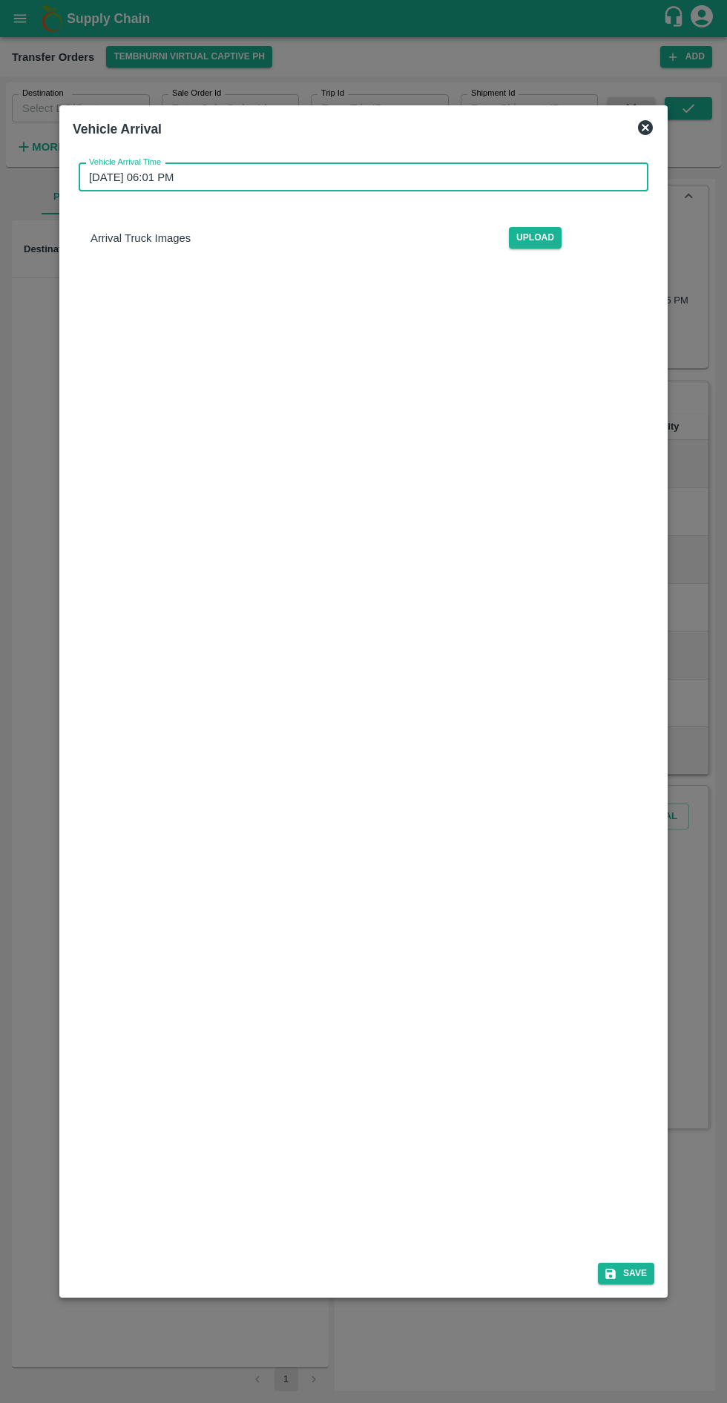
click at [180, 163] on input "[DATE] 06:01 PM" at bounding box center [359, 177] width 560 height 28
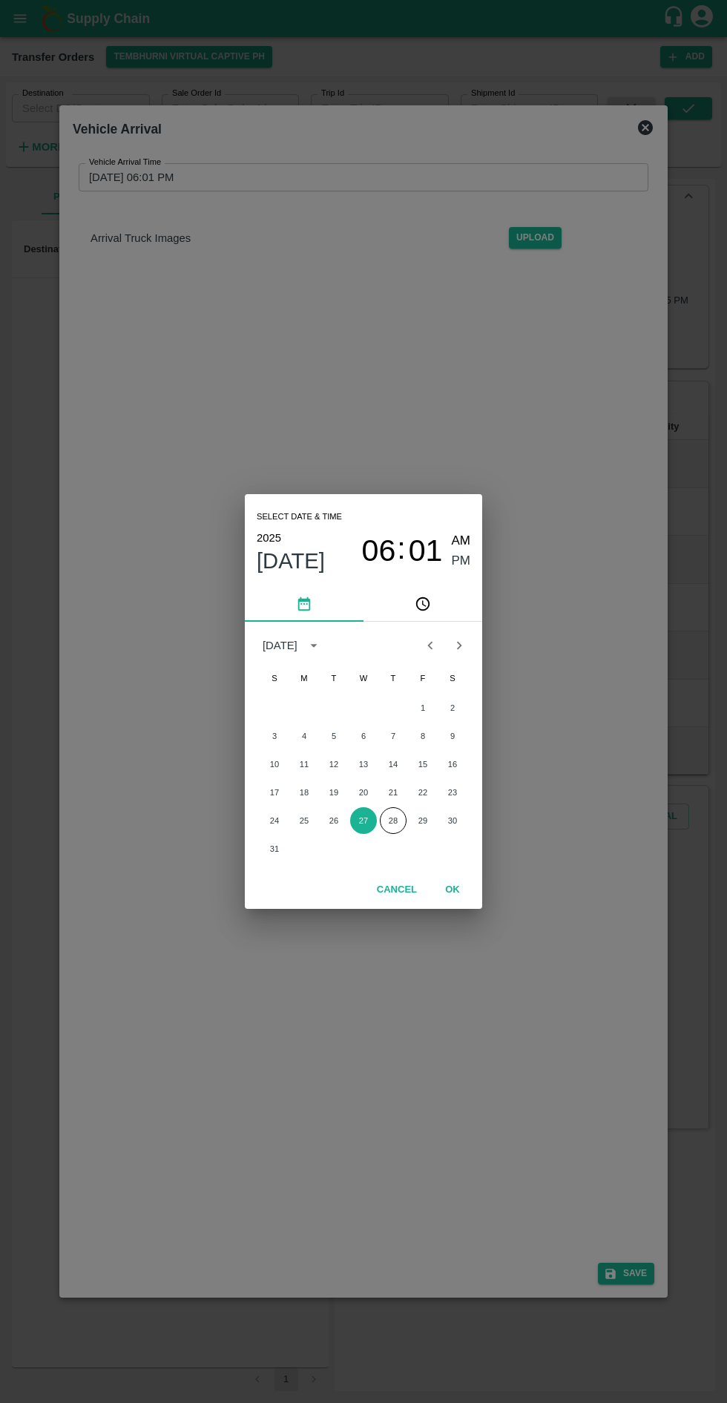
click at [363, 821] on button "27" at bounding box center [363, 820] width 27 height 27
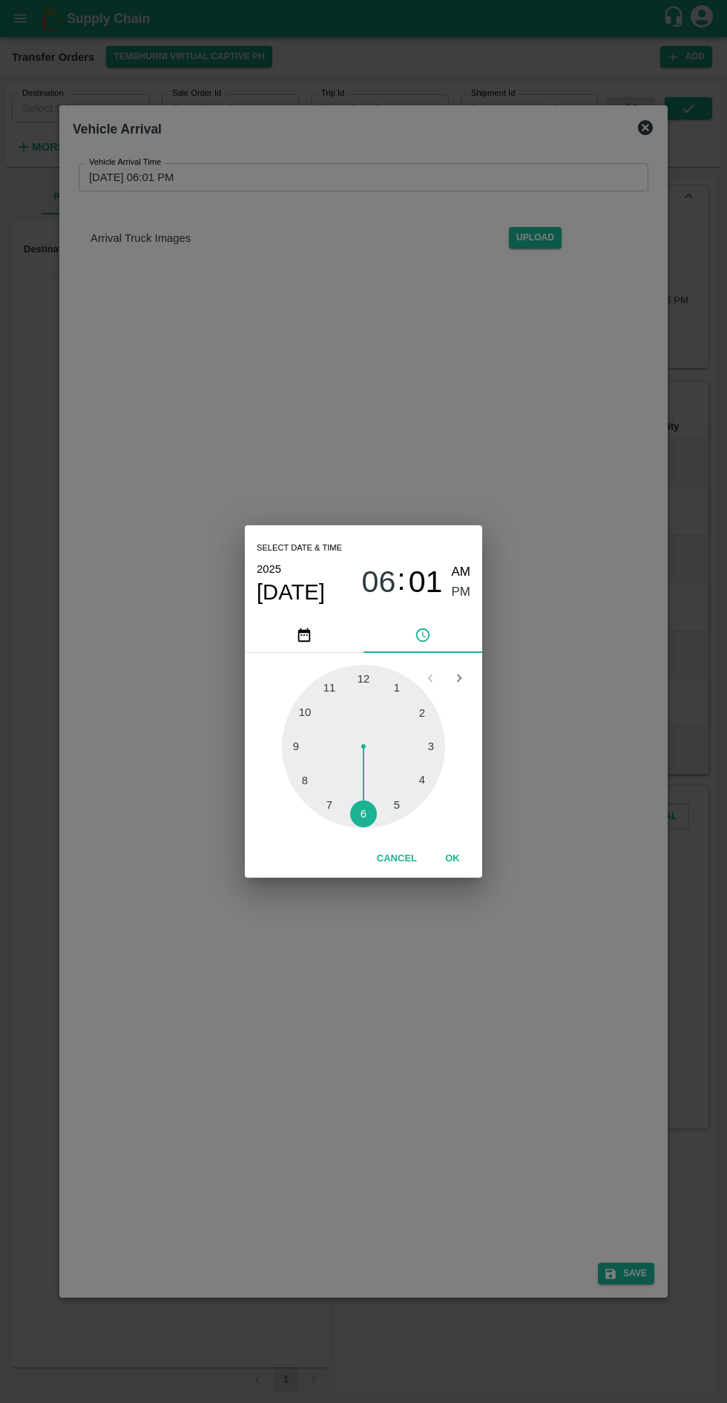
click at [393, 806] on div at bounding box center [363, 746] width 163 height 163
click at [308, 742] on div at bounding box center [363, 746] width 163 height 163
type input "[DATE] 05:46 PM"
click at [466, 600] on span "PM" at bounding box center [461, 593] width 19 height 20
click at [452, 859] on button "OK" at bounding box center [452, 859] width 47 height 26
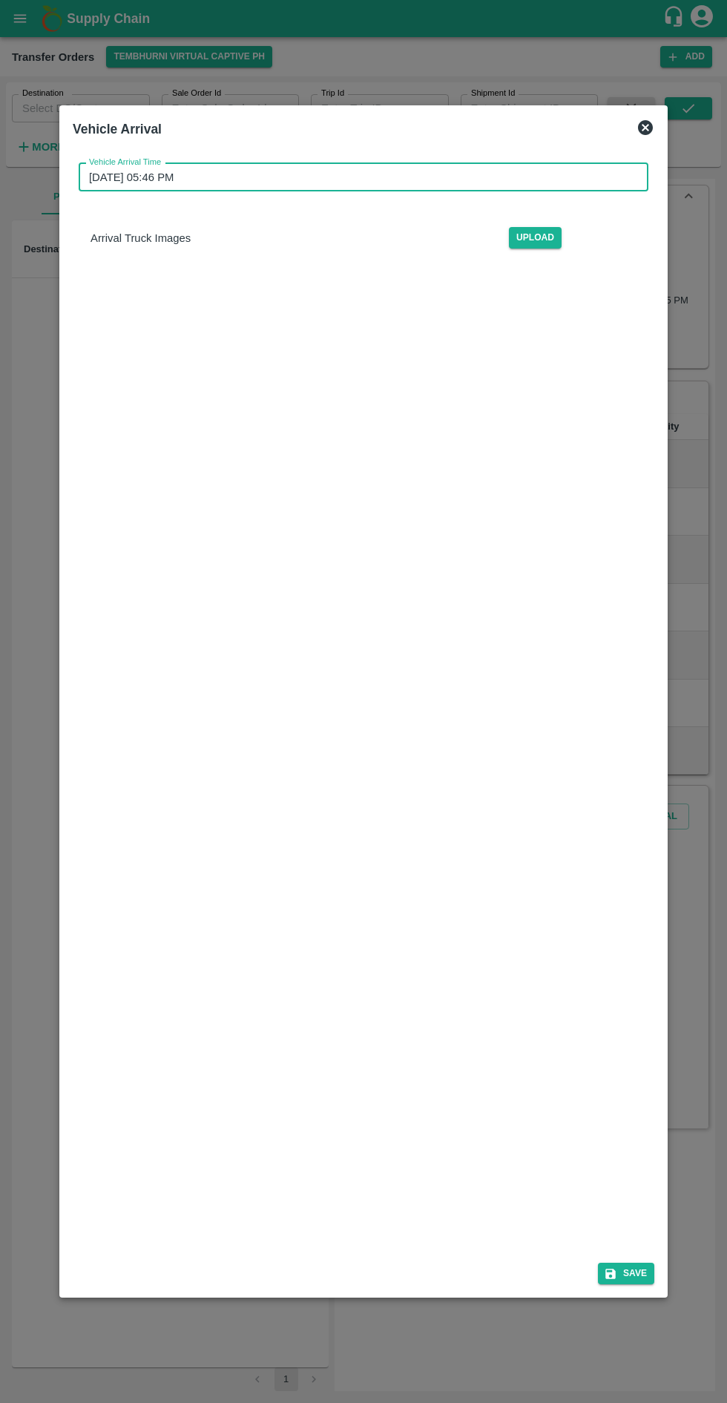
click at [613, 1279] on icon "submit" at bounding box center [611, 1274] width 10 height 10
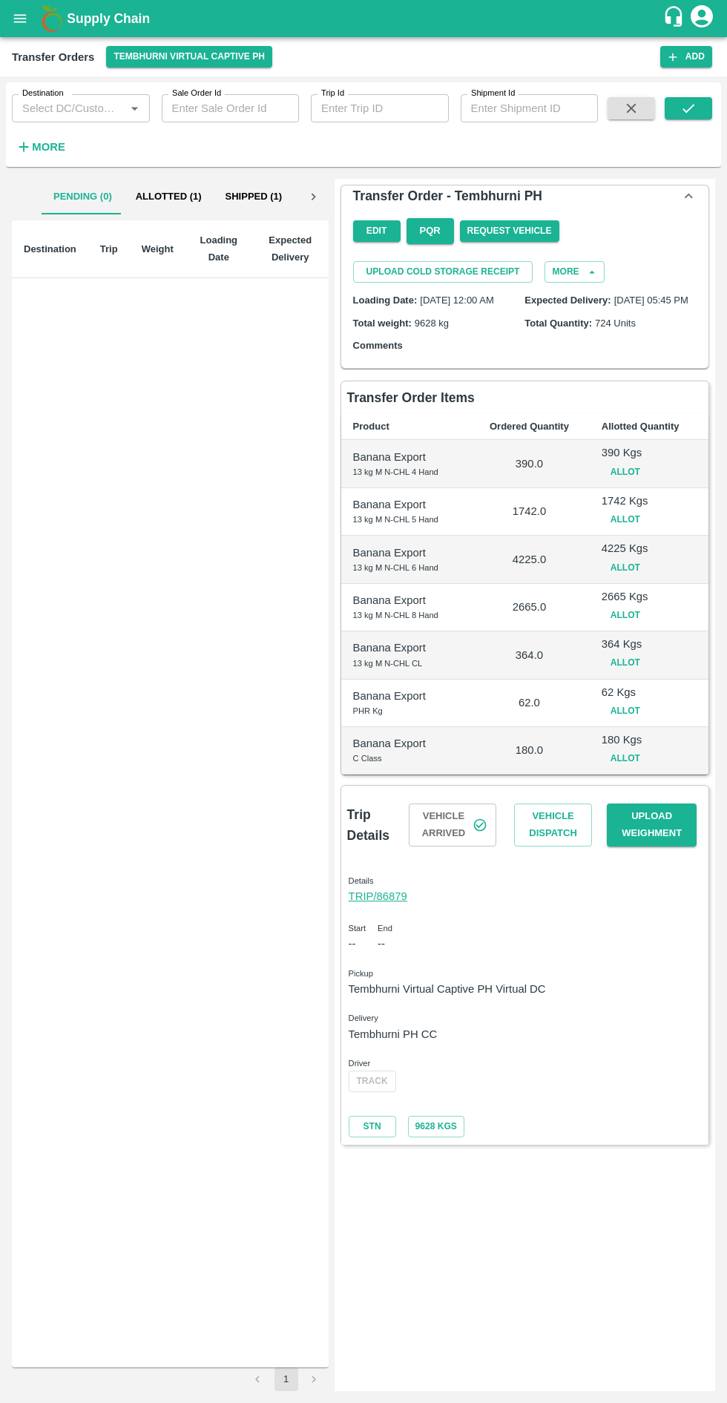
click at [568, 843] on button "Vehicle Dispatch" at bounding box center [553, 825] width 78 height 43
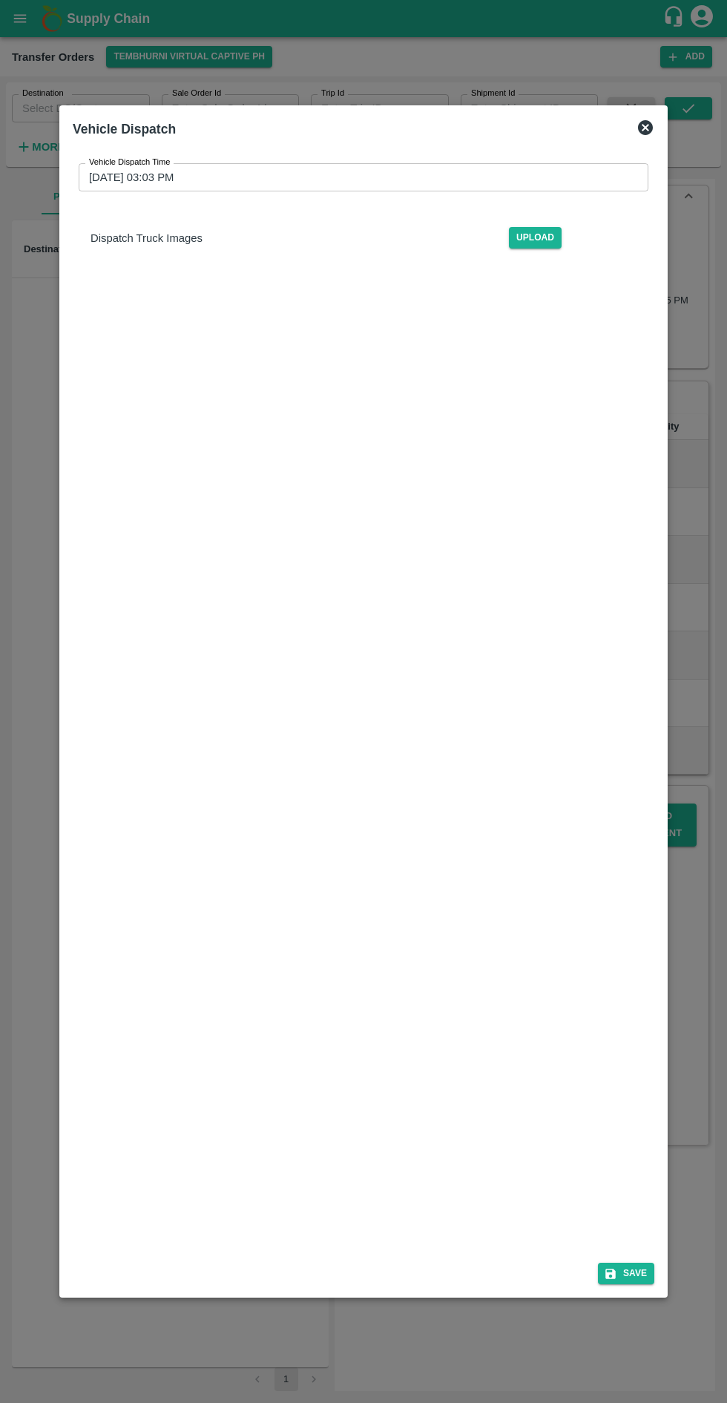
click at [214, 163] on input "[DATE] 03:03 PM" at bounding box center [359, 177] width 560 height 28
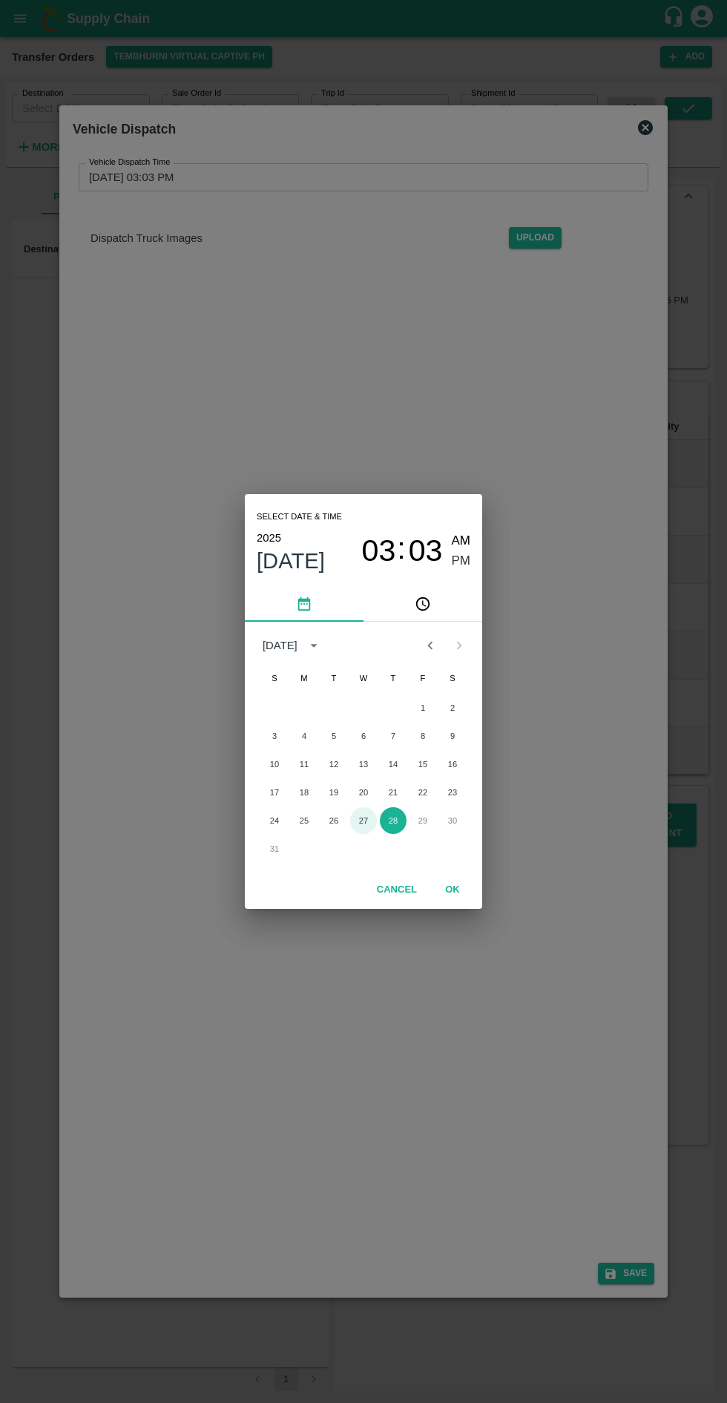
click at [363, 821] on button "27" at bounding box center [363, 820] width 27 height 27
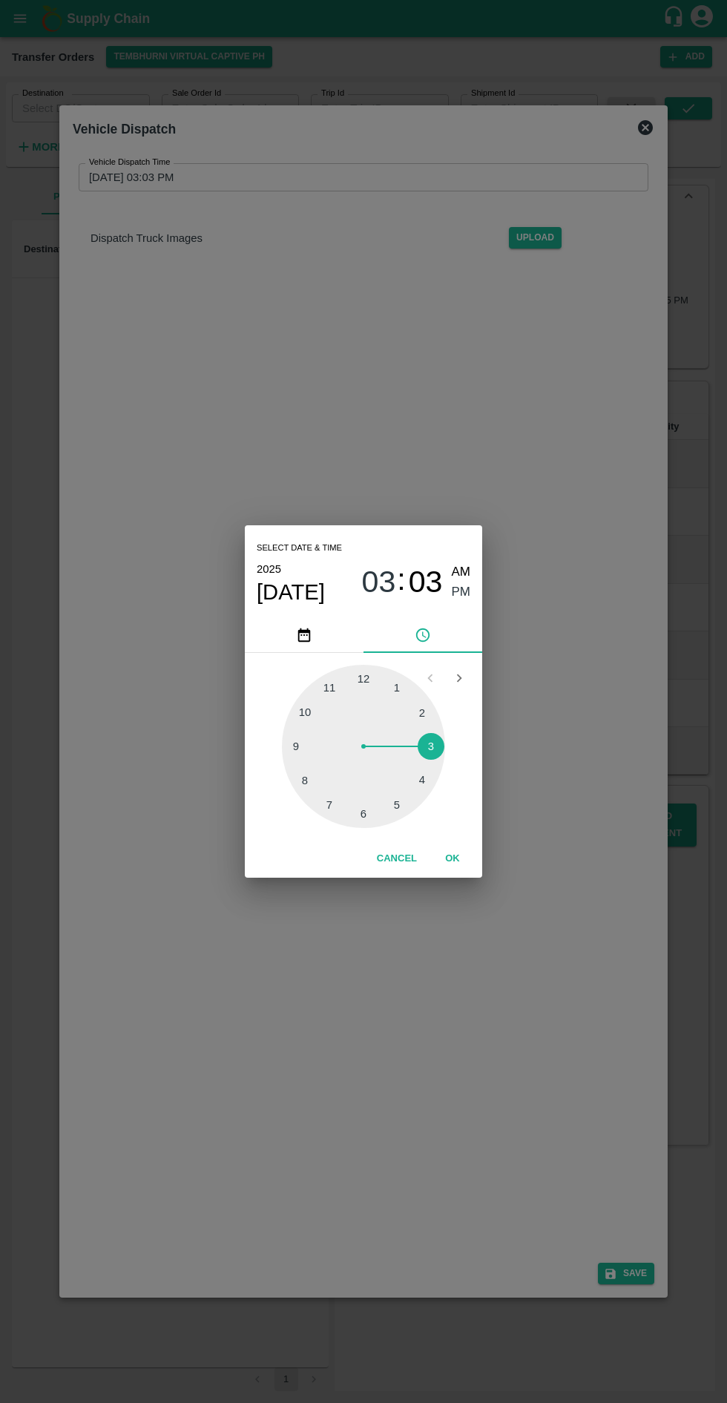
click at [415, 818] on div at bounding box center [363, 746] width 163 height 163
click at [298, 751] on div at bounding box center [363, 746] width 163 height 163
click at [292, 747] on div at bounding box center [363, 746] width 163 height 163
type input "[DATE] 05:45 PM"
click at [466, 592] on span "PM" at bounding box center [461, 593] width 19 height 20
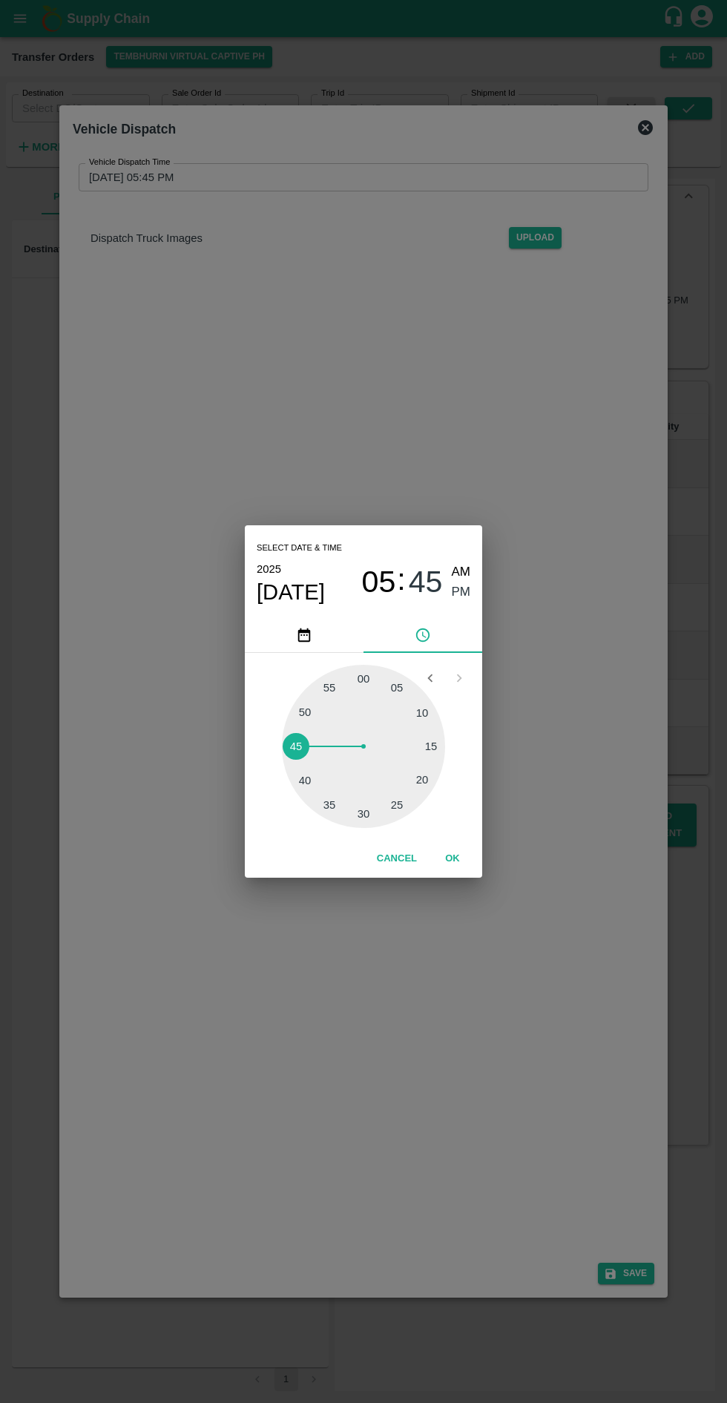
click at [452, 859] on button "OK" at bounding box center [452, 859] width 47 height 26
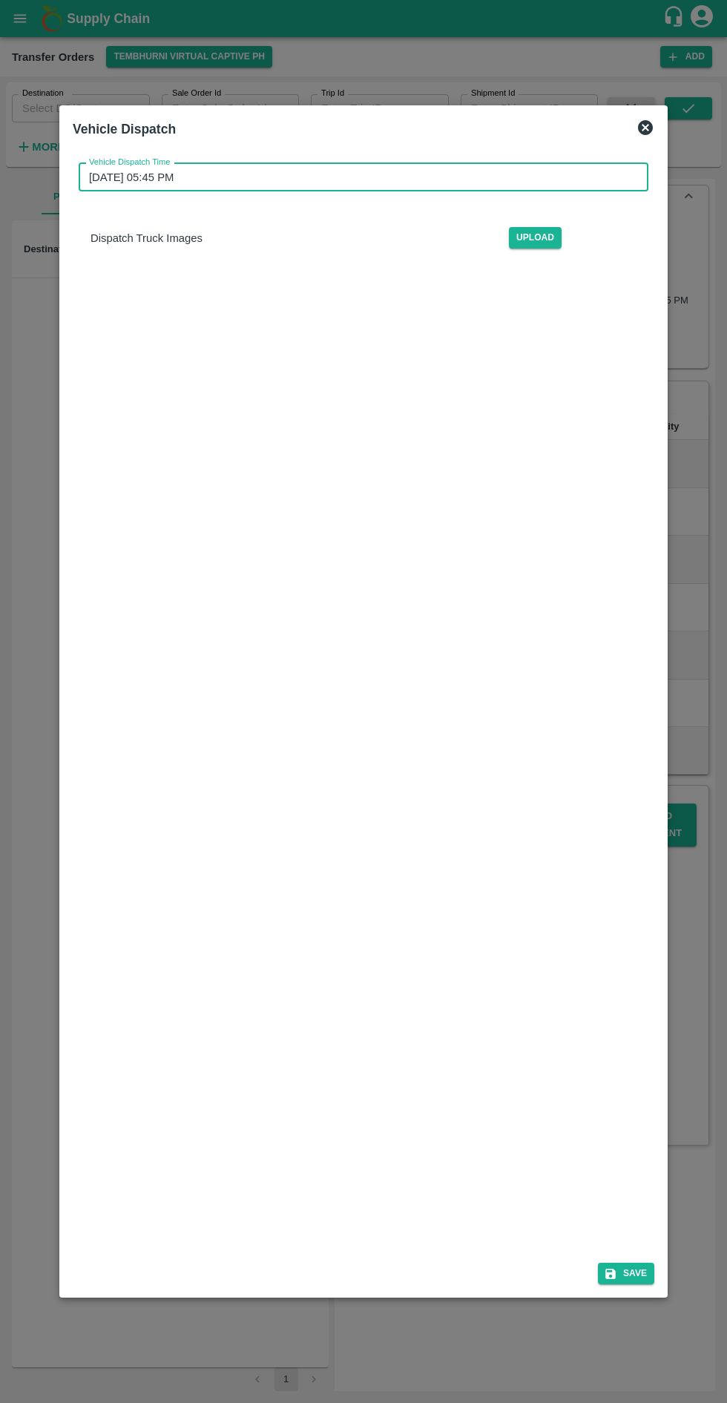
click at [635, 1285] on button "Save" at bounding box center [626, 1274] width 56 height 22
